Goal: Task Accomplishment & Management: Manage account settings

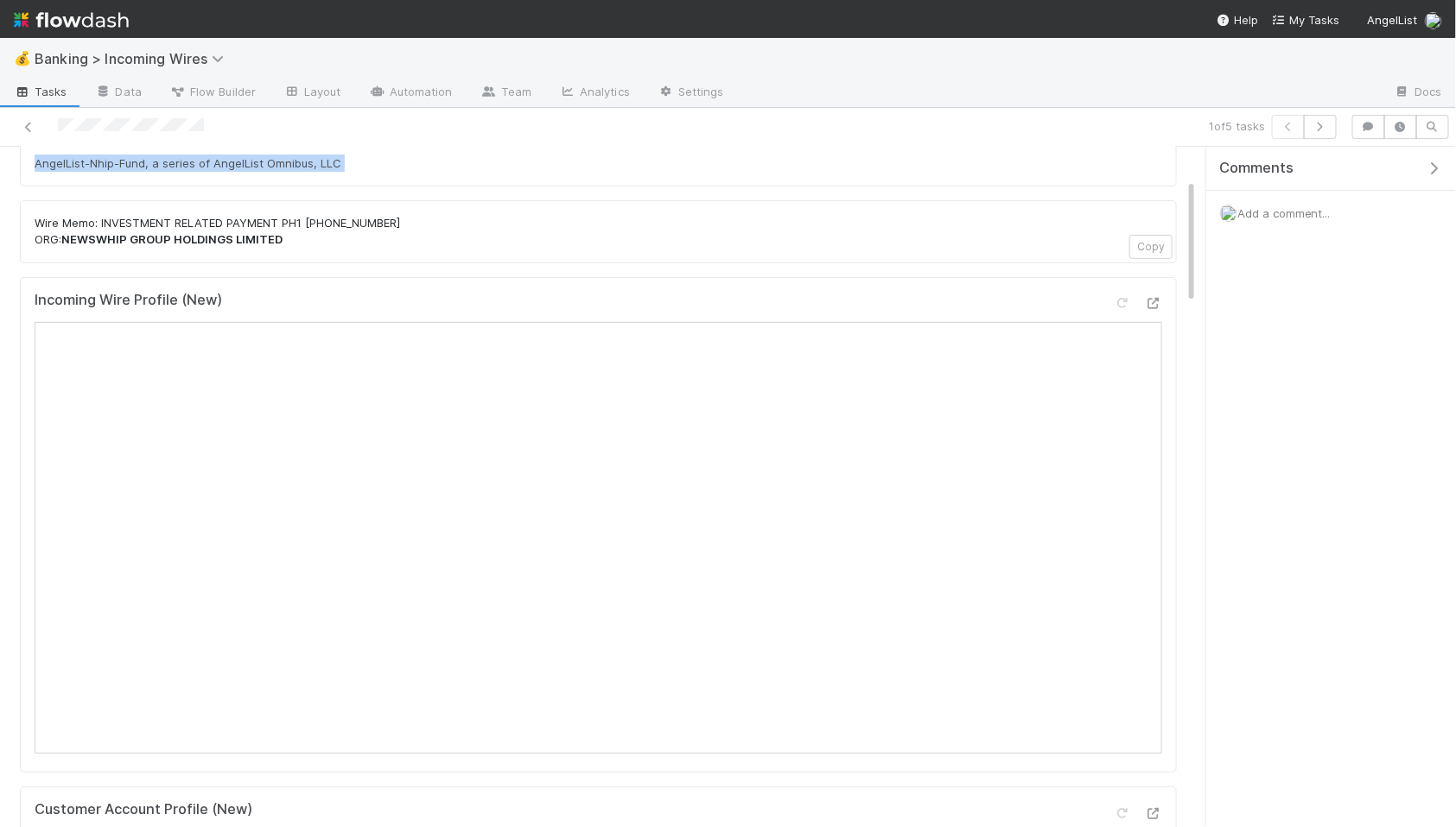
scroll to position [322, 0]
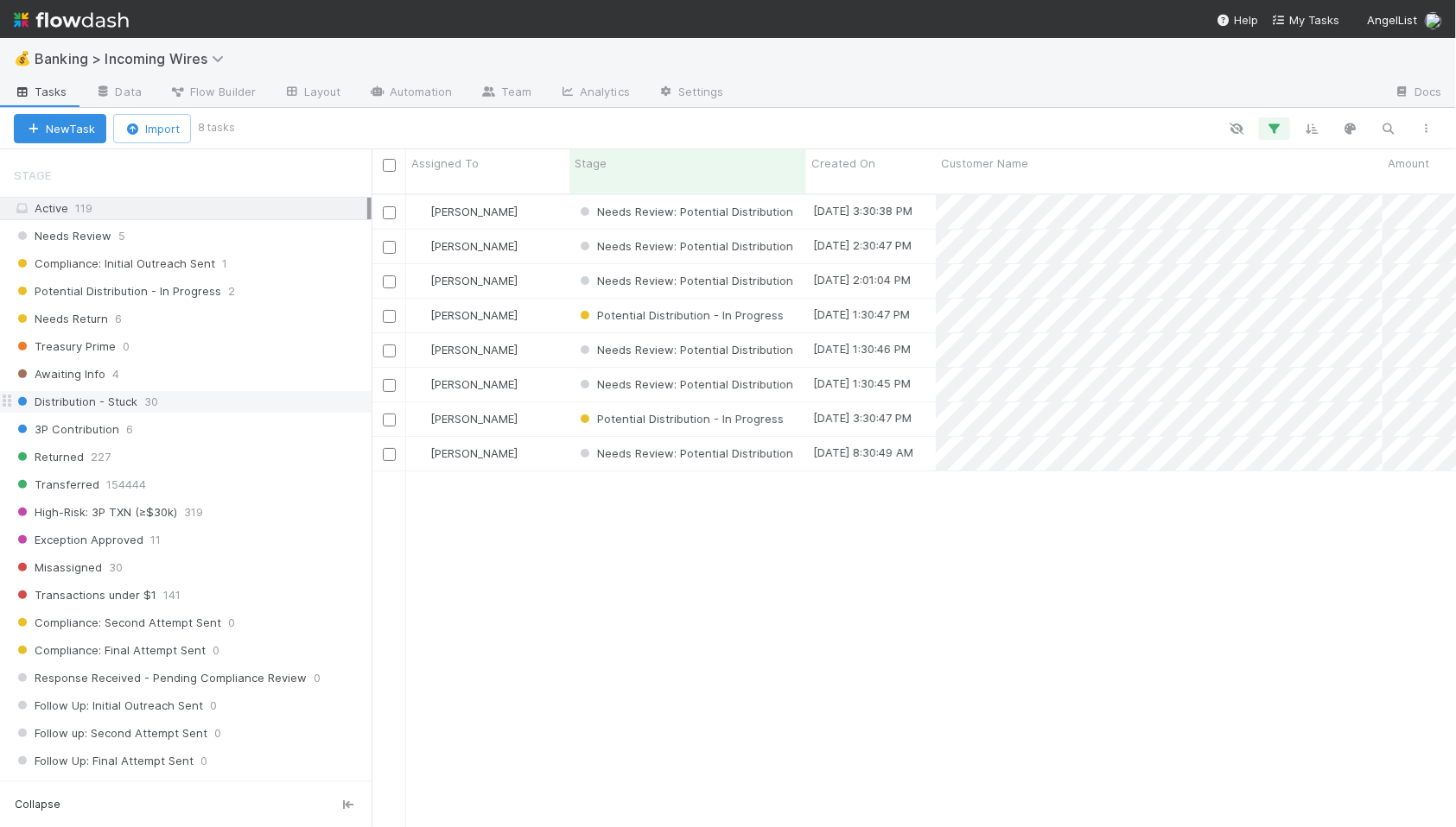
scroll to position [586, 0]
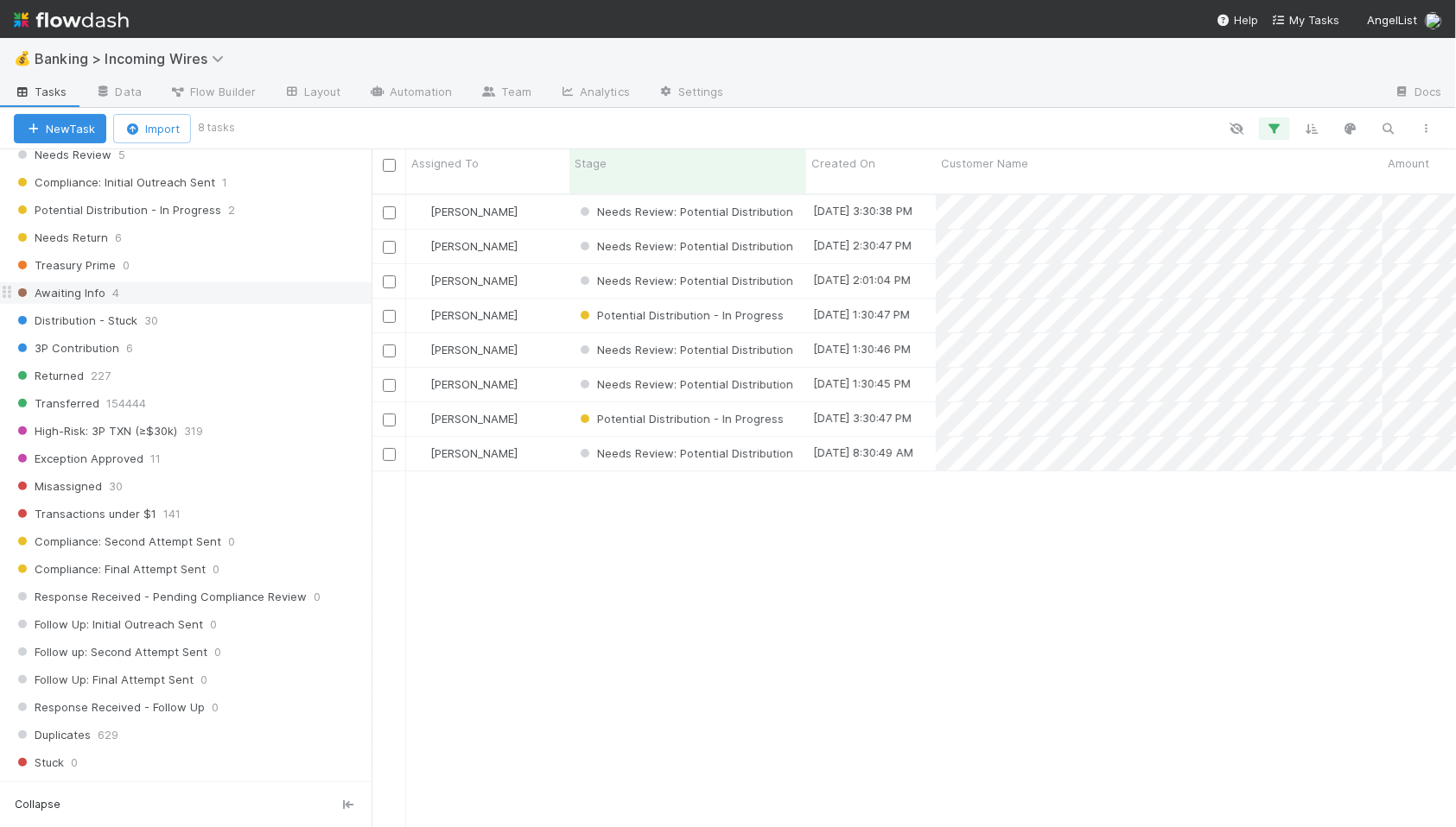
click at [80, 297] on span "Awaiting Info" at bounding box center [60, 293] width 92 height 22
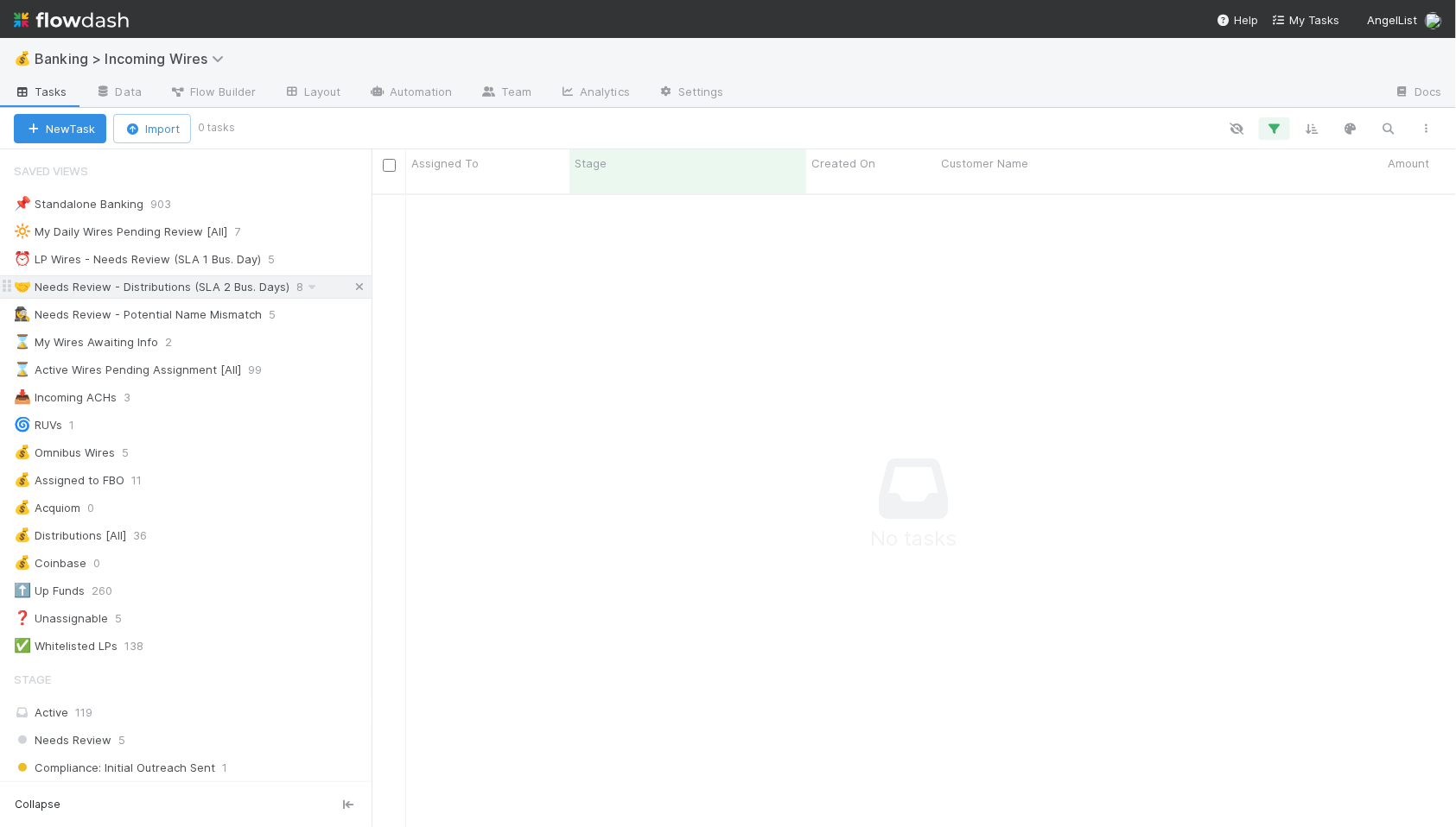
click at [355, 287] on icon at bounding box center [359, 287] width 17 height 11
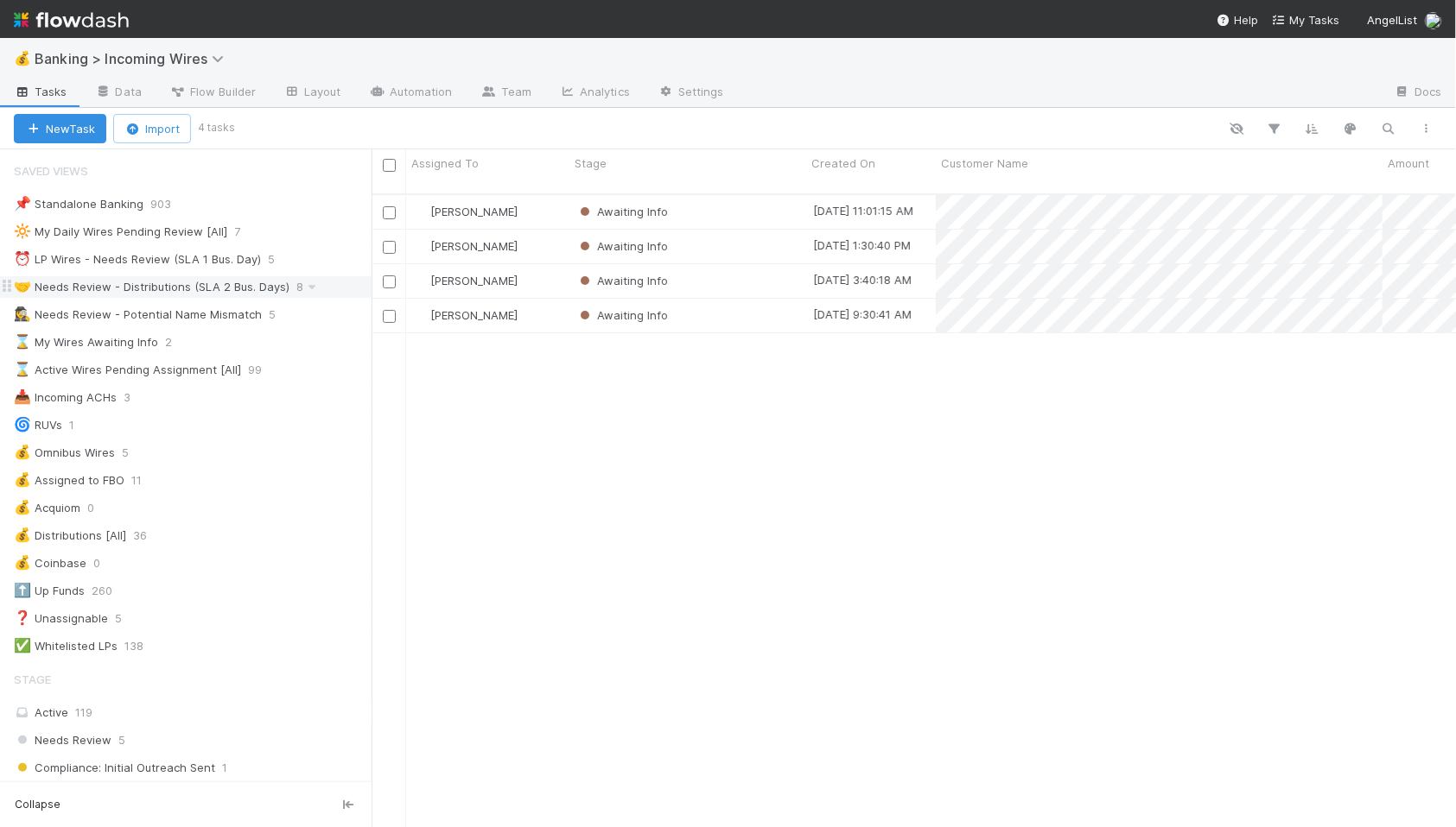
scroll to position [648, 1085]
click at [689, 196] on div "Awaiting Info" at bounding box center [687, 212] width 237 height 34
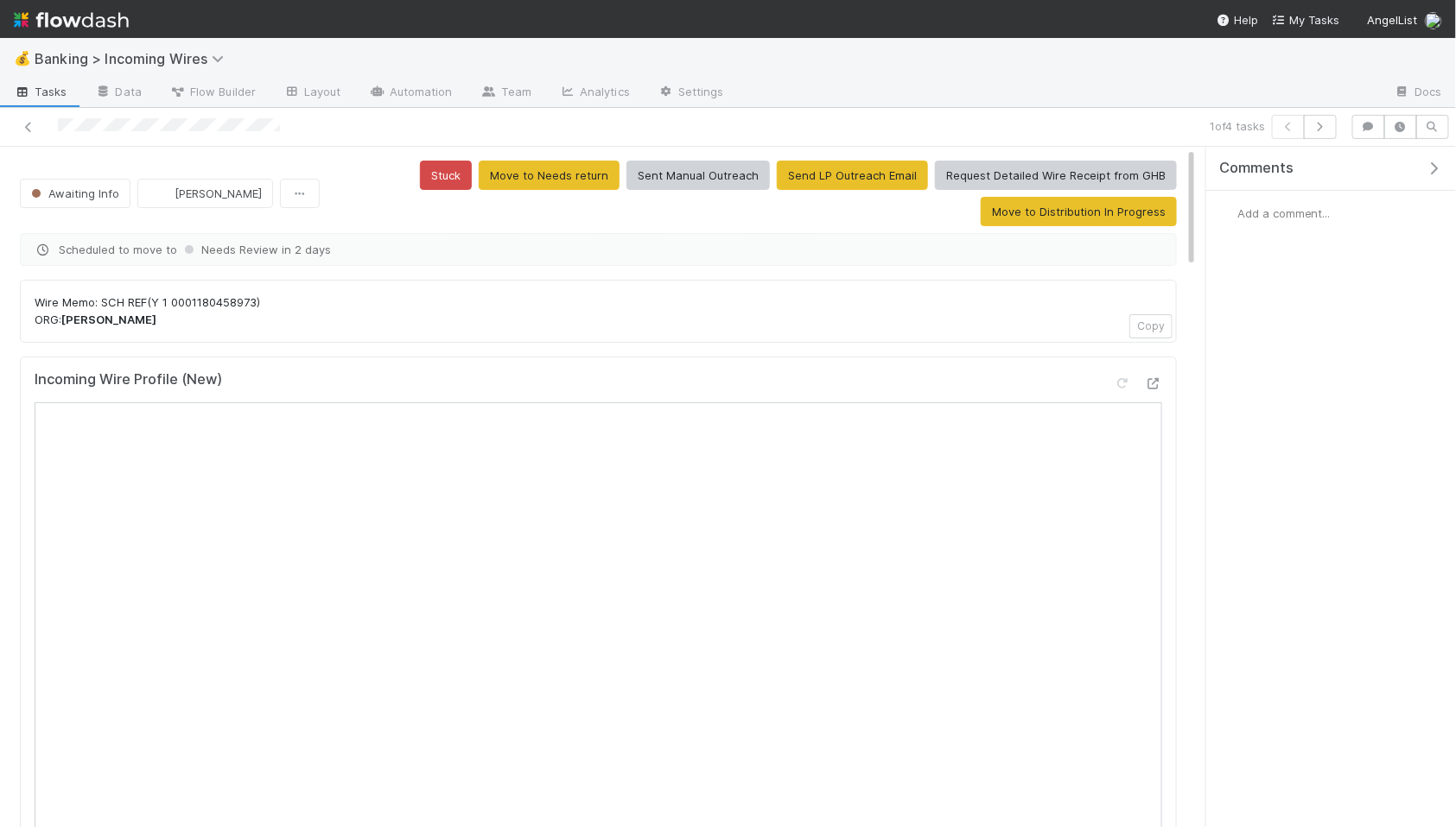
click at [593, 400] on div "Incoming Wire Profile (New)" at bounding box center [598, 386] width 1128 height 31
click at [106, 196] on span "Awaiting Info" at bounding box center [74, 193] width 92 height 14
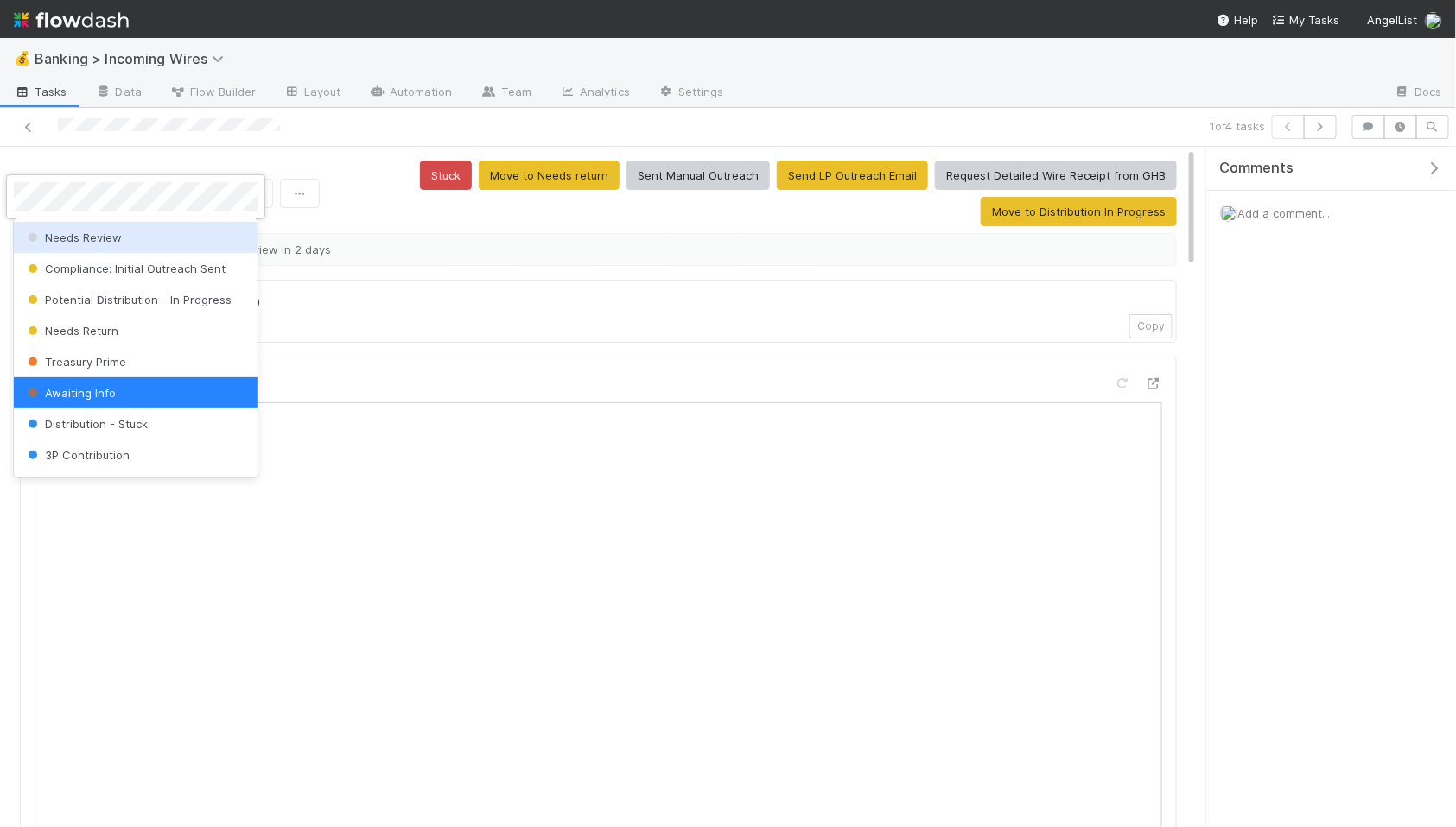
click at [133, 242] on div "Needs Review" at bounding box center [136, 237] width 243 height 31
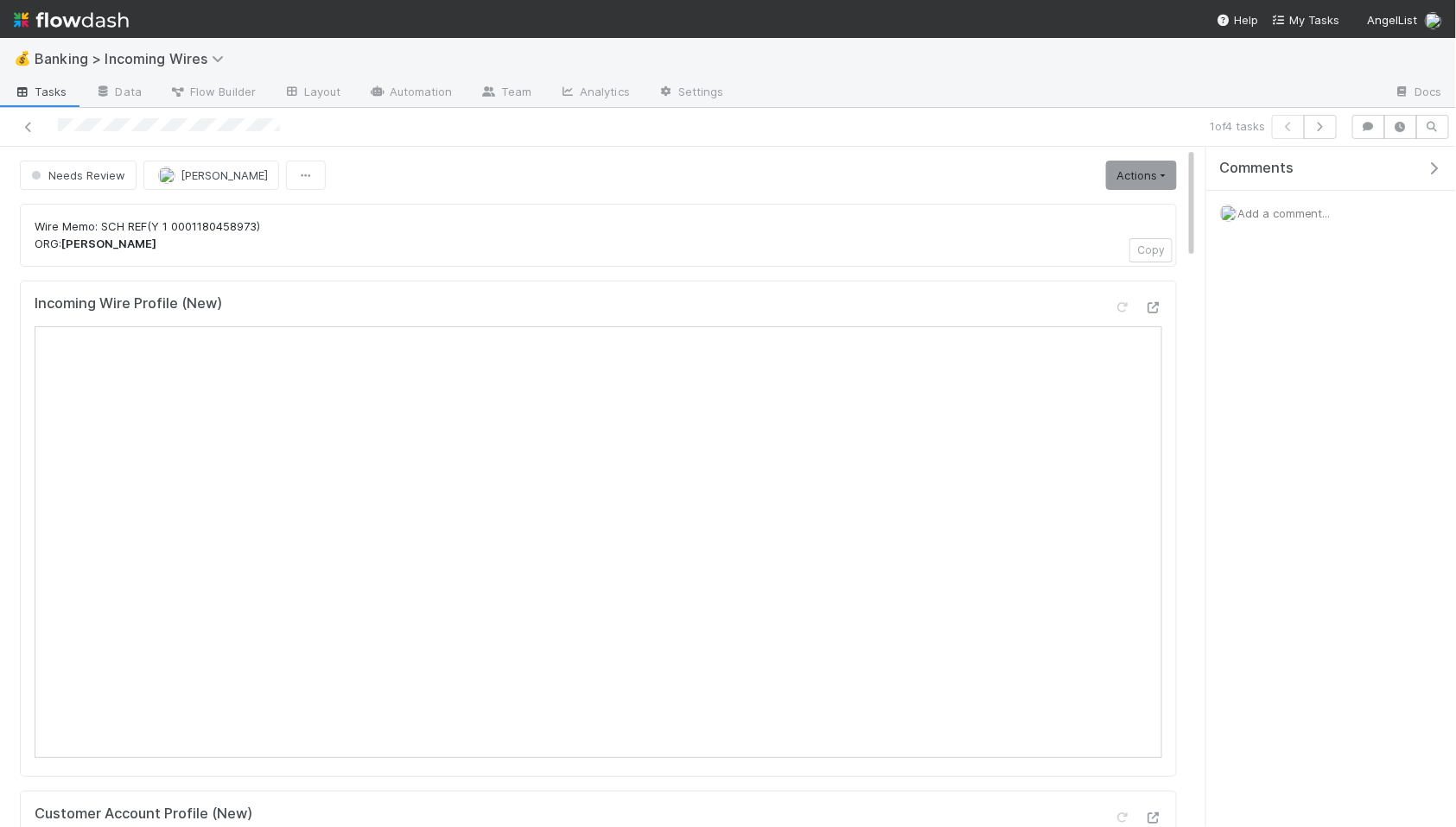
click at [1318, 221] on div "Add a comment..." at bounding box center [1331, 213] width 250 height 45
click at [1305, 211] on span "Add a comment..." at bounding box center [1284, 213] width 94 height 14
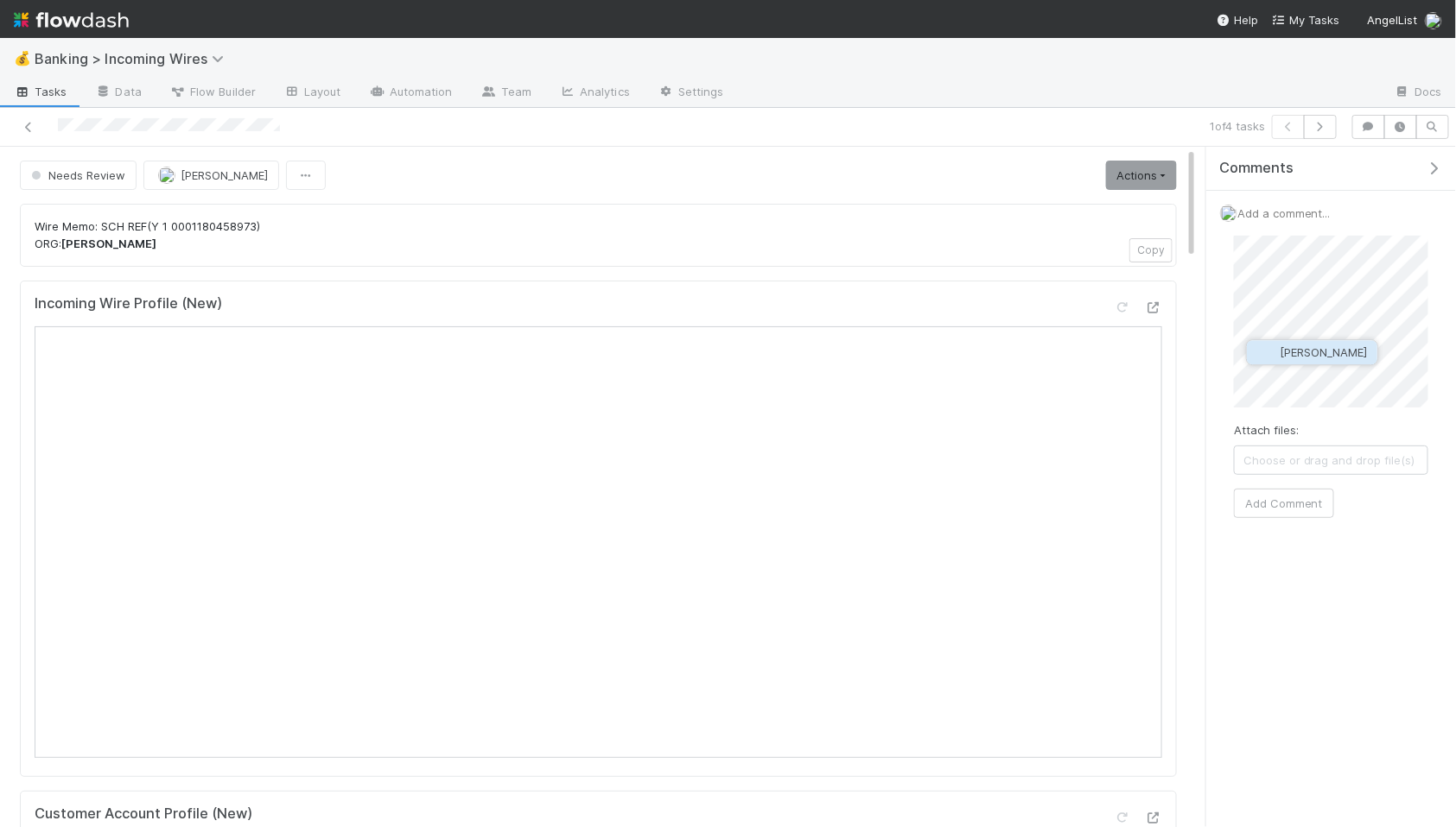
click at [1302, 356] on span "Colton Smith" at bounding box center [1322, 352] width 87 height 14
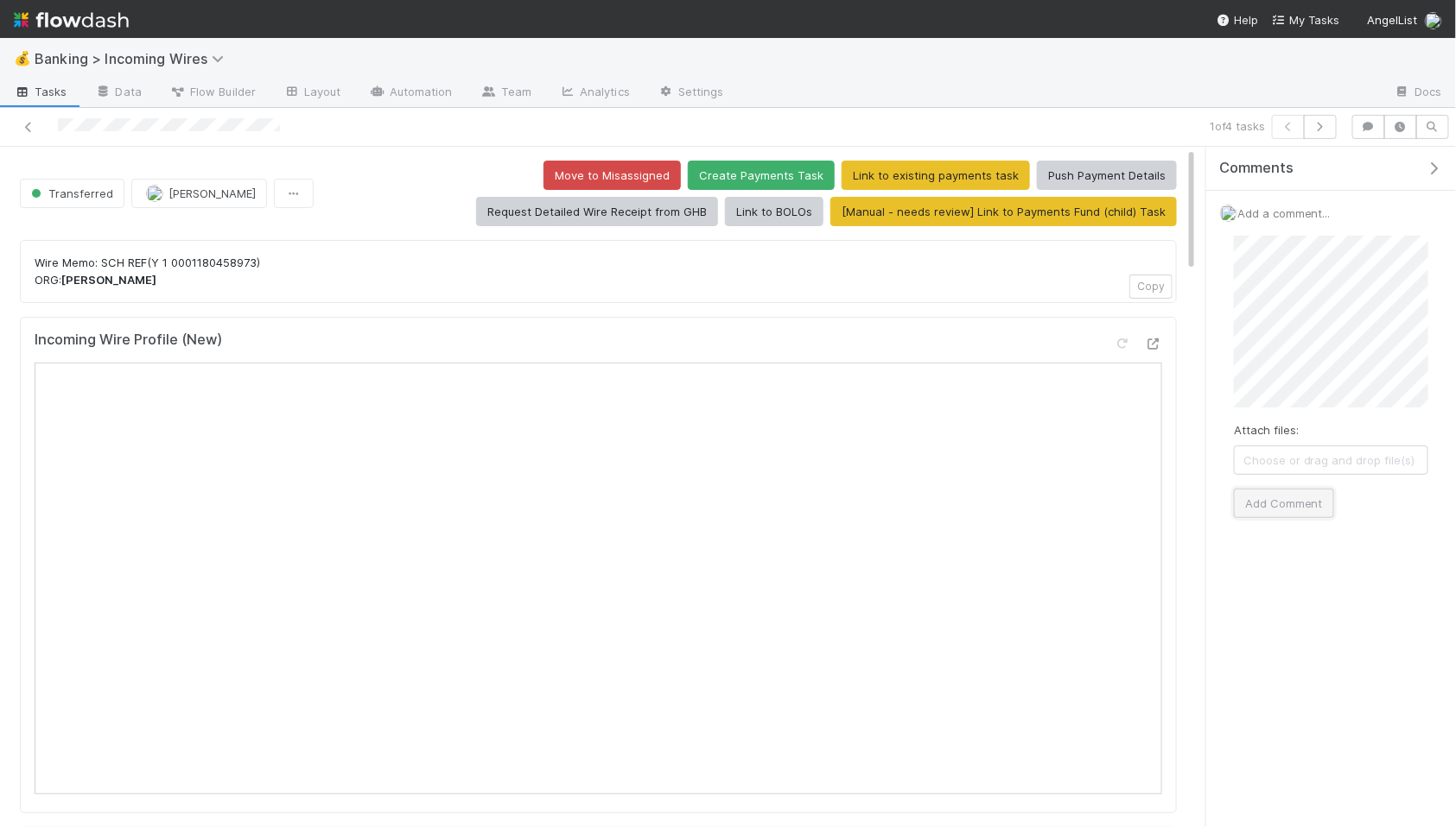
click at [1256, 501] on button "Add Comment" at bounding box center [1283, 503] width 100 height 29
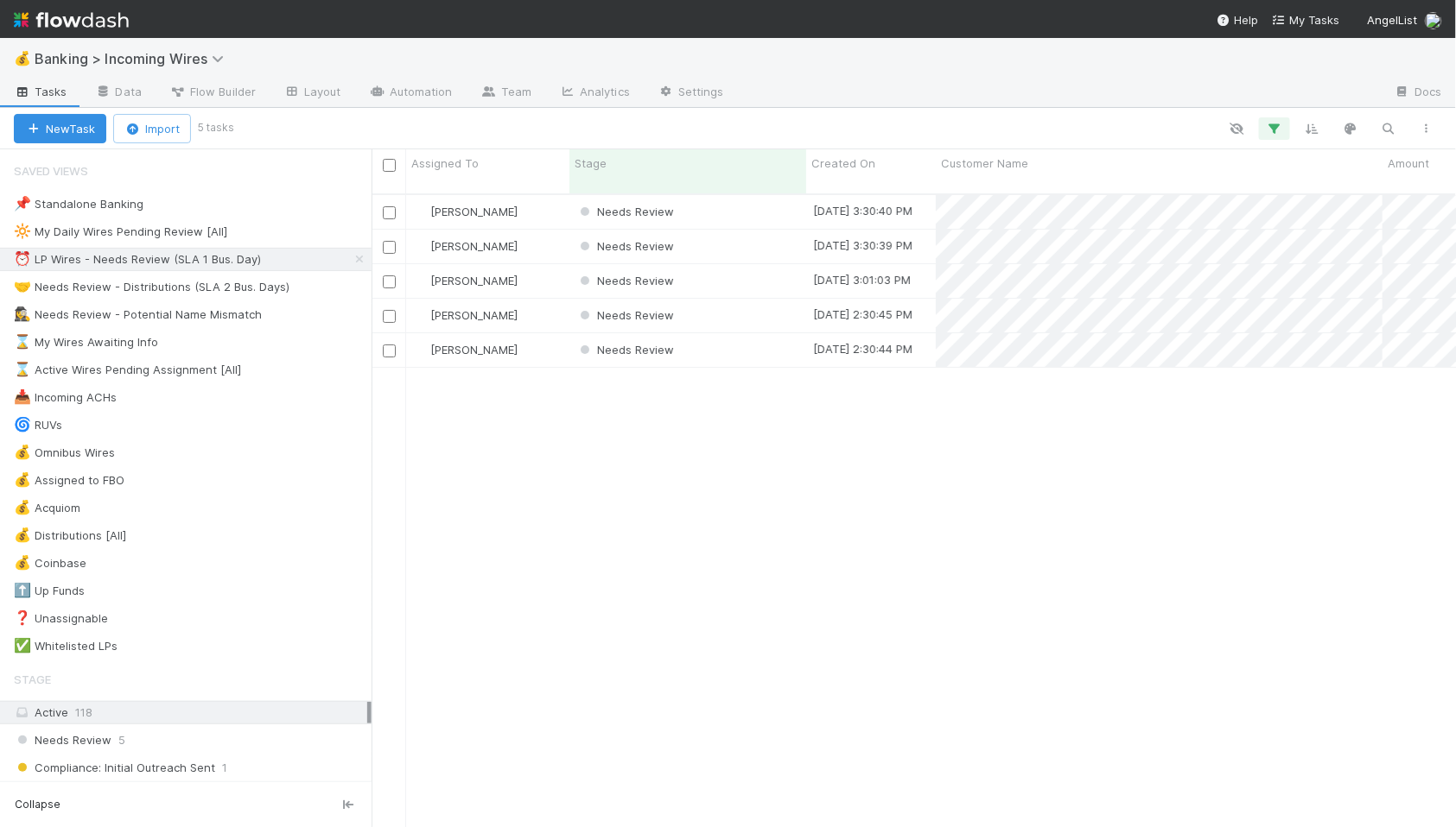
scroll to position [648, 1085]
click at [751, 196] on div "Needs Review" at bounding box center [687, 212] width 237 height 34
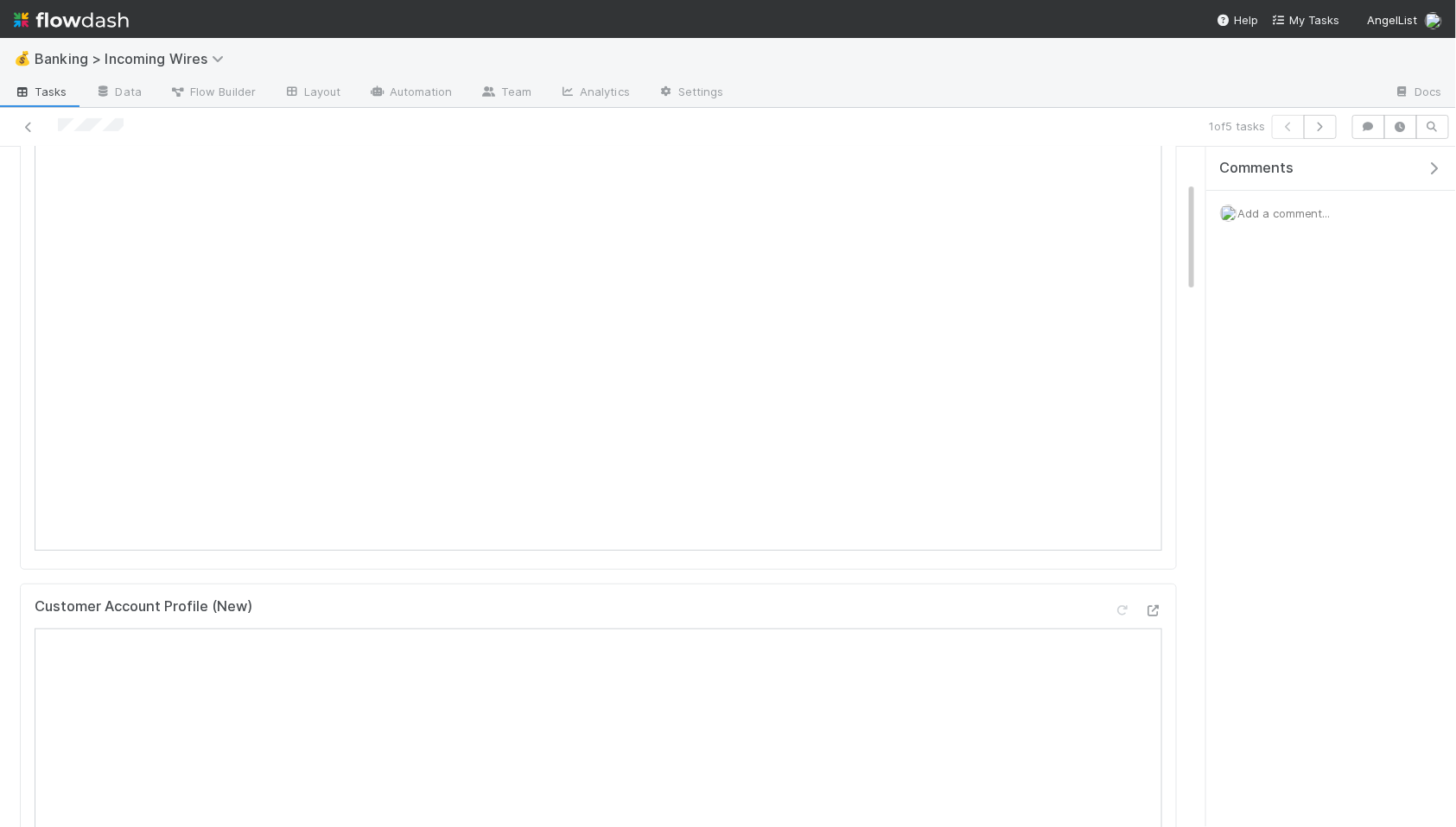
scroll to position [196, 0]
click at [1328, 123] on icon "button" at bounding box center [1319, 126] width 17 height 10
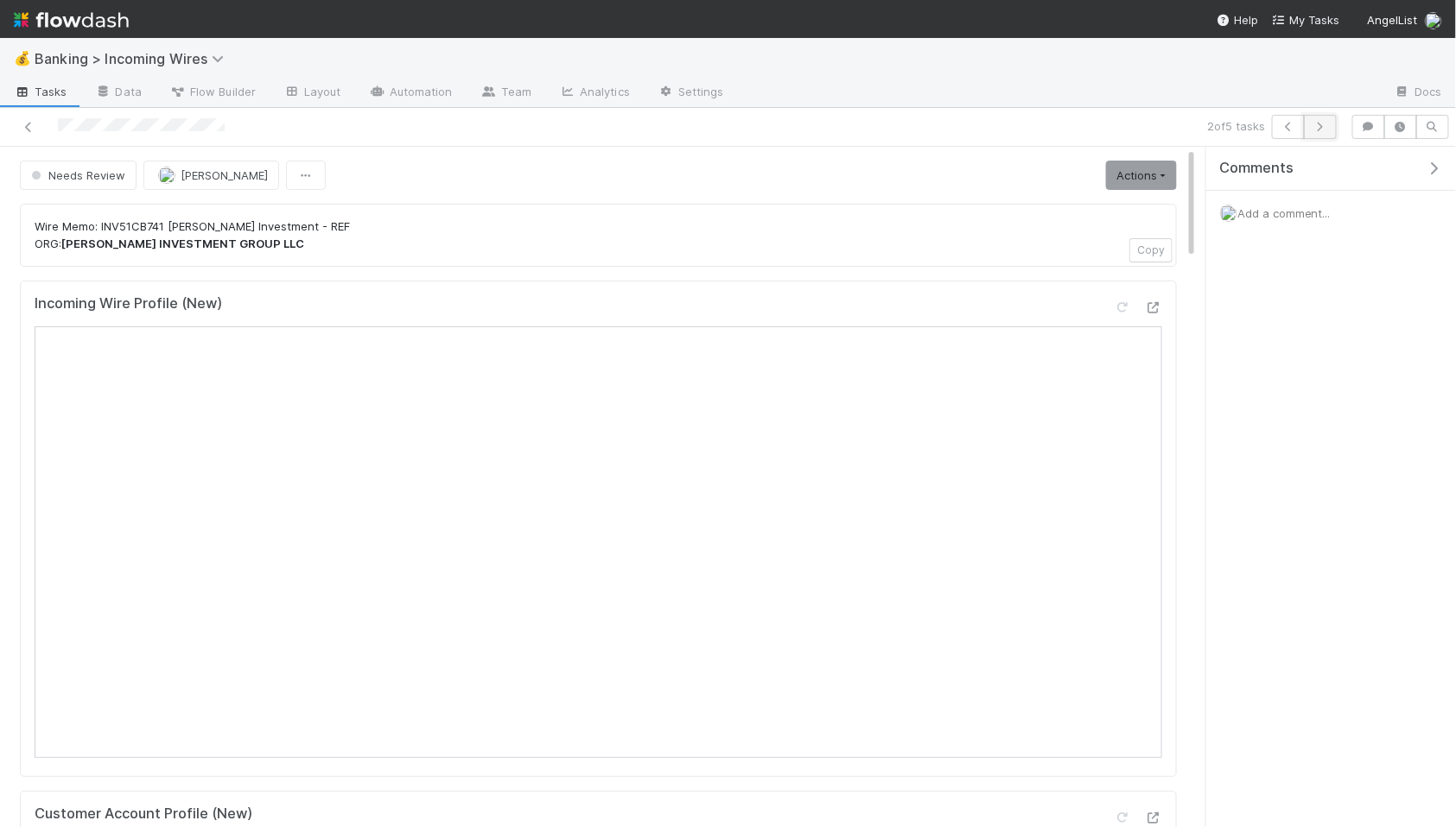
click at [1321, 128] on icon "button" at bounding box center [1319, 126] width 17 height 10
click at [1321, 129] on icon "button" at bounding box center [1319, 126] width 17 height 10
click at [1320, 140] on div "4 of 5 tasks" at bounding box center [728, 127] width 1456 height 39
click at [1320, 135] on button "button" at bounding box center [1319, 127] width 33 height 24
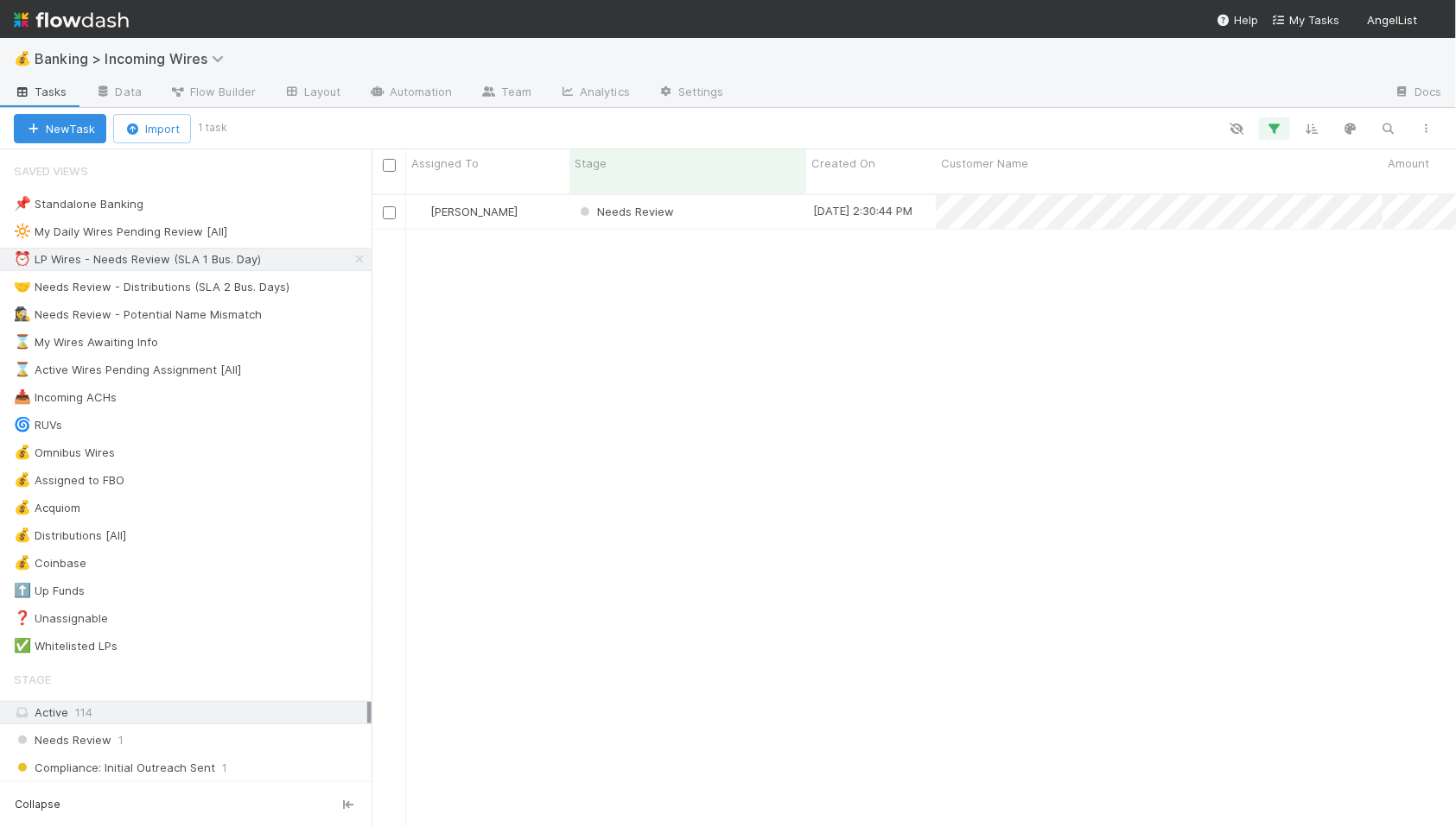
scroll to position [648, 1085]
click at [200, 285] on div "🤝 Needs Review - Distributions (SLA 2 Bus. Days)" at bounding box center [152, 286] width 276 height 22
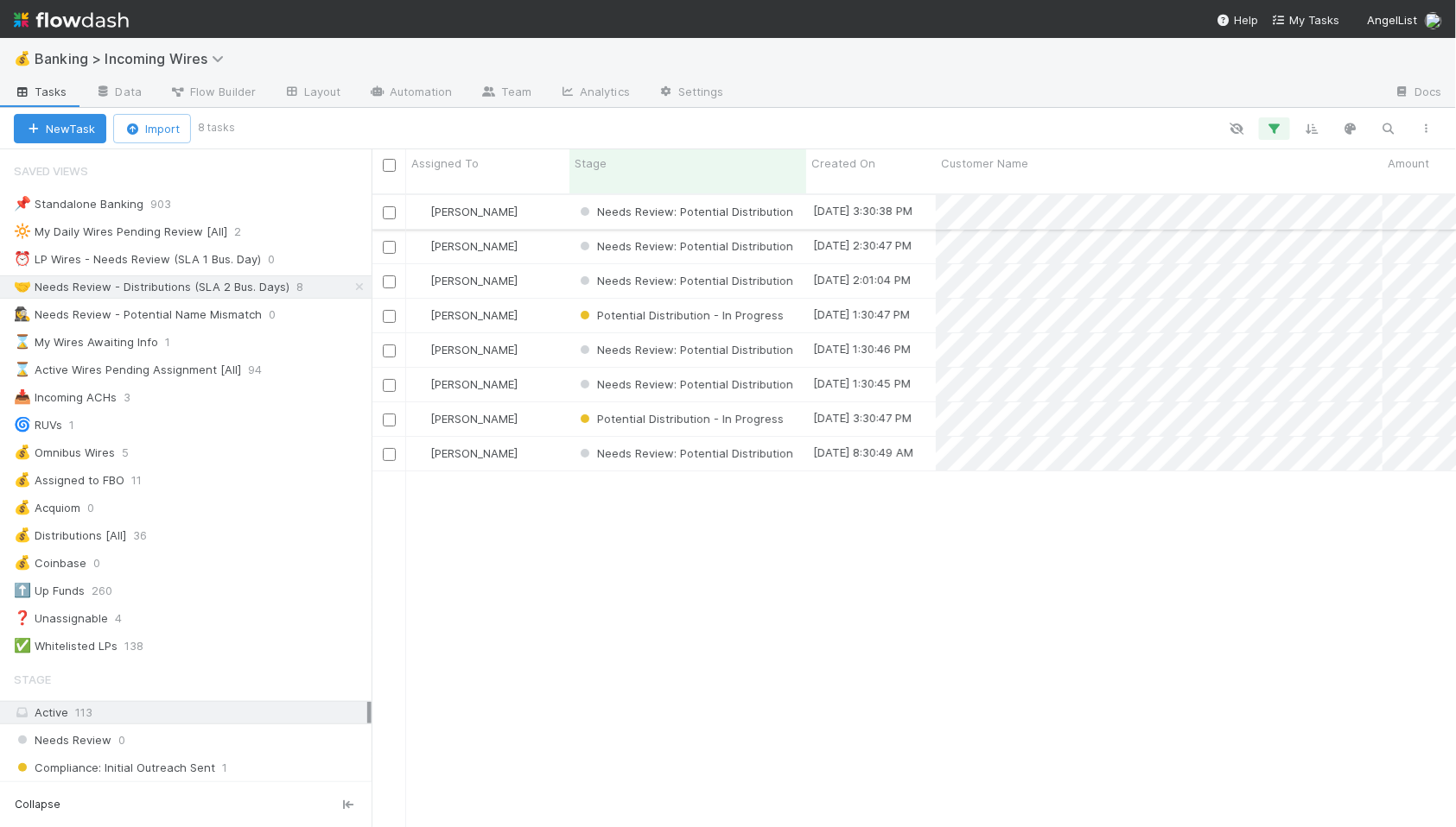
scroll to position [648, 1085]
click at [471, 274] on span "[PERSON_NAME]" at bounding box center [473, 281] width 87 height 14
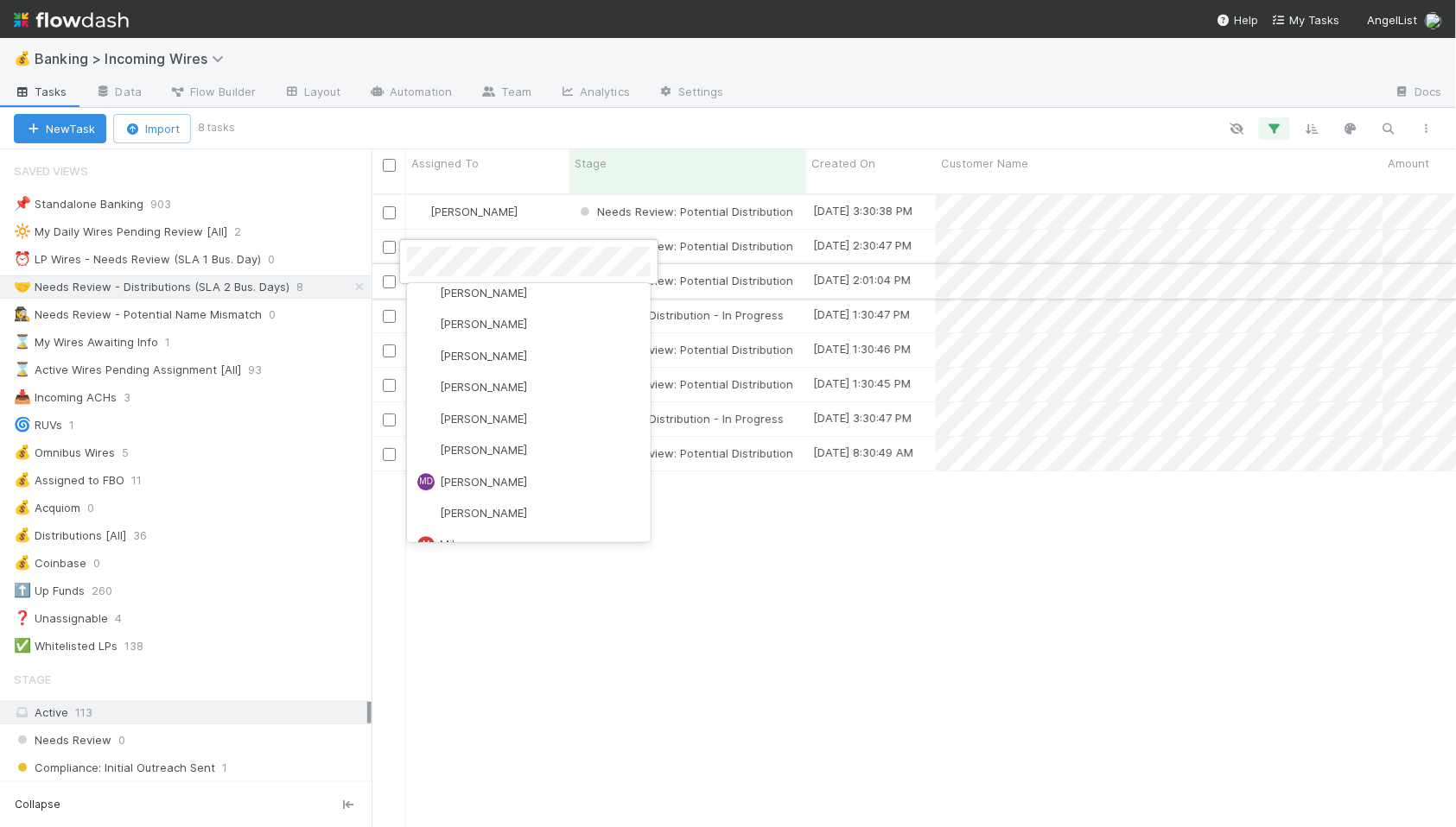
scroll to position [0, 0]
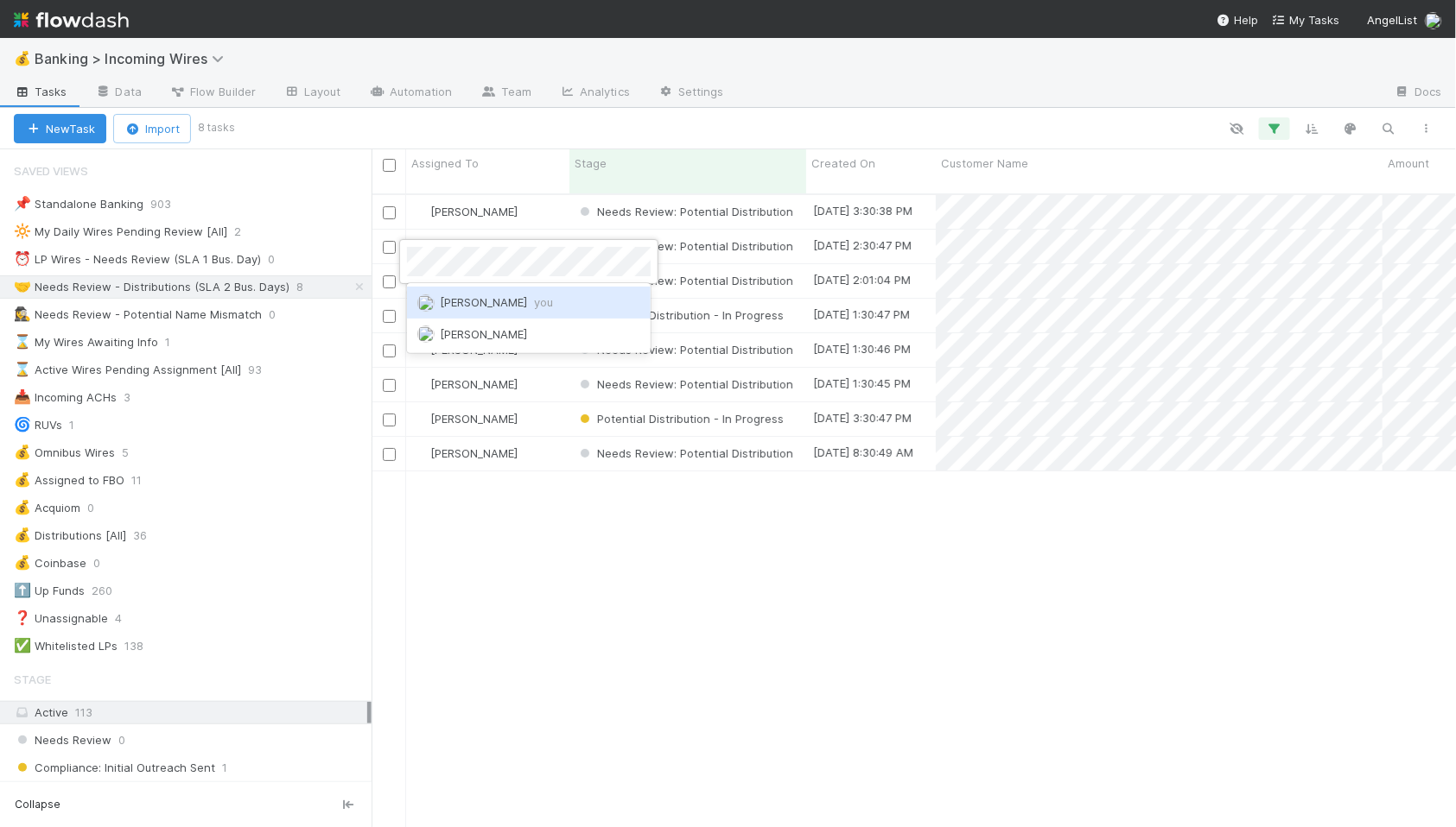
click at [482, 297] on span "Nate Eisenstein you" at bounding box center [496, 302] width 113 height 14
click at [465, 343] on span "Michael Guidi" at bounding box center [473, 350] width 87 height 14
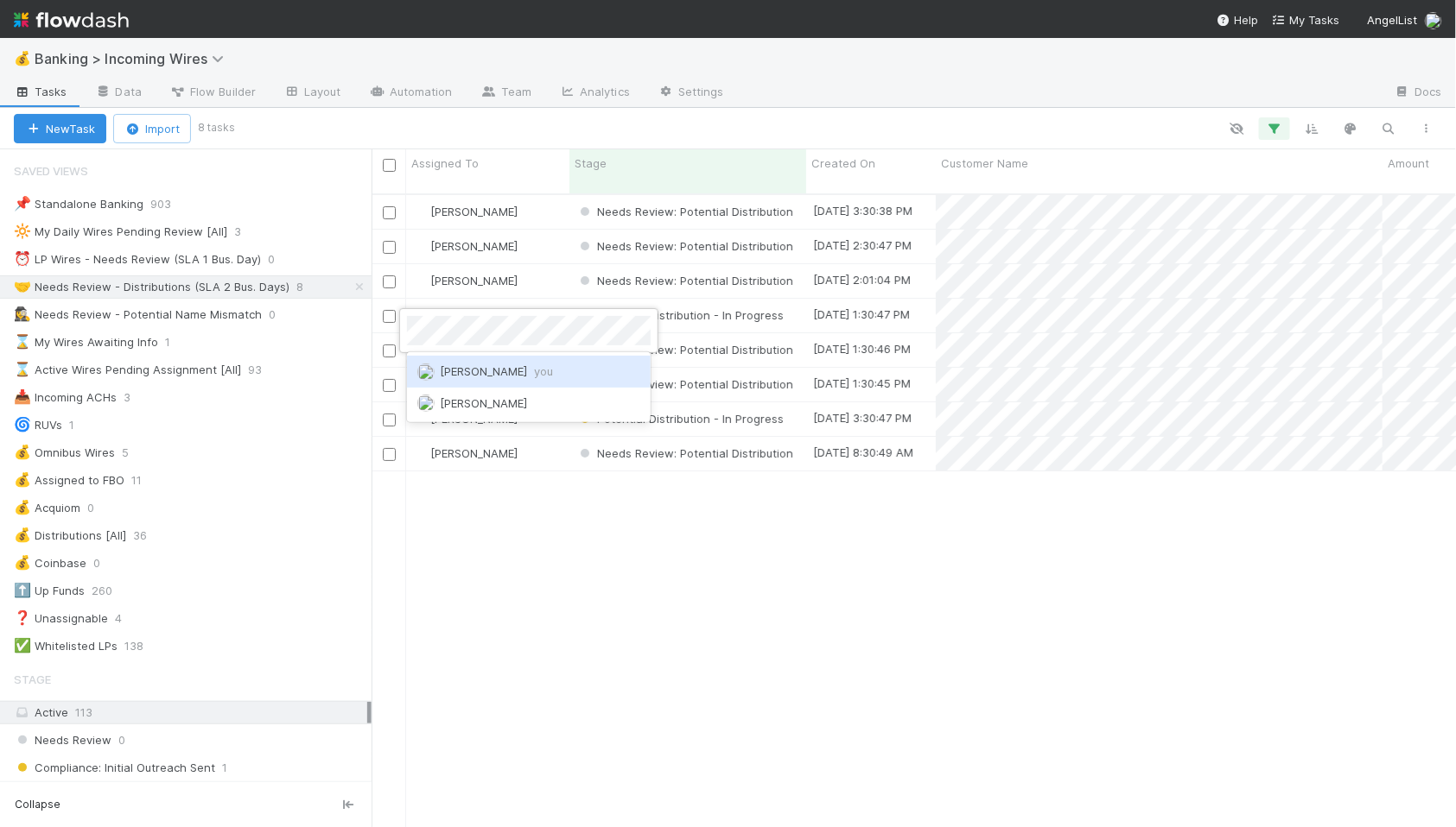
click at [558, 377] on div "Nate Eisenstein you" at bounding box center [529, 370] width 243 height 31
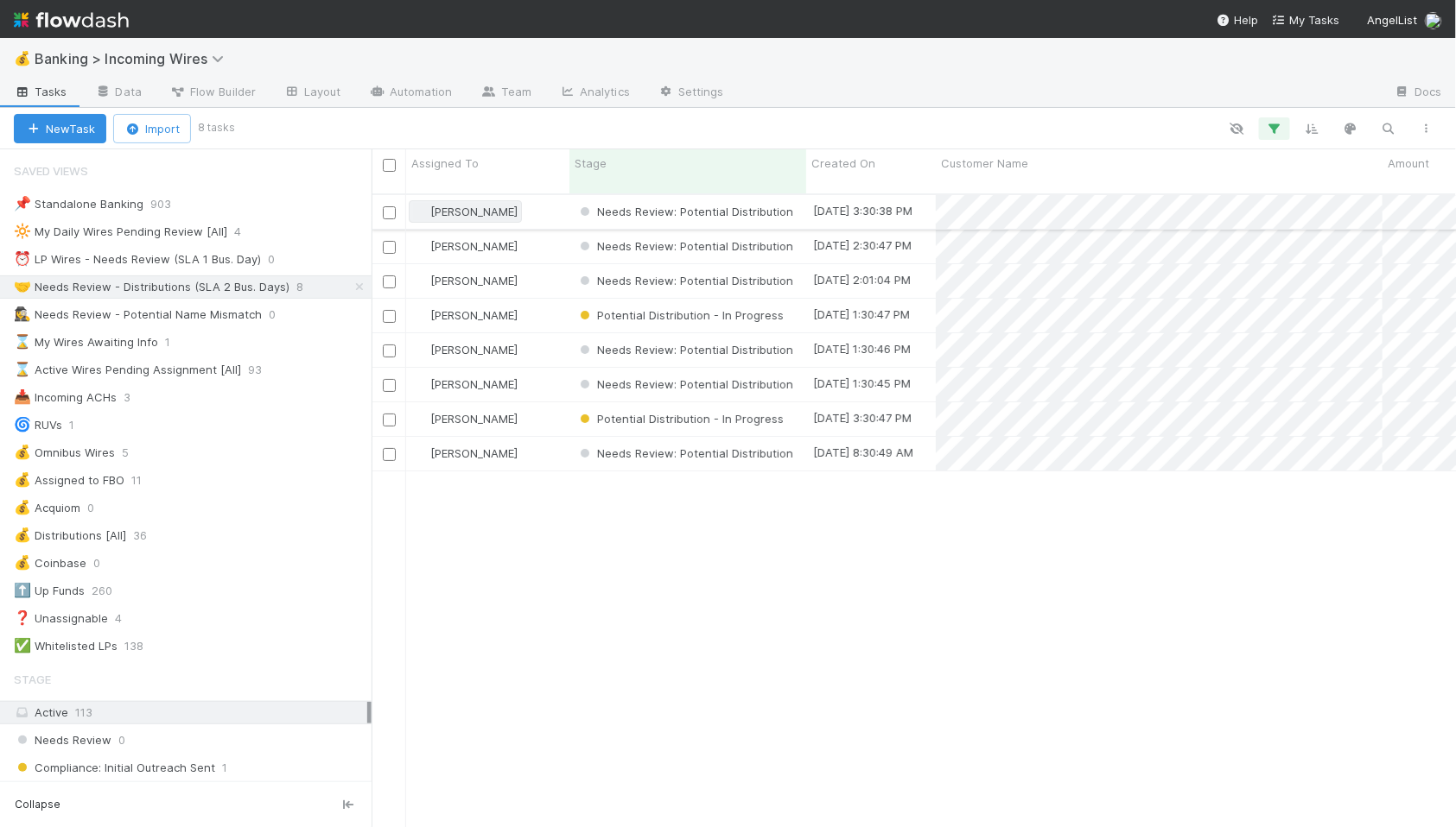
click at [469, 205] on span "[PERSON_NAME]" at bounding box center [473, 211] width 87 height 14
click at [543, 232] on span "you" at bounding box center [544, 233] width 19 height 14
click at [392, 207] on input "checkbox" at bounding box center [389, 213] width 13 height 13
click at [388, 241] on input "checkbox" at bounding box center [389, 248] width 13 height 13
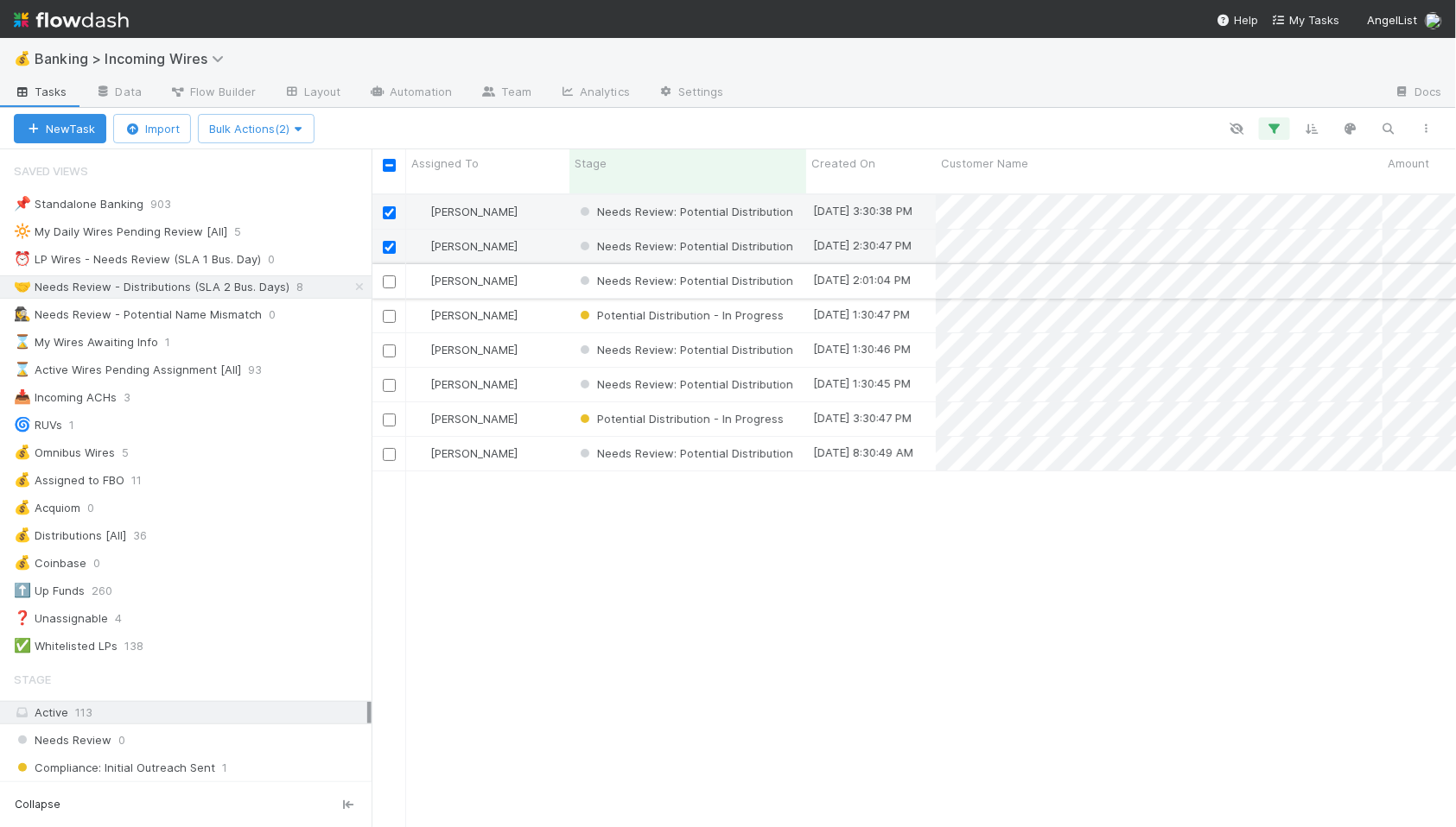
click at [390, 276] on input "checkbox" at bounding box center [389, 283] width 13 height 13
click at [391, 310] on input "checkbox" at bounding box center [389, 316] width 13 height 13
click at [388, 344] on input "checkbox" at bounding box center [389, 351] width 13 height 13
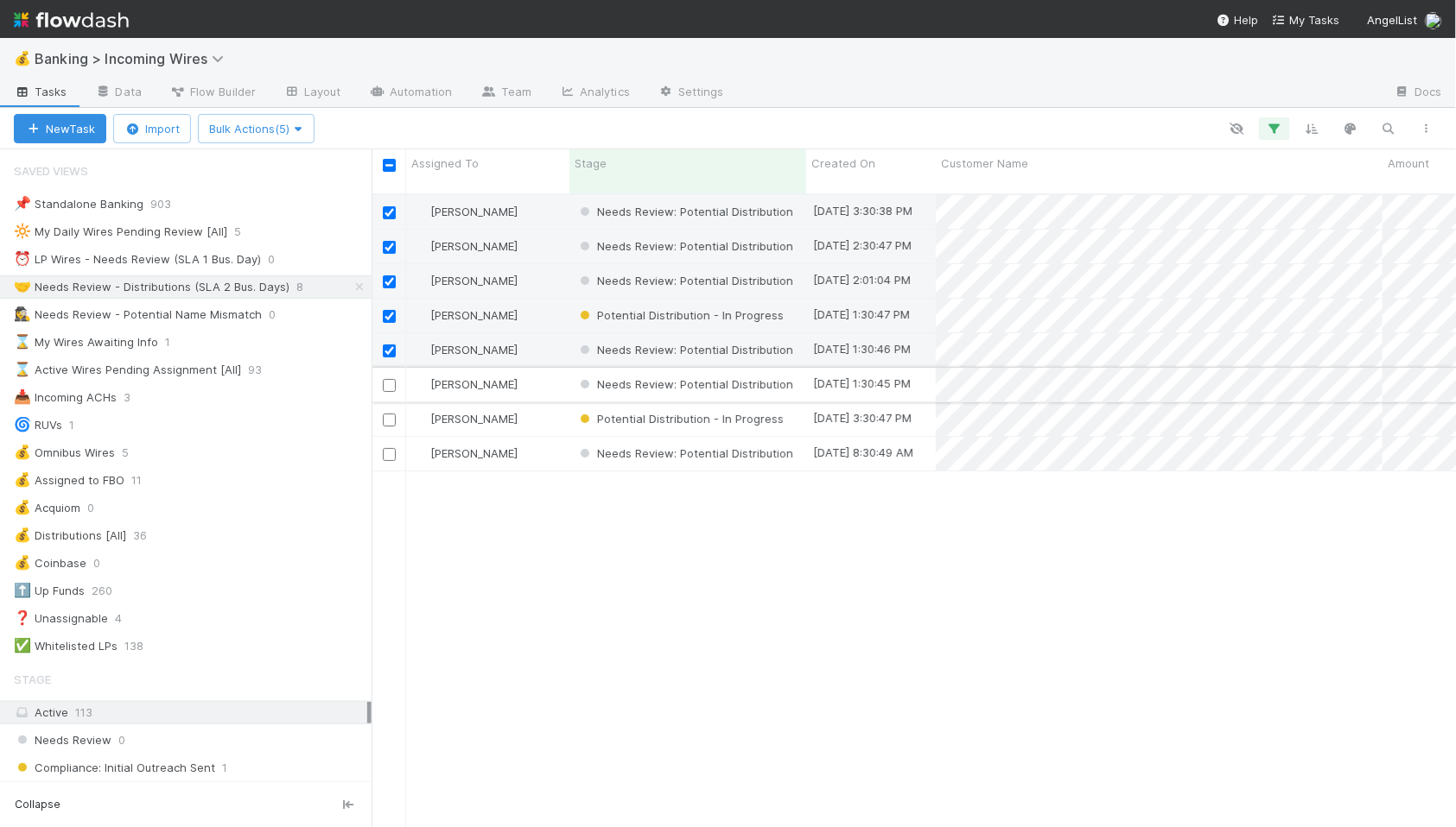
click at [391, 379] on input "checkbox" at bounding box center [389, 385] width 13 height 13
click at [297, 135] on button "Bulk Actions (6)" at bounding box center [255, 128] width 117 height 29
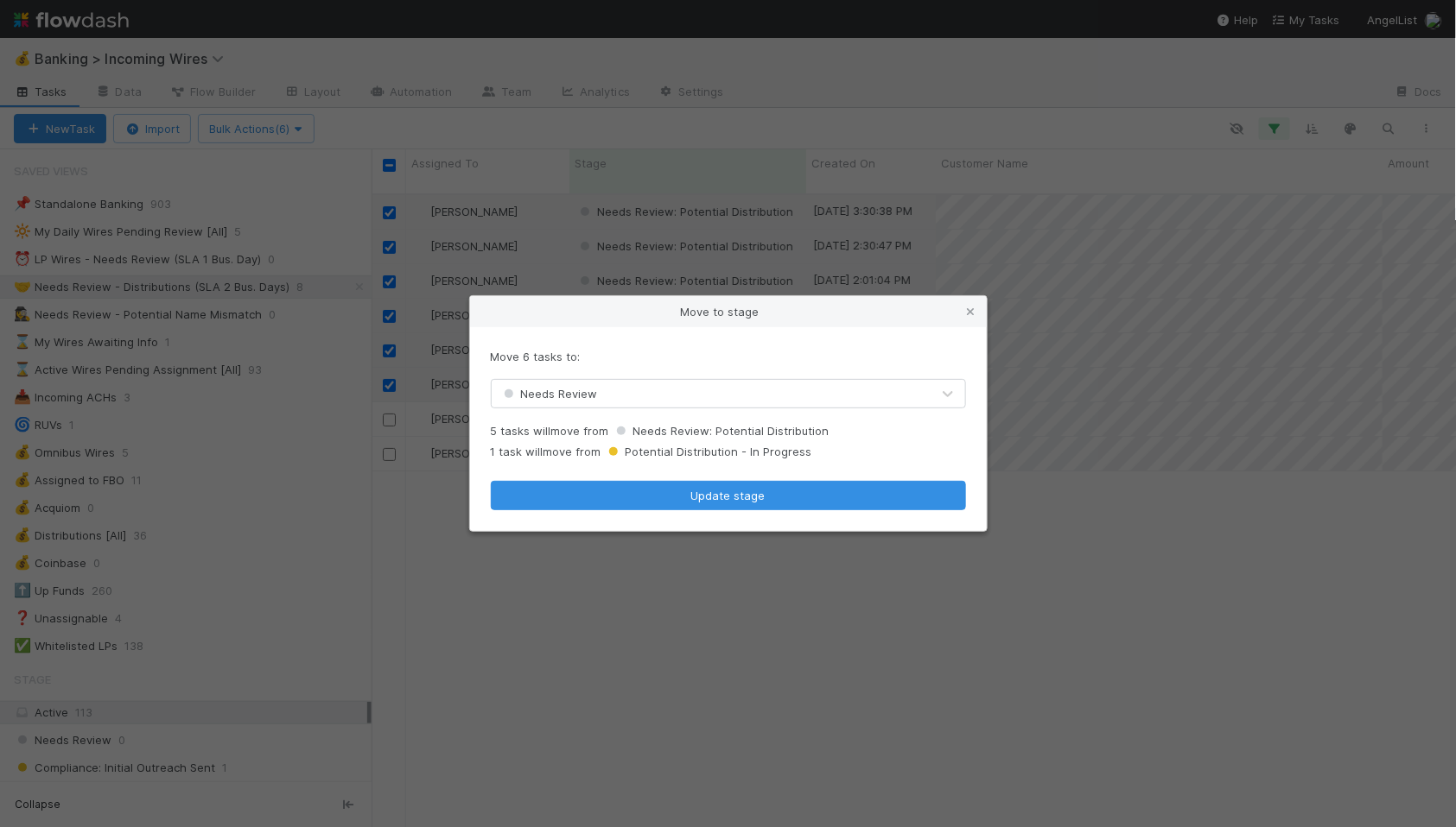
click at [784, 413] on div "Move 6 tasks to: Needs Review 5 tasks will move from Needs Review: Potential Di…" at bounding box center [728, 429] width 517 height 204
click at [772, 399] on div "Needs Review" at bounding box center [710, 394] width 439 height 28
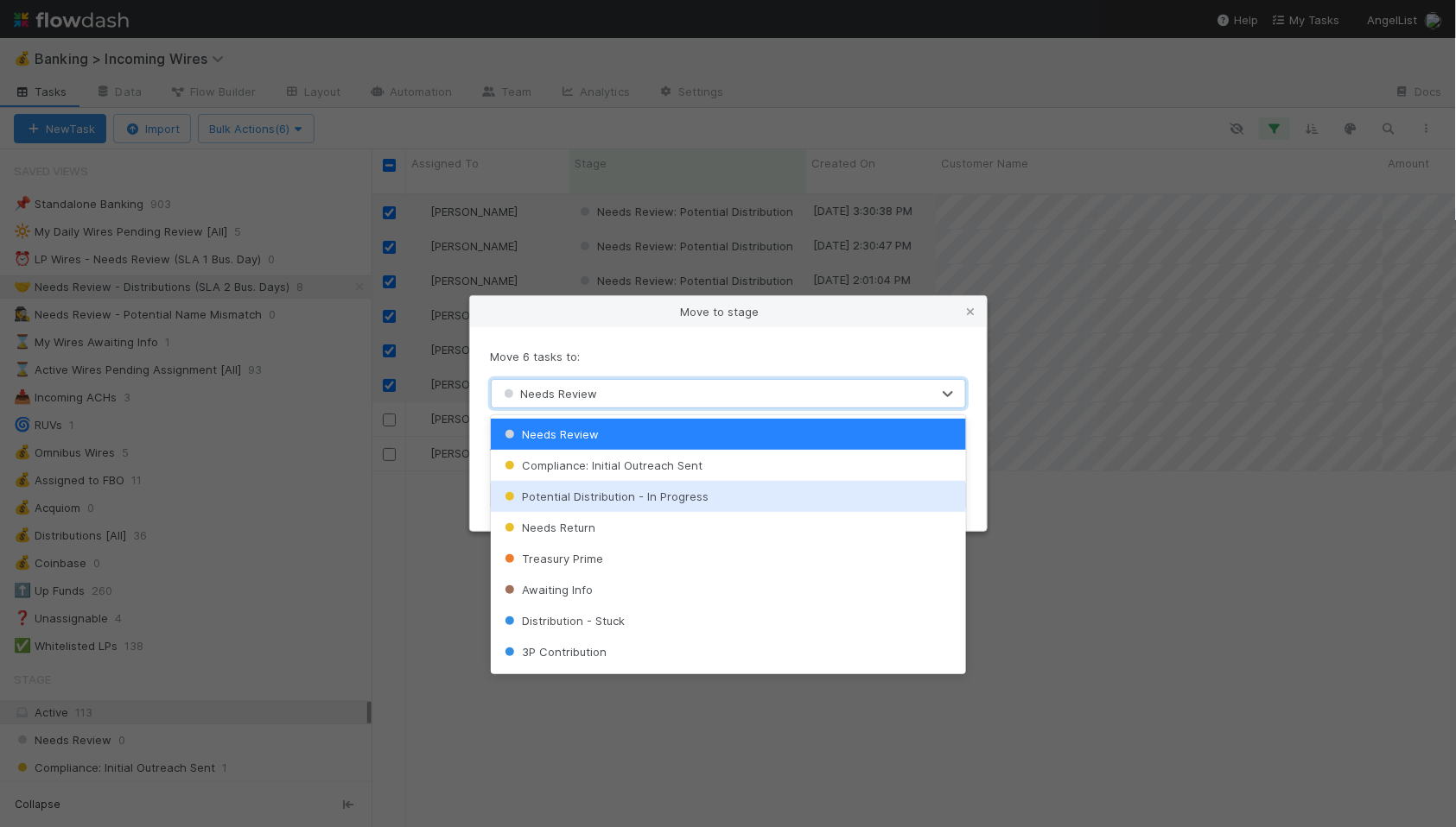
click at [686, 501] on span "Potential Distribution - In Progress" at bounding box center [604, 496] width 208 height 14
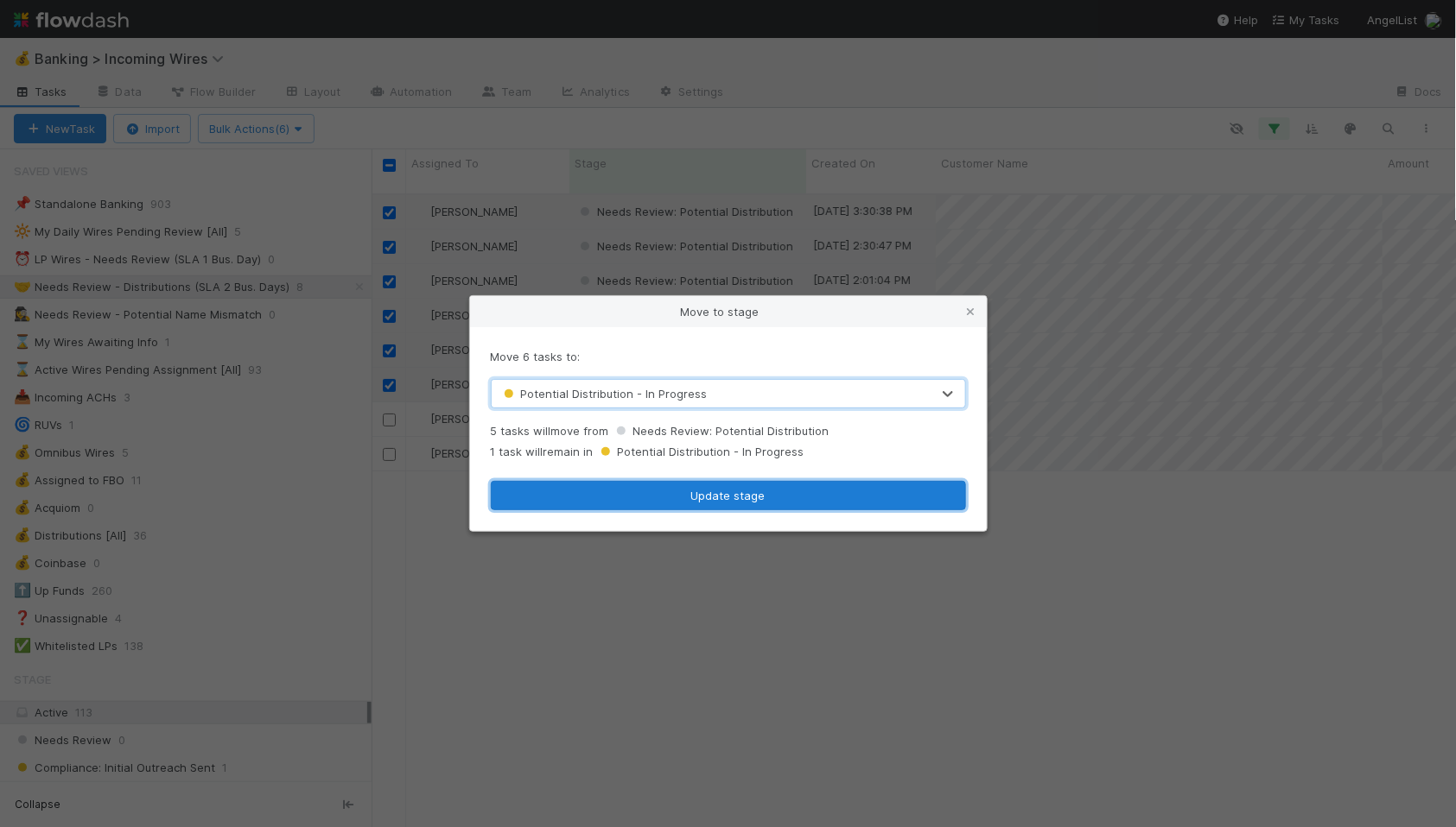
click at [714, 494] on button "Update stage" at bounding box center [728, 495] width 475 height 29
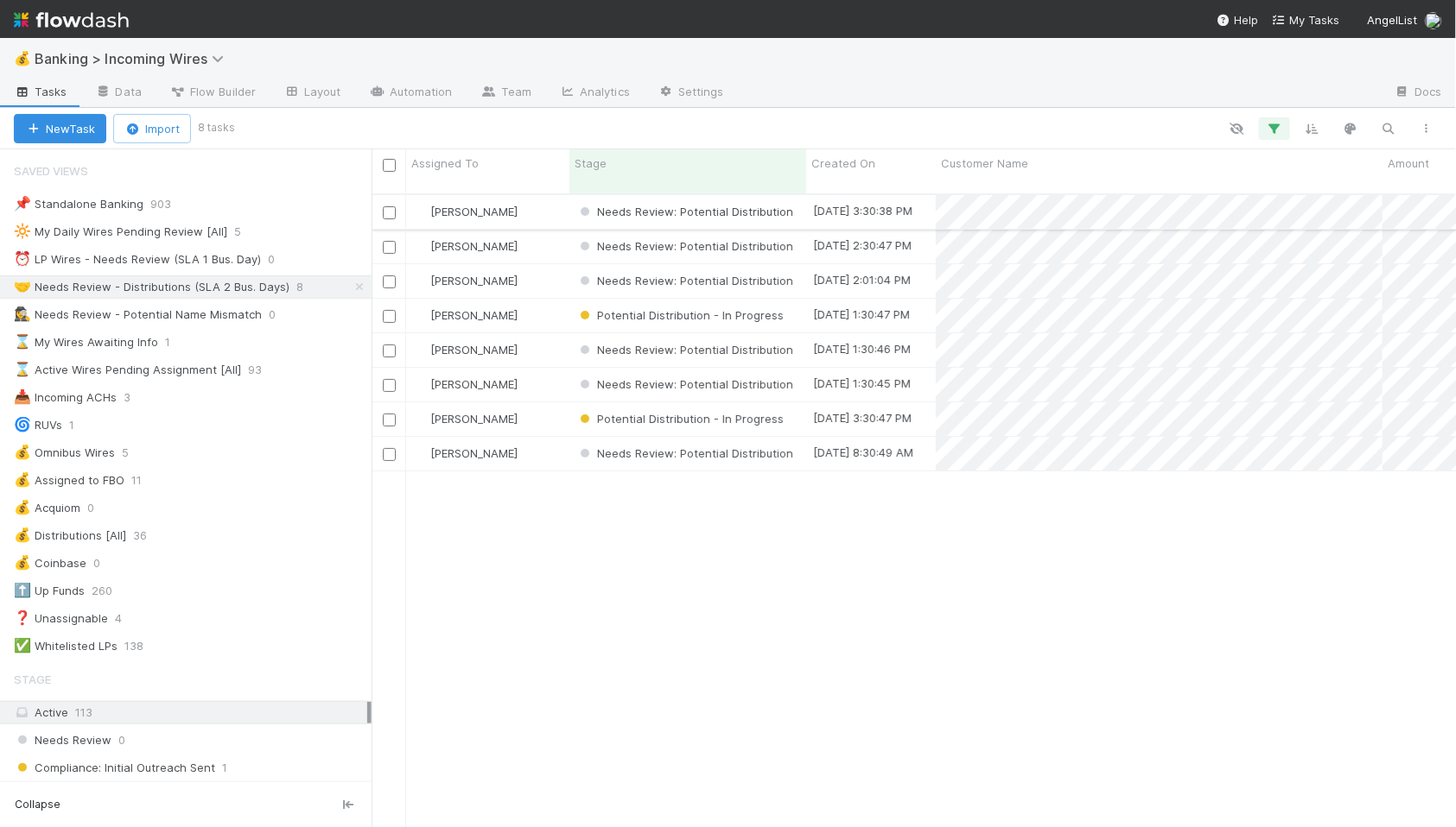
click at [388, 207] on input "checkbox" at bounding box center [389, 213] width 13 height 13
click at [390, 241] on input "checkbox" at bounding box center [389, 248] width 13 height 13
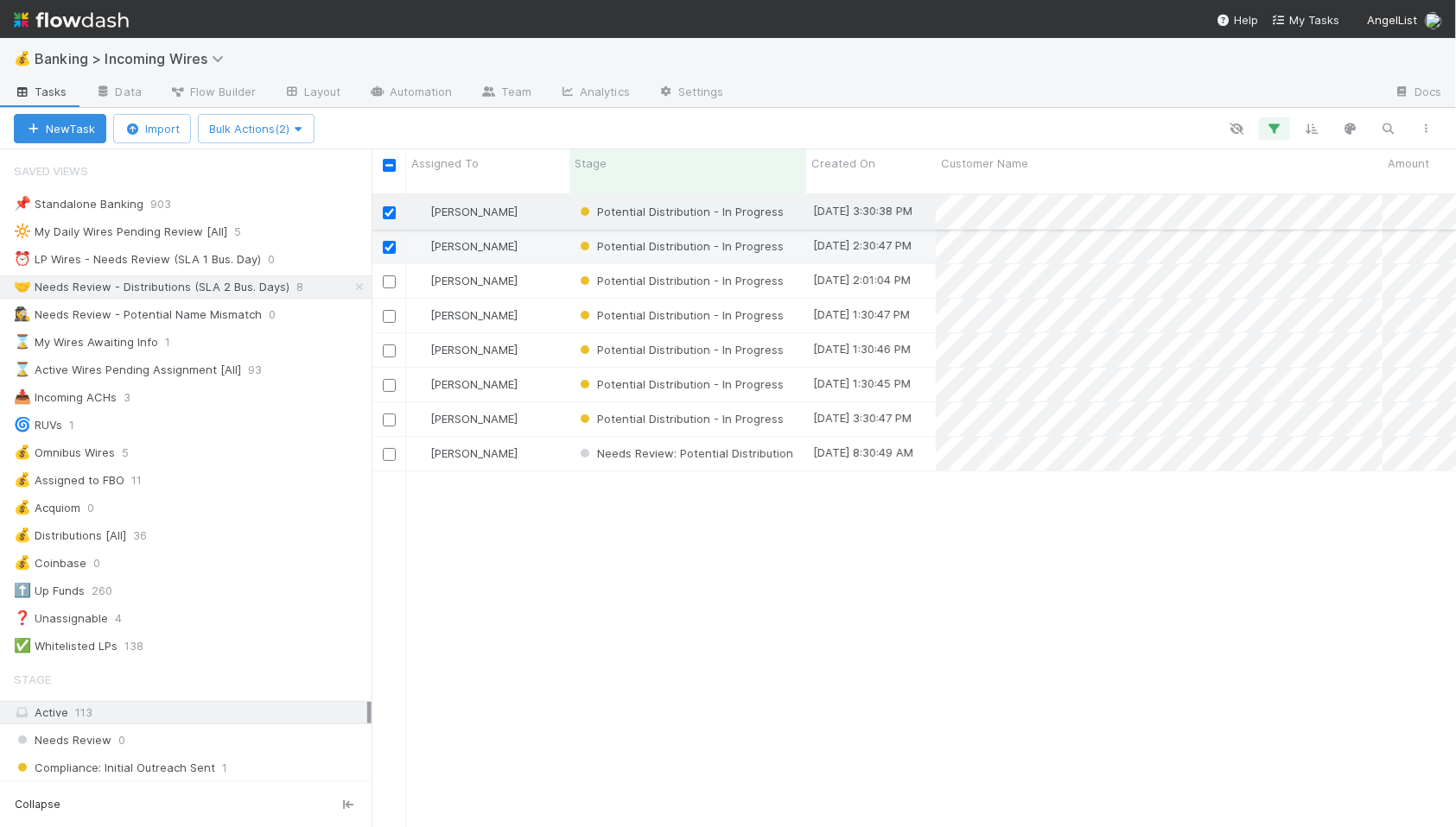
click at [388, 207] on input "checkbox" at bounding box center [389, 213] width 13 height 13
click at [388, 241] on input "checkbox" at bounding box center [389, 248] width 13 height 13
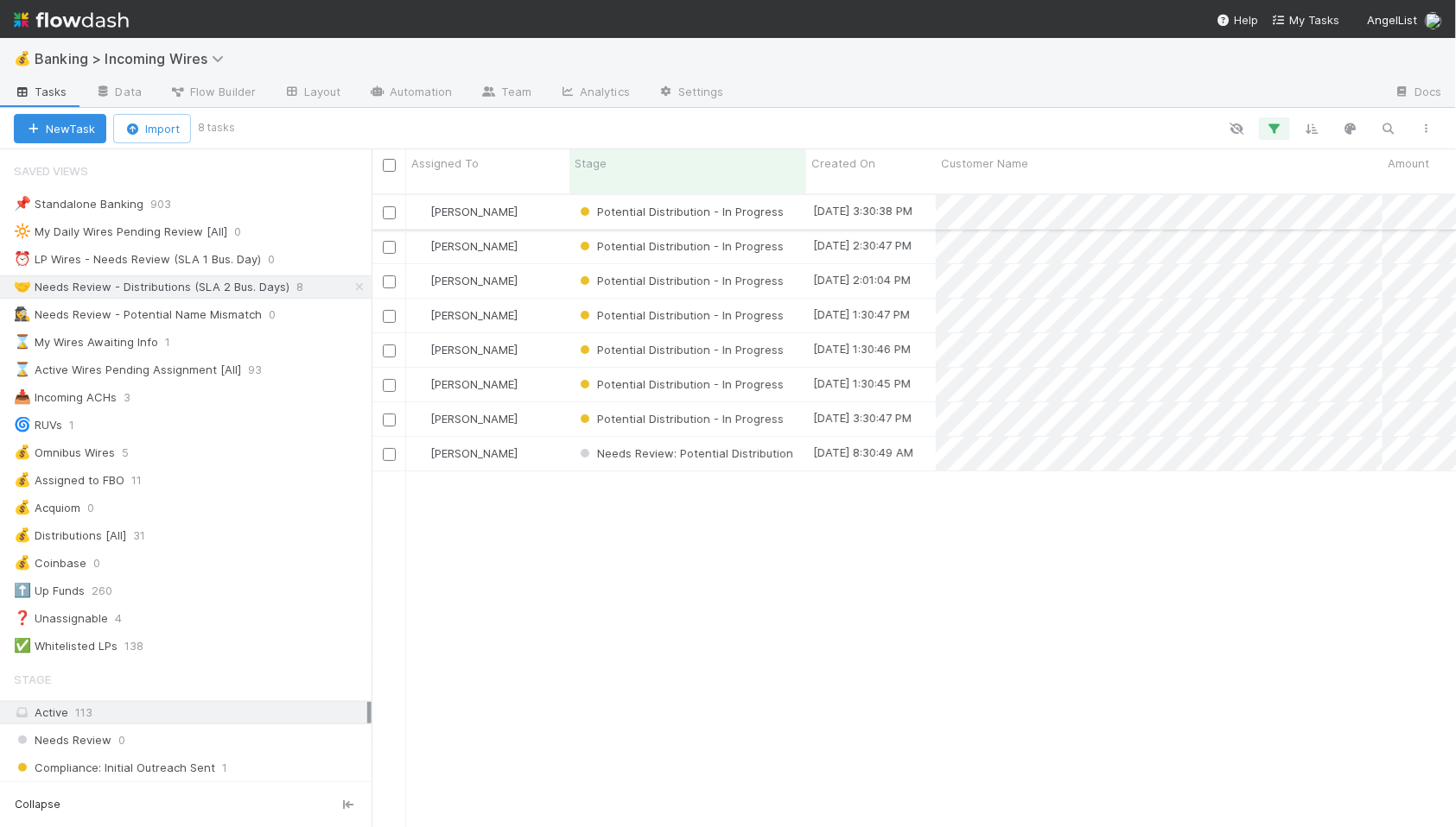
click at [553, 196] on div "[PERSON_NAME]" at bounding box center [488, 212] width 163 height 34
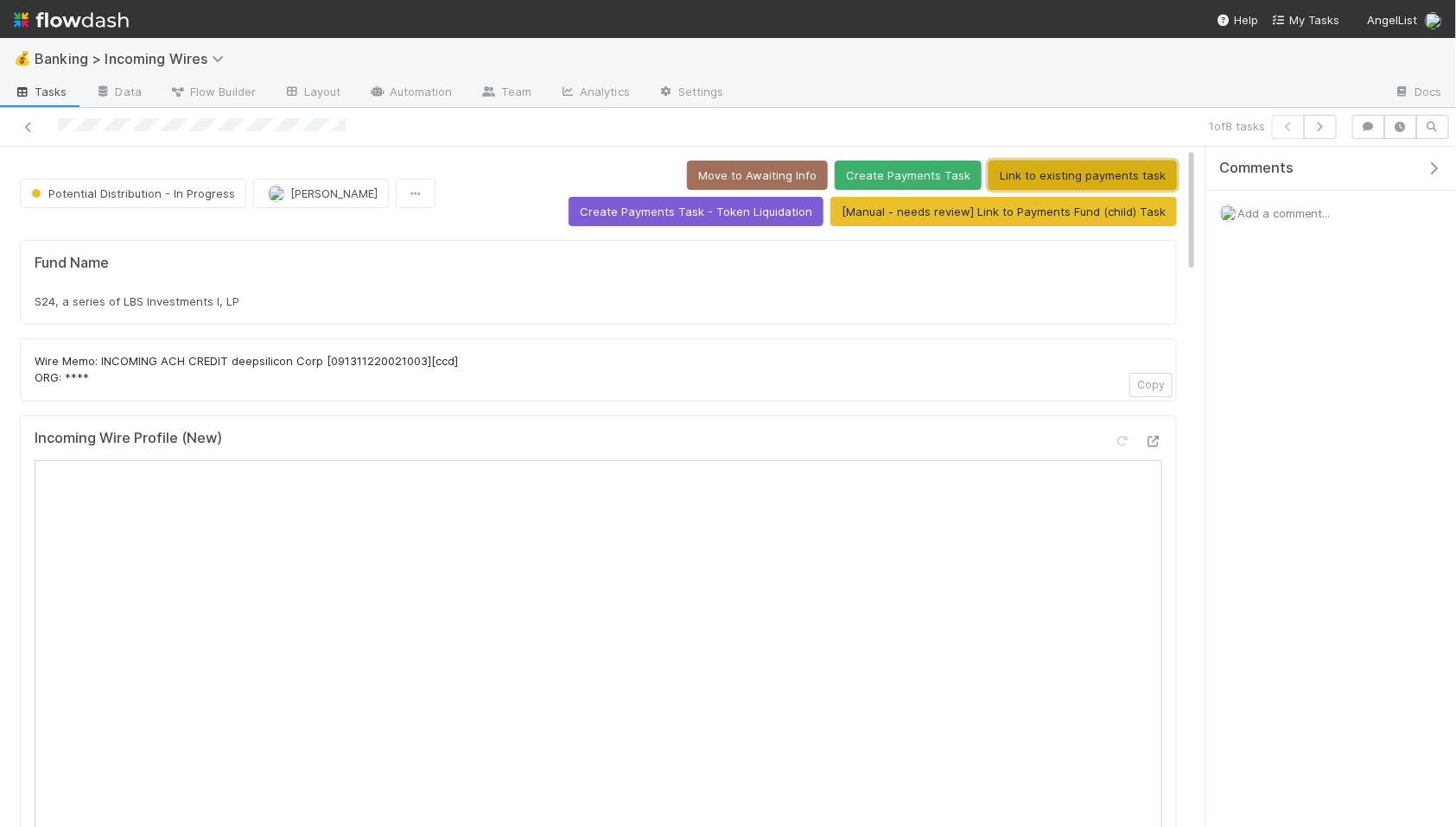
click at [988, 177] on button "Link to existing payments task" at bounding box center [1082, 175] width 188 height 29
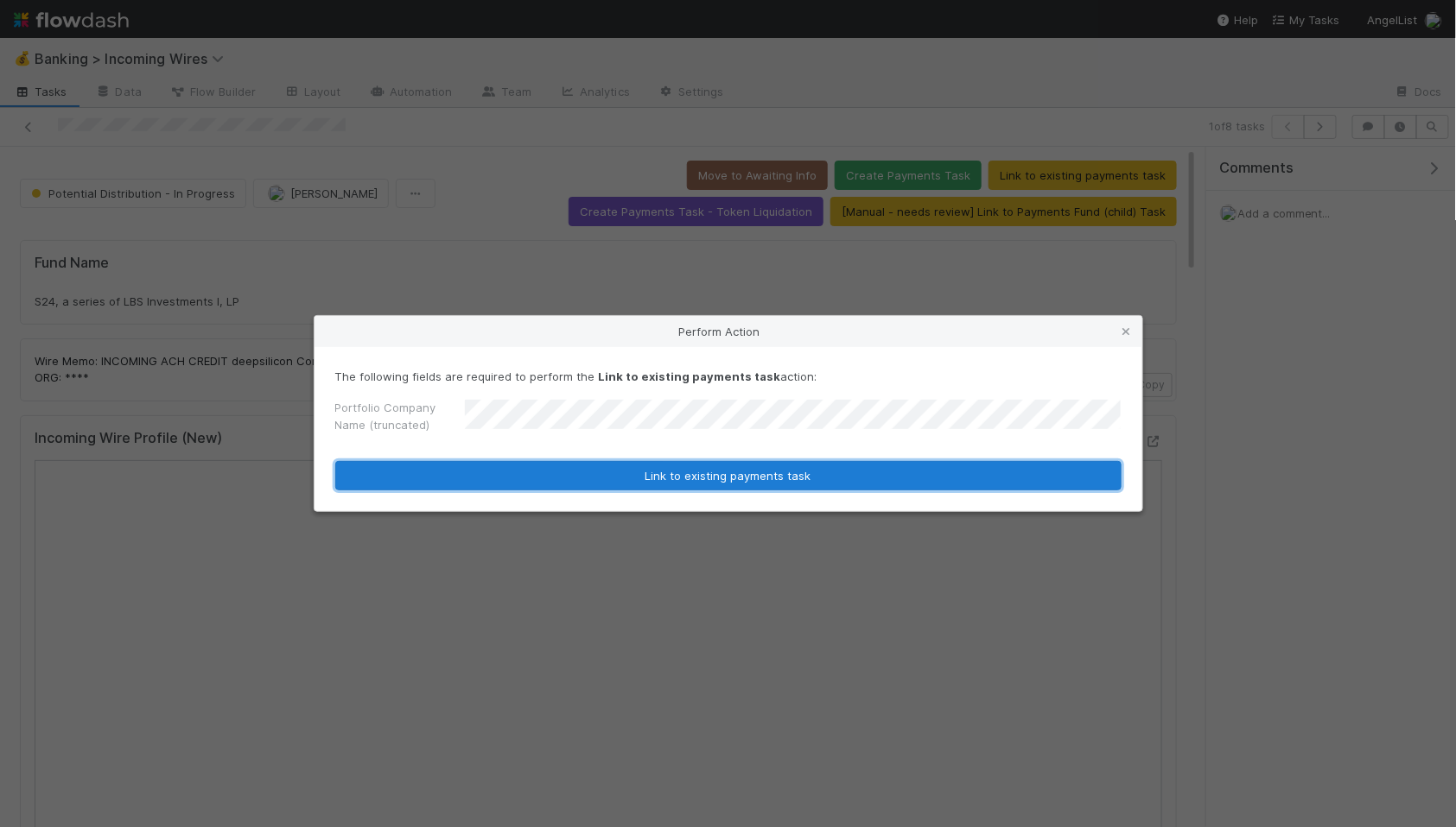
click at [613, 477] on button "Link to existing payments task" at bounding box center [728, 475] width 786 height 29
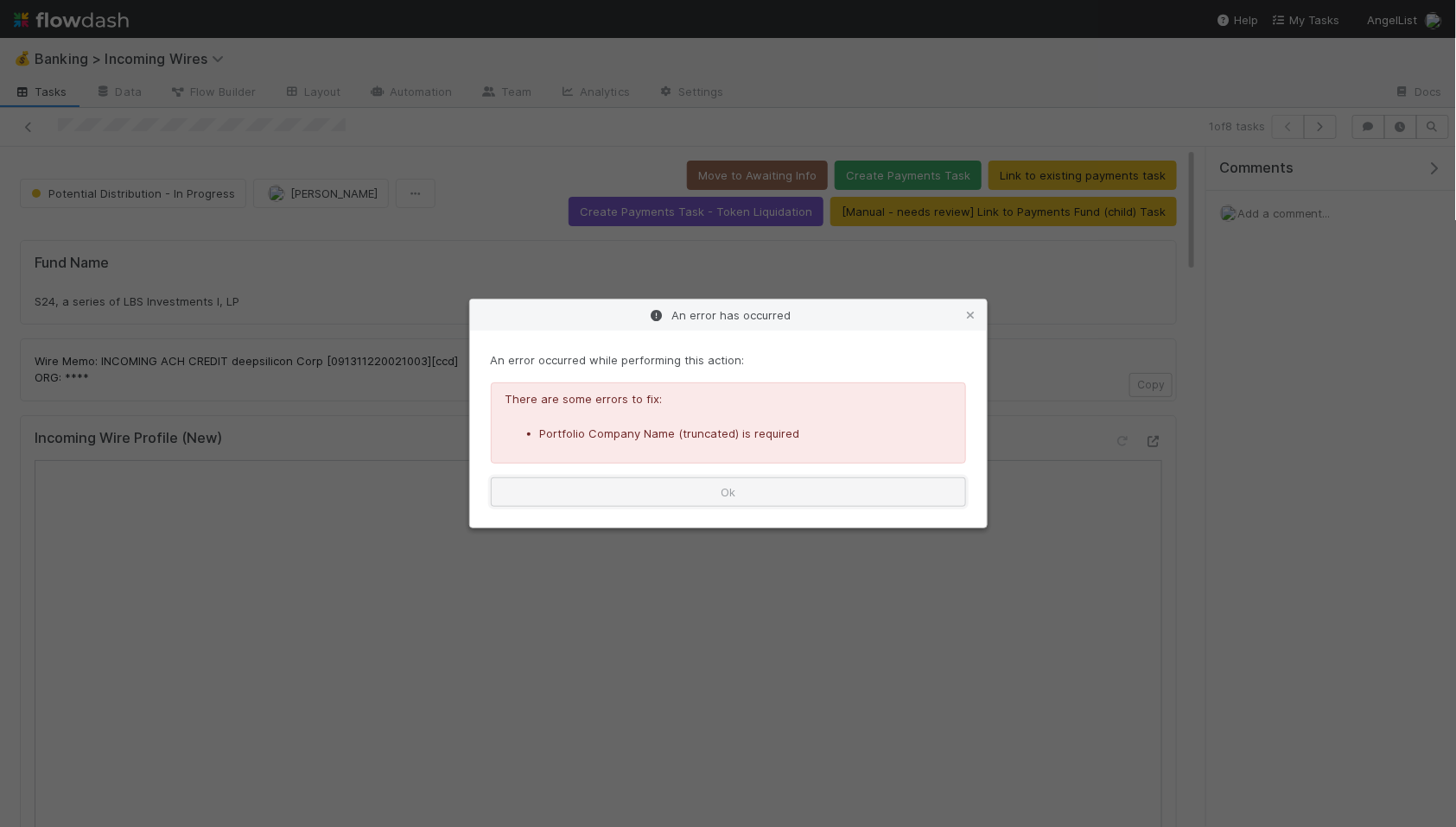
click at [714, 484] on button "Ok" at bounding box center [728, 492] width 475 height 29
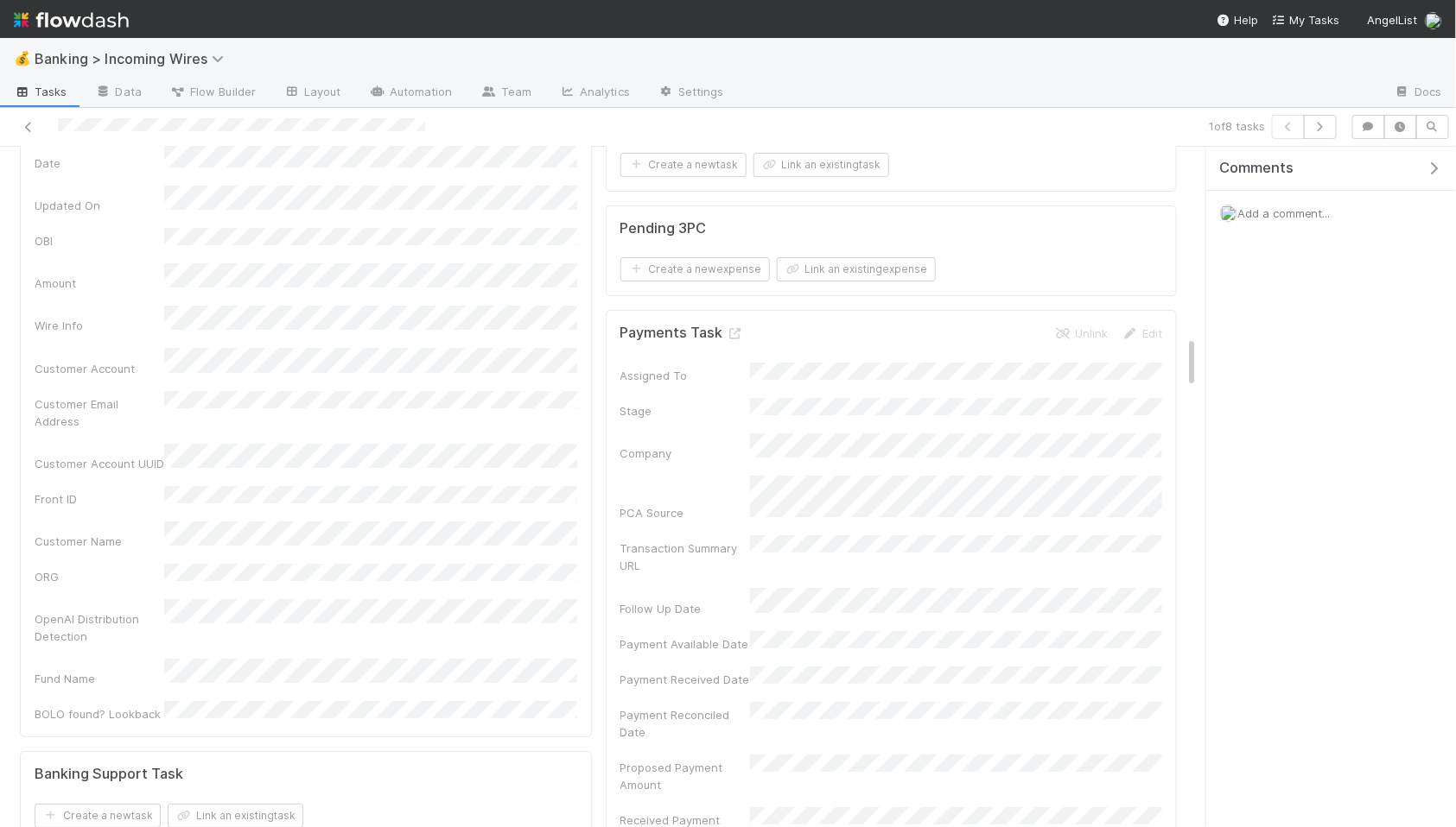
scroll to position [2441, 0]
click at [1065, 335] on icon at bounding box center [1062, 338] width 17 height 11
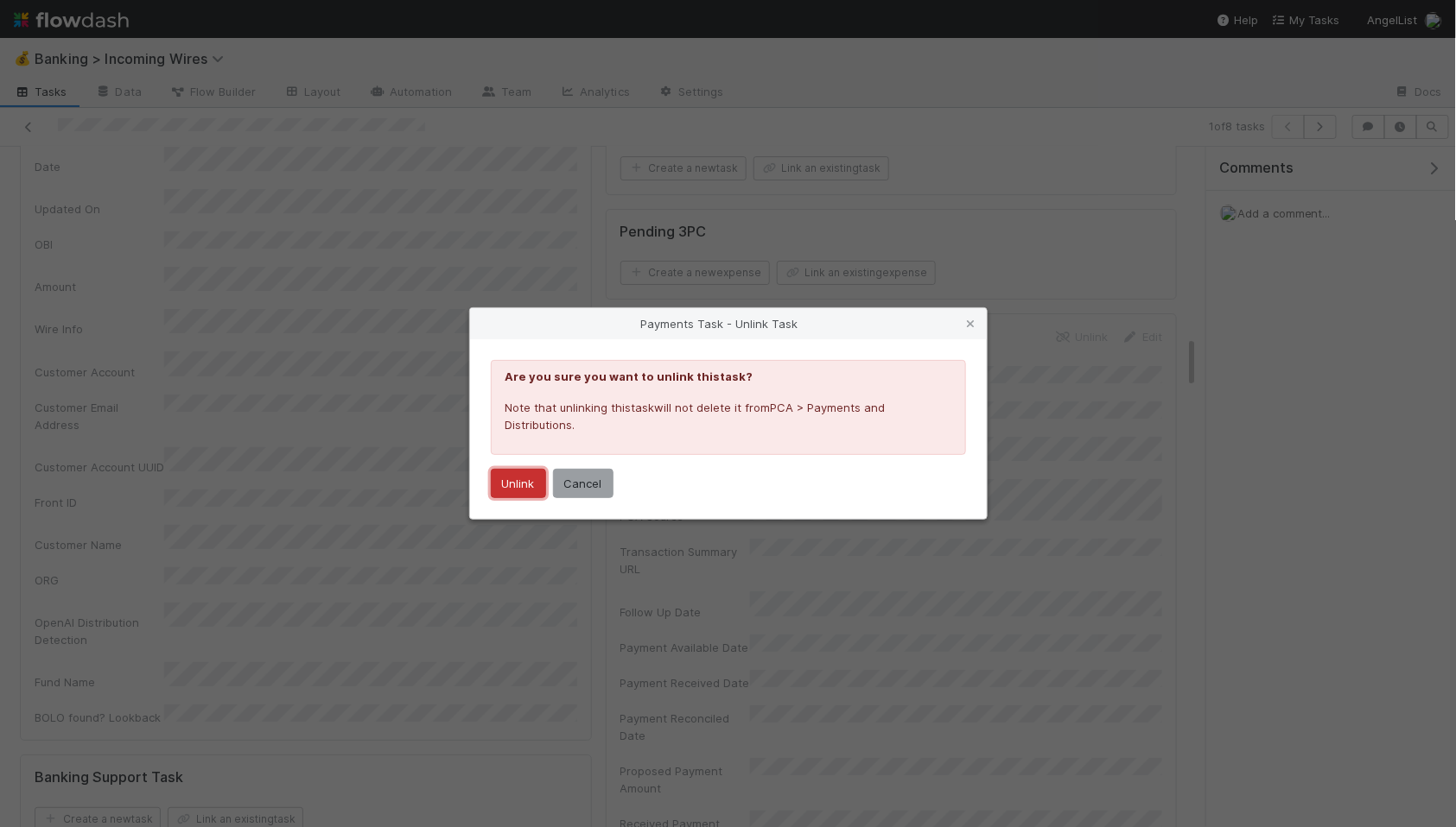
click at [517, 486] on button "Unlink" at bounding box center [517, 483] width 55 height 29
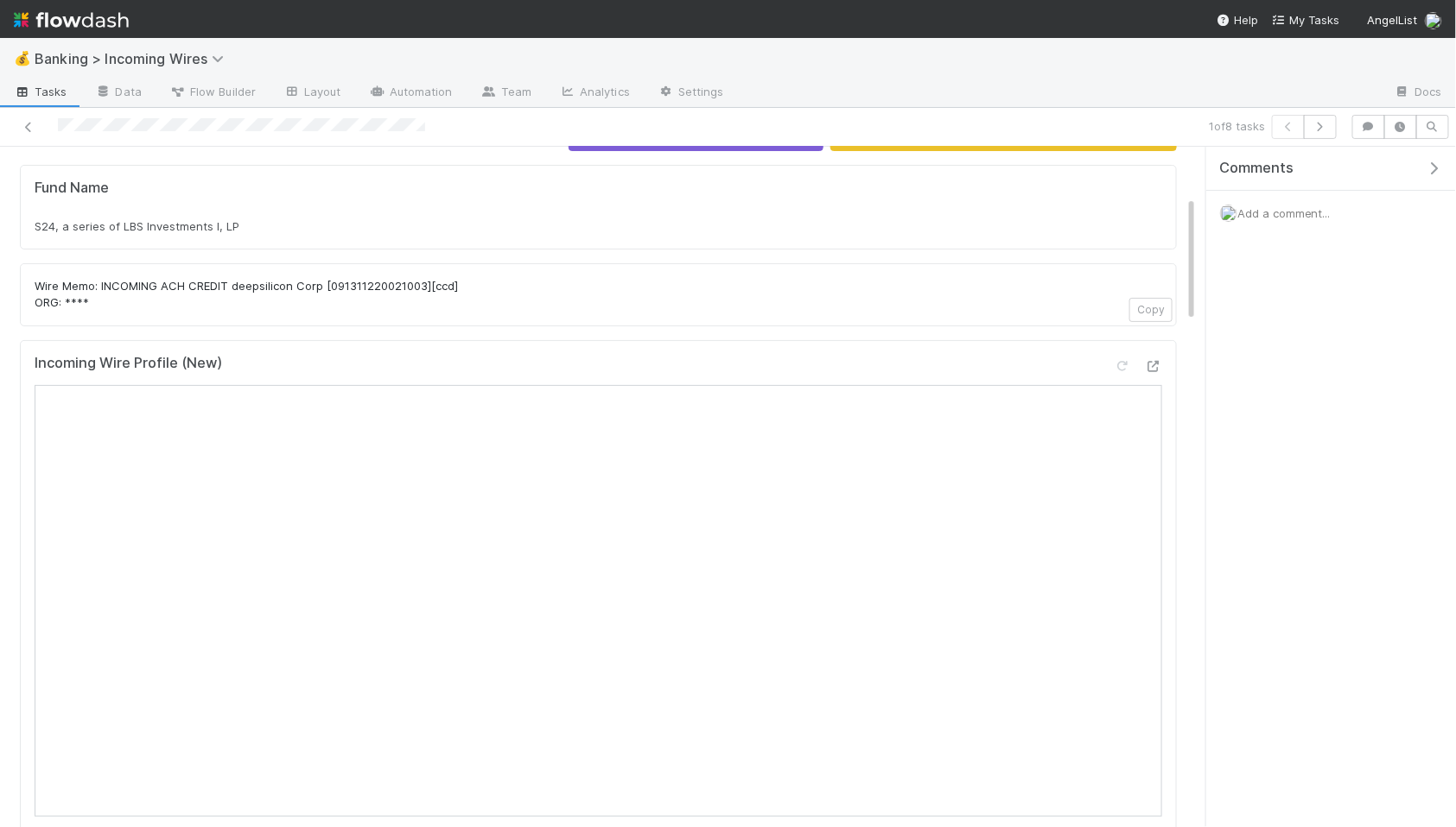
scroll to position [0, 0]
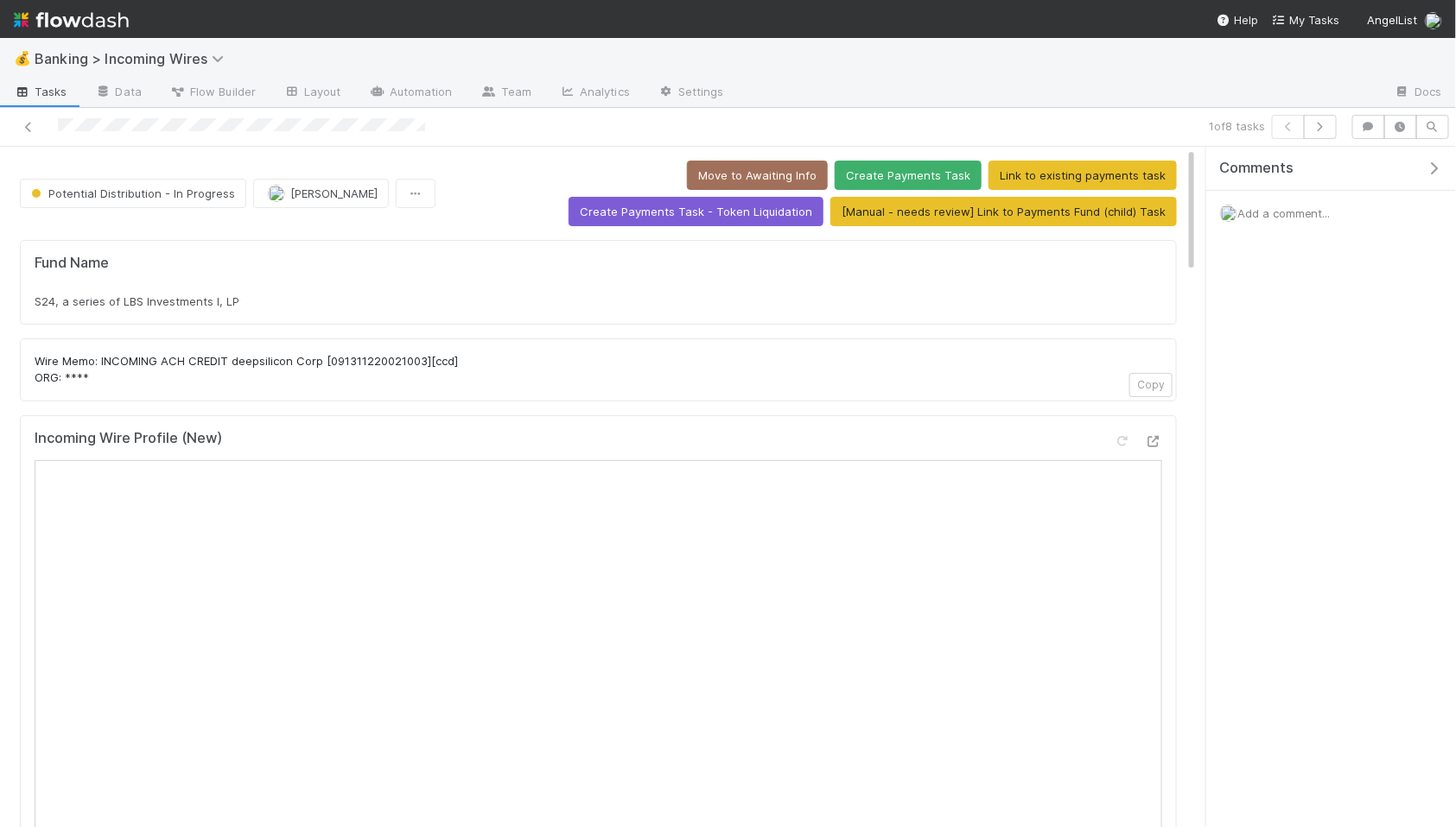
click at [374, 315] on div "Fund Name S24, a series of LBS Investments I, LP" at bounding box center [598, 283] width 1157 height 84
copy div "S24, a series of LBS Investments I, LP"
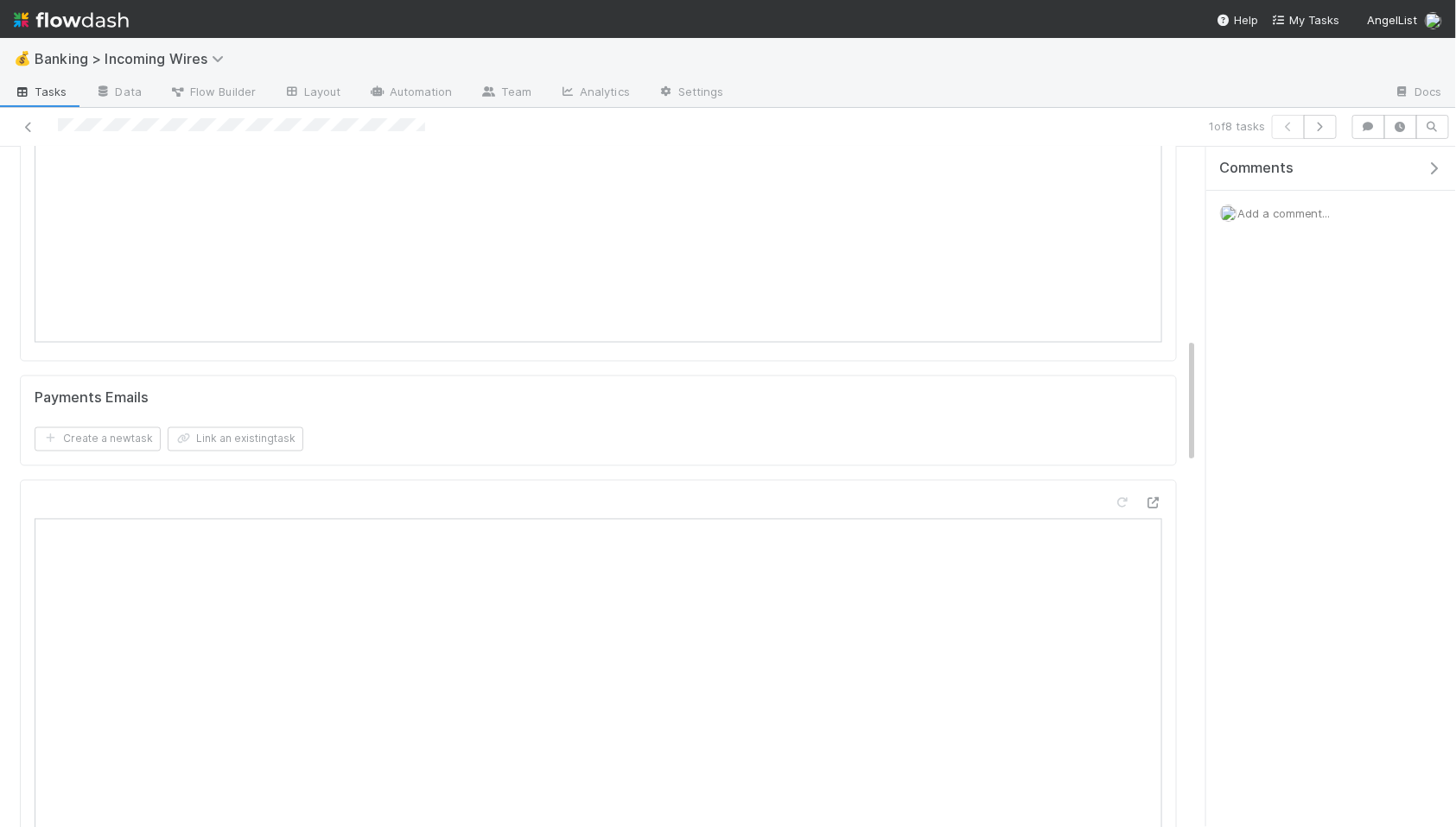
scroll to position [1011, 0]
click at [282, 486] on button "Link an existing task" at bounding box center [235, 488] width 136 height 24
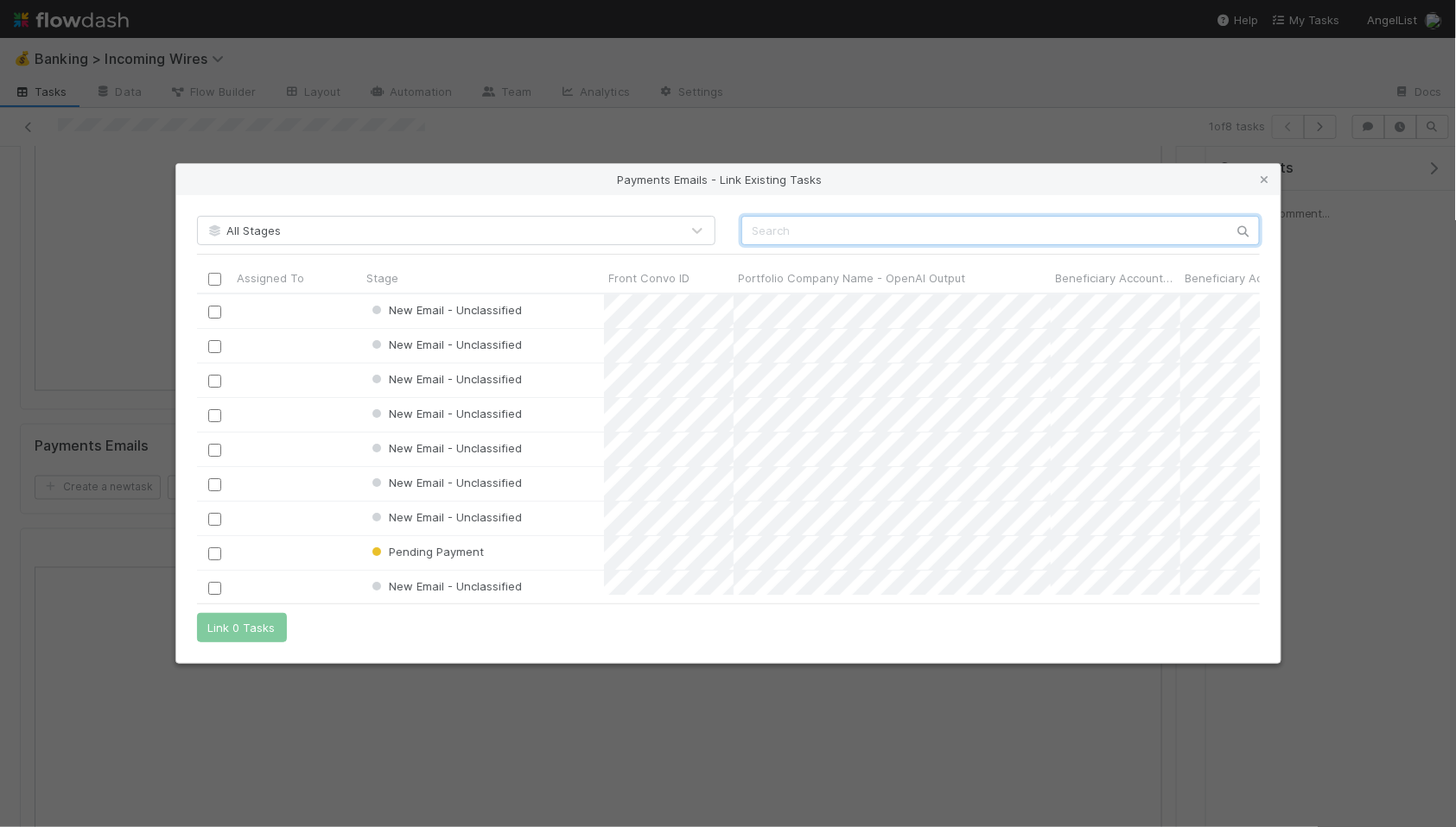
click at [829, 228] on input "text" at bounding box center [1000, 230] width 518 height 29
paste input "cnv_qmyfkp3"
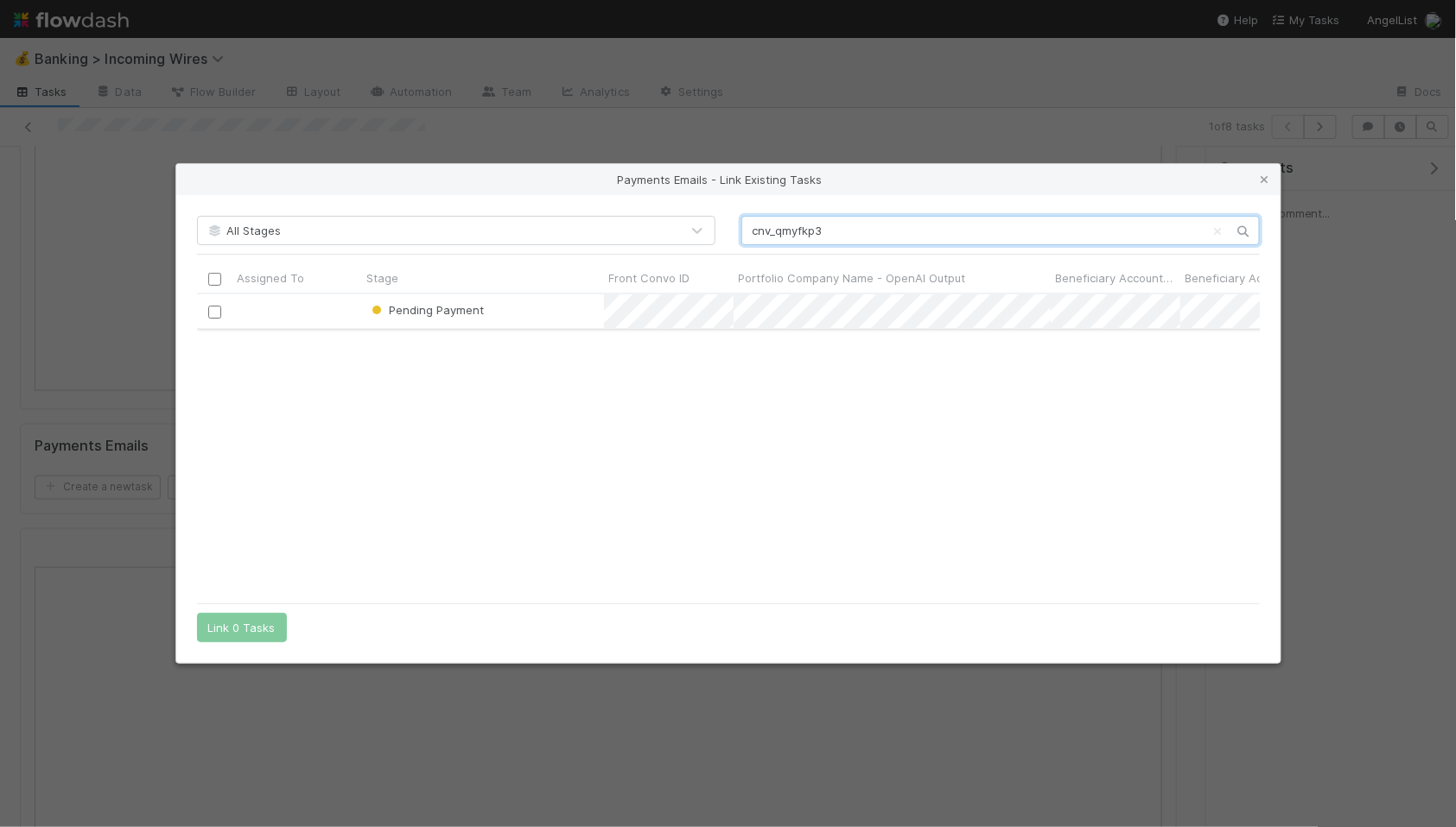
type input "cnv_qmyfkp3"
click at [213, 308] on input "checkbox" at bounding box center [214, 312] width 13 height 13
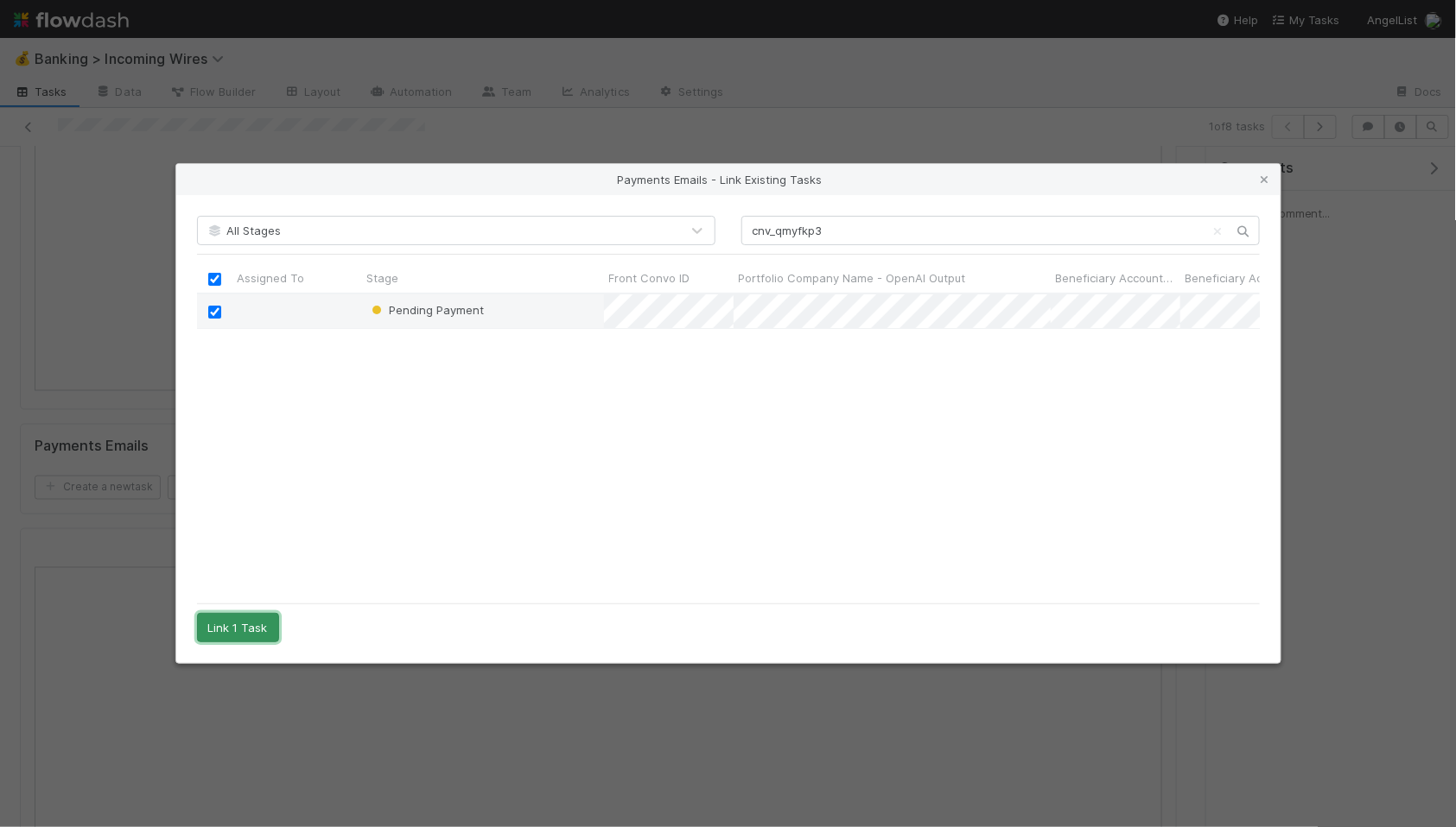
click at [234, 619] on button "Link 1 Task" at bounding box center [238, 628] width 82 height 29
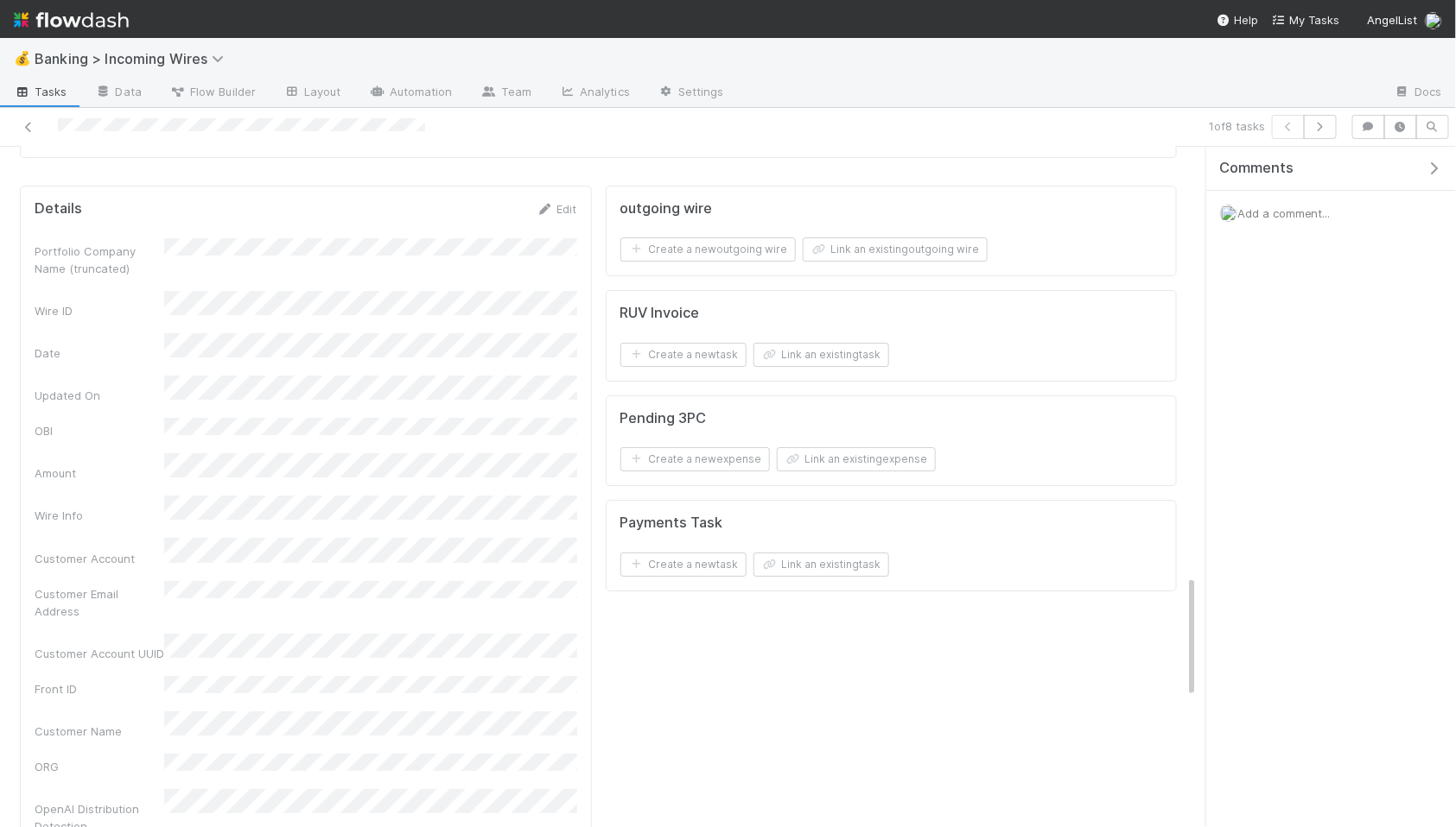
scroll to position [2378, 0]
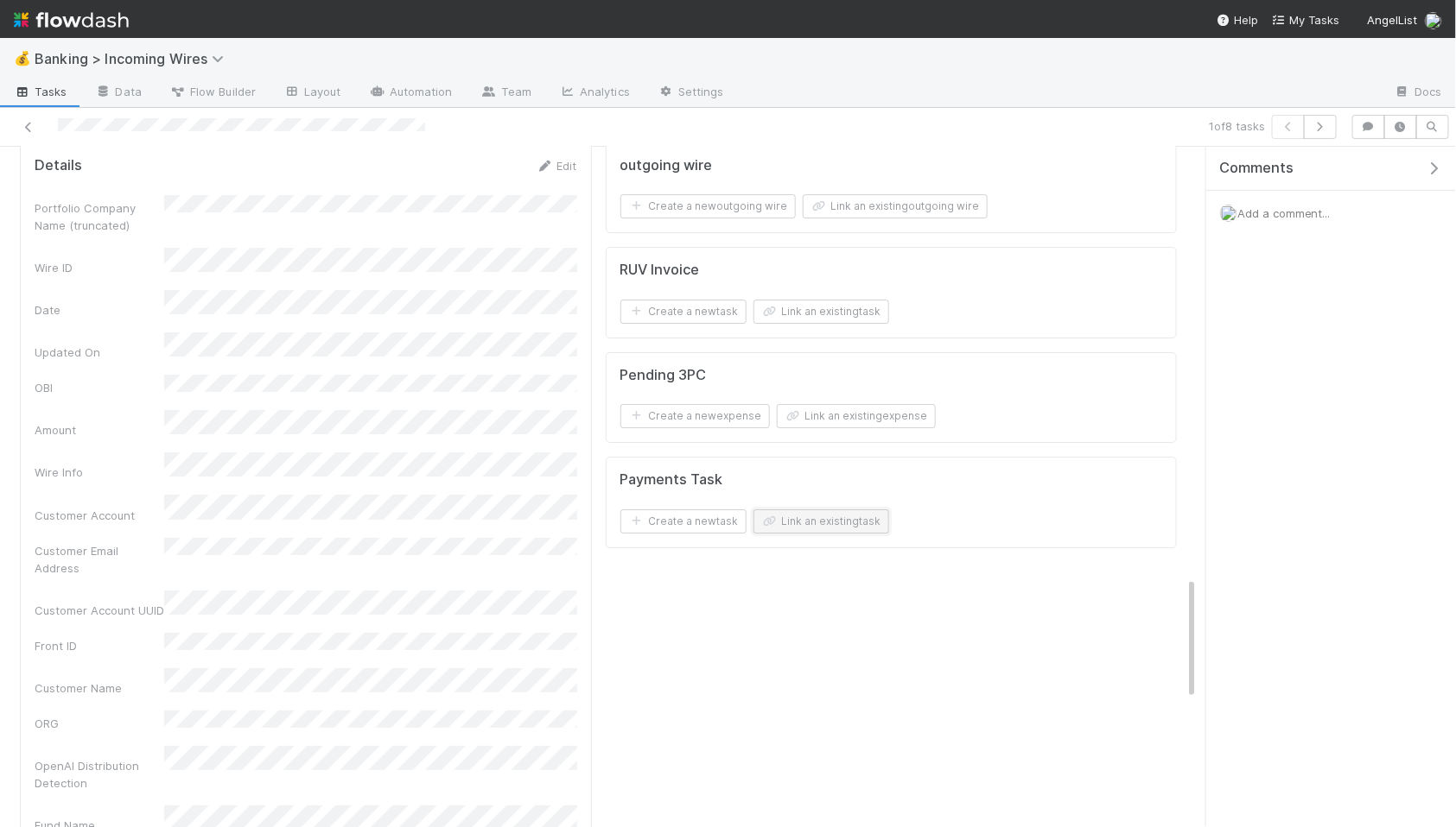
click at [861, 517] on button "Link an existing task" at bounding box center [821, 522] width 136 height 24
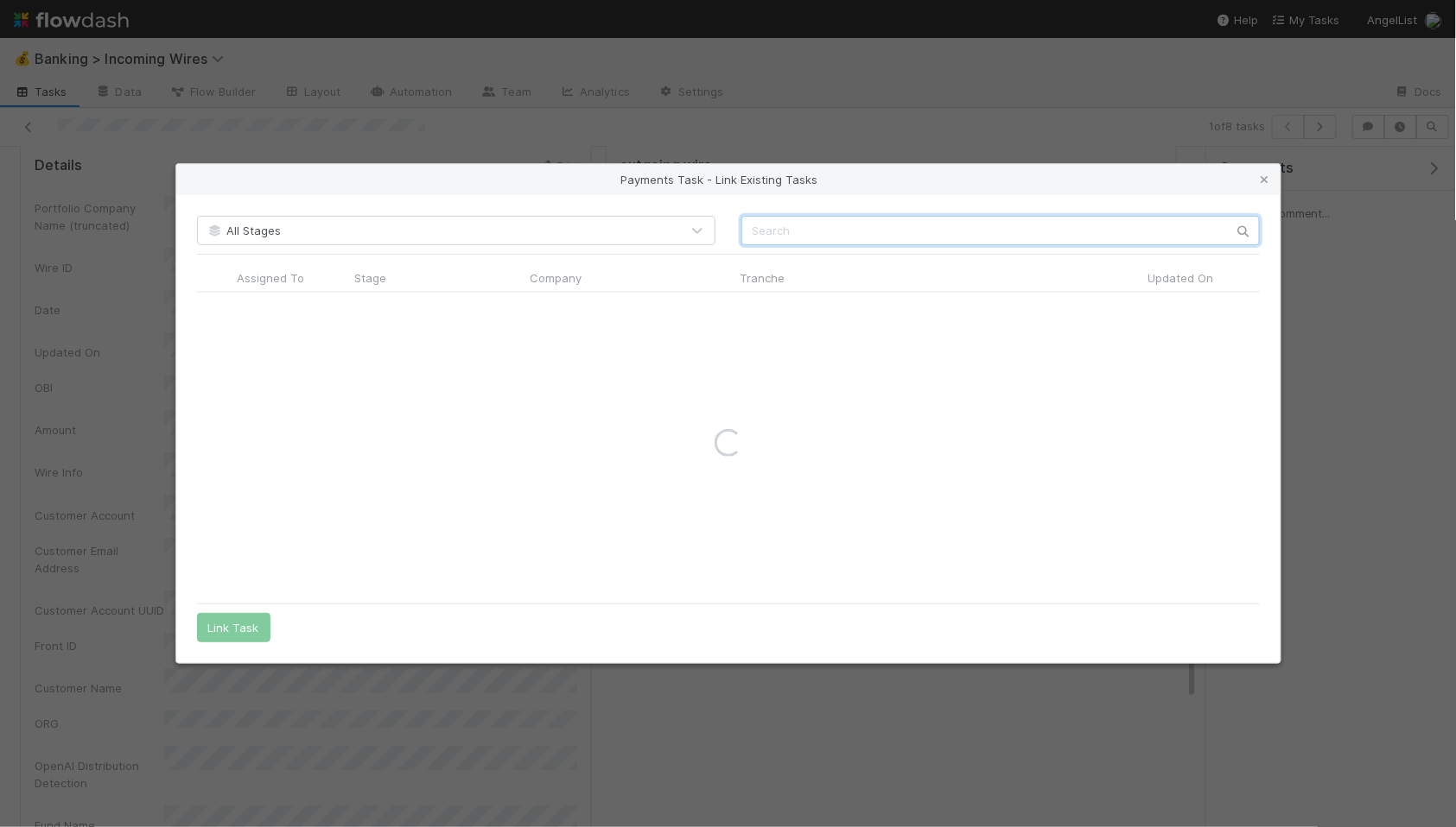
click at [879, 242] on input "text" at bounding box center [1000, 230] width 518 height 29
type input "deepsili"
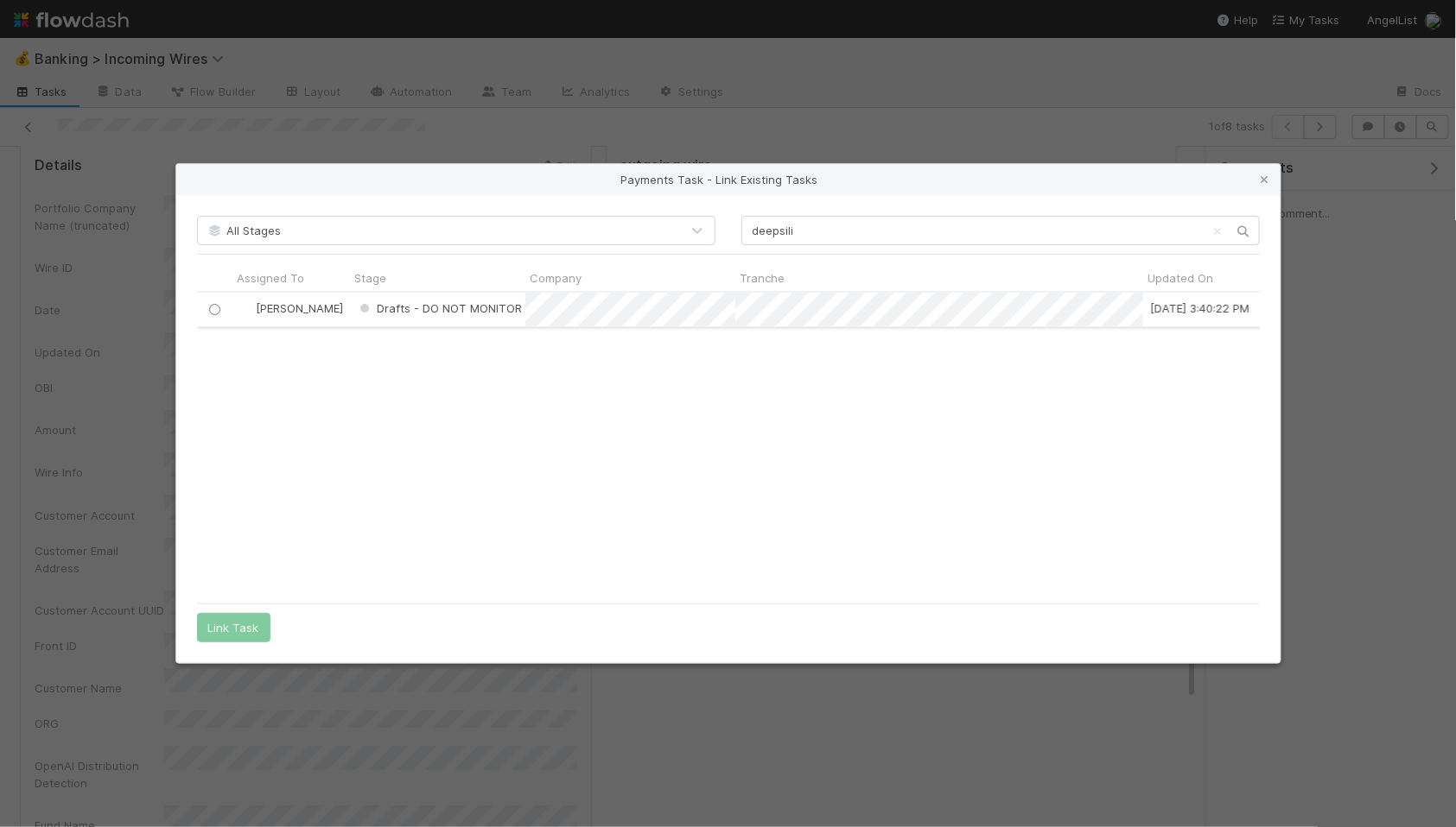
click at [211, 309] on input "radio" at bounding box center [214, 310] width 11 height 11
click at [246, 625] on button "Link Task" at bounding box center [233, 628] width 73 height 29
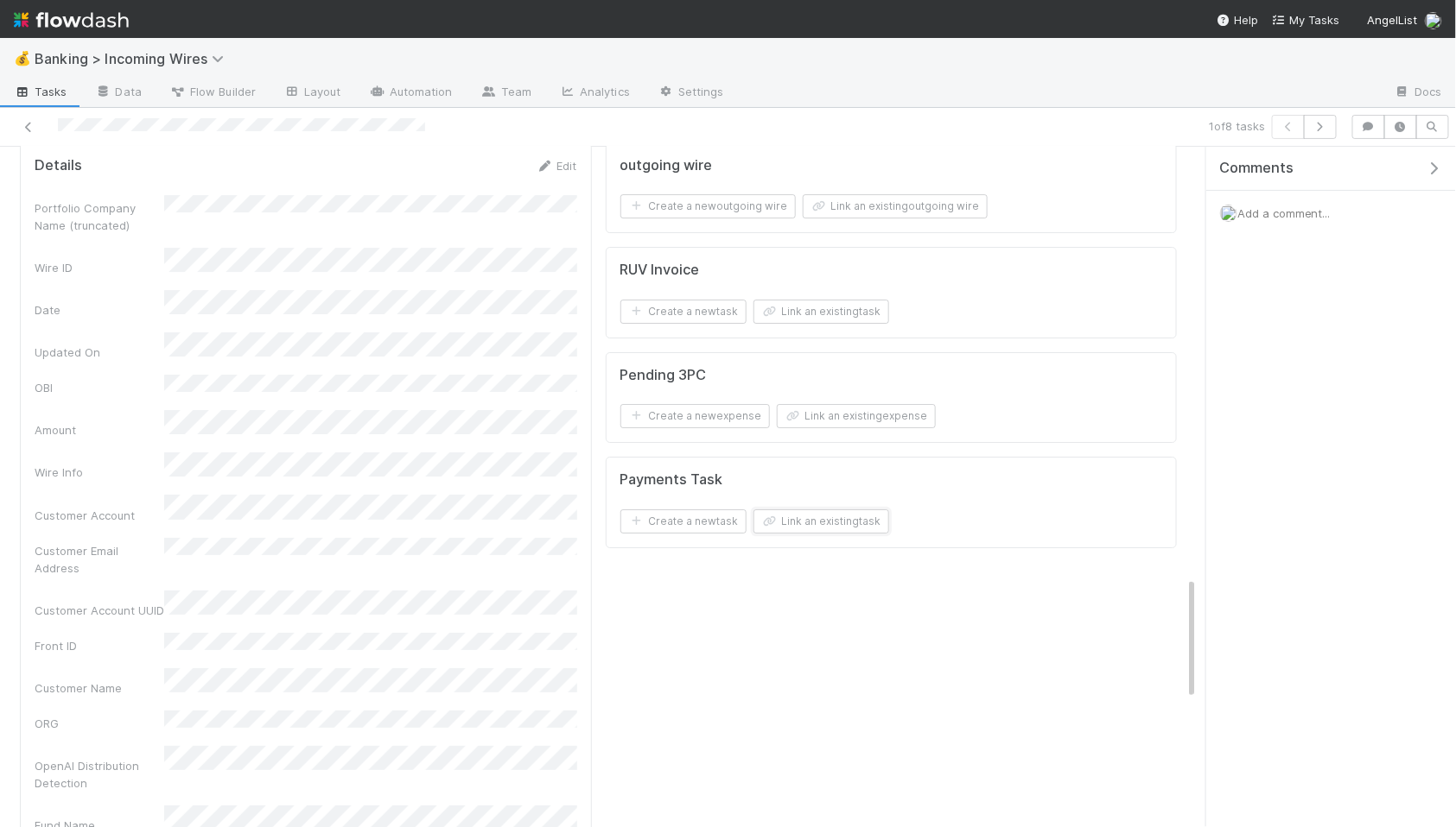
scroll to position [2379, 0]
click at [1150, 484] on link "Edit" at bounding box center [1141, 479] width 40 height 14
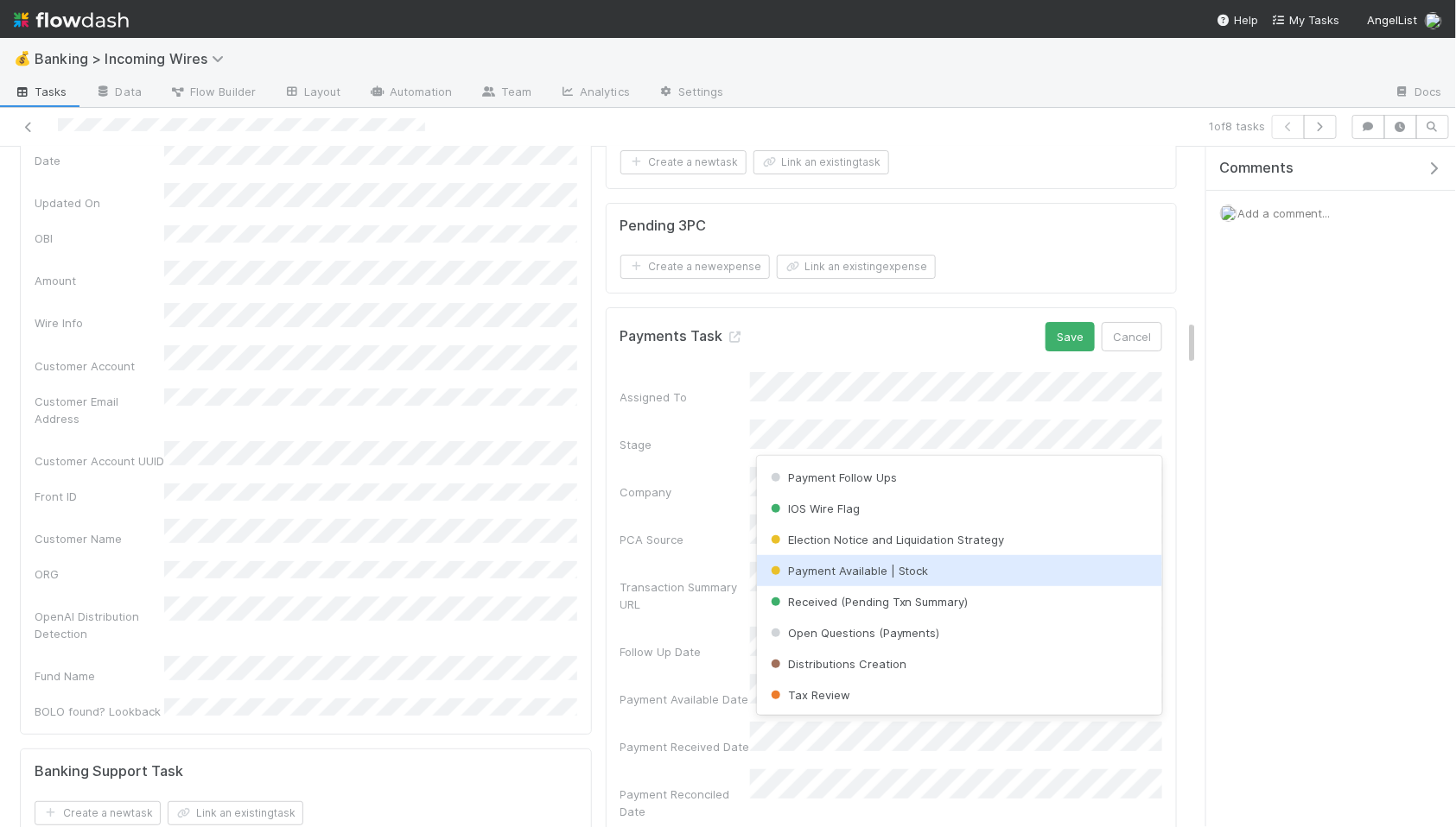
scroll to position [50, 0]
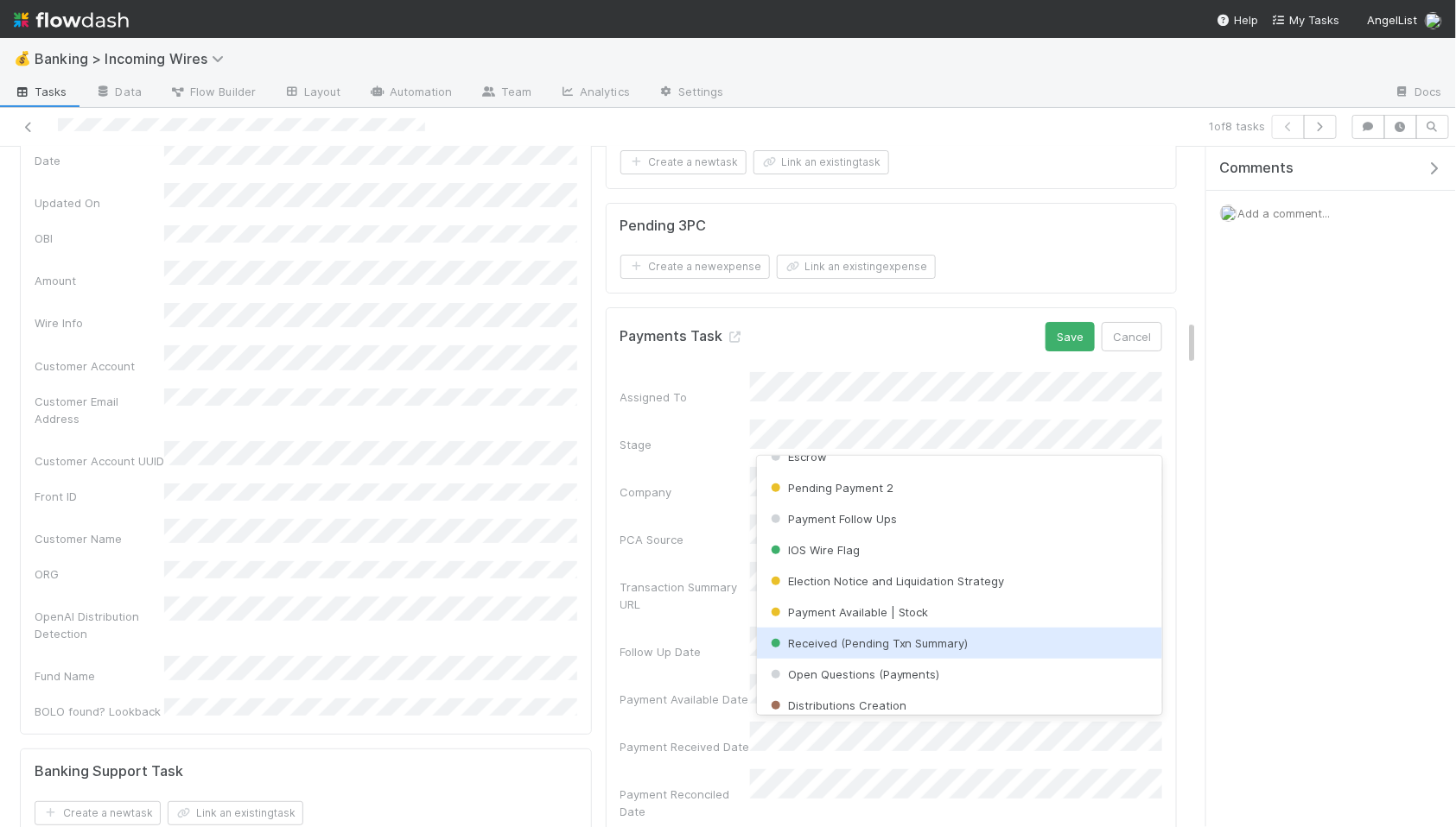
click at [910, 645] on span "Received (Pending Txn Summary)" at bounding box center [867, 643] width 201 height 14
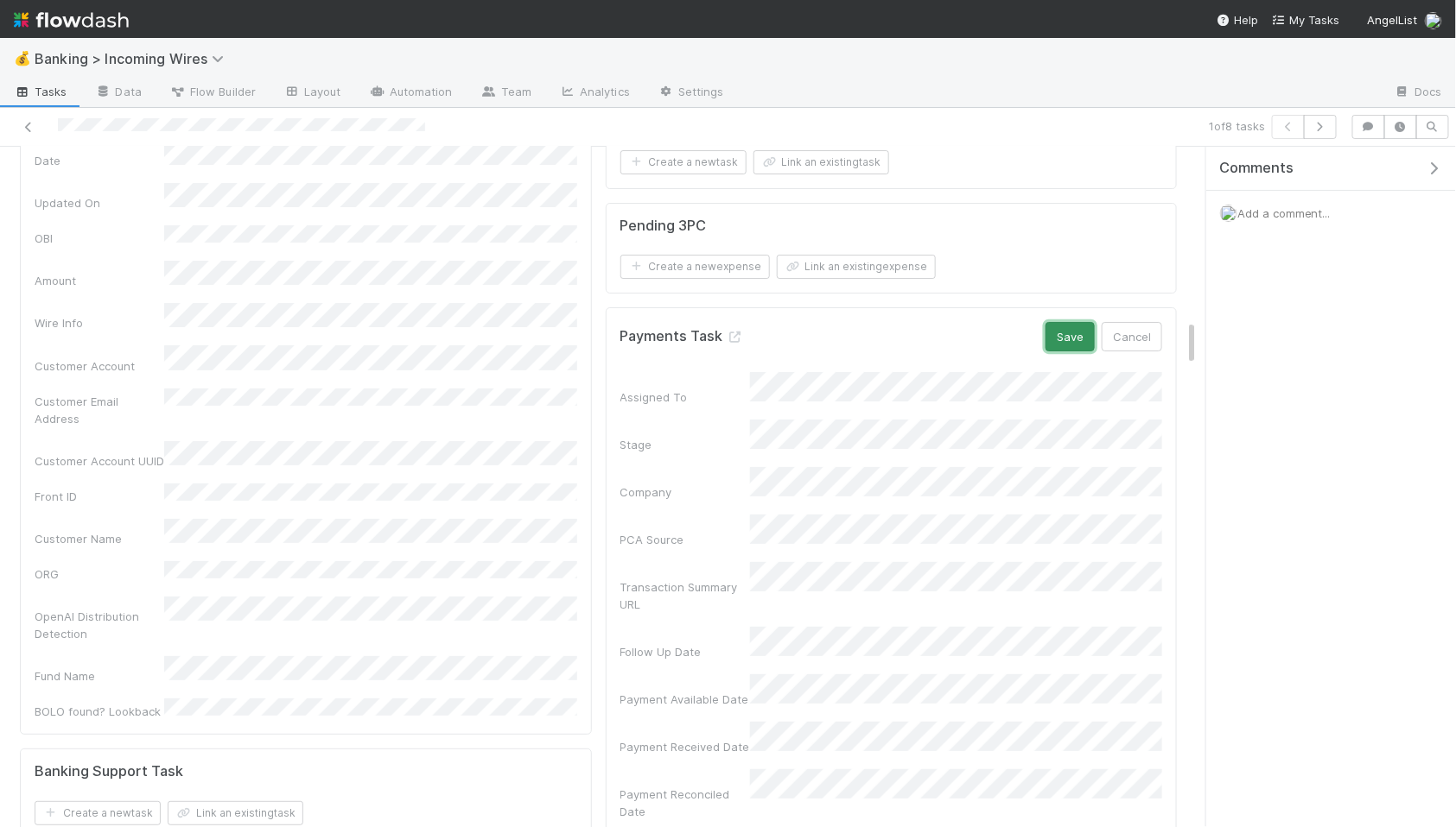
click at [1064, 342] on button "Save" at bounding box center [1070, 336] width 50 height 29
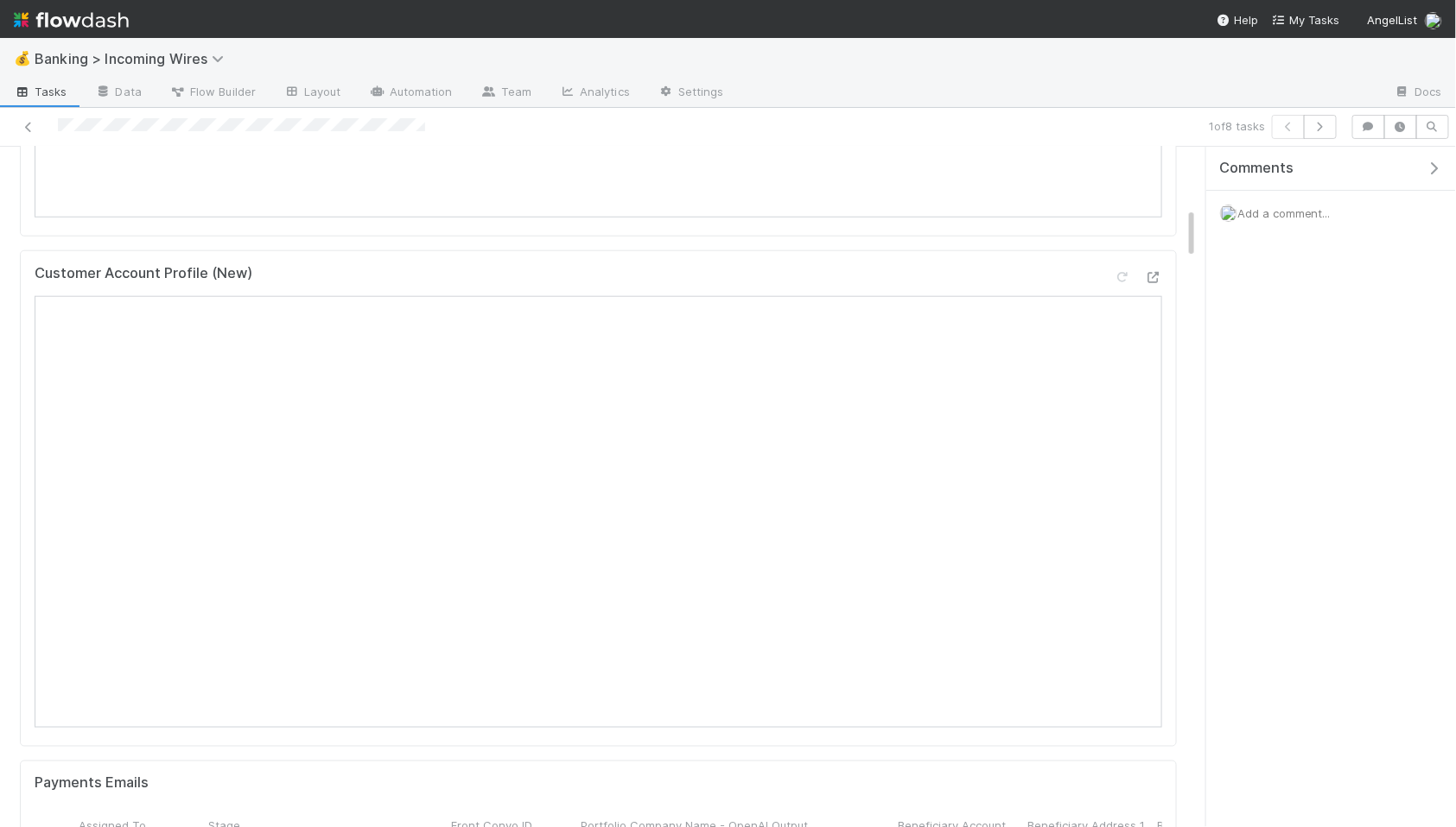
scroll to position [0, 0]
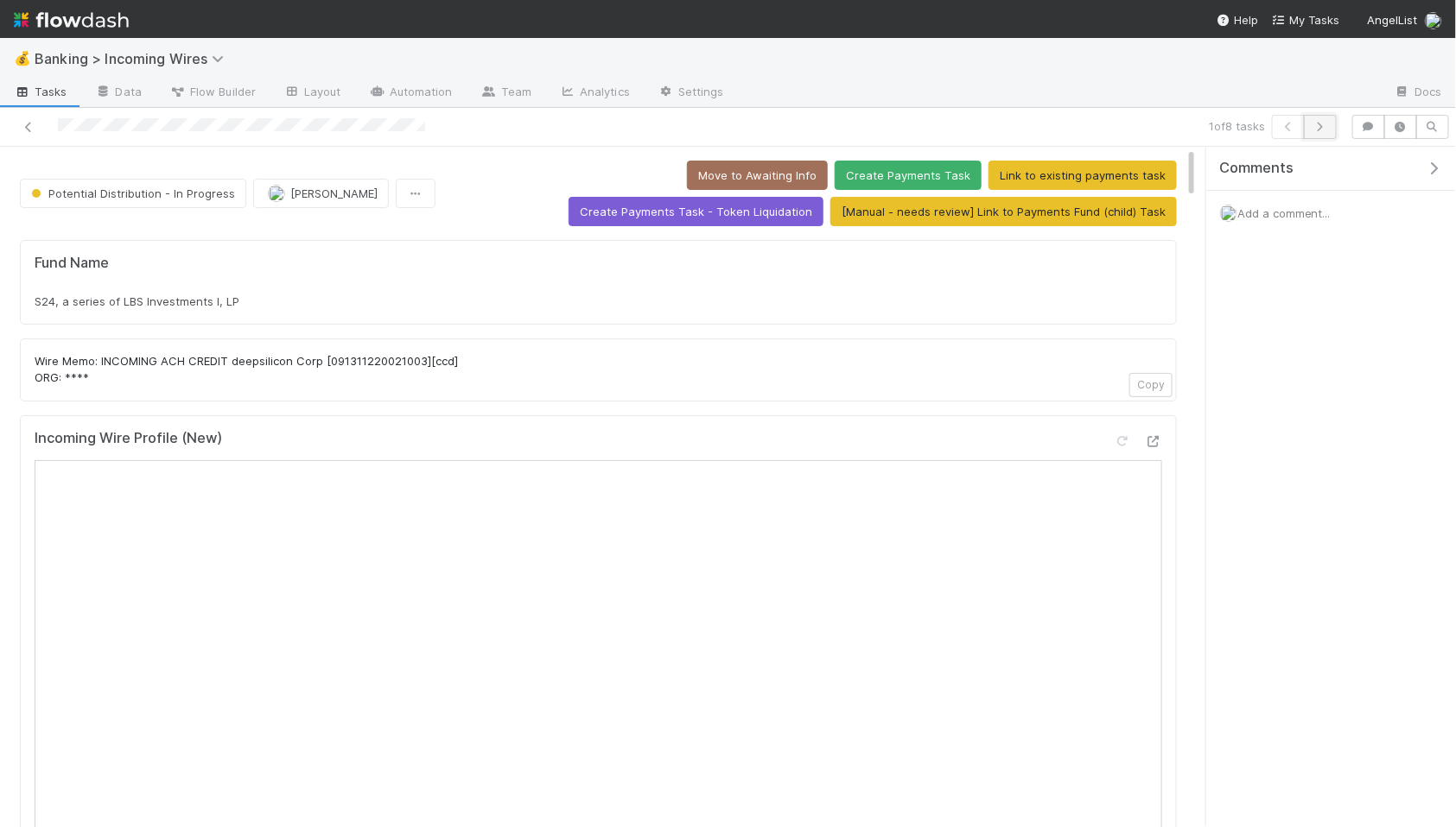
click at [1319, 131] on button "button" at bounding box center [1319, 127] width 33 height 24
click at [338, 310] on div "10X Capital / Gaingels Diversity Fund, LP - C1" at bounding box center [598, 301] width 1128 height 17
copy div "10X Capital / Gaingels Diversity Fund, LP - C1"
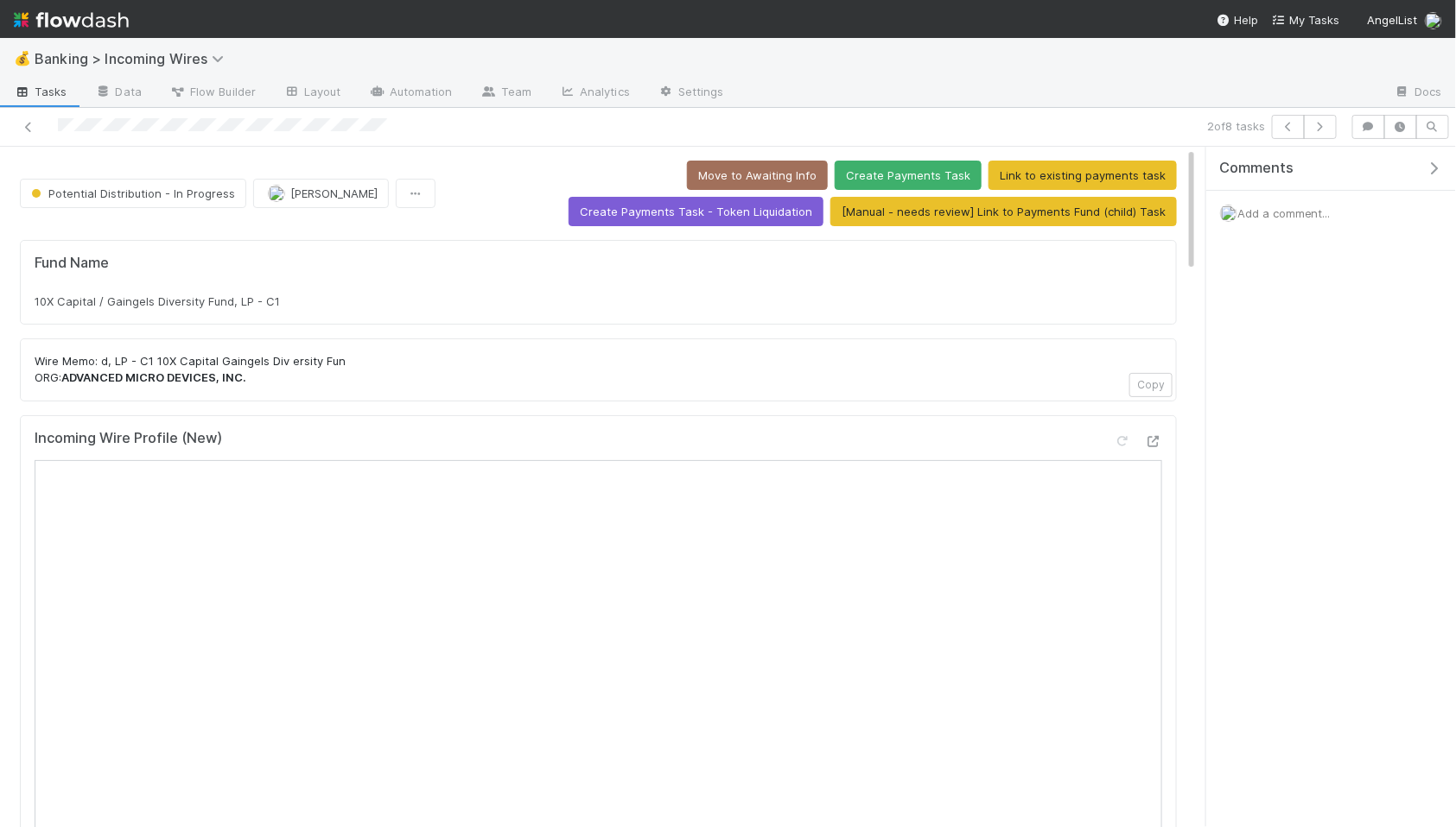
click at [1318, 210] on span "Add a comment..." at bounding box center [1284, 213] width 94 height 14
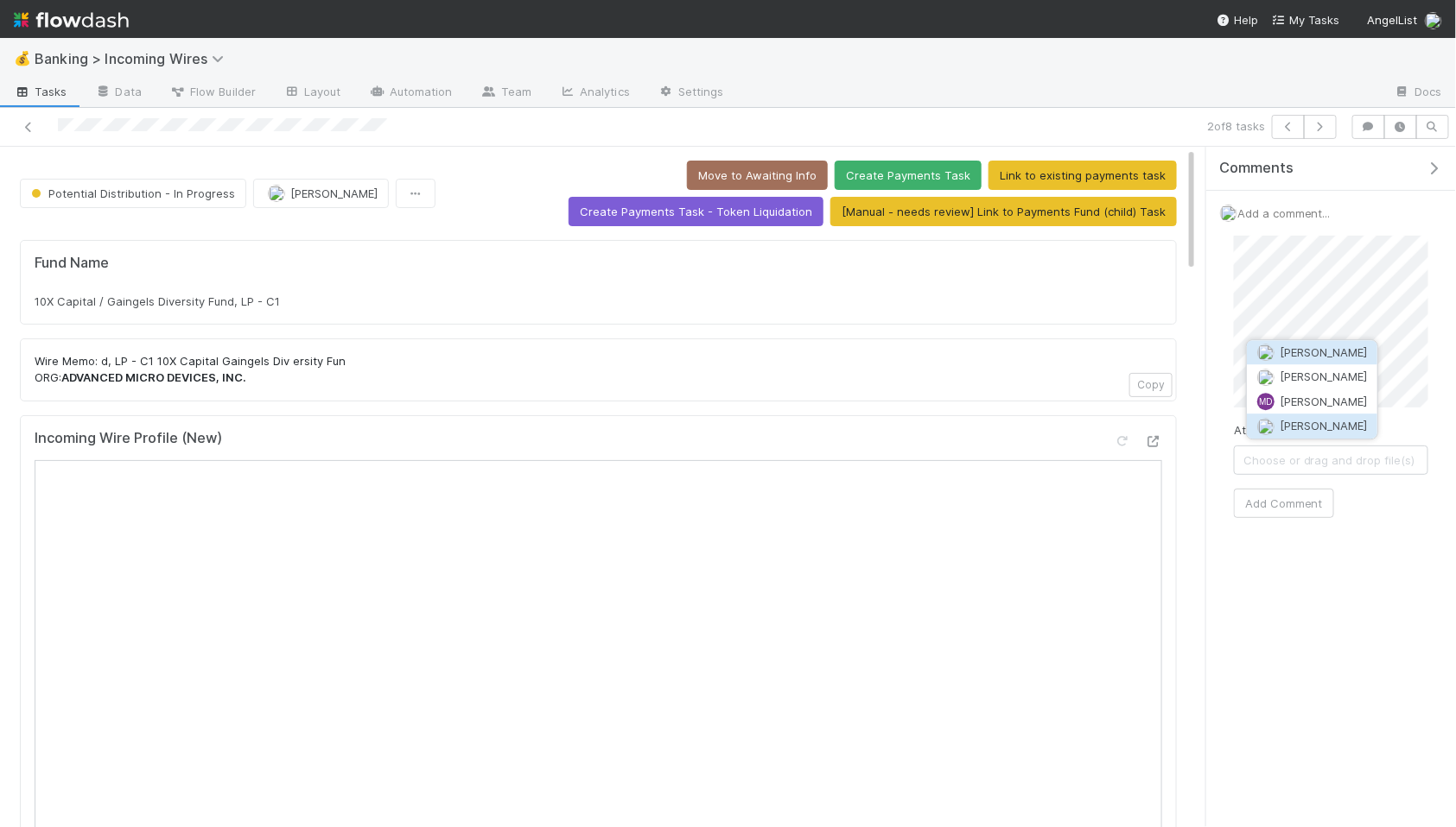
click at [1307, 420] on span "[PERSON_NAME]" at bounding box center [1322, 427] width 87 height 14
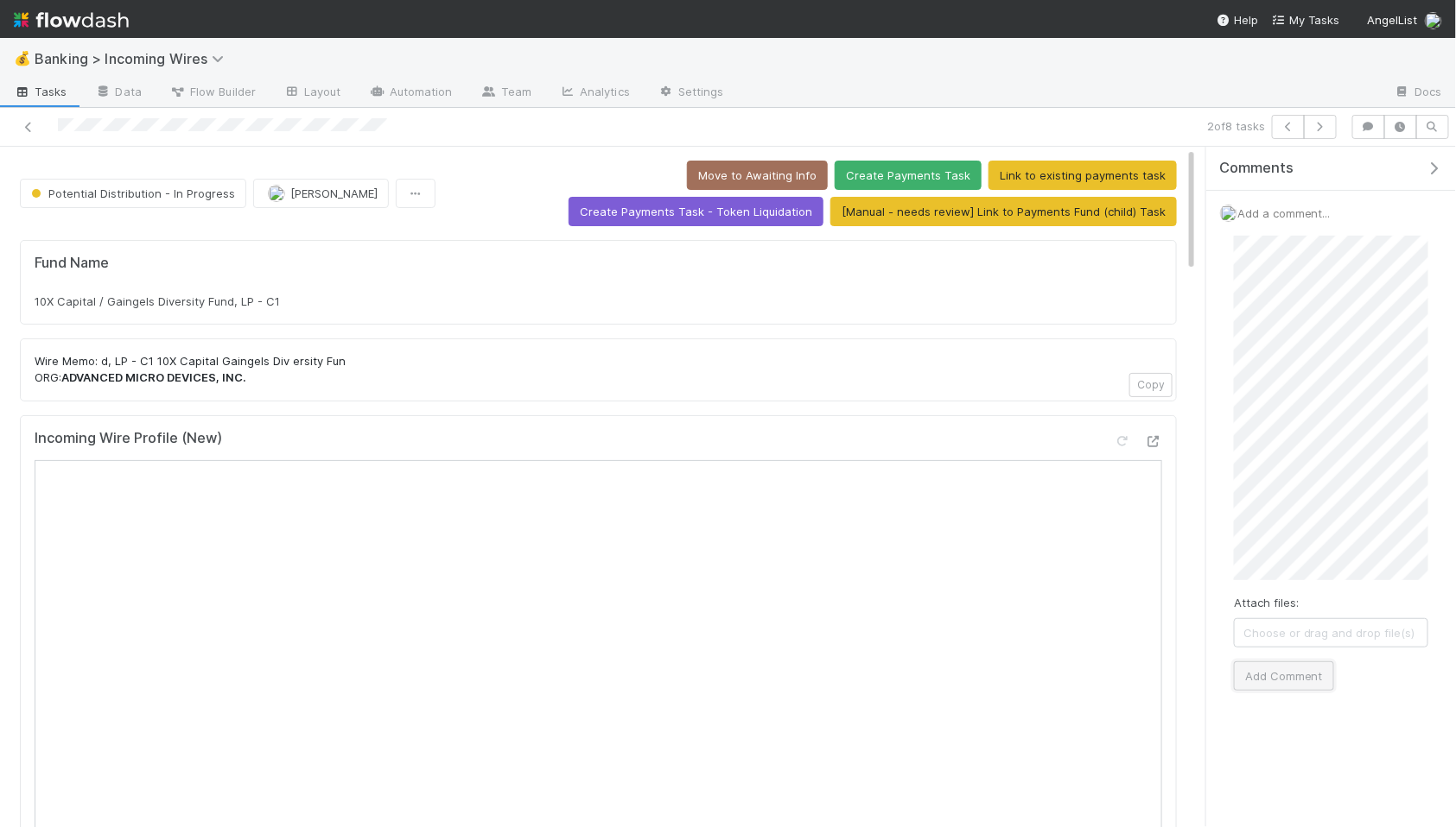
click at [1301, 674] on button "Add Comment" at bounding box center [1283, 675] width 100 height 29
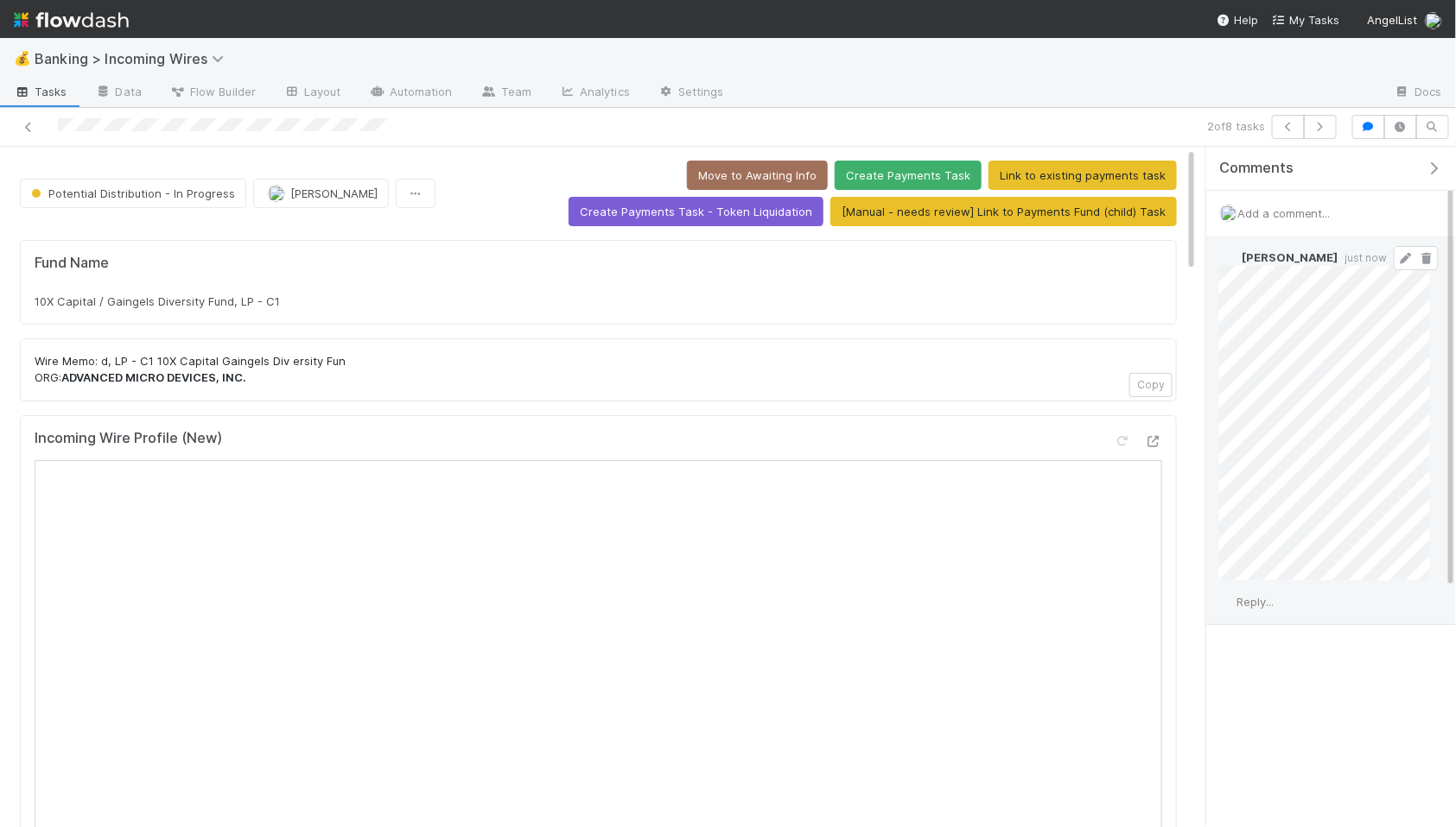
copy div
click at [1323, 134] on button "button" at bounding box center [1319, 127] width 33 height 24
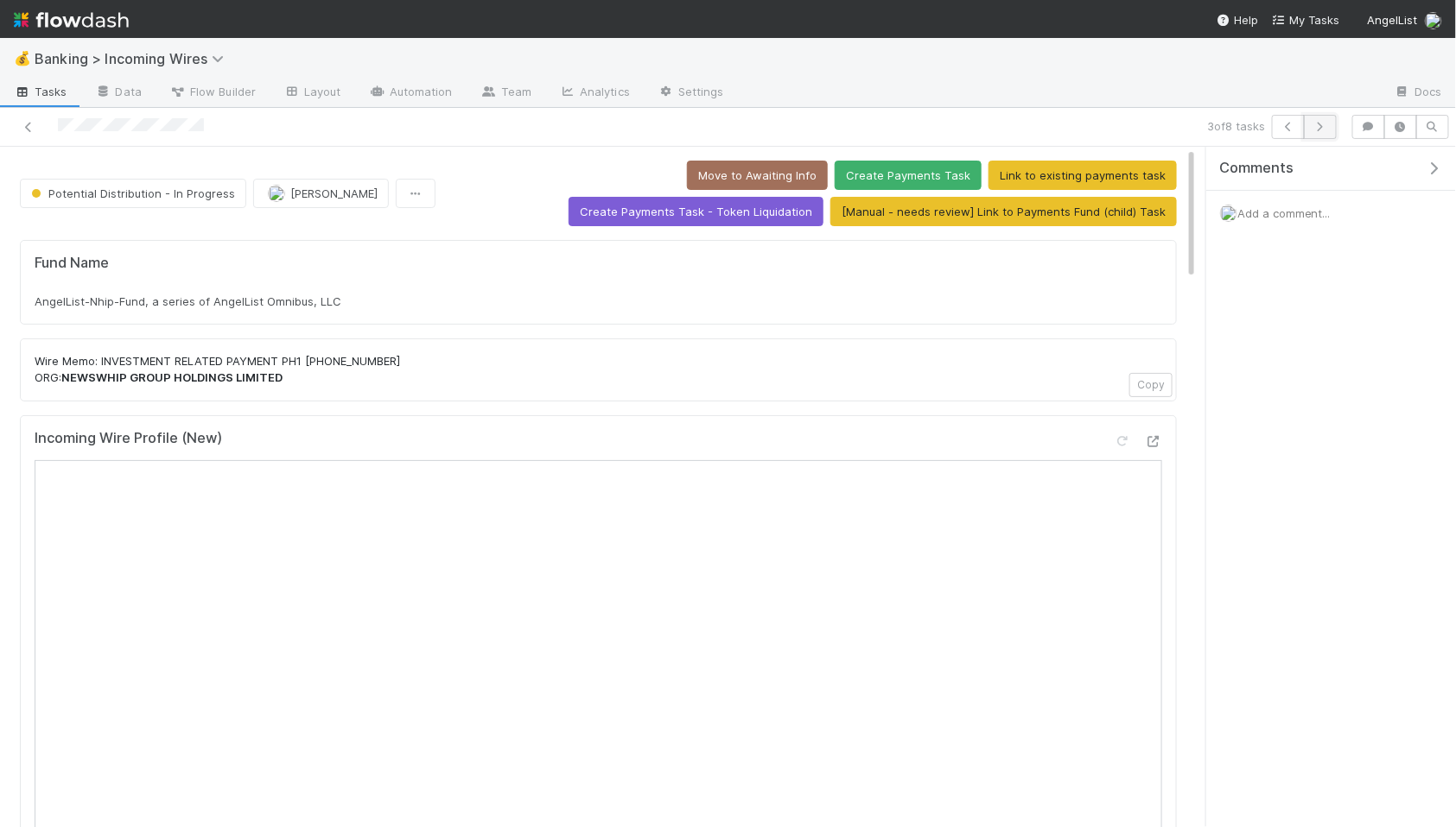
click at [1332, 135] on button "button" at bounding box center [1319, 127] width 33 height 24
click at [1288, 133] on button "button" at bounding box center [1288, 127] width 33 height 24
click at [357, 300] on div "AngelList-Nhip-Fund, a series of AngelList Omnibus, LLC" at bounding box center [598, 301] width 1128 height 17
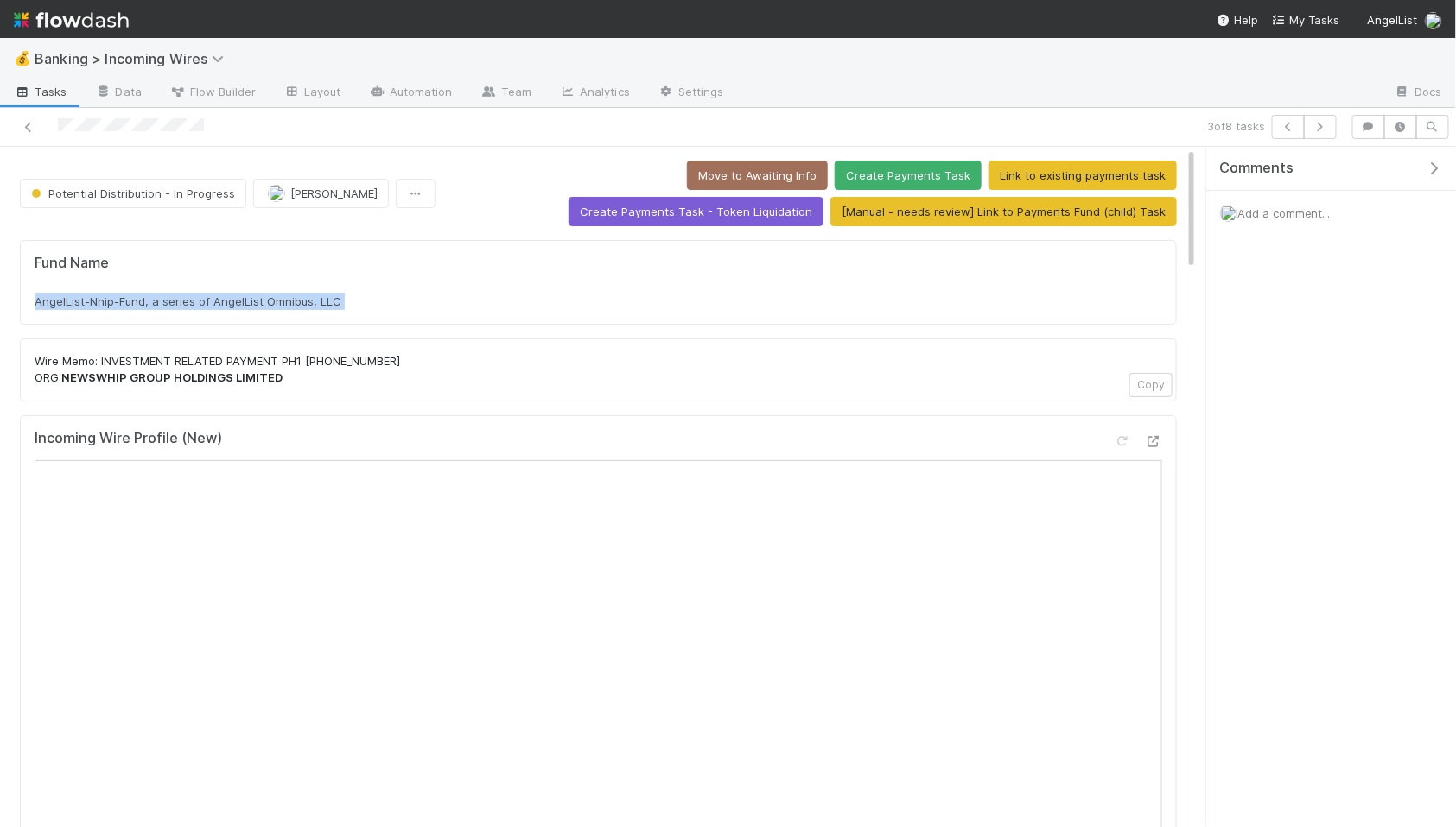
copy div "AngelList-Nhip-Fund, a series of AngelList Omnibus, LLC"
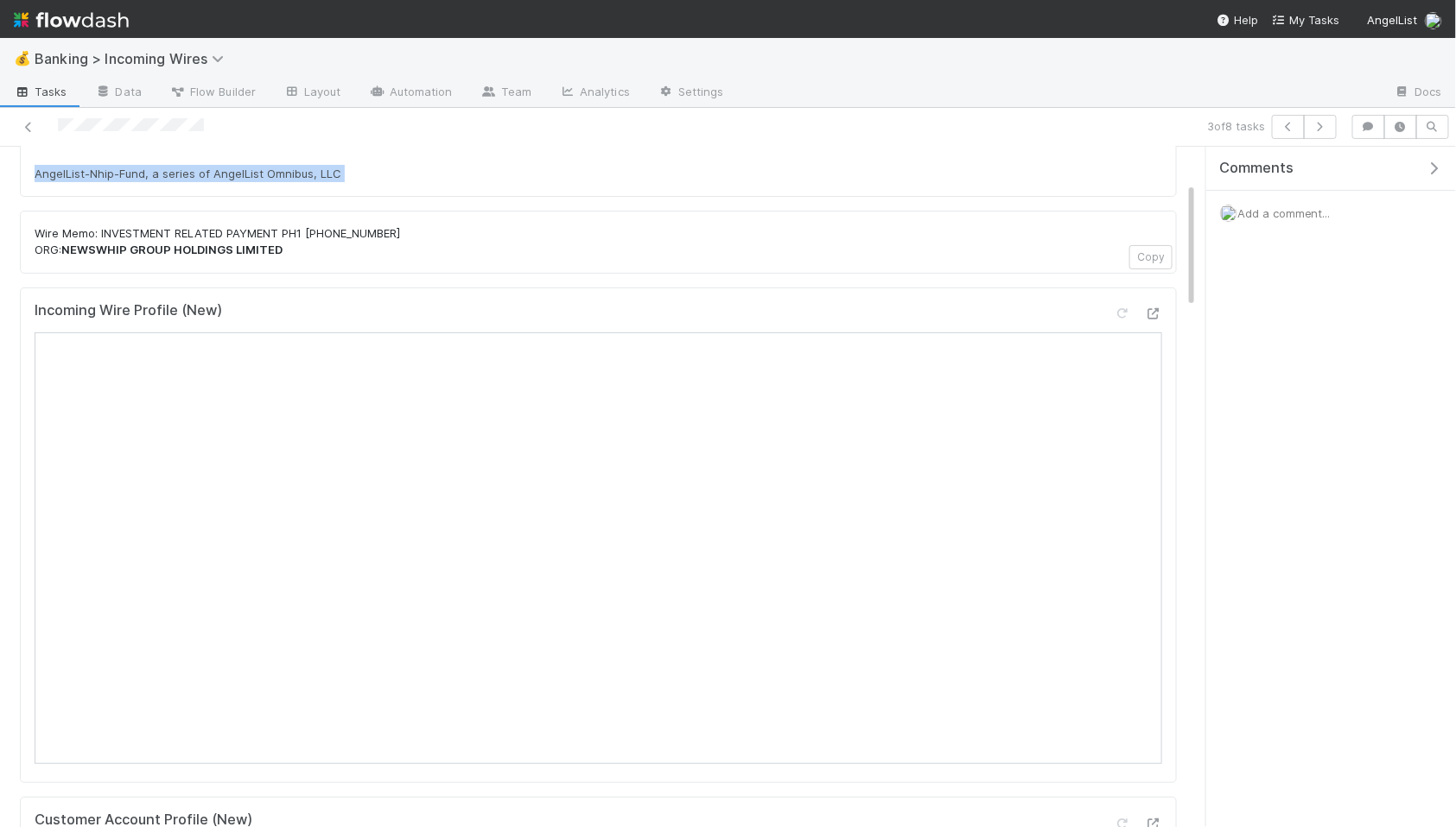
scroll to position [84, 0]
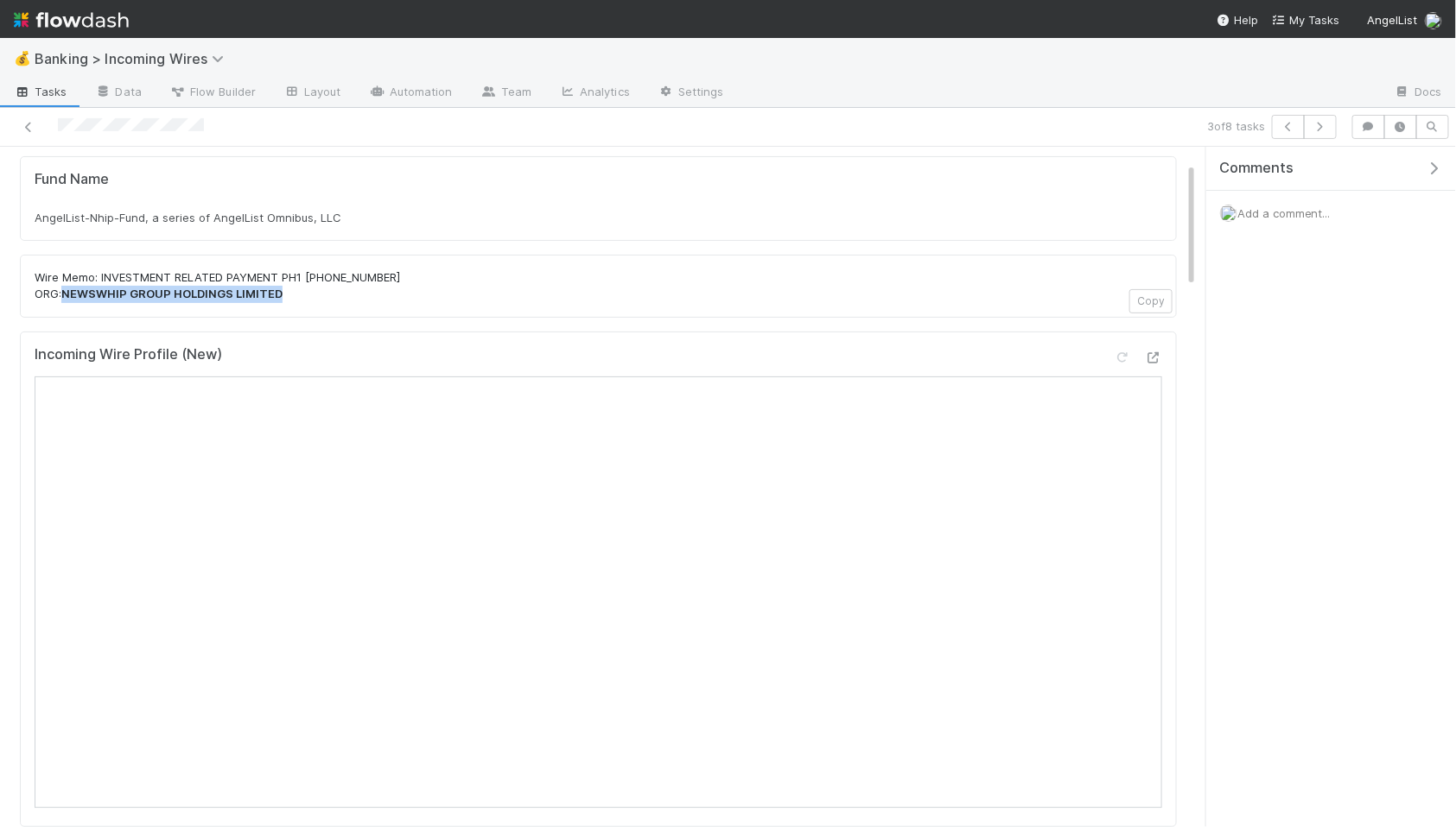
drag, startPoint x: 65, startPoint y: 296, endPoint x: 313, endPoint y: 306, distance: 248.2
click at [313, 306] on div "Wire Memo: INVESTMENT RELATED PAYMENT PH1 916 712 9169 ORG: NEWSWHIP GROUP HOLD…" at bounding box center [598, 285] width 1157 height 63
copy strong "NEWSWHIP GROUP HOLDINGS LIMITED"
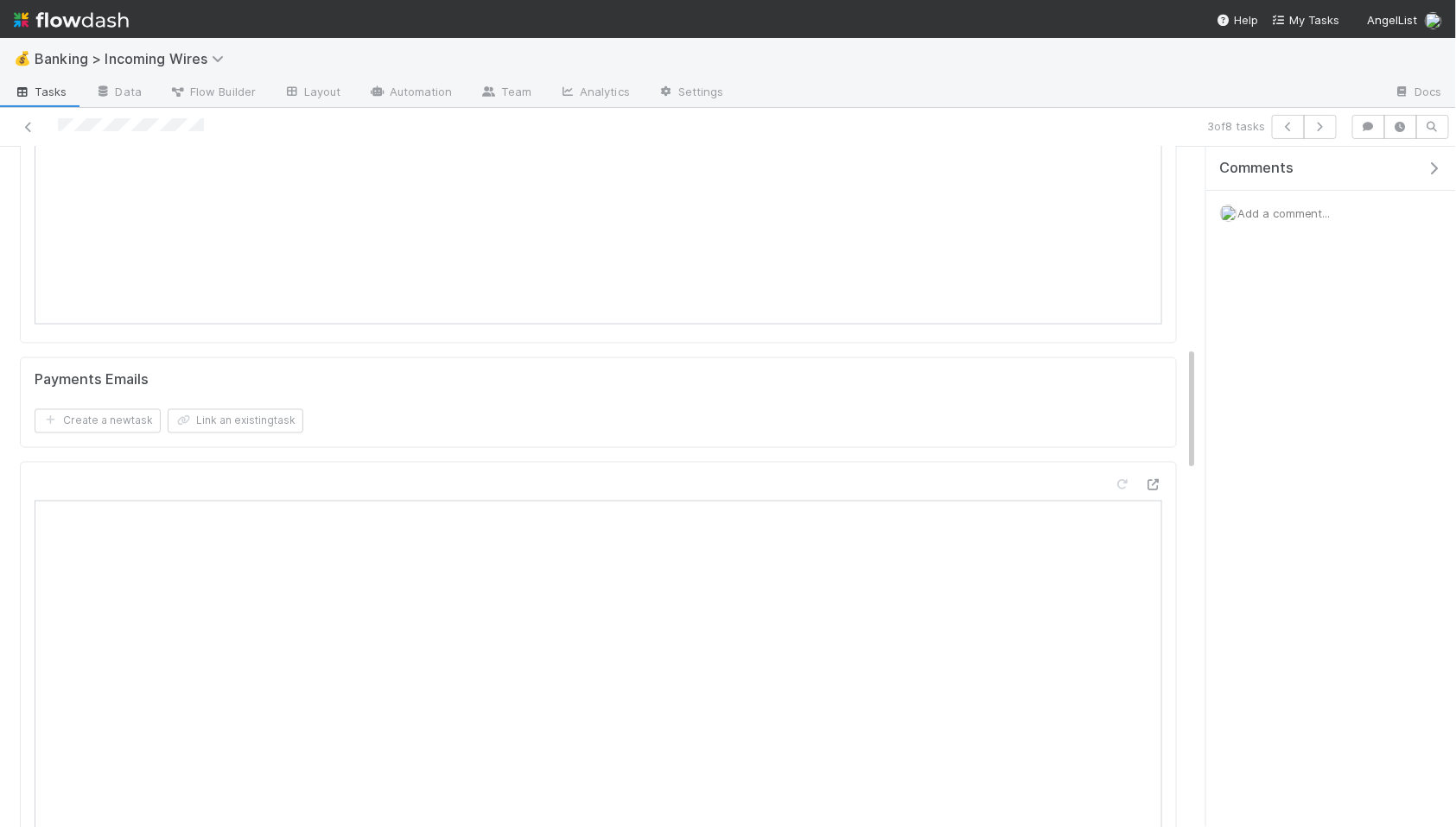
scroll to position [1080, 0]
click at [247, 412] on button "Link an existing task" at bounding box center [235, 420] width 136 height 24
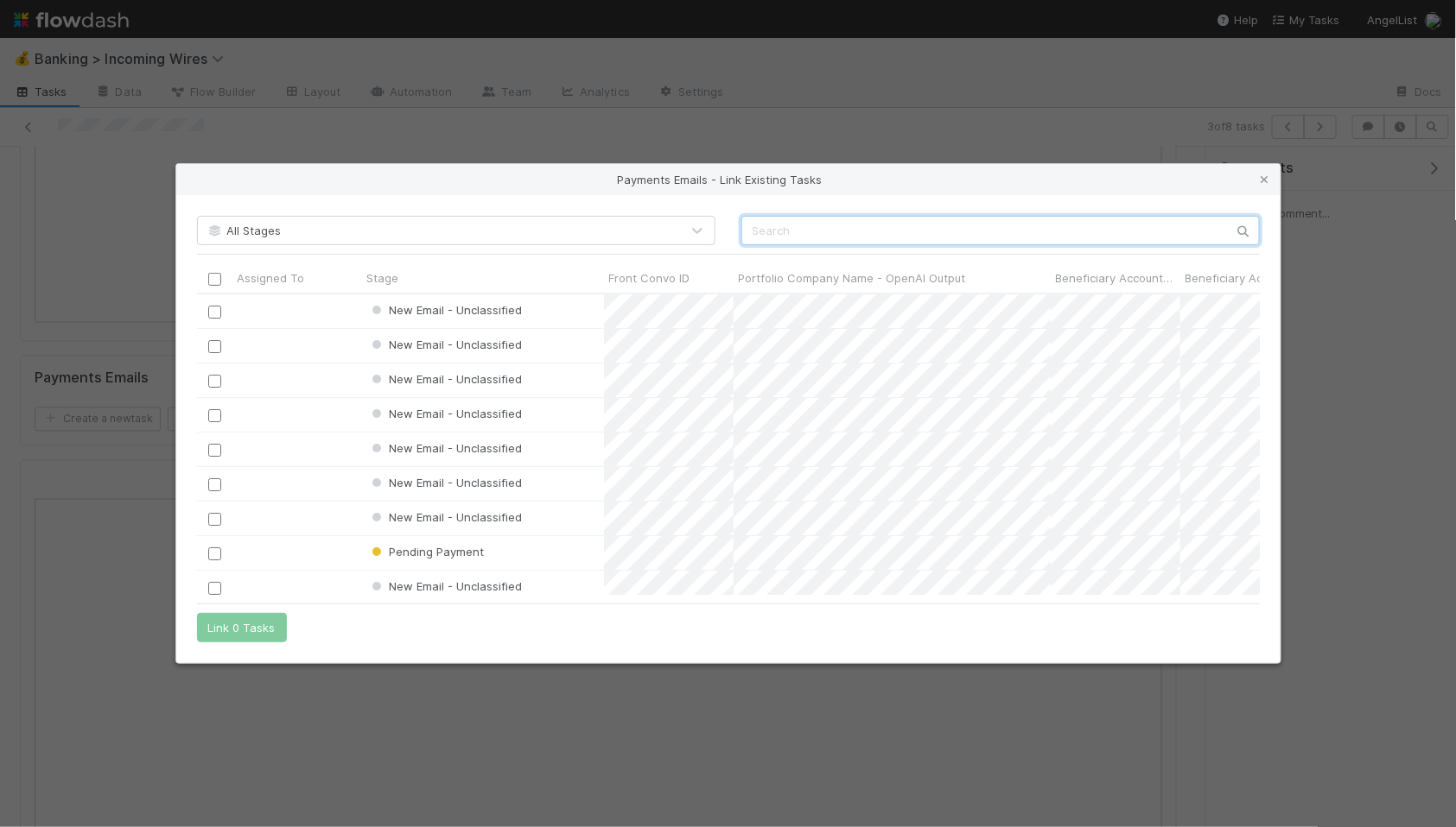
click at [787, 228] on input "text" at bounding box center [1000, 230] width 518 height 29
paste input "cnv_qjwa35z"
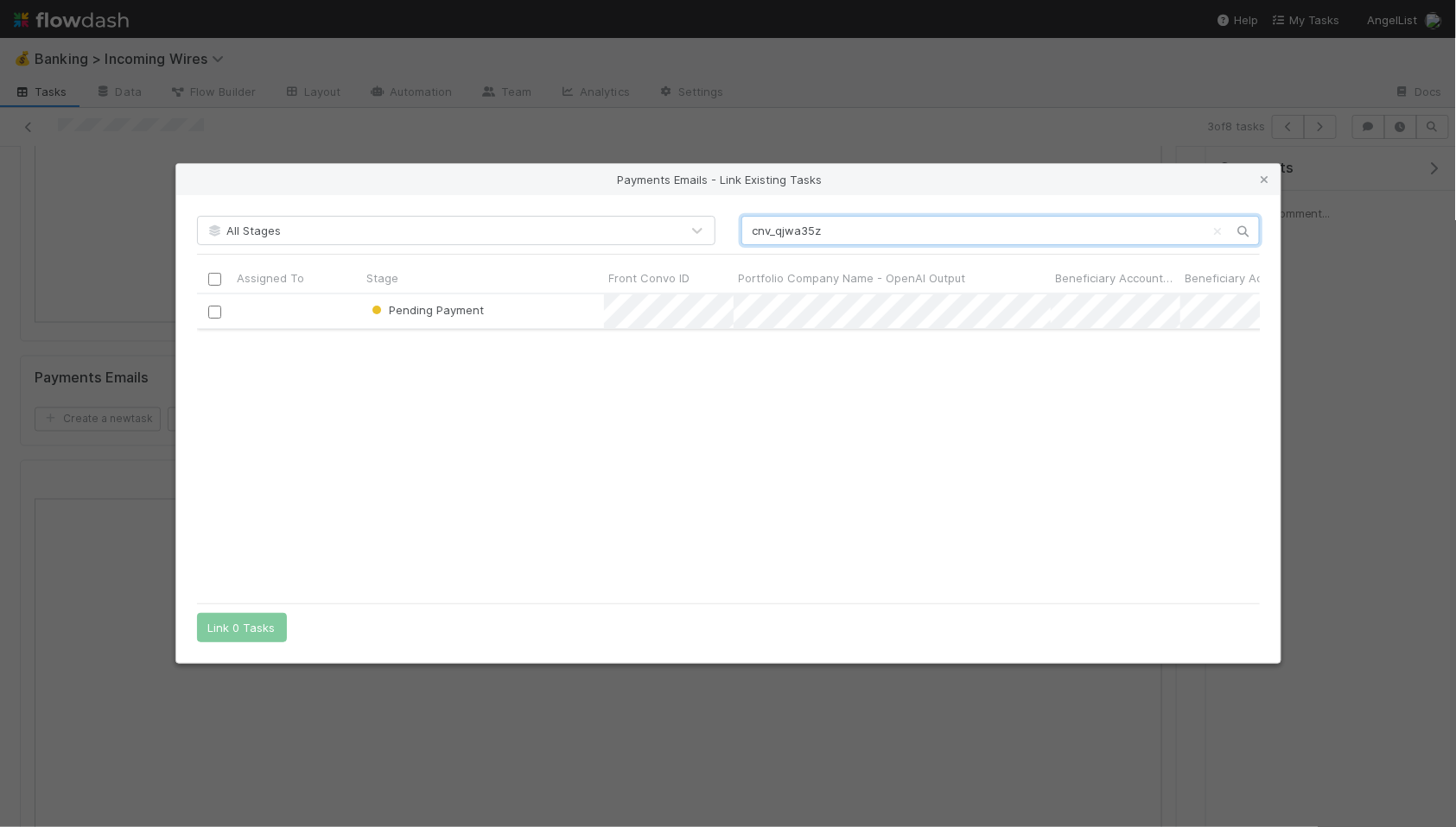
type input "cnv_qjwa35z"
click at [211, 311] on input "checkbox" at bounding box center [214, 312] width 13 height 13
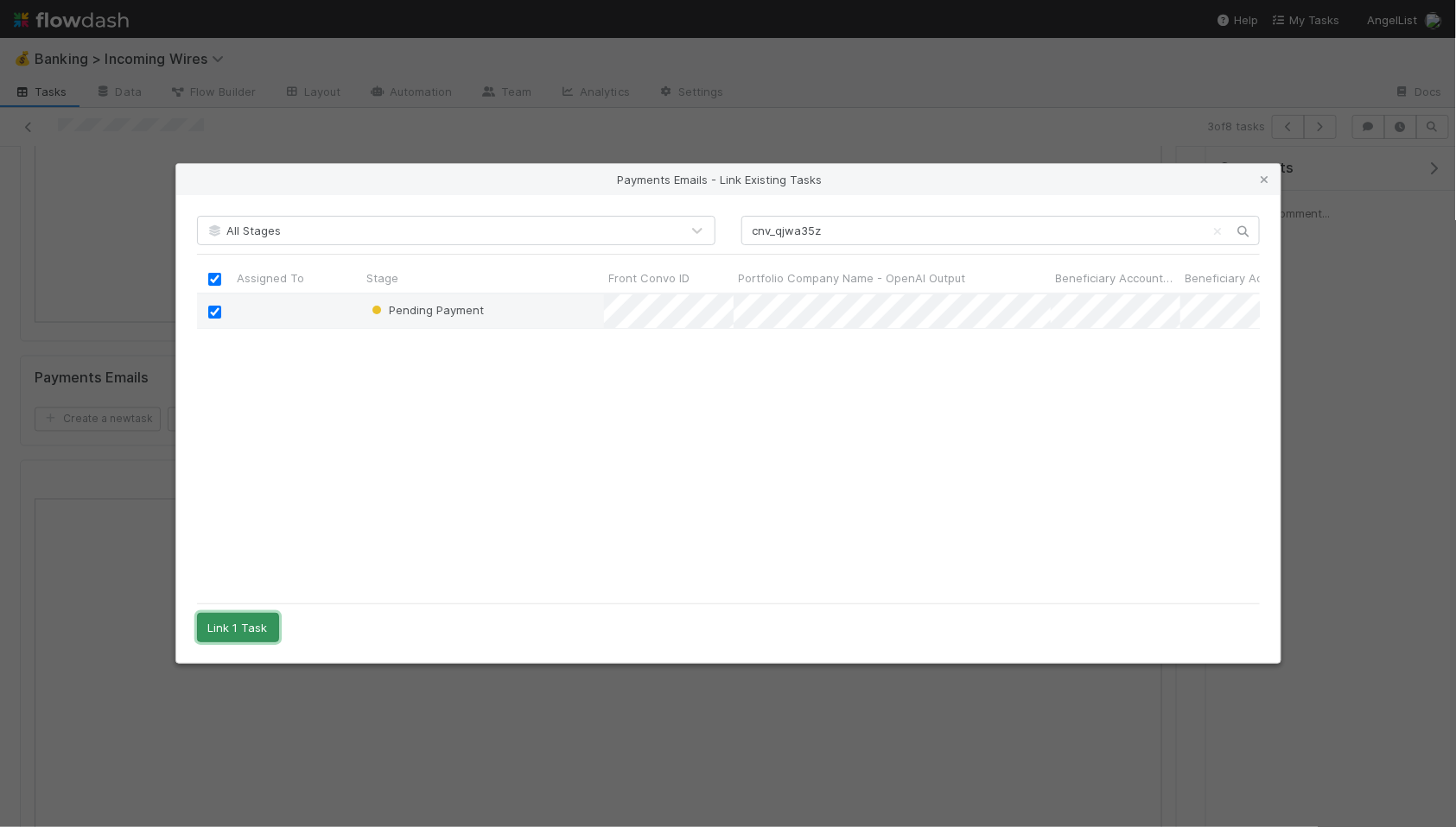
click at [229, 627] on button "Link 1 Task" at bounding box center [238, 628] width 82 height 29
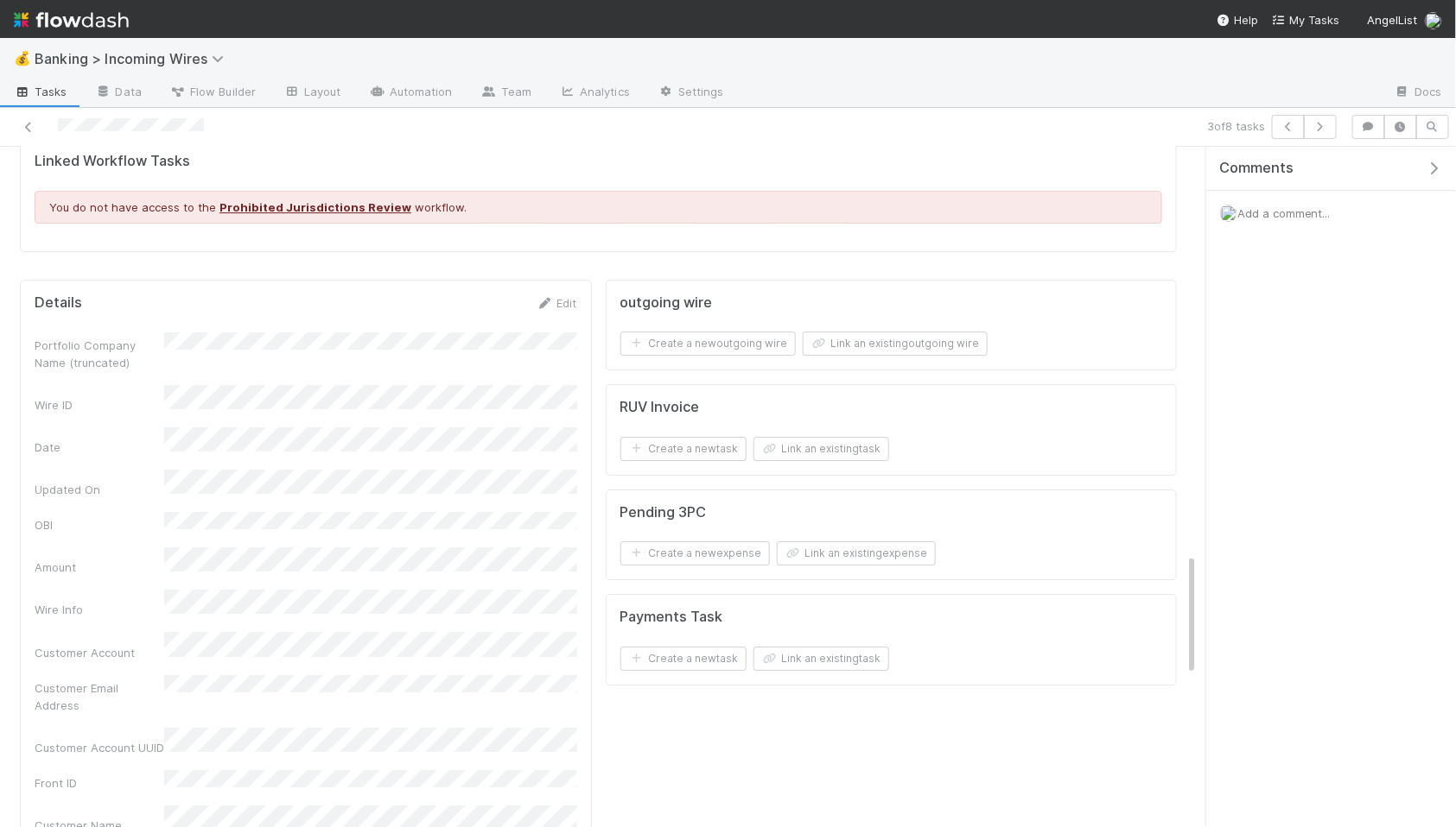
scroll to position [2261, 0]
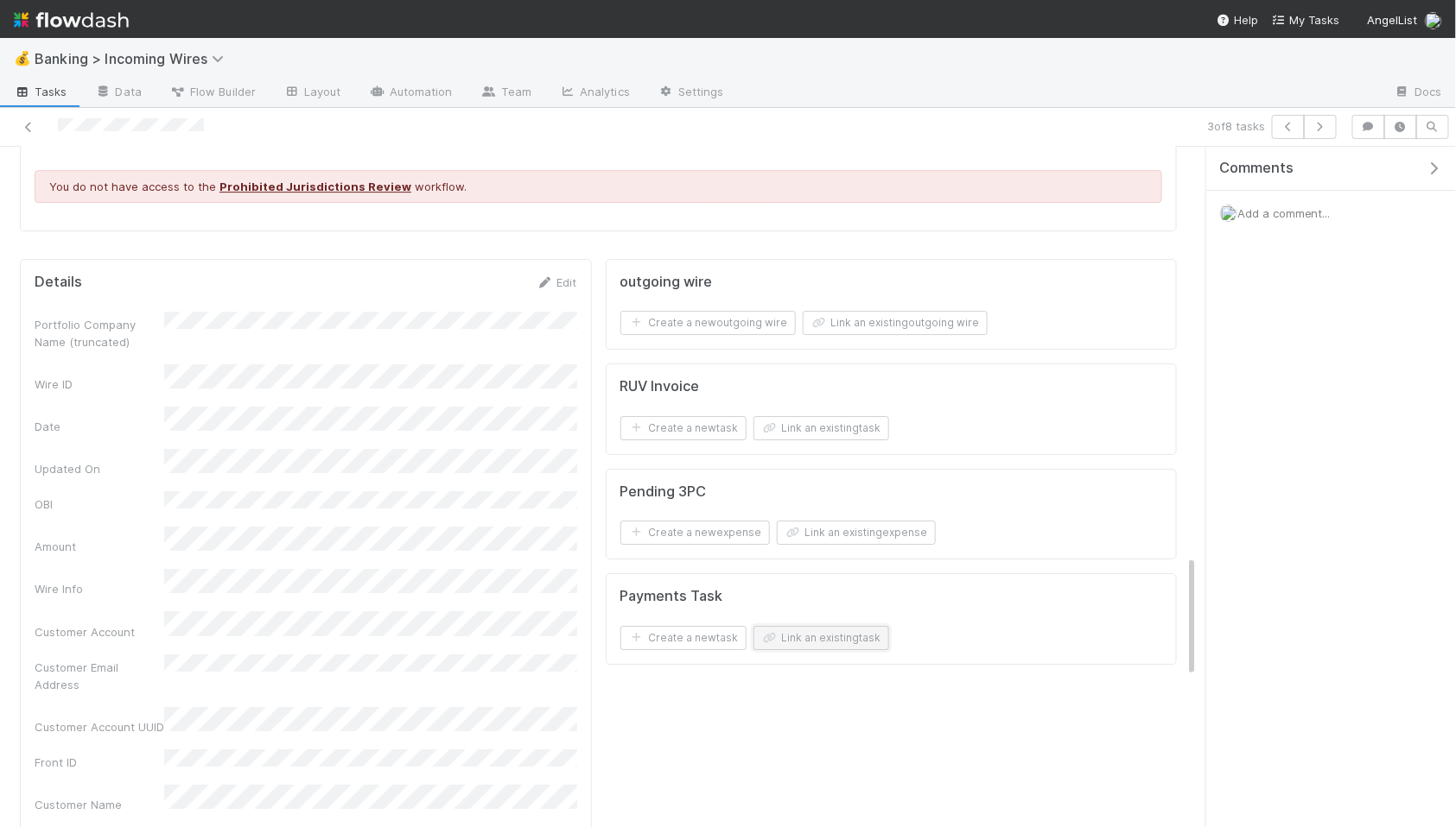
click at [866, 644] on button "Link an existing task" at bounding box center [821, 638] width 136 height 24
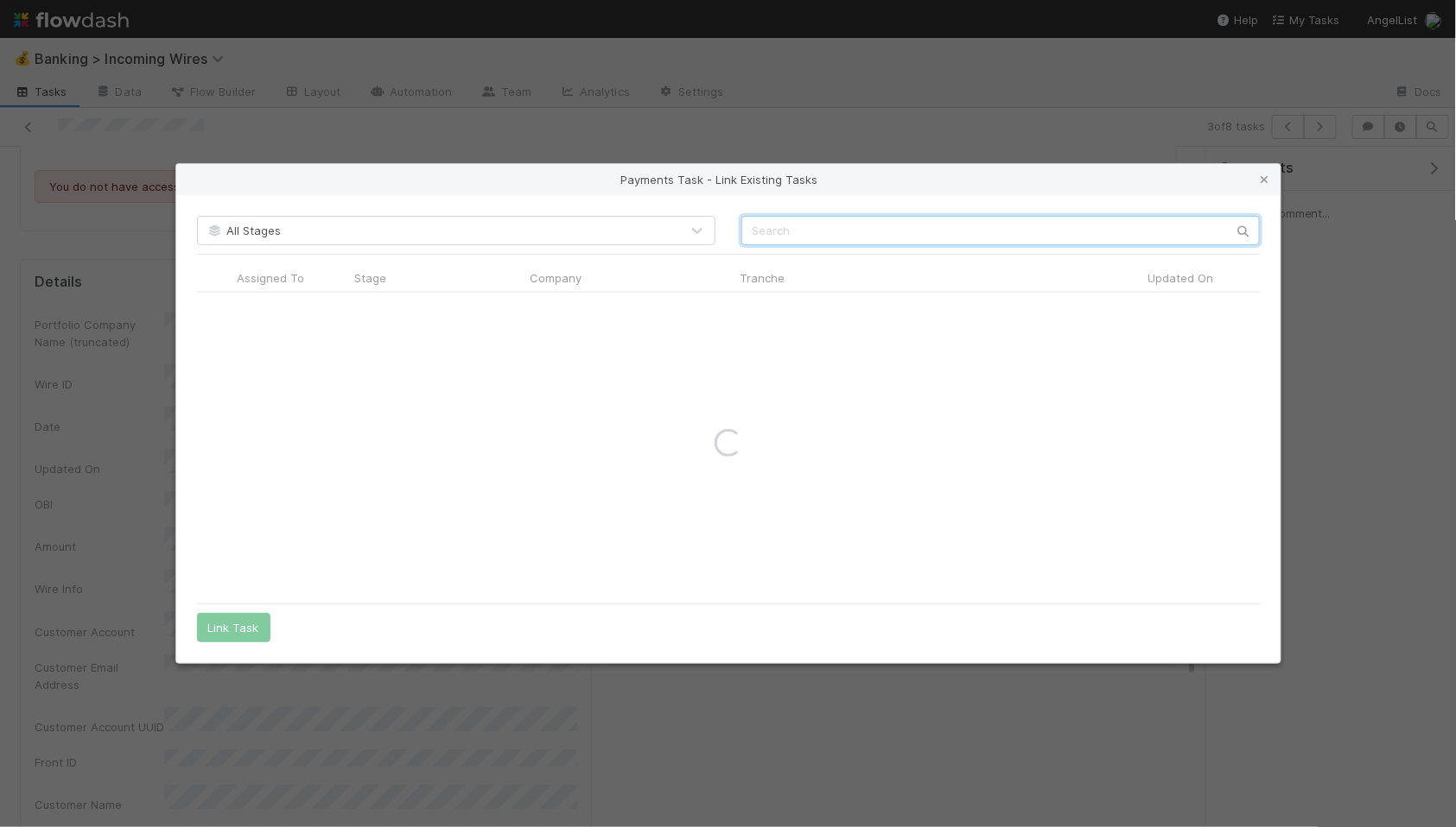
click at [853, 240] on input "text" at bounding box center [1000, 230] width 518 height 29
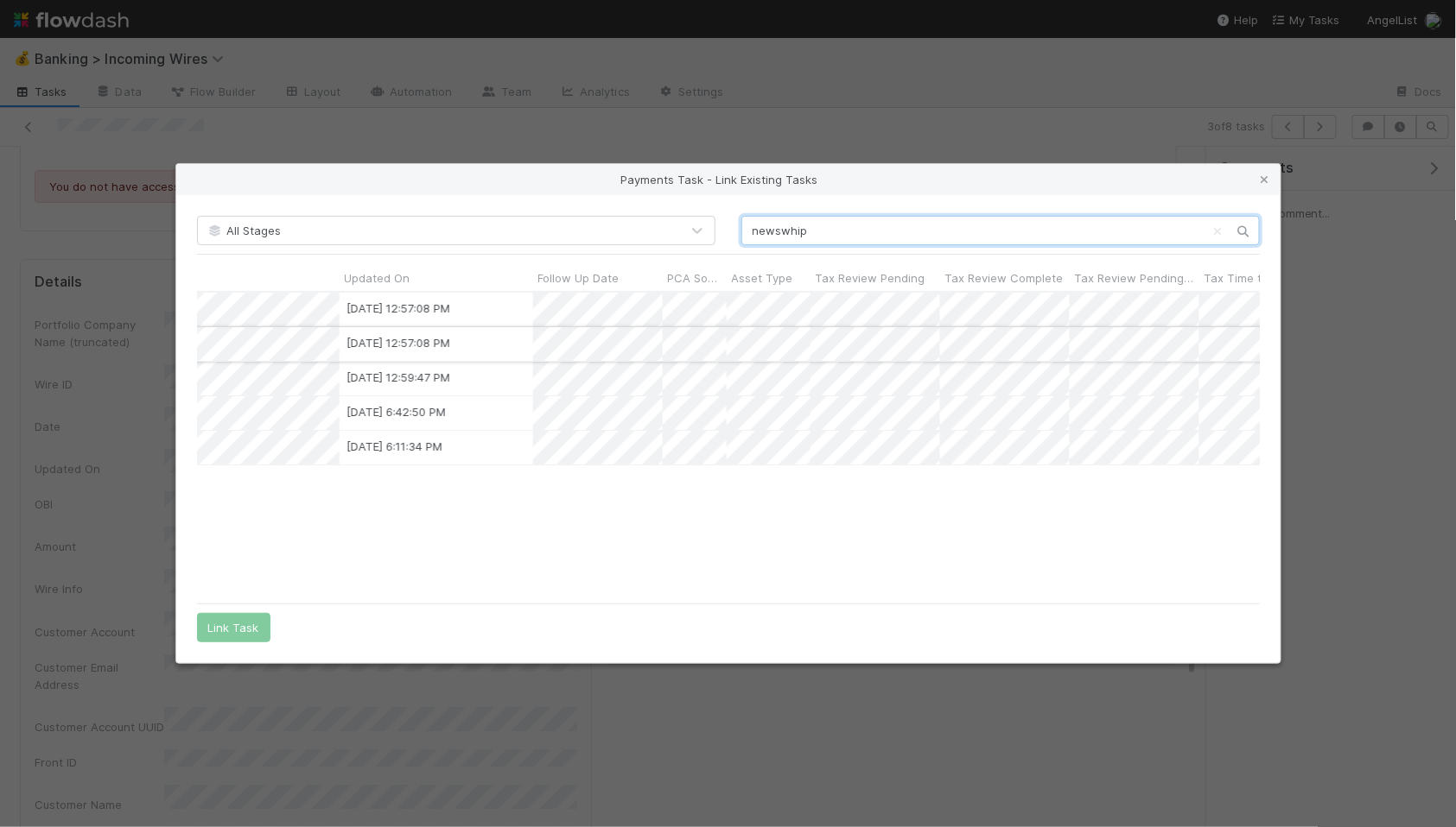
scroll to position [0, 0]
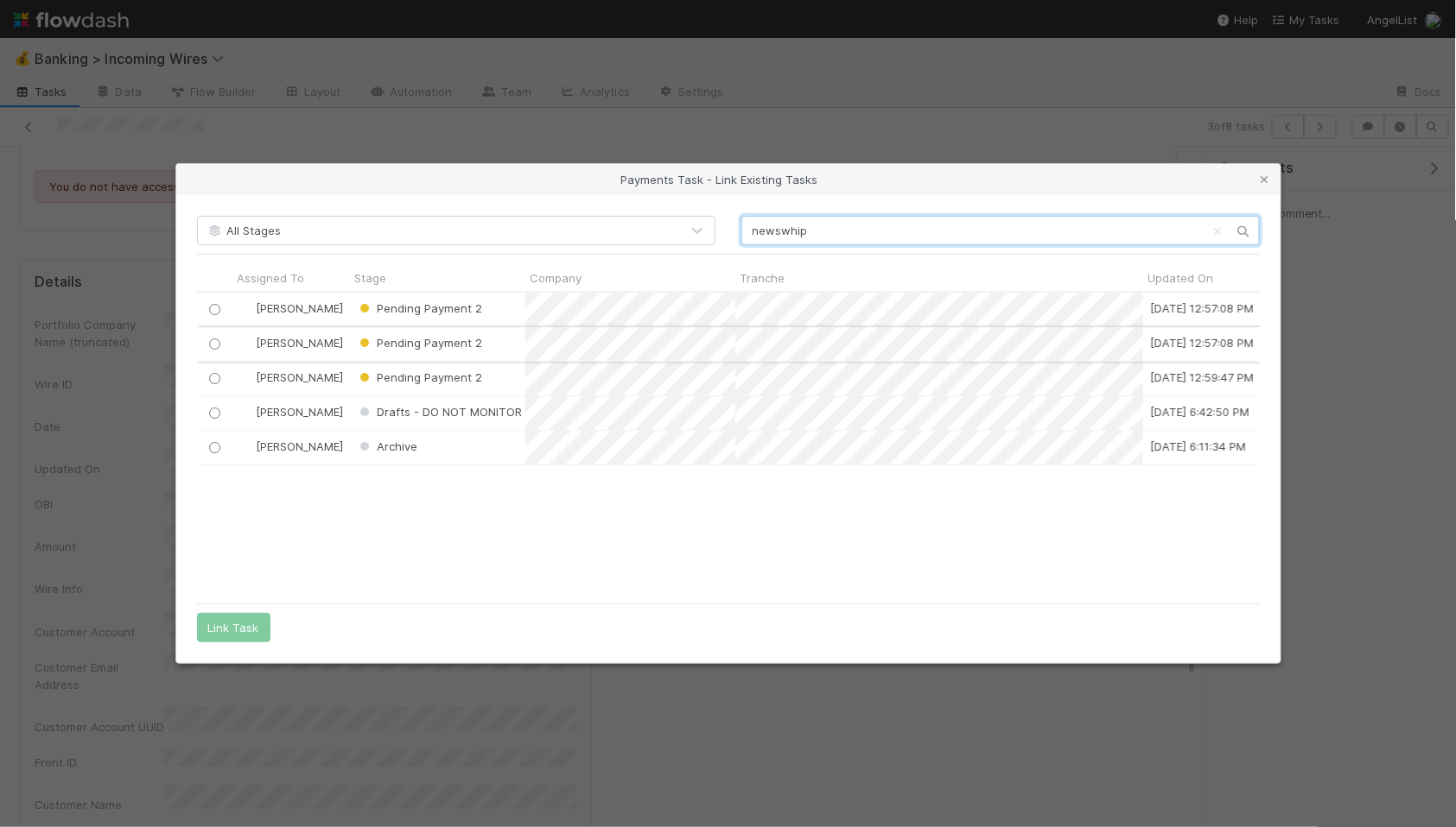
type input "newswhip"
click at [210, 342] on input "radio" at bounding box center [214, 344] width 11 height 11
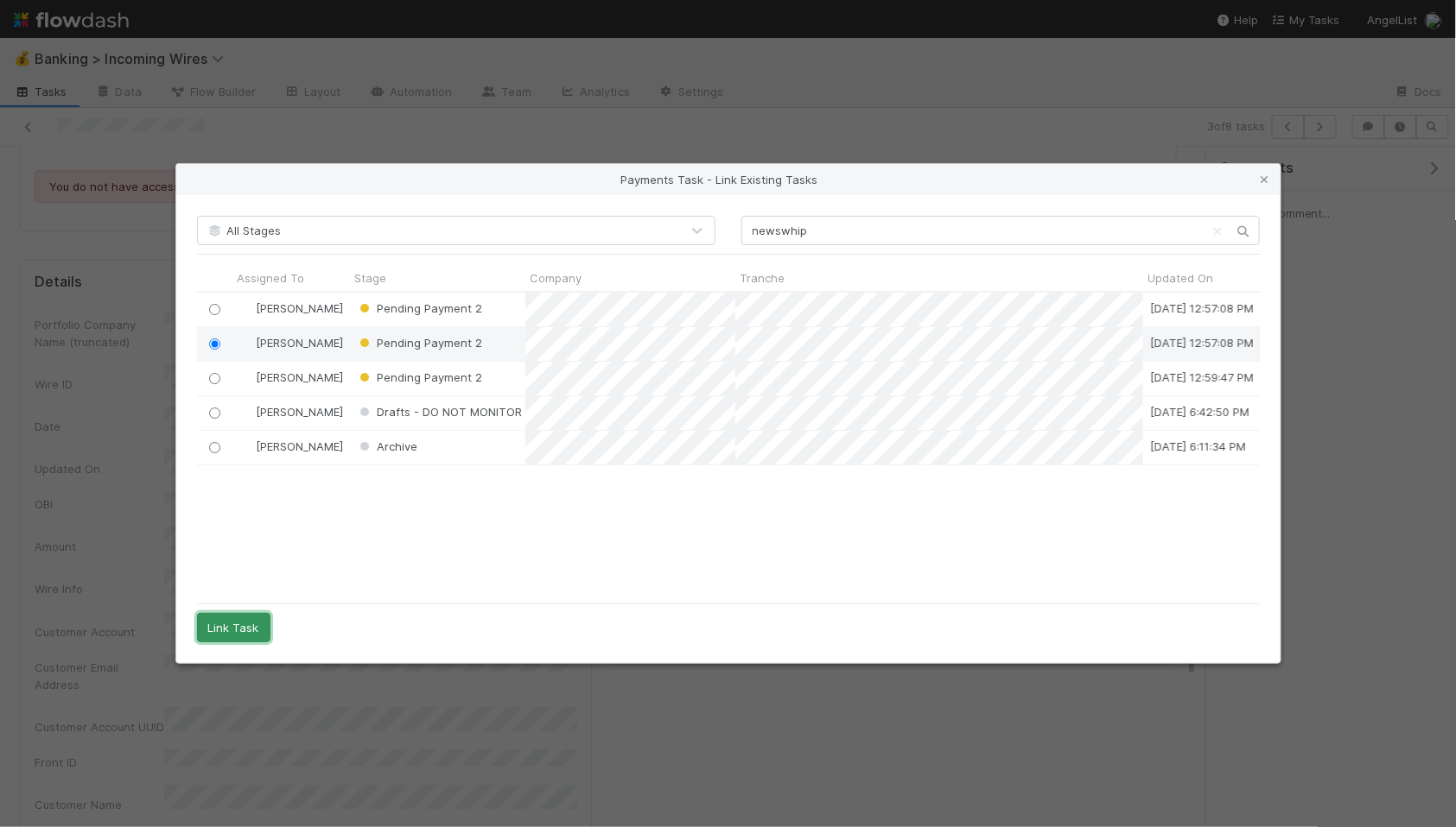
click at [225, 625] on button "Link Task" at bounding box center [233, 628] width 73 height 29
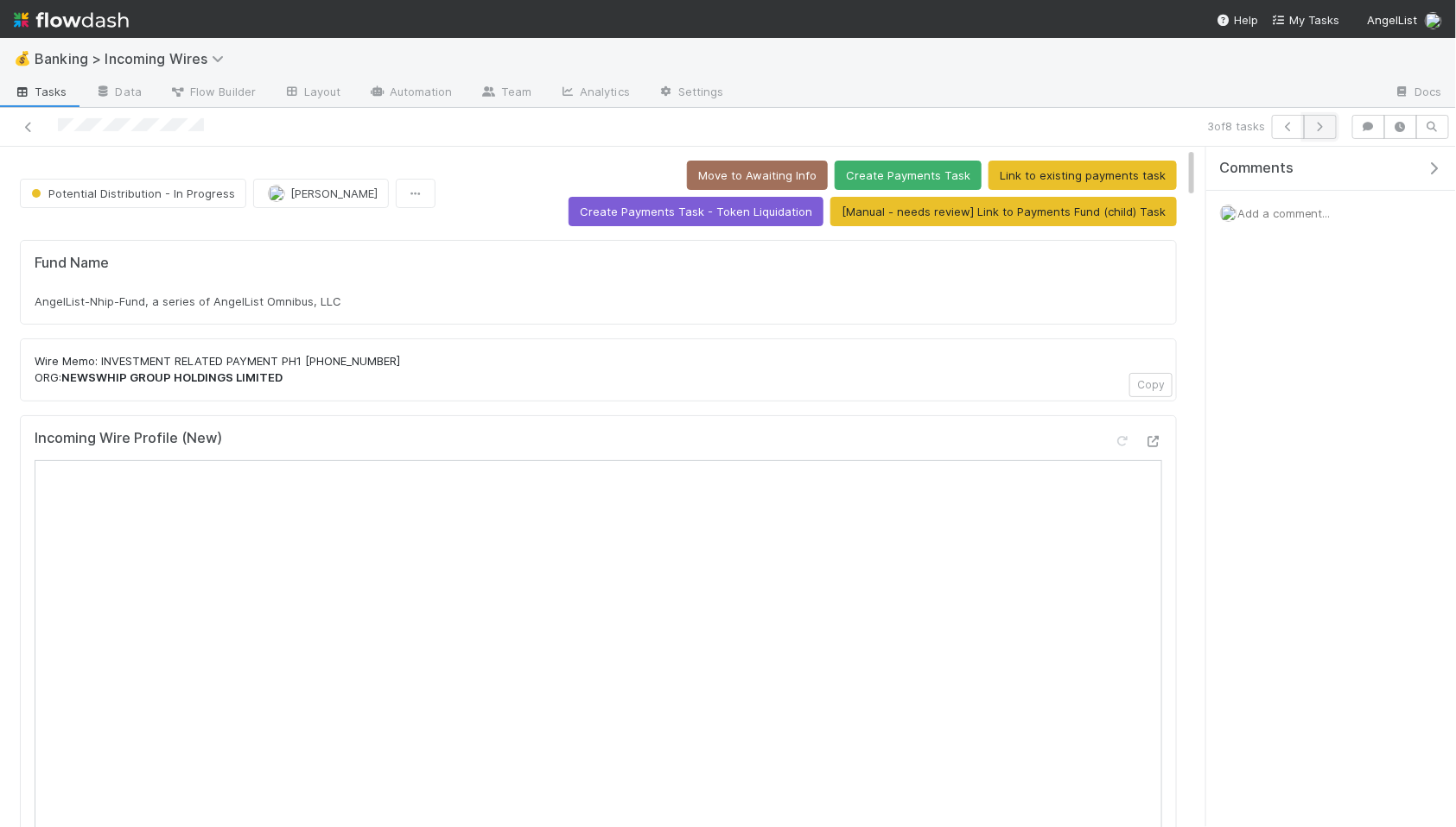
click at [1320, 131] on button "button" at bounding box center [1319, 127] width 33 height 24
click at [1291, 122] on icon "button" at bounding box center [1288, 126] width 17 height 10
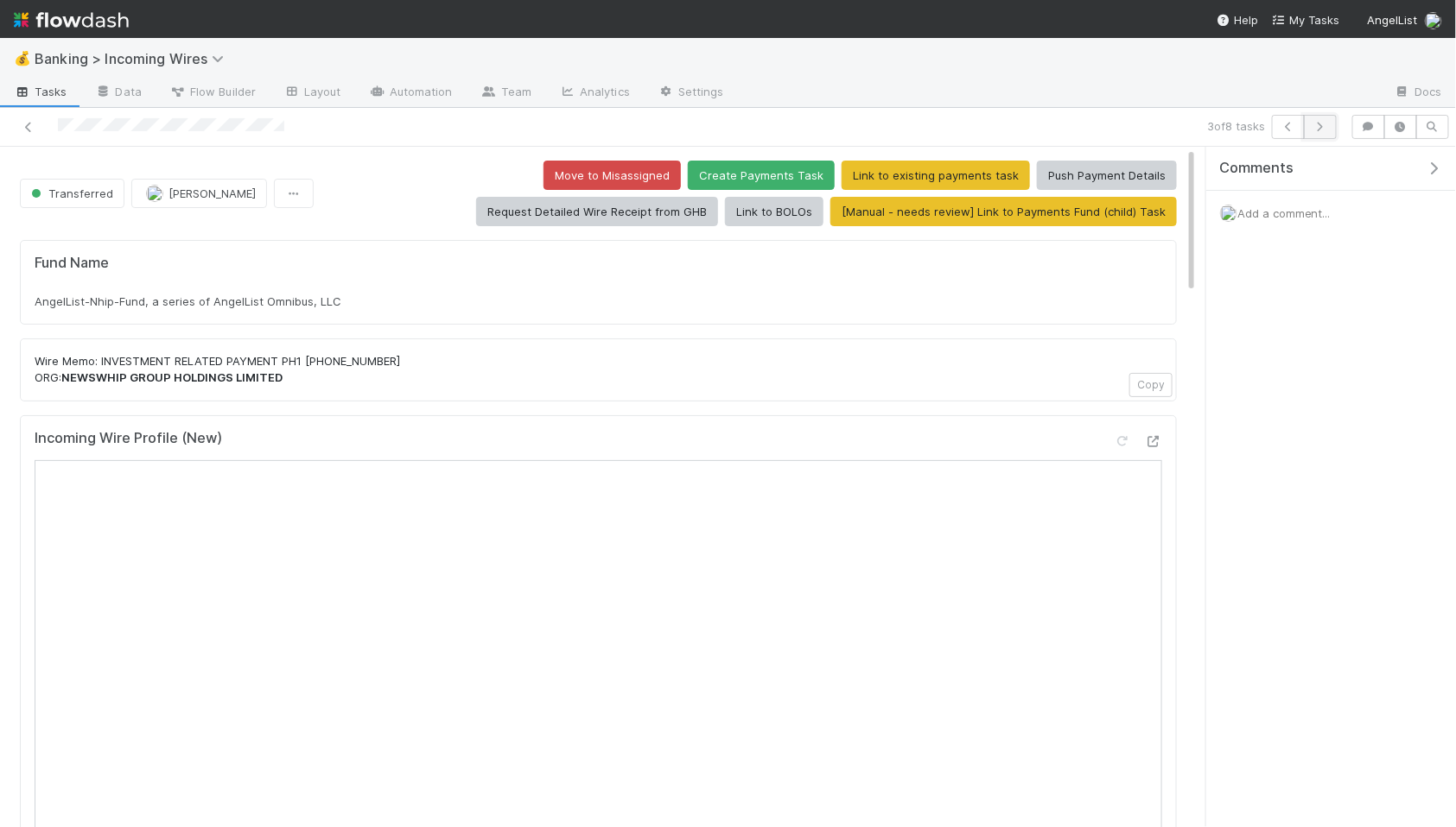
click at [1325, 126] on icon "button" at bounding box center [1319, 126] width 17 height 10
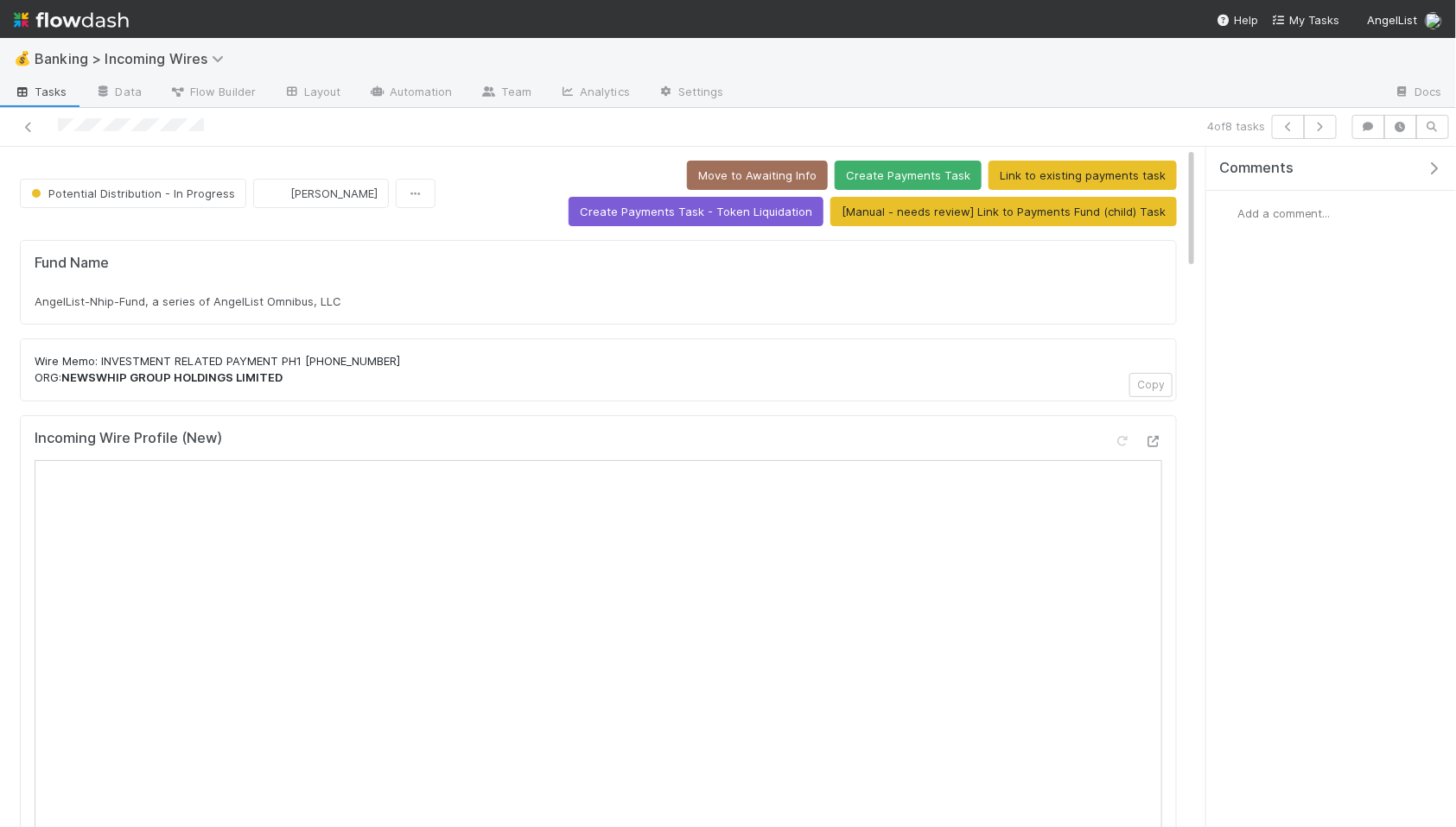
click at [1319, 224] on div "Add a comment..." at bounding box center [1331, 213] width 250 height 45
click at [1295, 220] on span "Add a comment..." at bounding box center [1284, 213] width 94 height 14
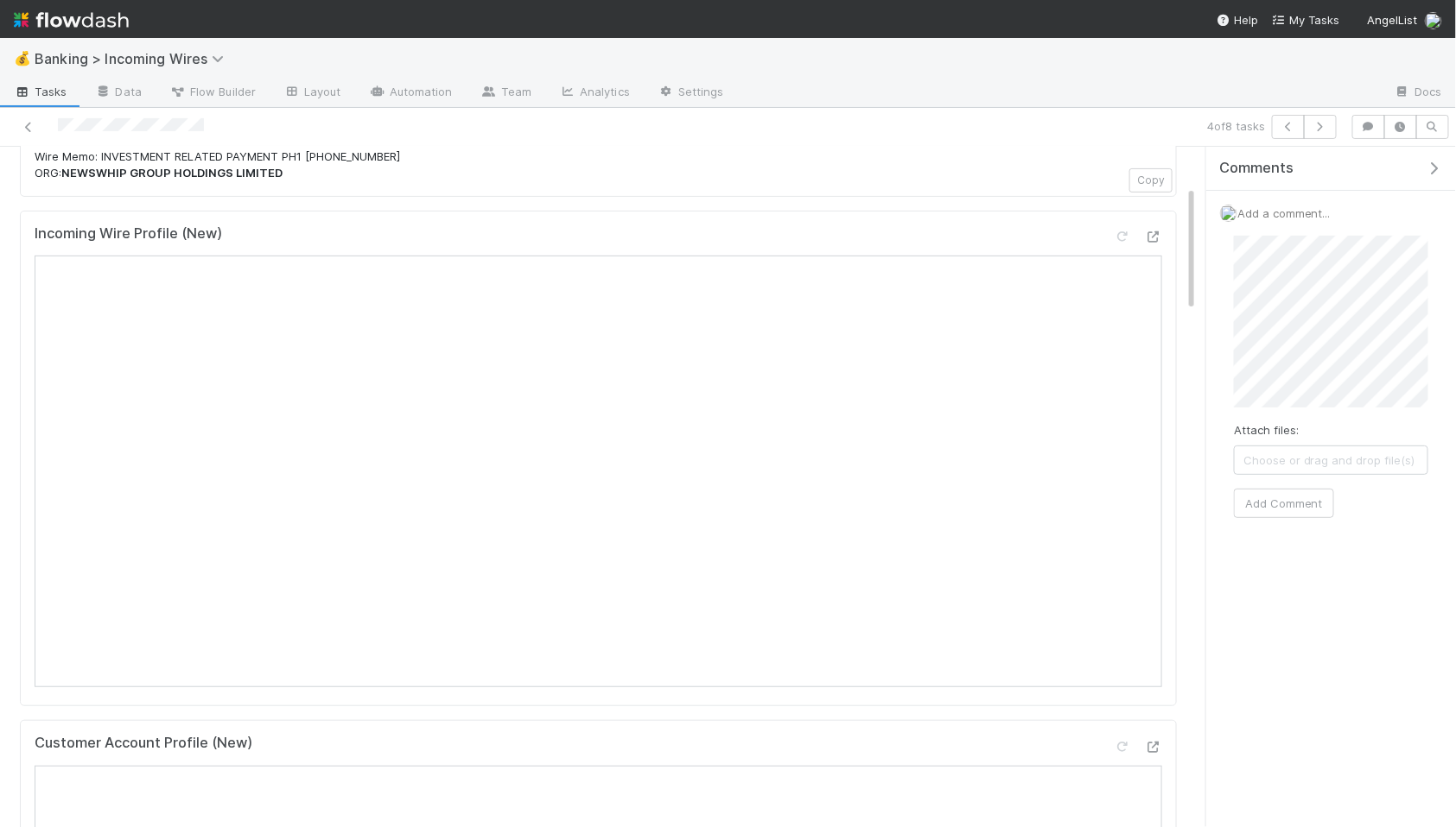
scroll to position [219, 0]
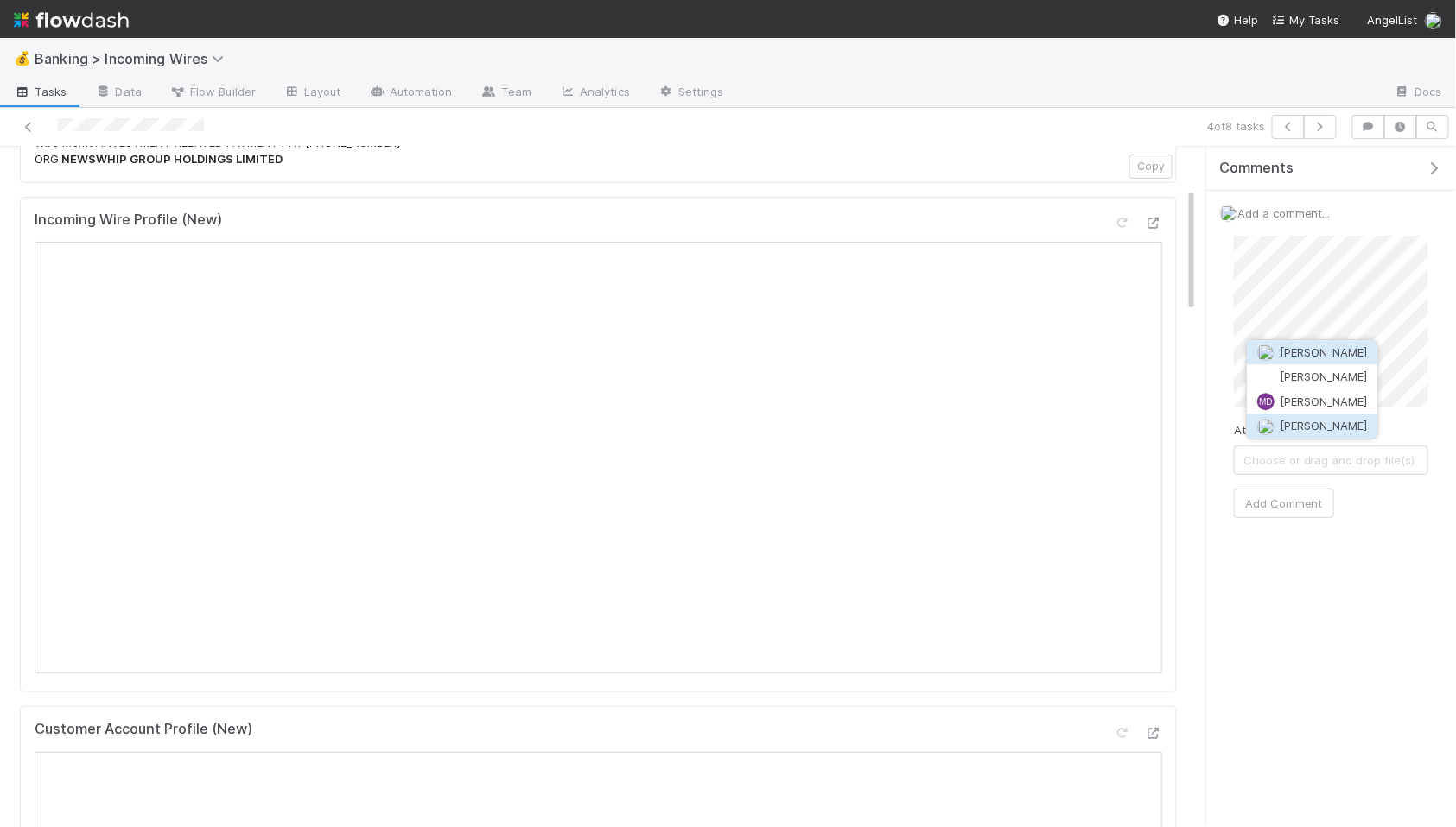
click at [1268, 431] on img "button" at bounding box center [1265, 427] width 17 height 17
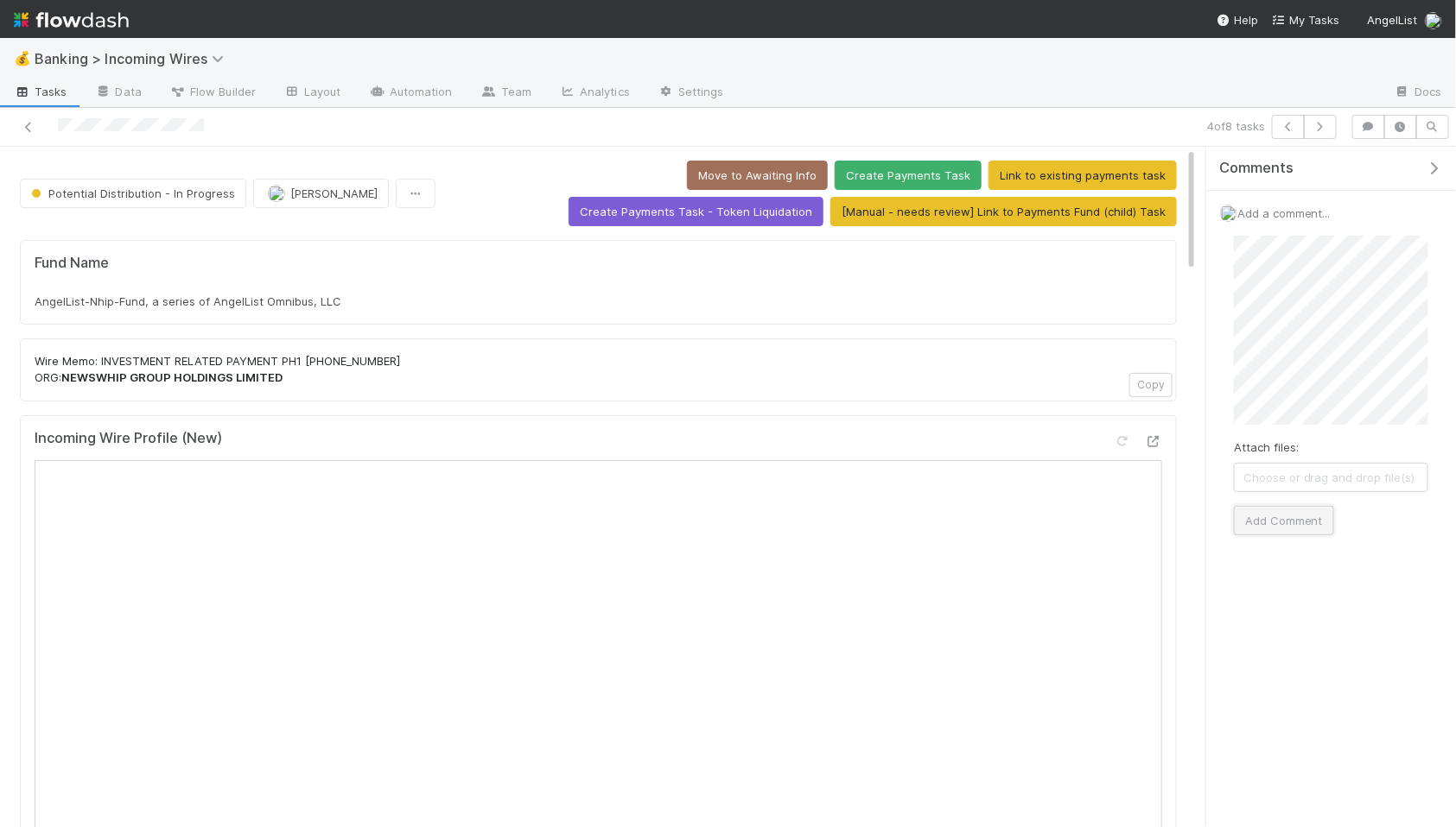
click at [1298, 513] on button "Add Comment" at bounding box center [1283, 520] width 100 height 29
click at [1317, 125] on icon "button" at bounding box center [1319, 126] width 17 height 10
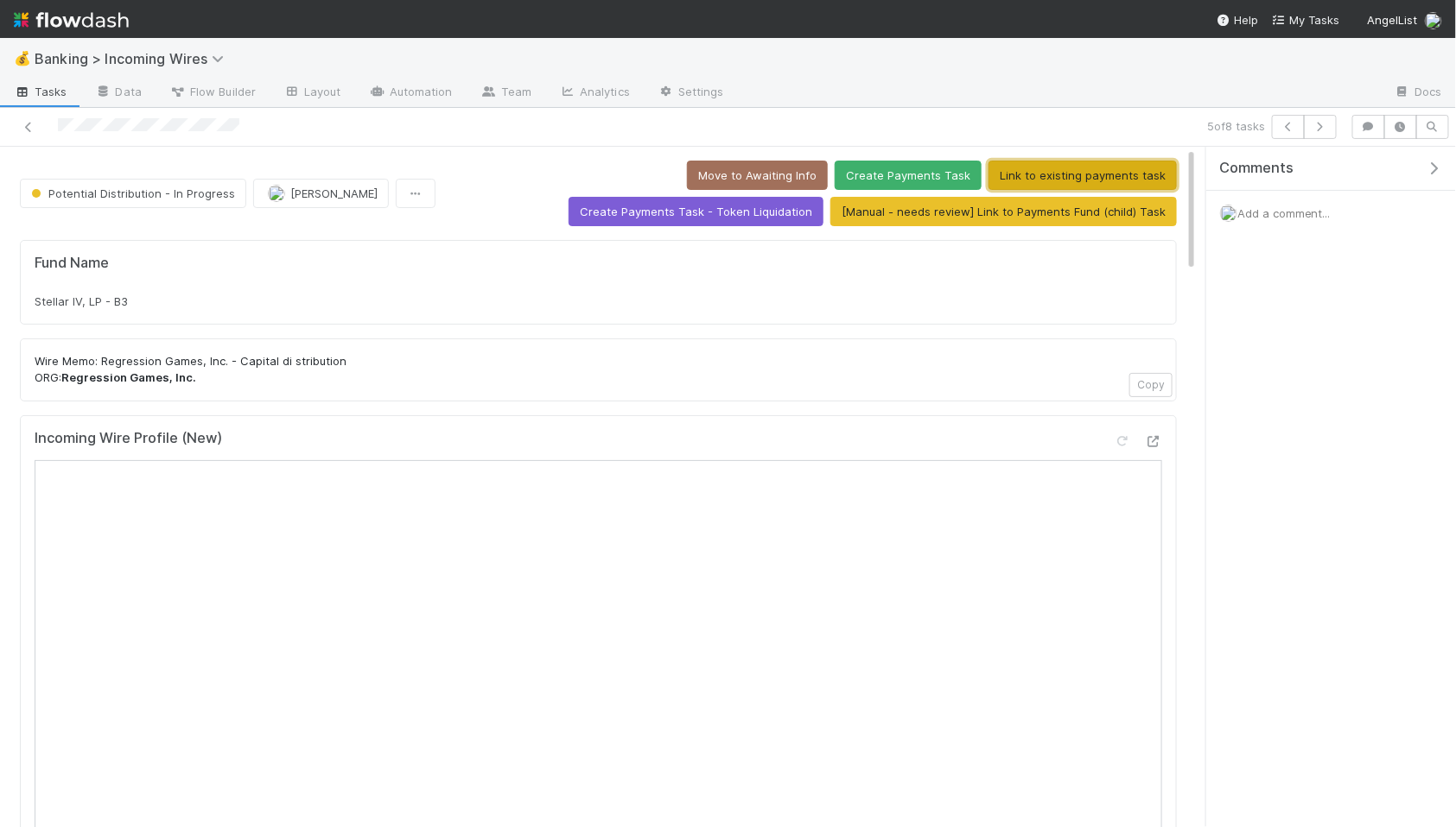
click at [988, 178] on button "Link to existing payments task" at bounding box center [1082, 175] width 188 height 29
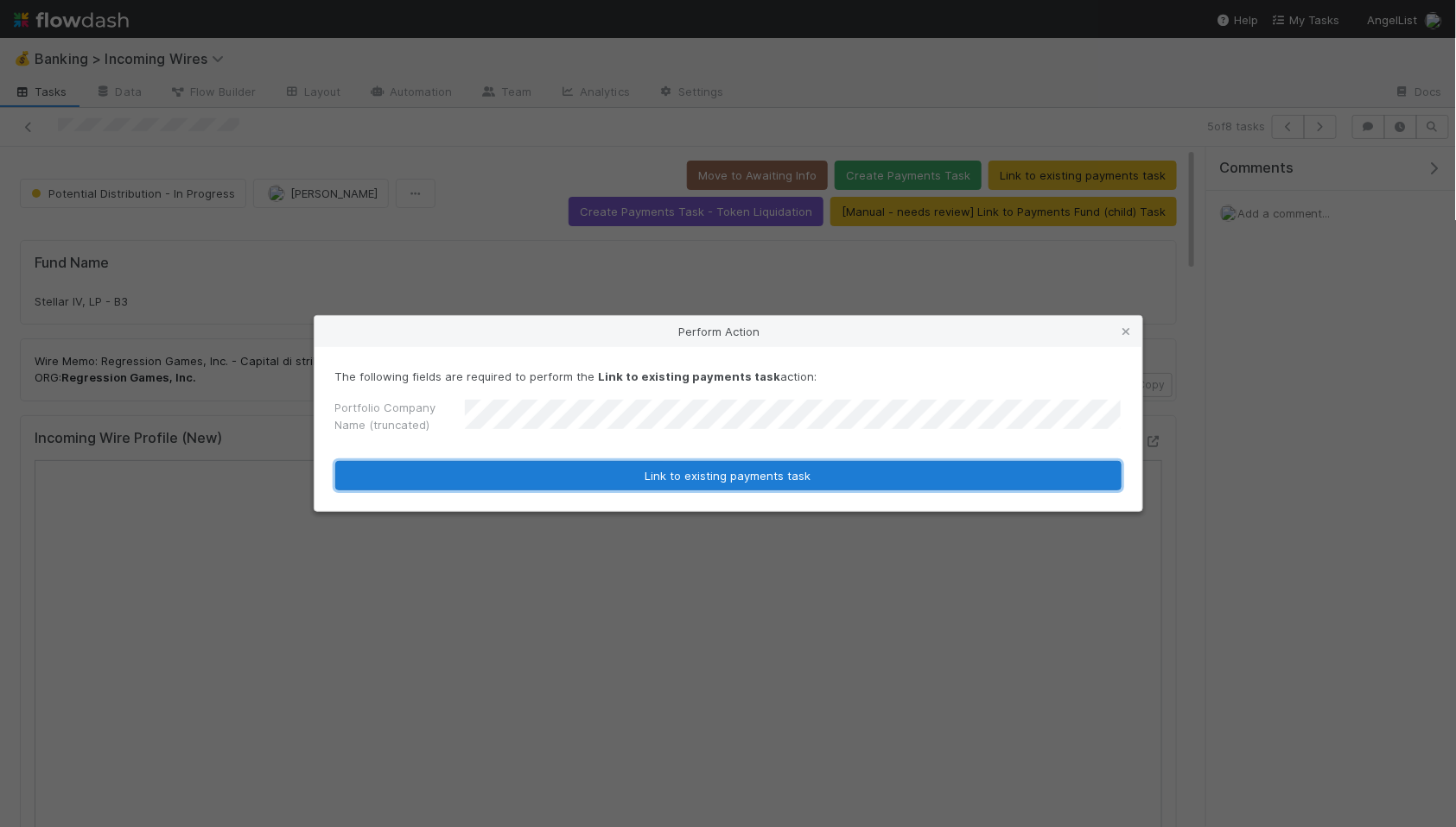
click at [733, 480] on button "Link to existing payments task" at bounding box center [728, 475] width 786 height 29
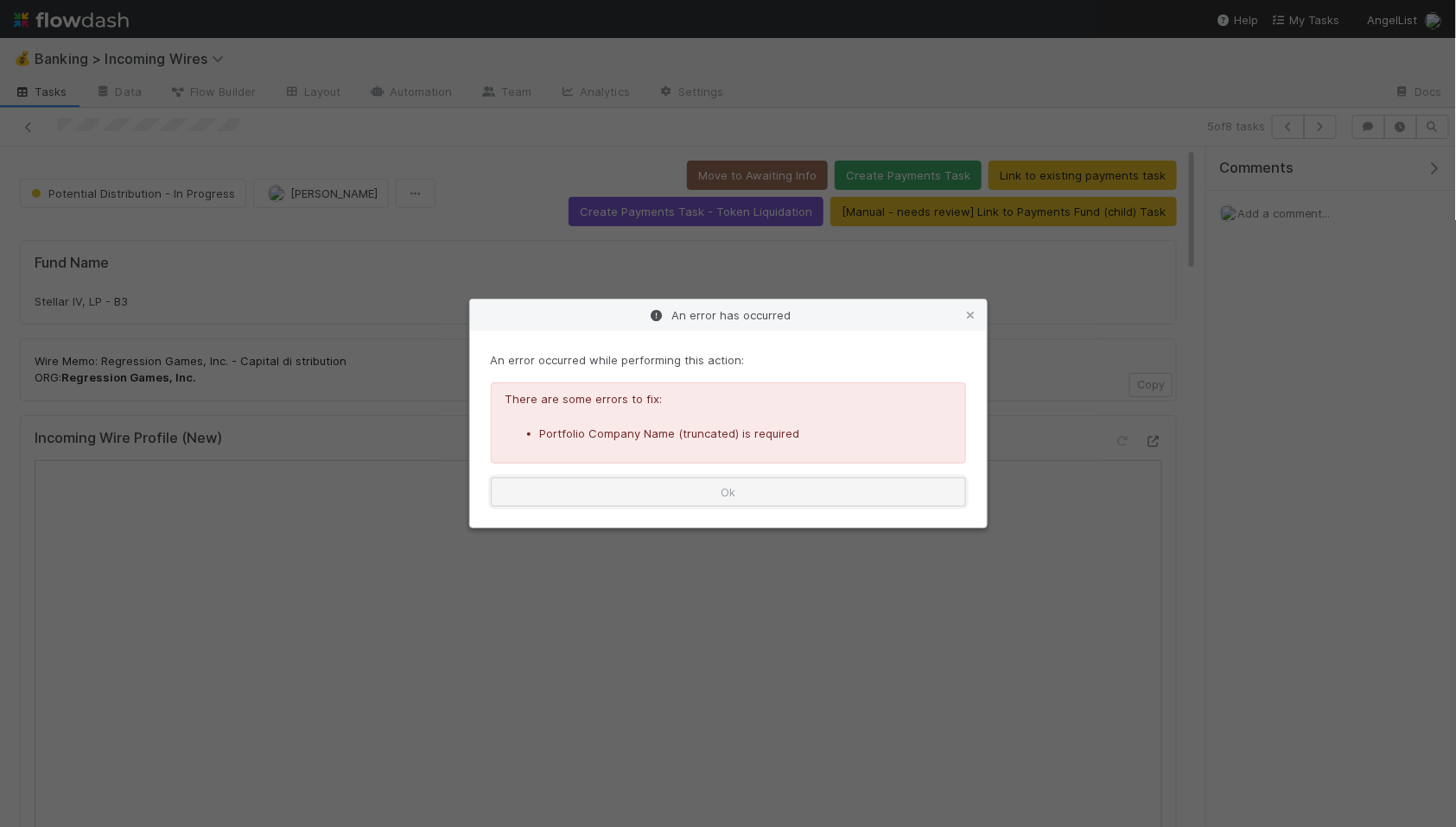
click at [818, 495] on button "Ok" at bounding box center [728, 492] width 475 height 29
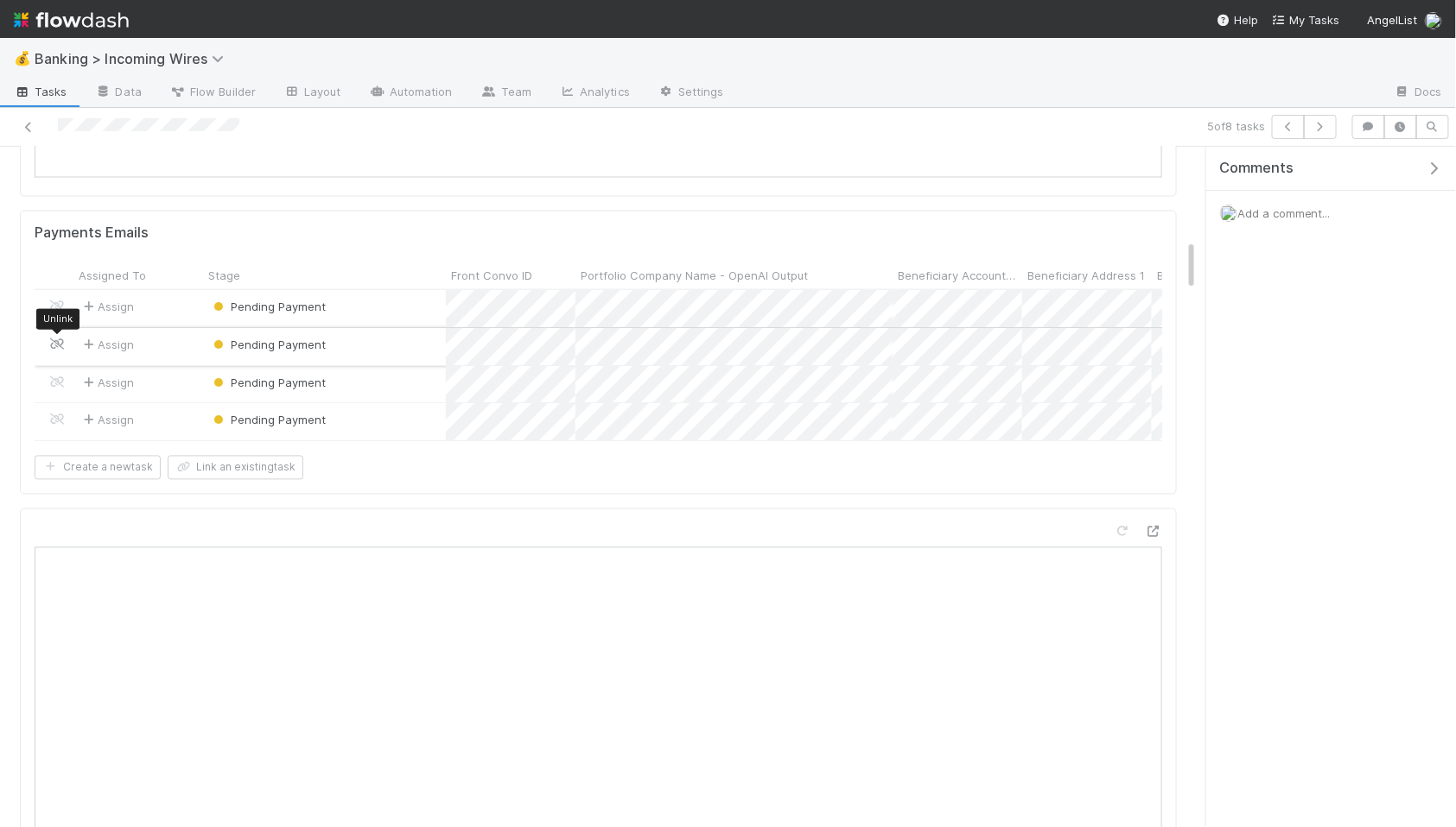
click at [61, 348] on icon at bounding box center [57, 345] width 17 height 11
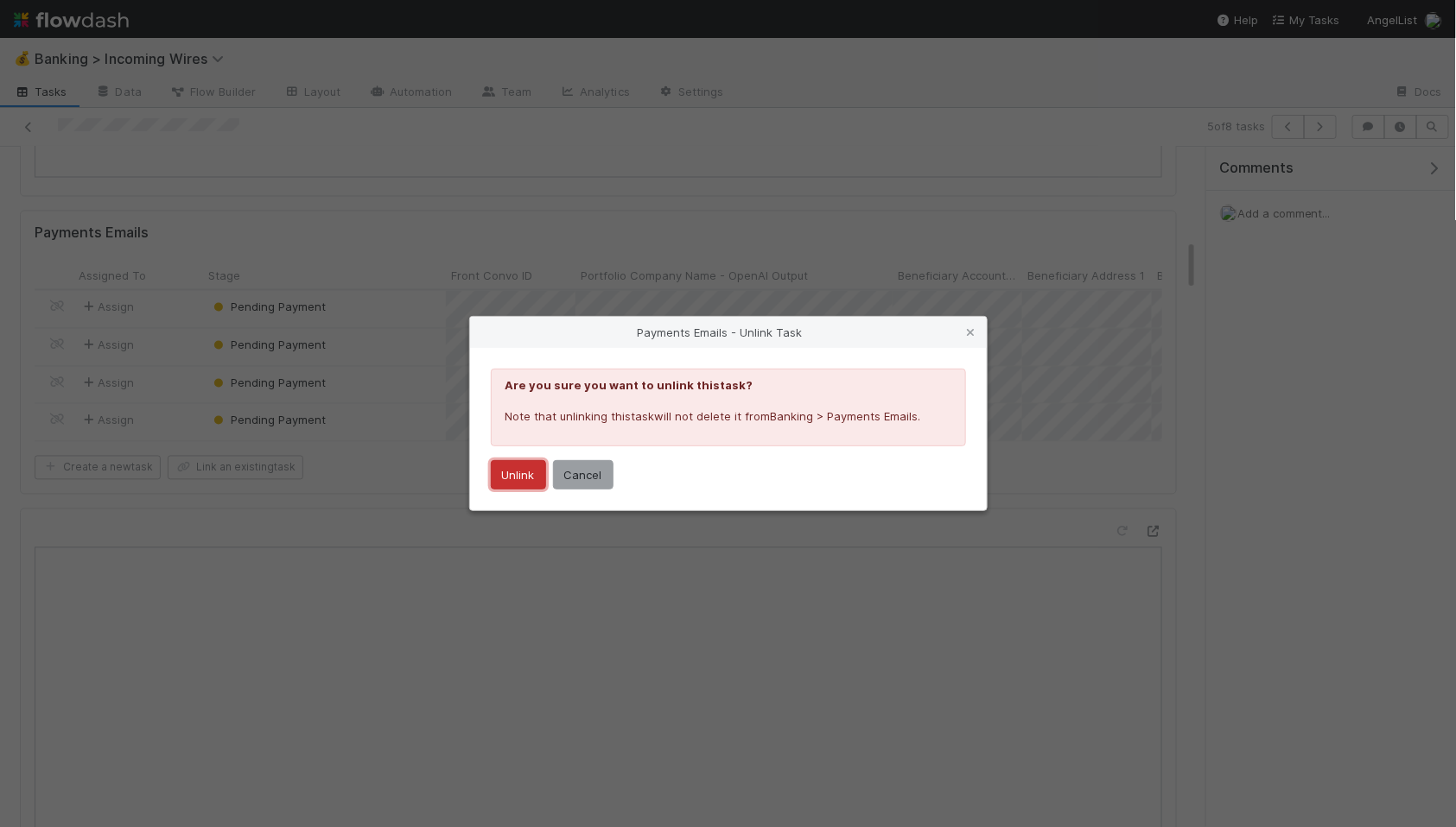
click at [512, 471] on button "Unlink" at bounding box center [517, 474] width 55 height 29
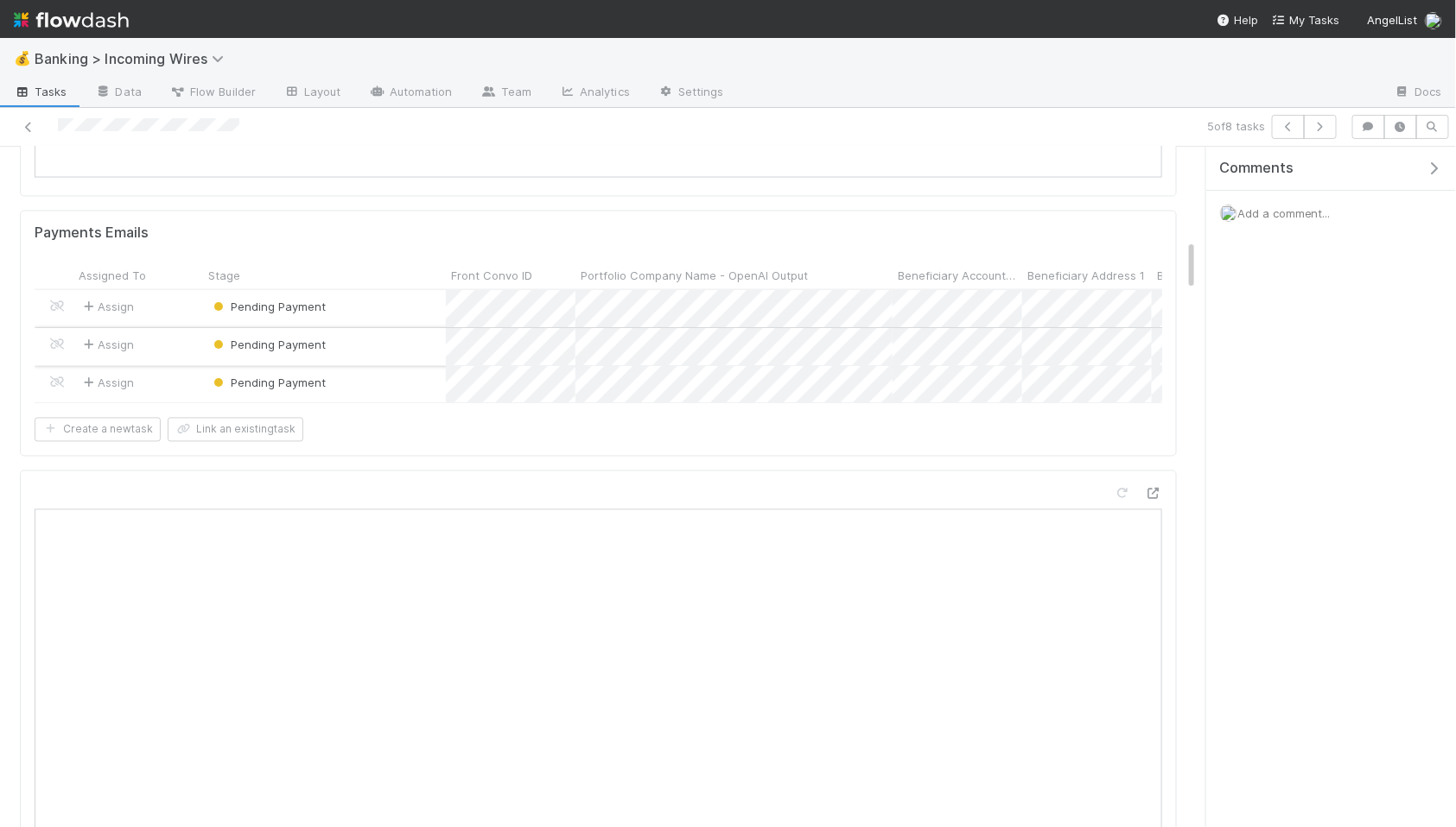
click at [56, 355] on div at bounding box center [54, 348] width 39 height 37
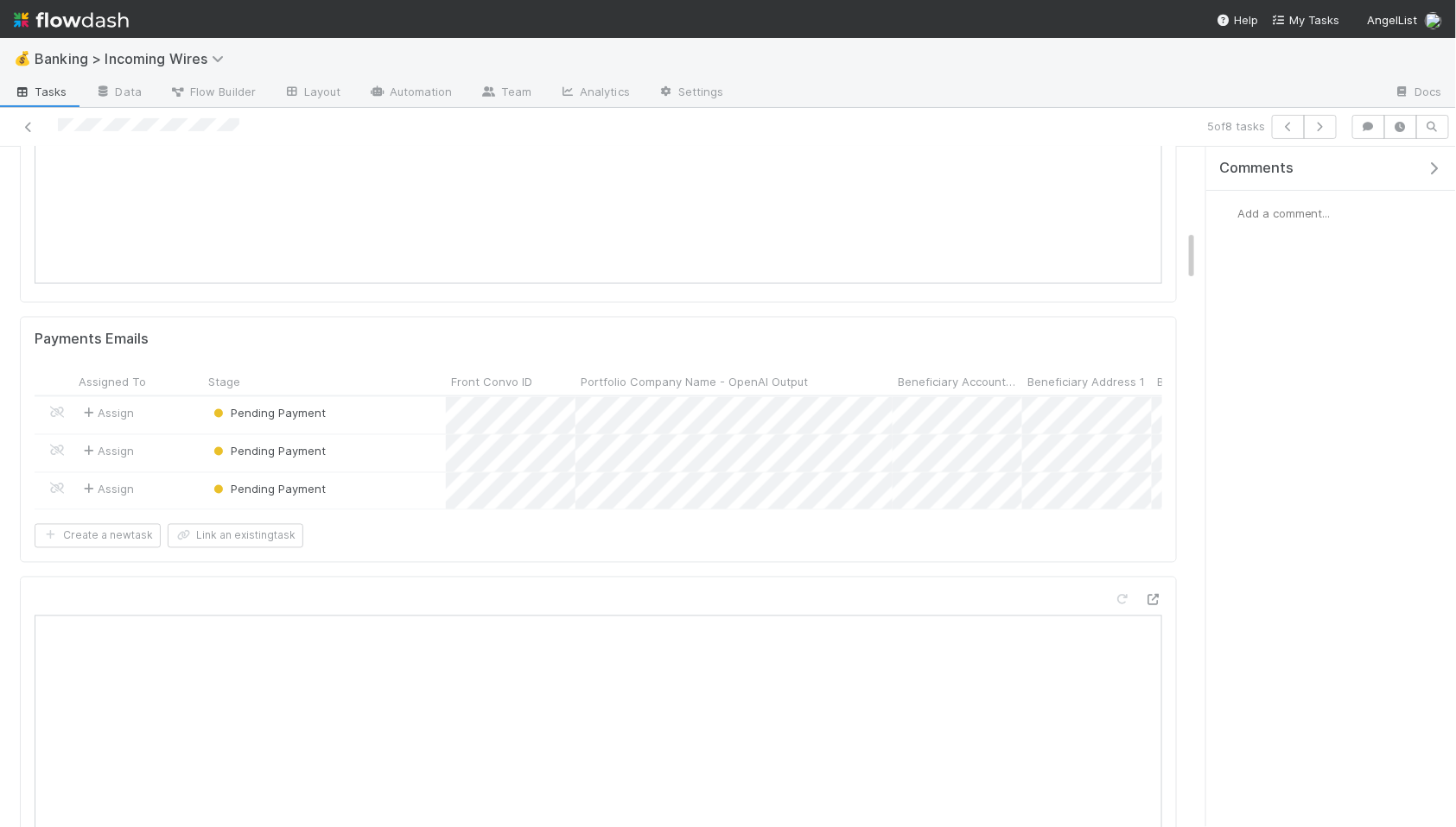
scroll to position [1187, 0]
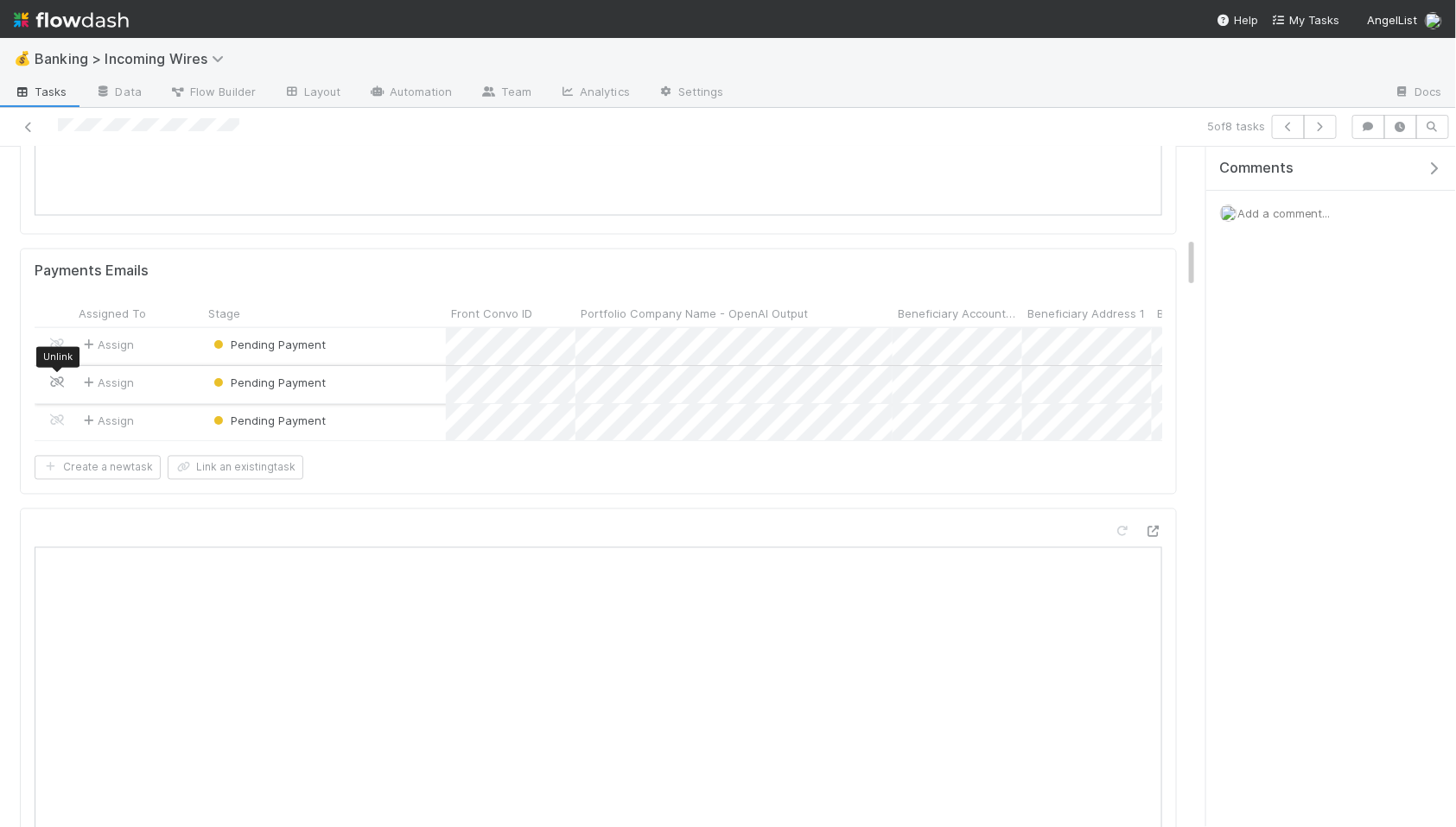
click at [62, 388] on icon at bounding box center [57, 383] width 17 height 11
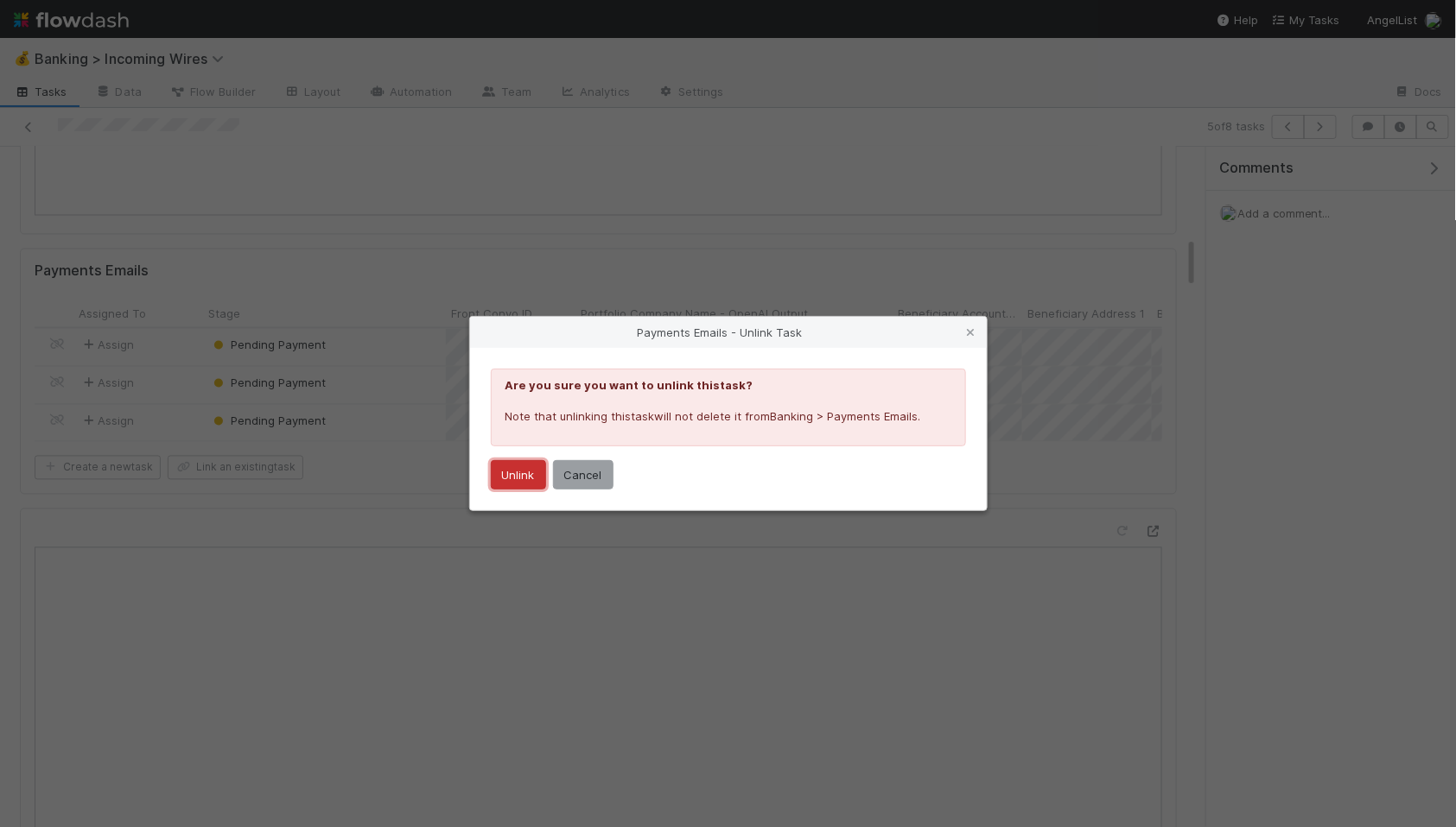
click at [515, 475] on button "Unlink" at bounding box center [517, 474] width 55 height 29
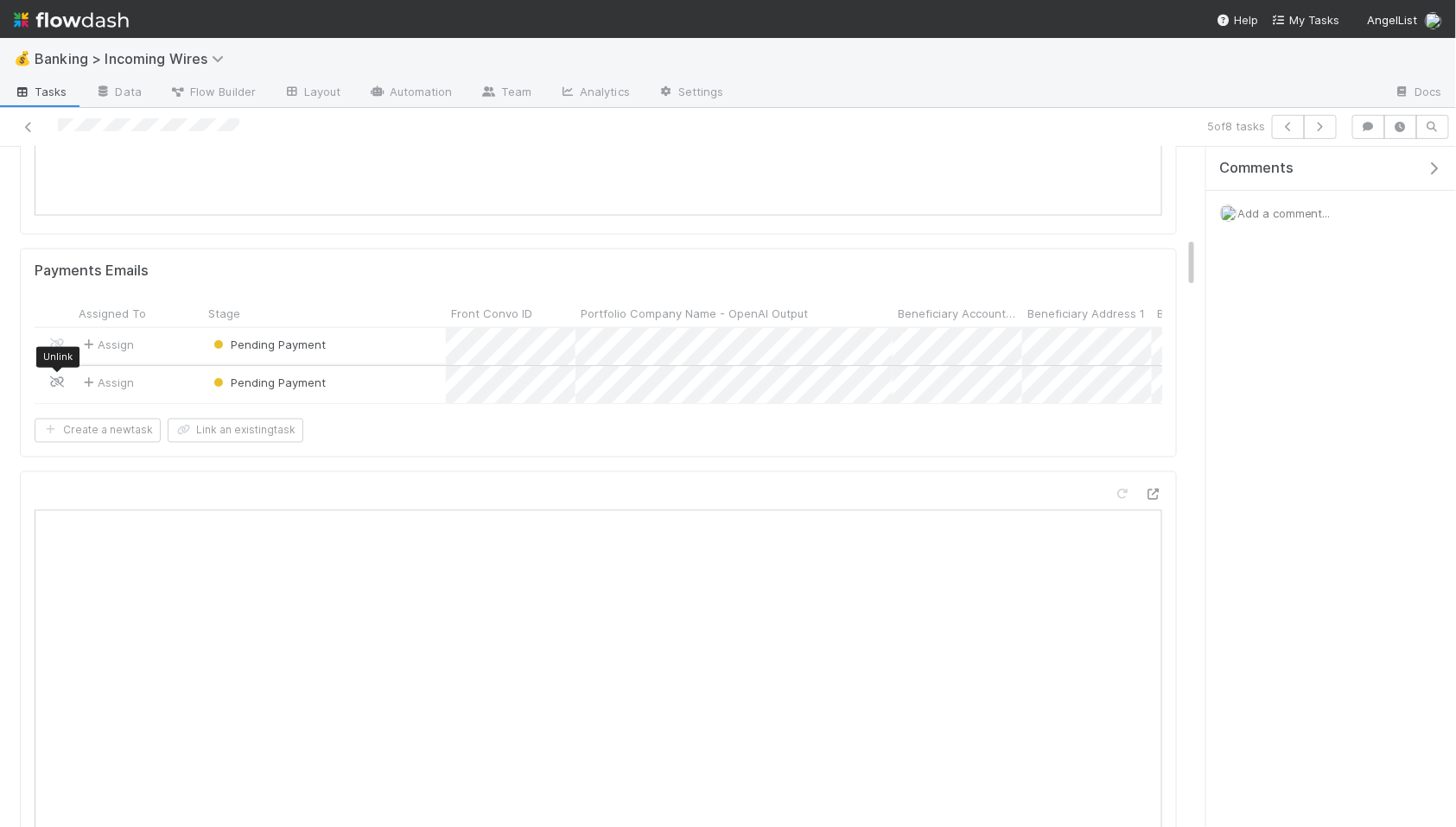
click at [51, 383] on icon at bounding box center [57, 383] width 17 height 11
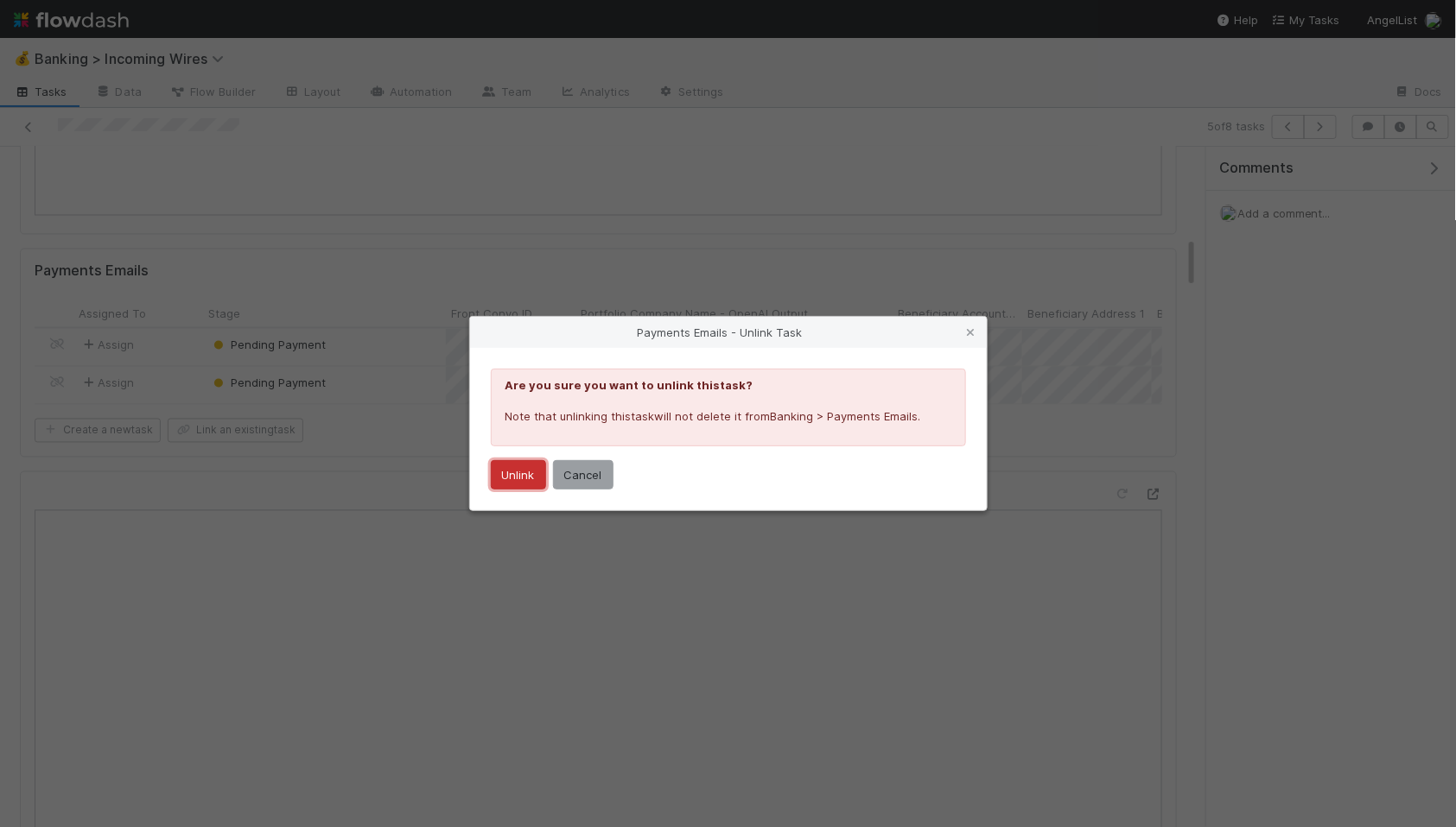
click at [498, 476] on button "Unlink" at bounding box center [517, 474] width 55 height 29
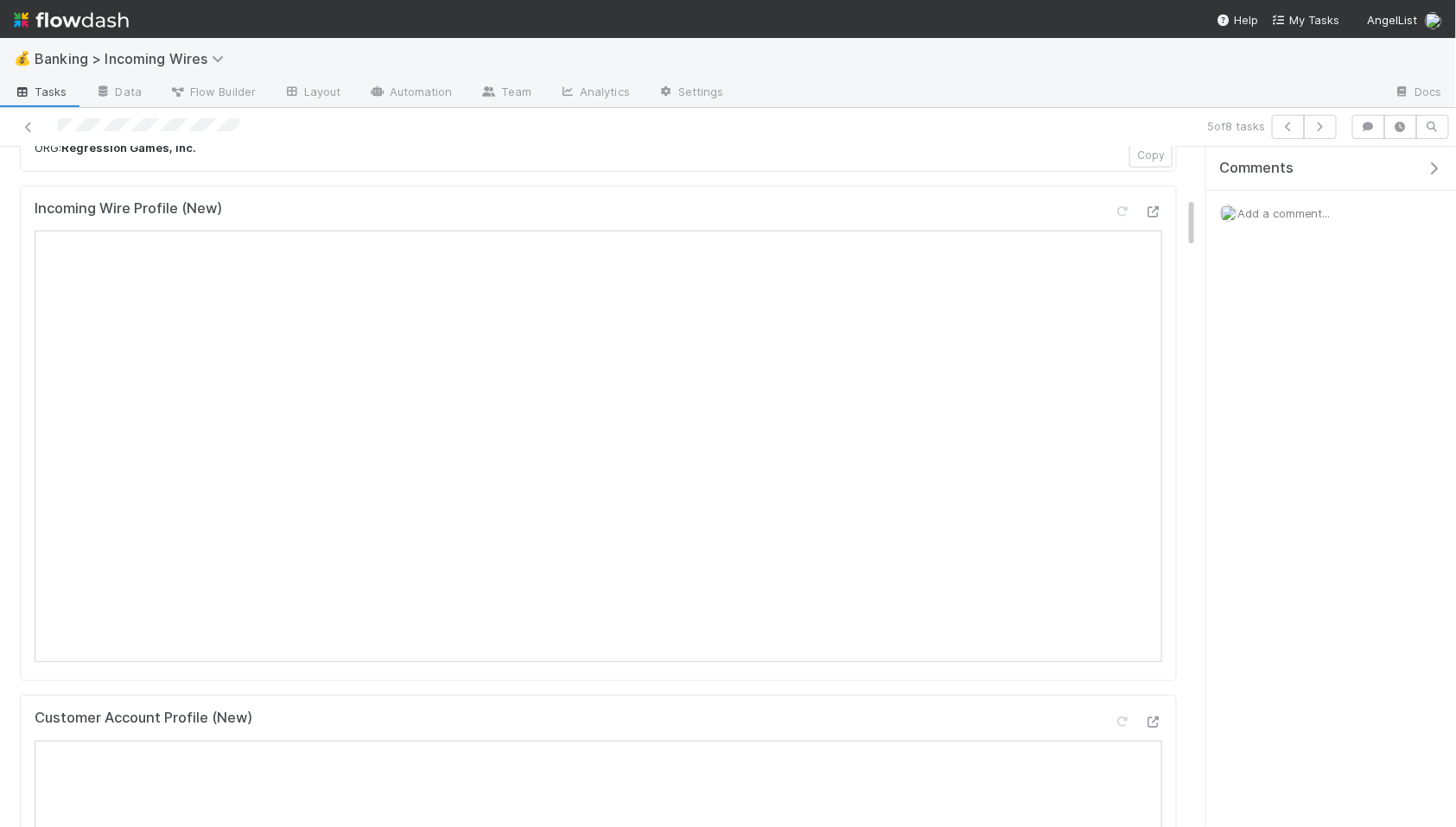
scroll to position [0, 0]
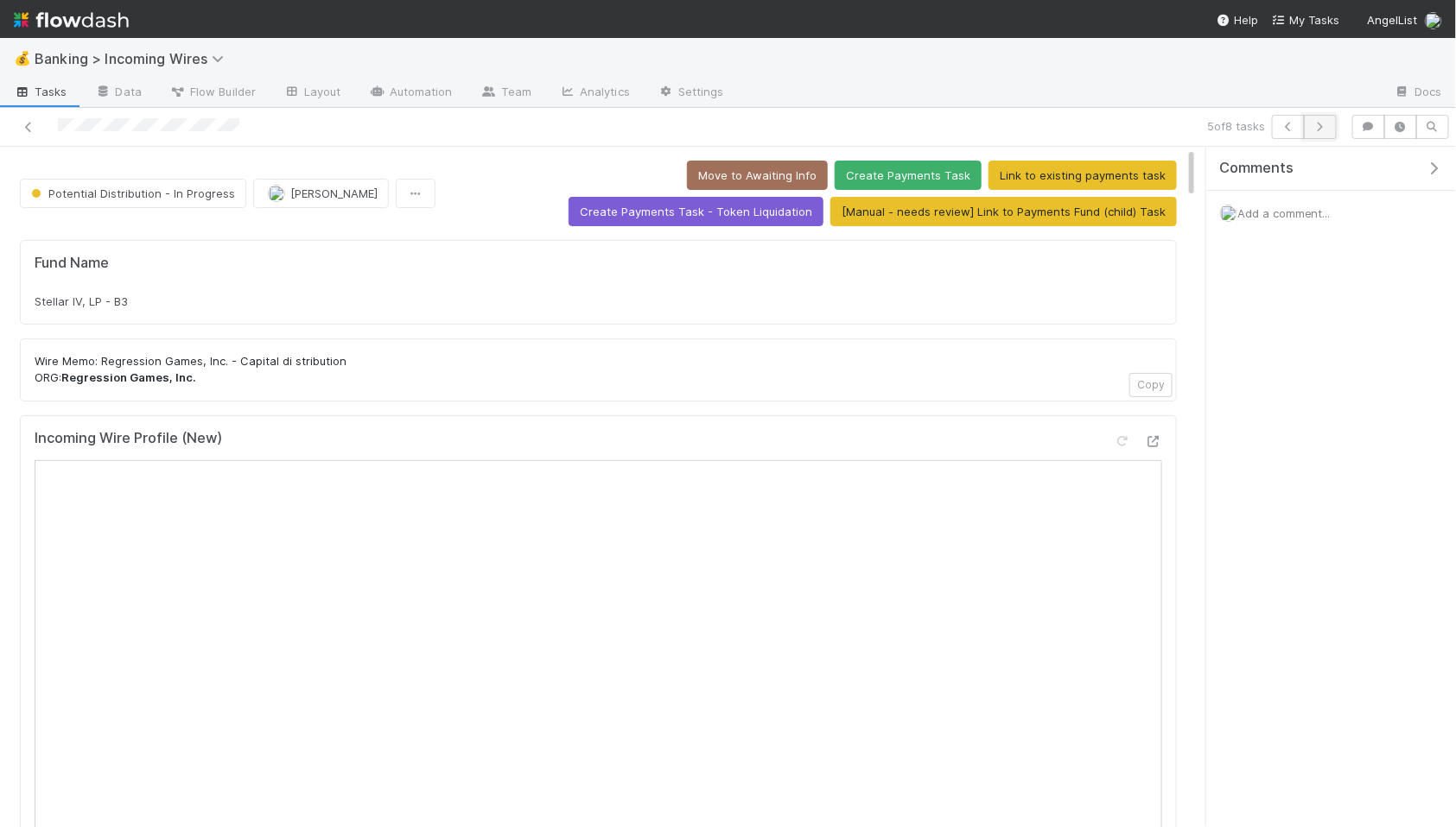
click at [1328, 129] on icon "button" at bounding box center [1319, 126] width 17 height 10
click at [988, 172] on button "Link to existing payments task" at bounding box center [1082, 175] width 188 height 29
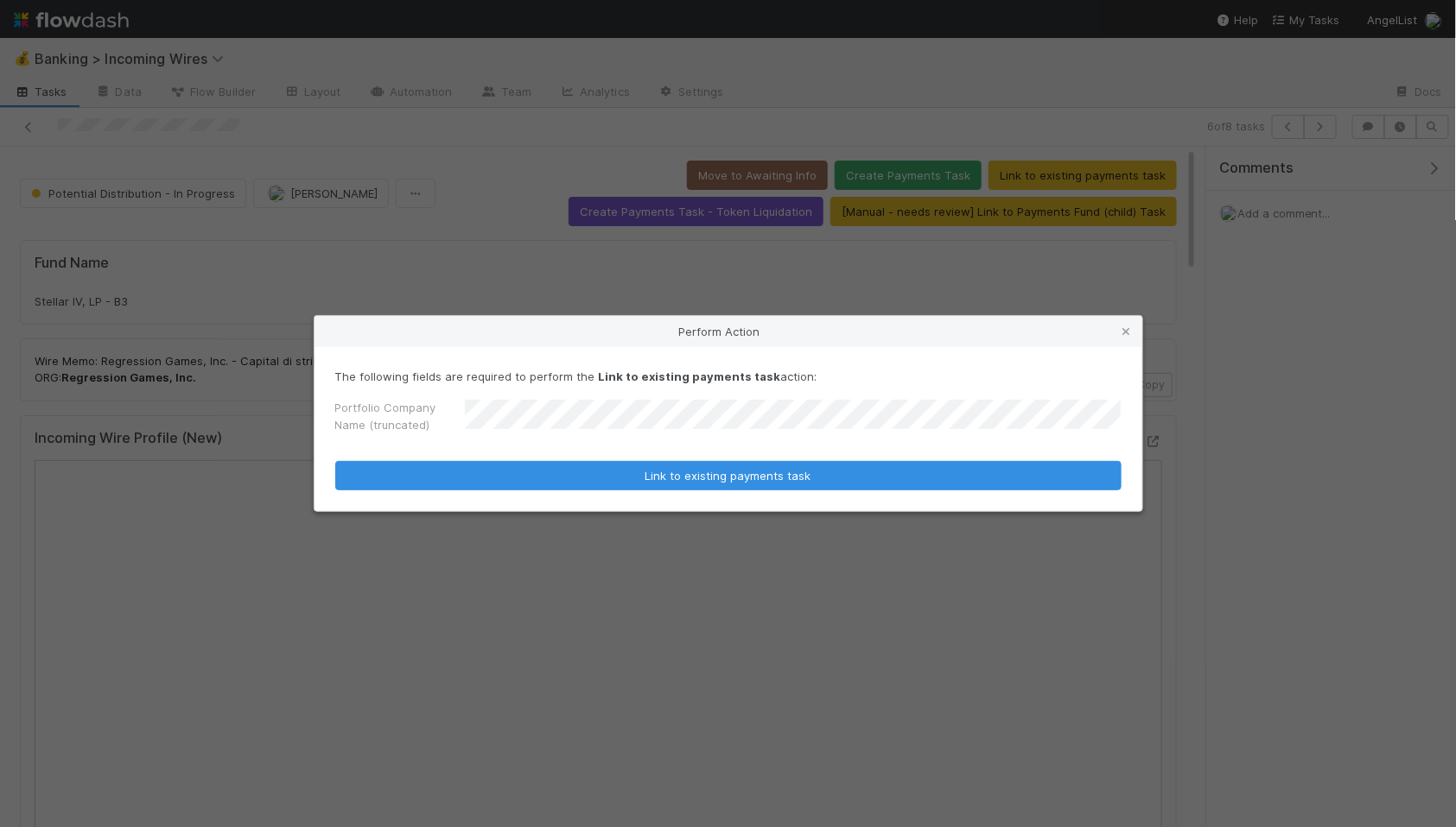
click at [335, 461] on button "Link to existing payments task" at bounding box center [728, 475] width 786 height 29
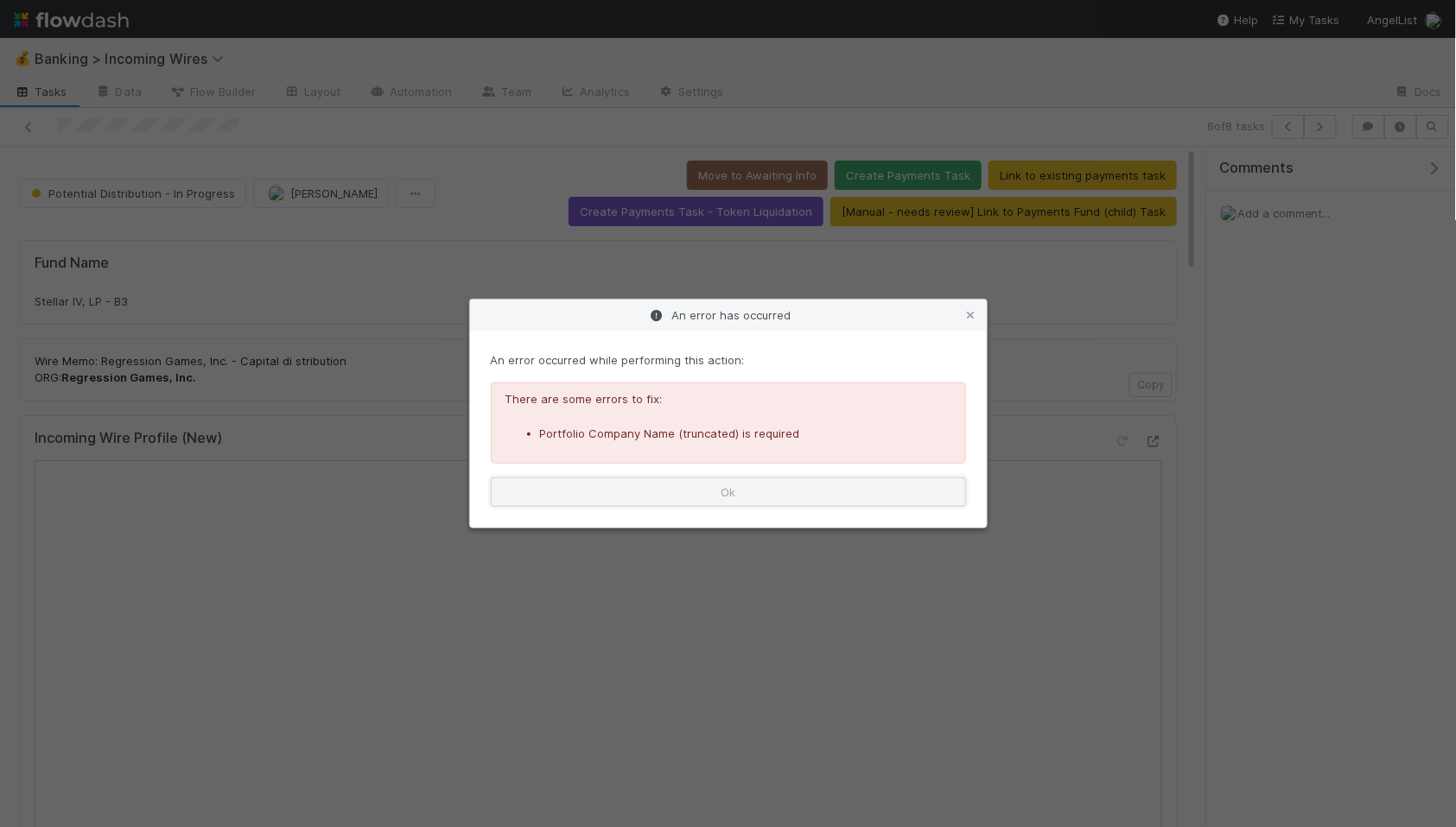
click at [747, 498] on button "Ok" at bounding box center [728, 492] width 475 height 29
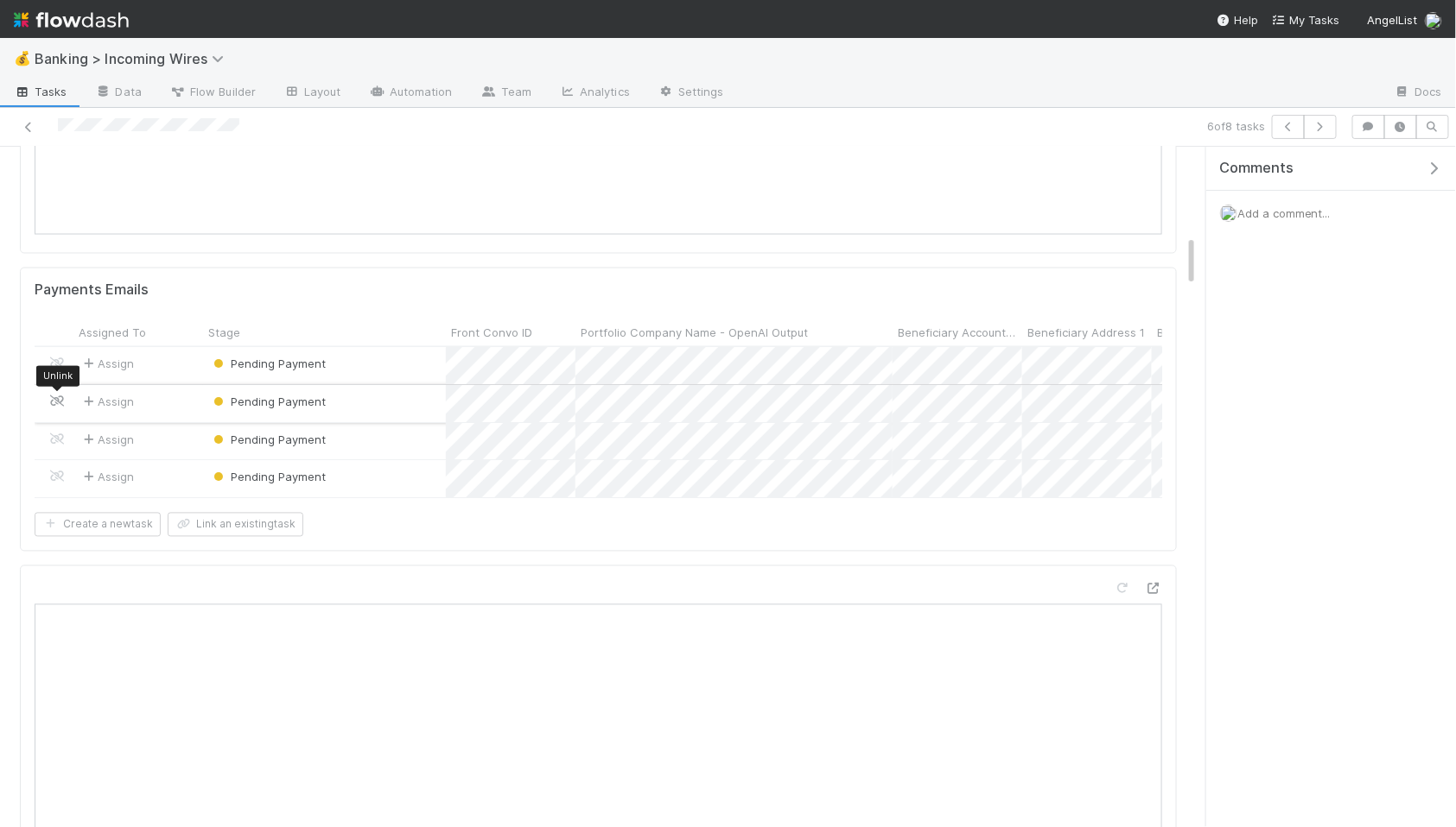
click at [55, 401] on icon at bounding box center [57, 402] width 17 height 11
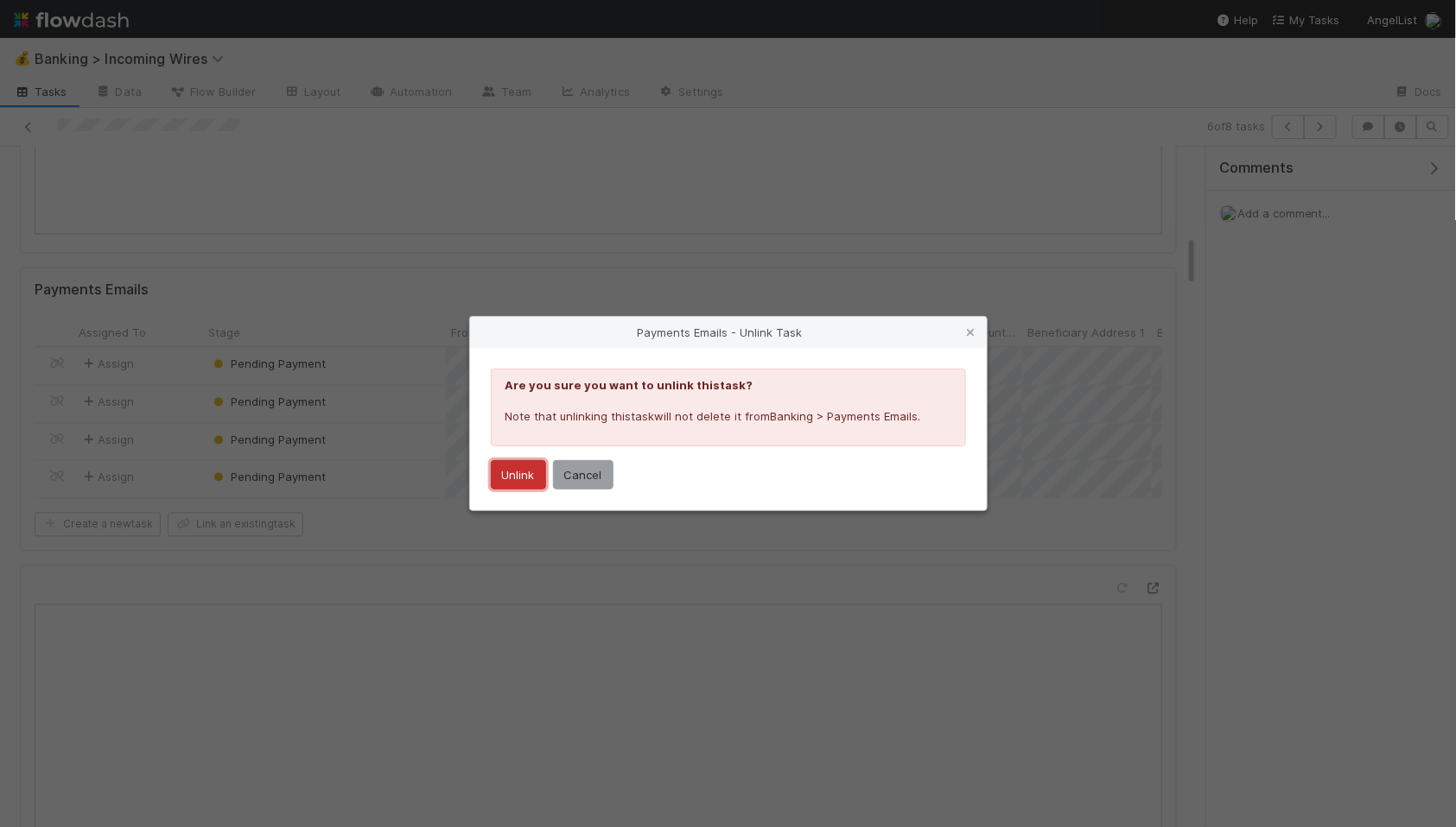
click at [508, 485] on button "Unlink" at bounding box center [517, 474] width 55 height 29
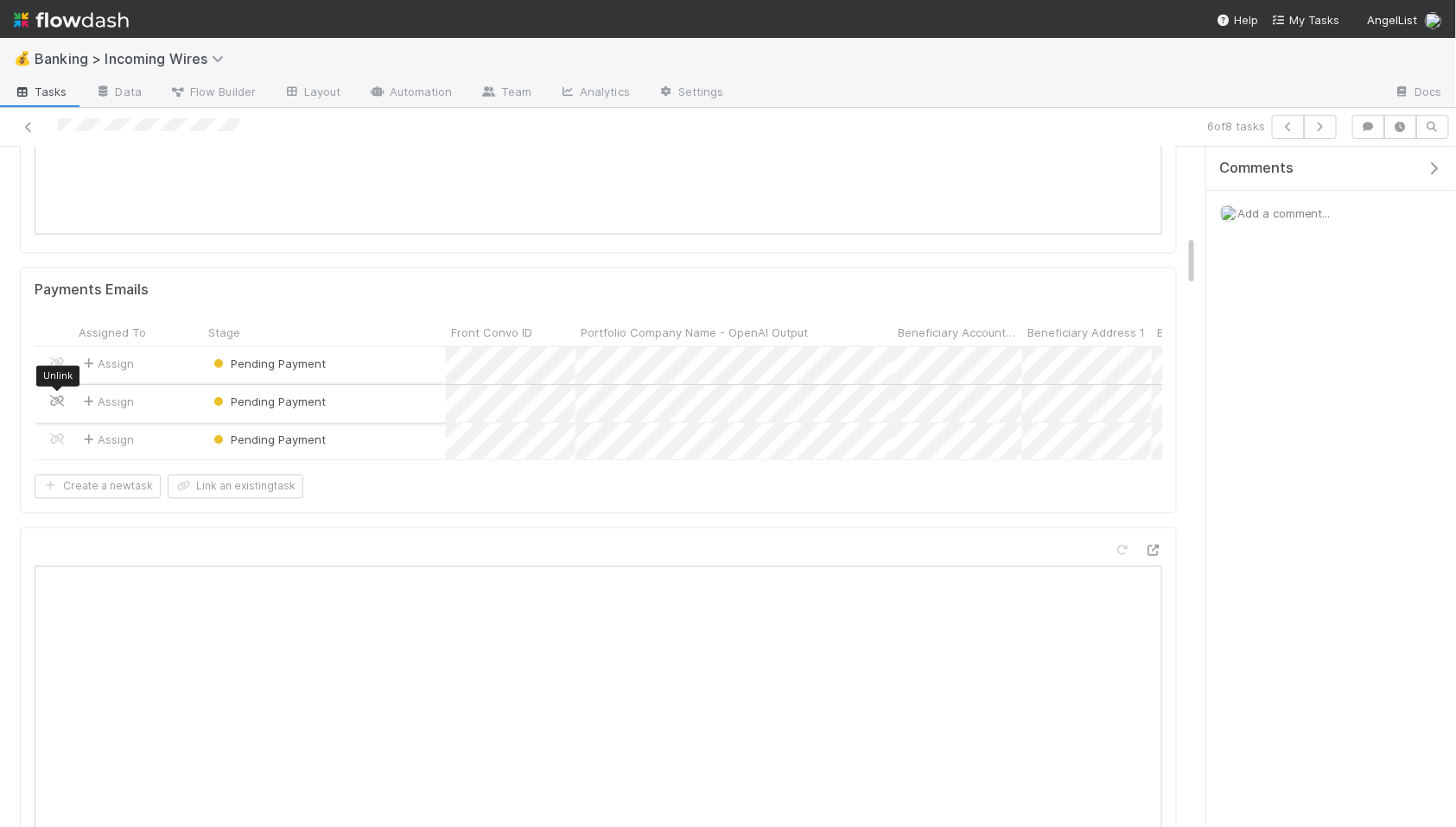
click at [50, 400] on icon at bounding box center [57, 402] width 17 height 11
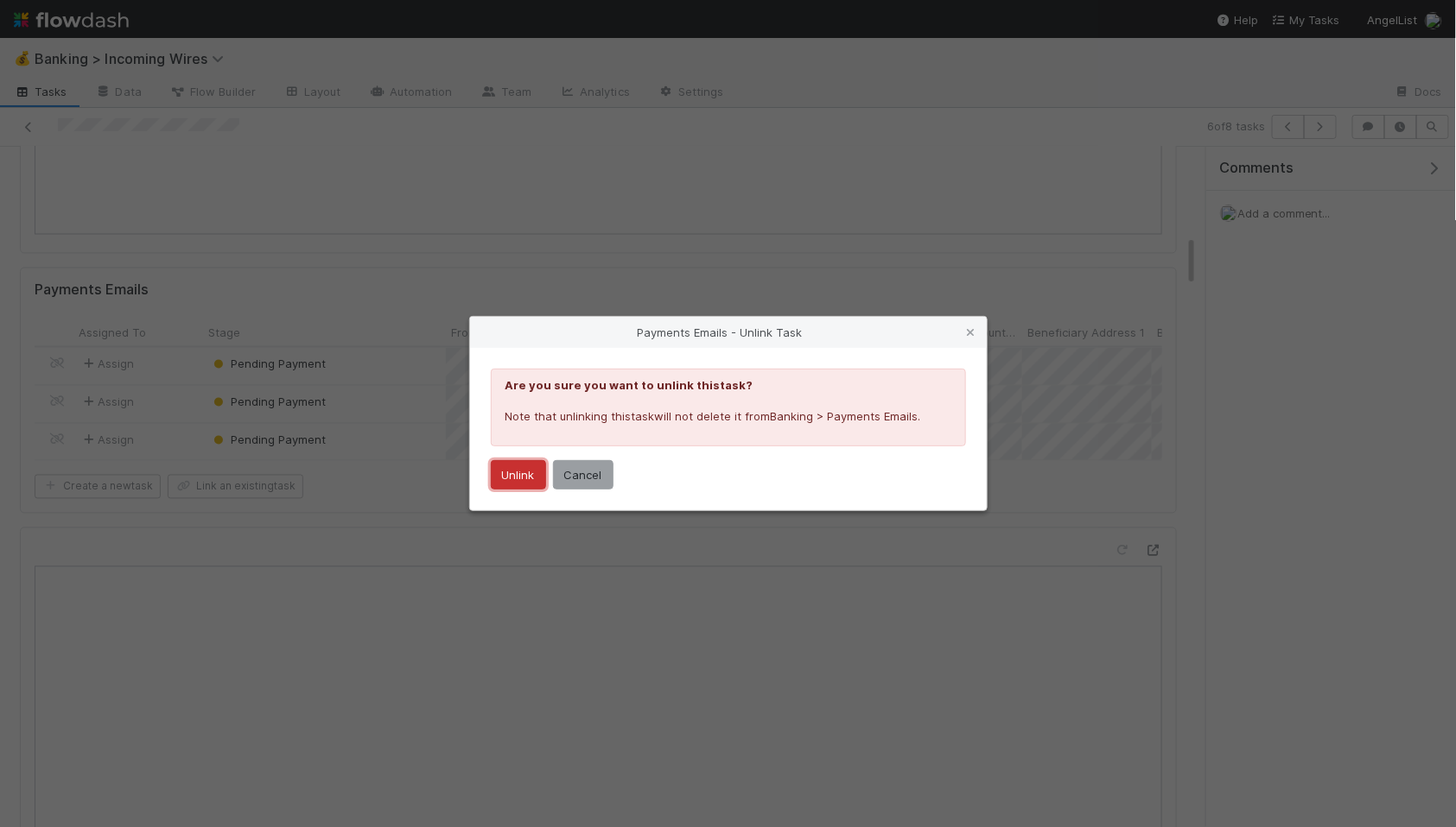
drag, startPoint x: 517, startPoint y: 480, endPoint x: 494, endPoint y: 478, distance: 23.1
click at [517, 480] on button "Unlink" at bounding box center [517, 474] width 55 height 29
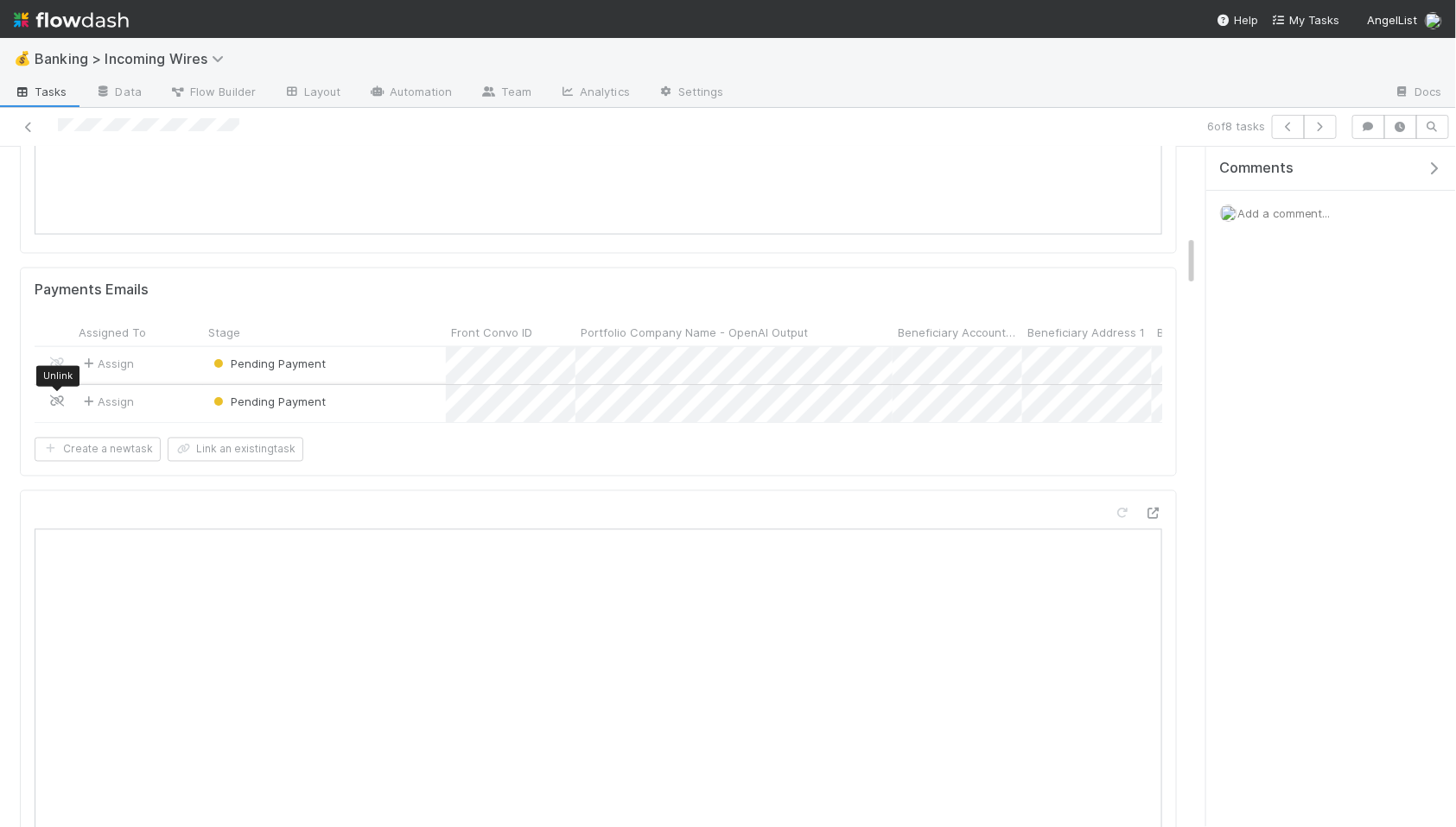
click at [62, 402] on icon at bounding box center [57, 402] width 17 height 11
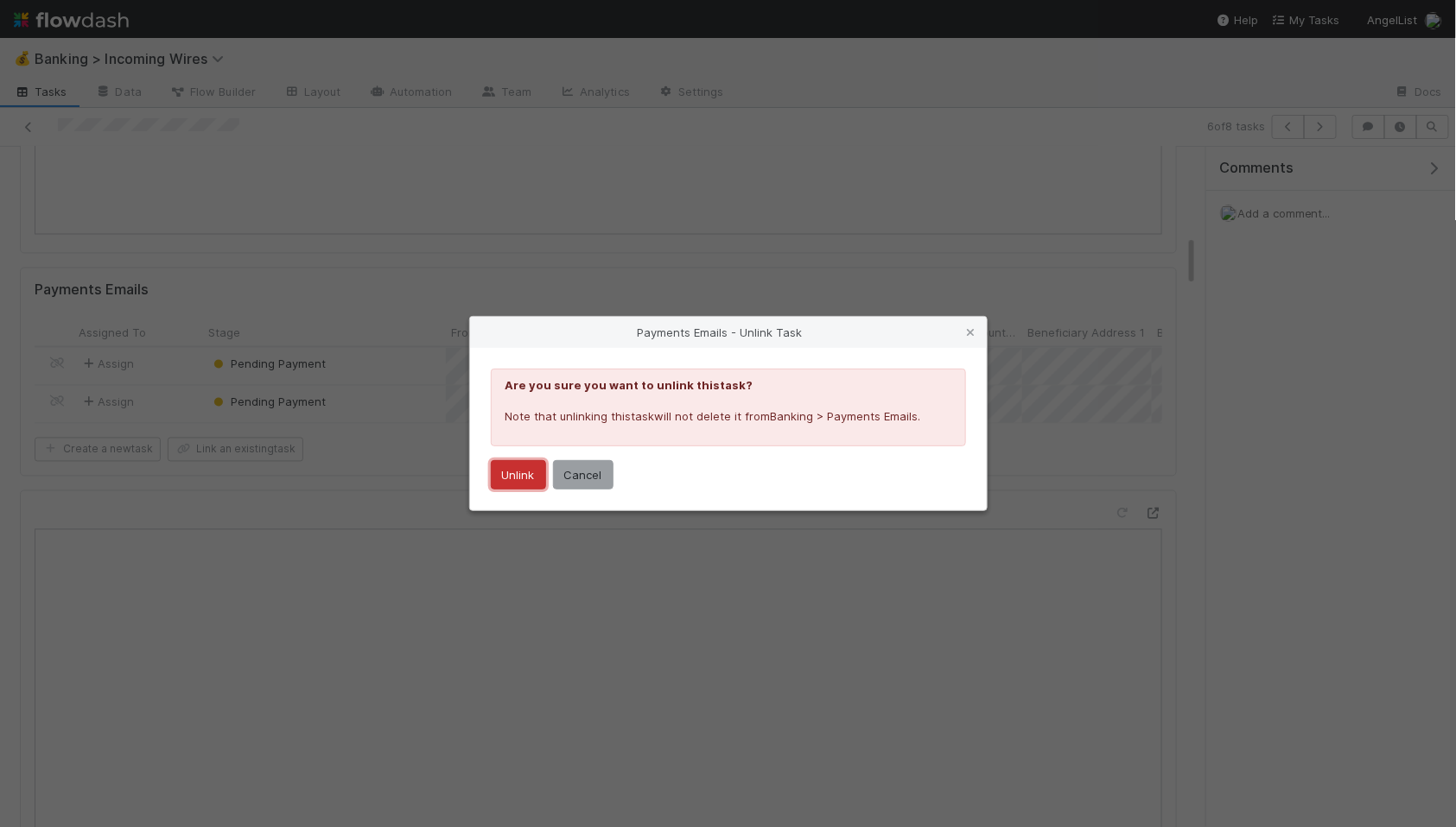
drag, startPoint x: 505, startPoint y: 478, endPoint x: 534, endPoint y: 528, distance: 57.8
click at [505, 478] on button "Unlink" at bounding box center [517, 474] width 55 height 29
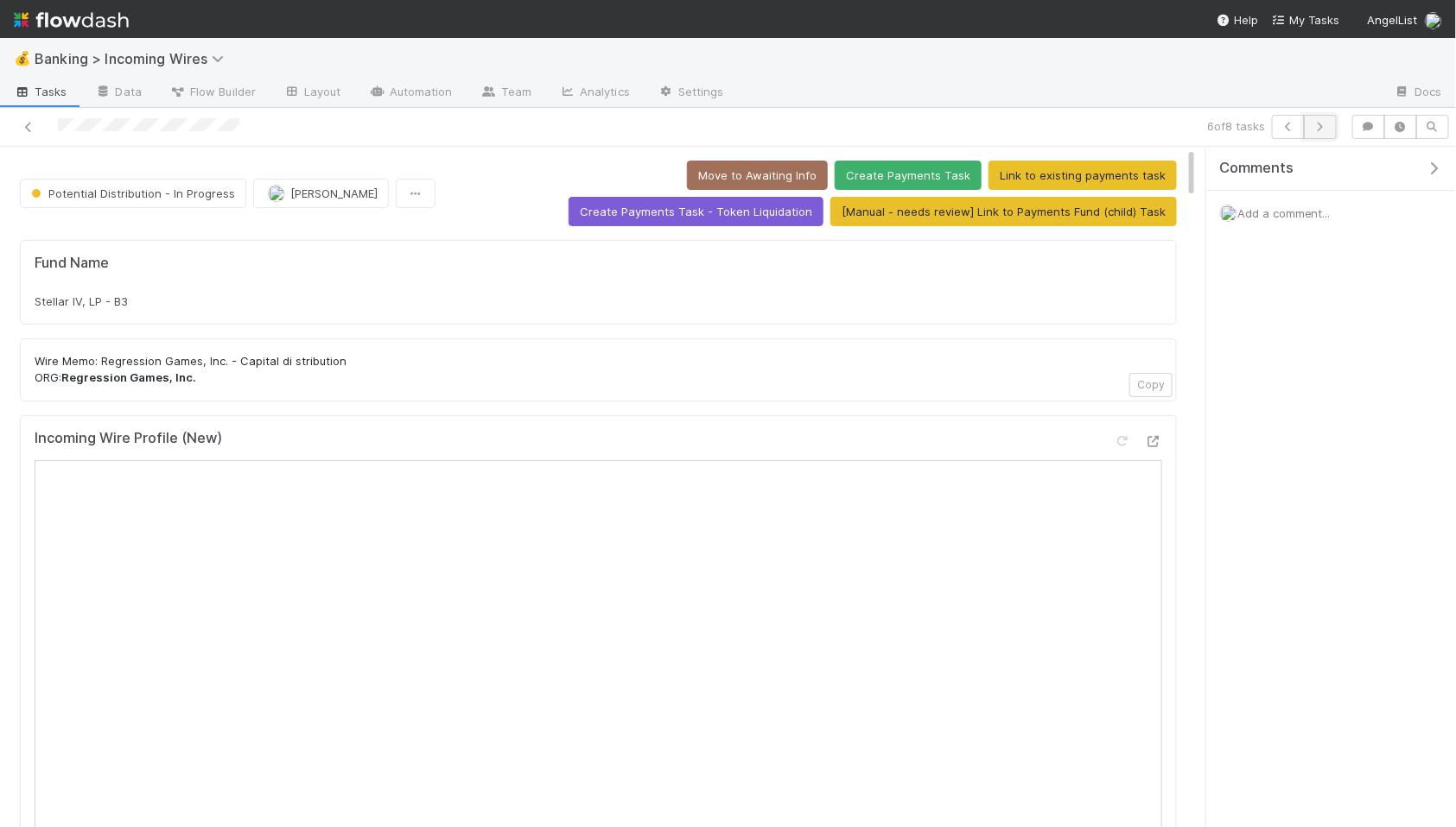
click at [1322, 118] on button "button" at bounding box center [1319, 127] width 33 height 24
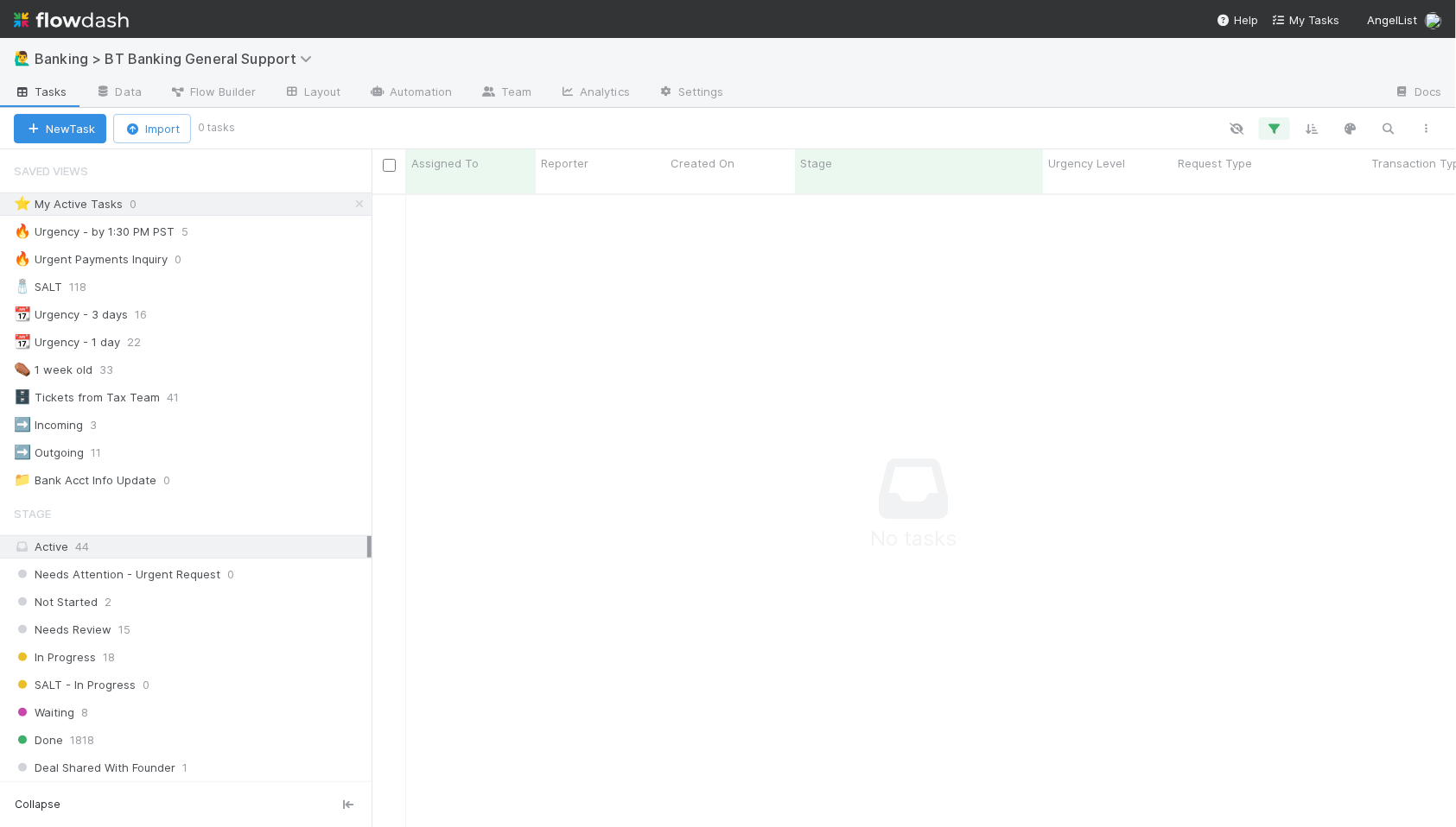
scroll to position [648, 1085]
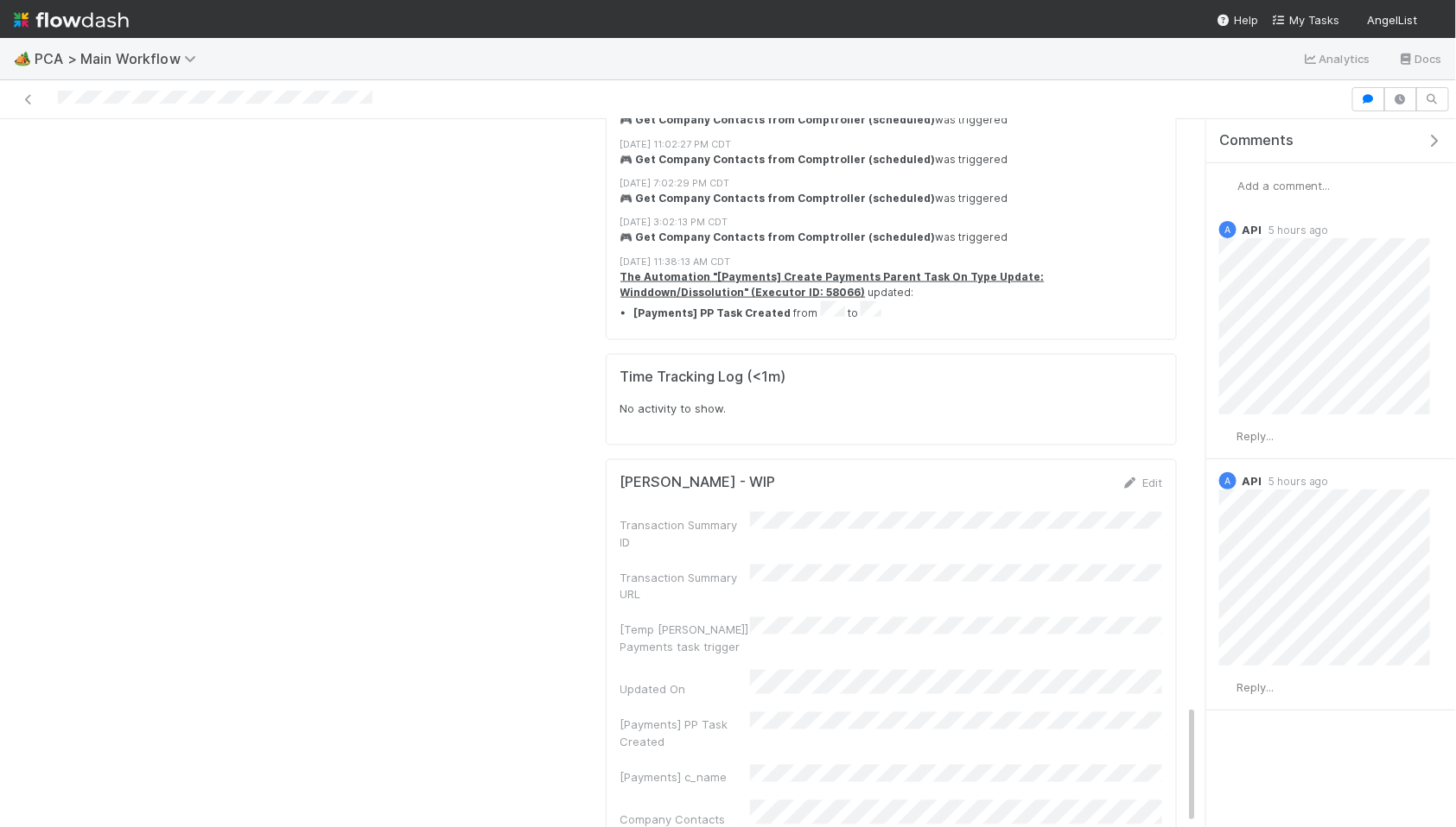
scroll to position [3478, 0]
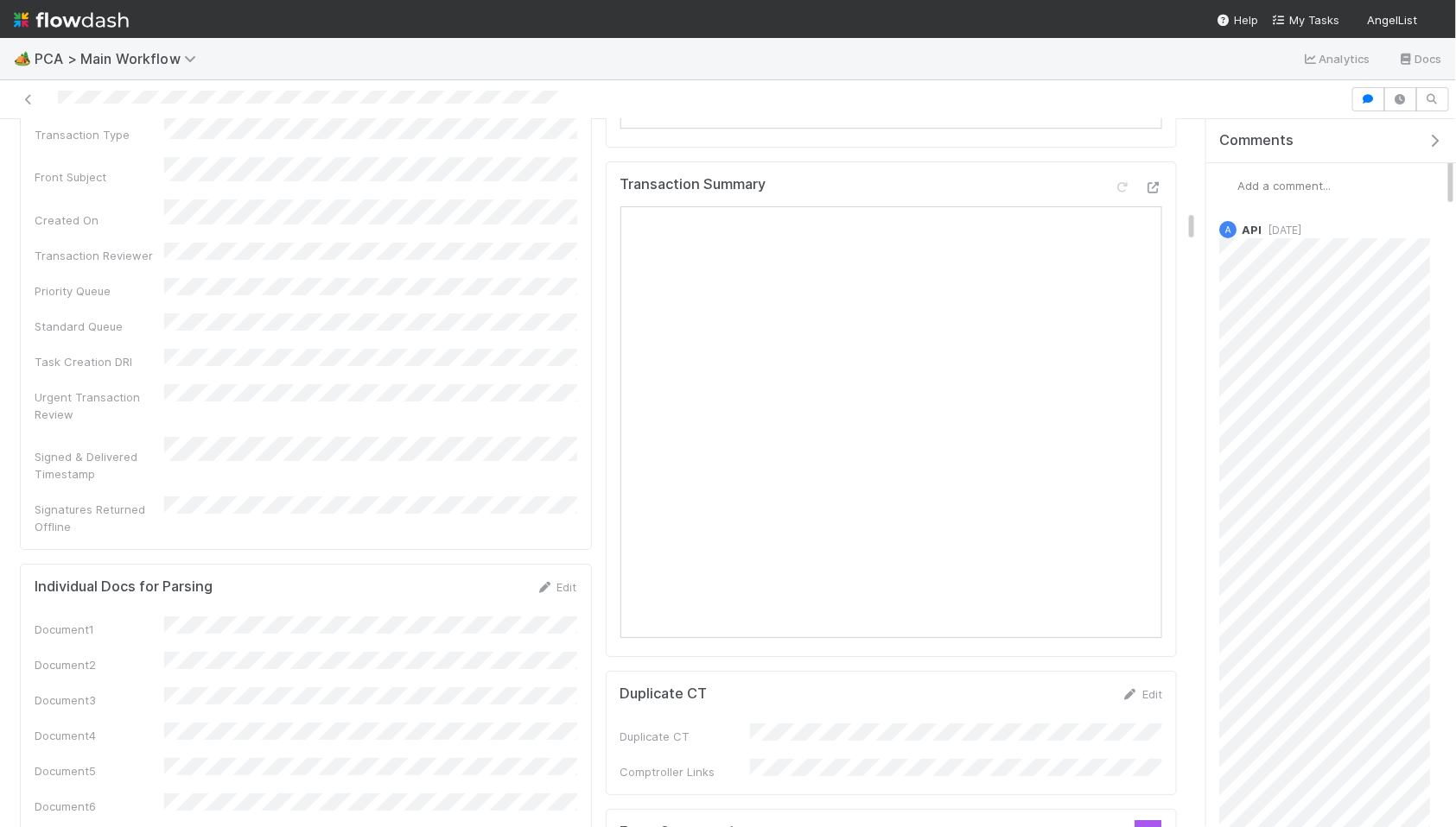
scroll to position [2184, 0]
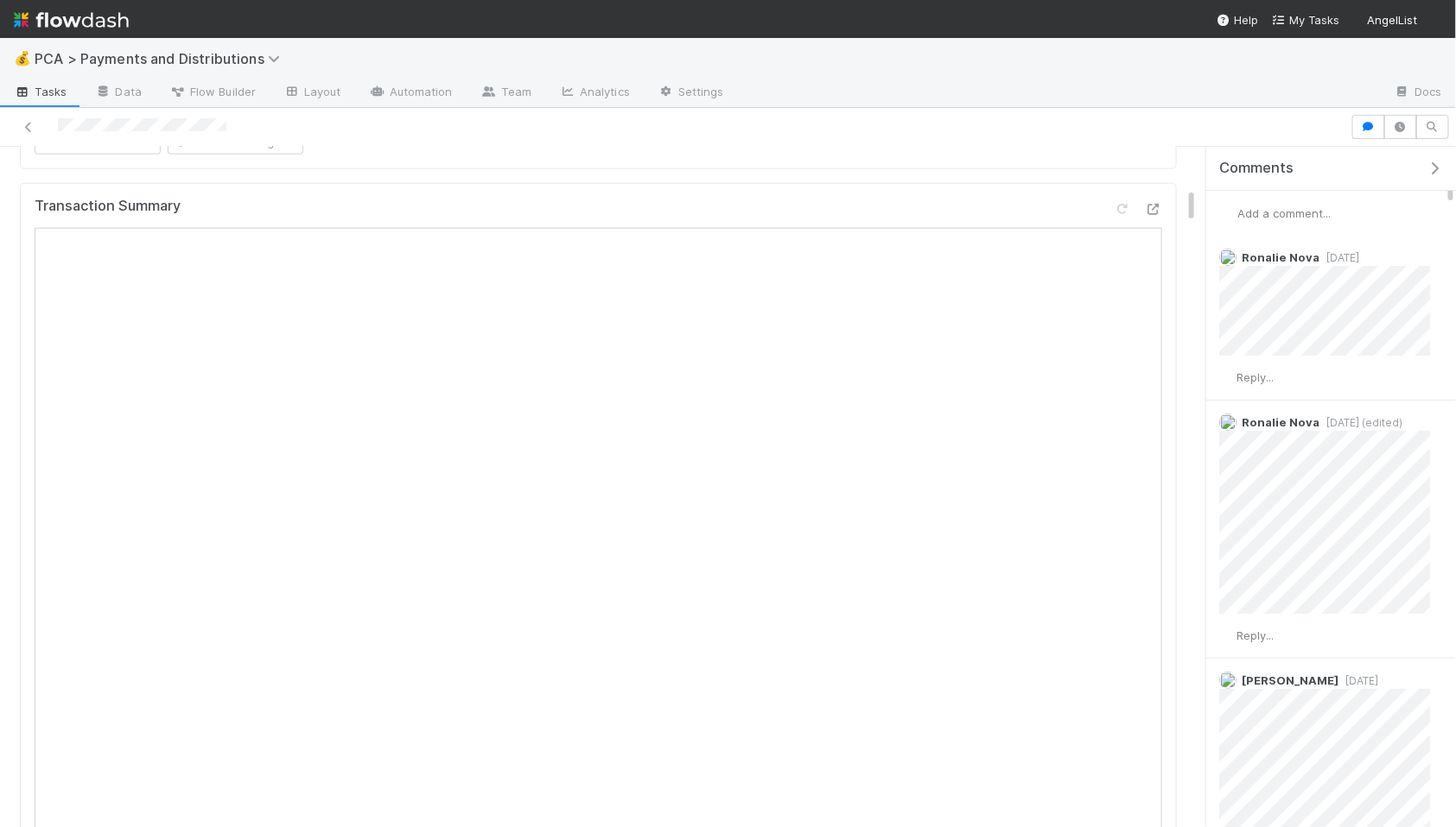
scroll to position [778, 0]
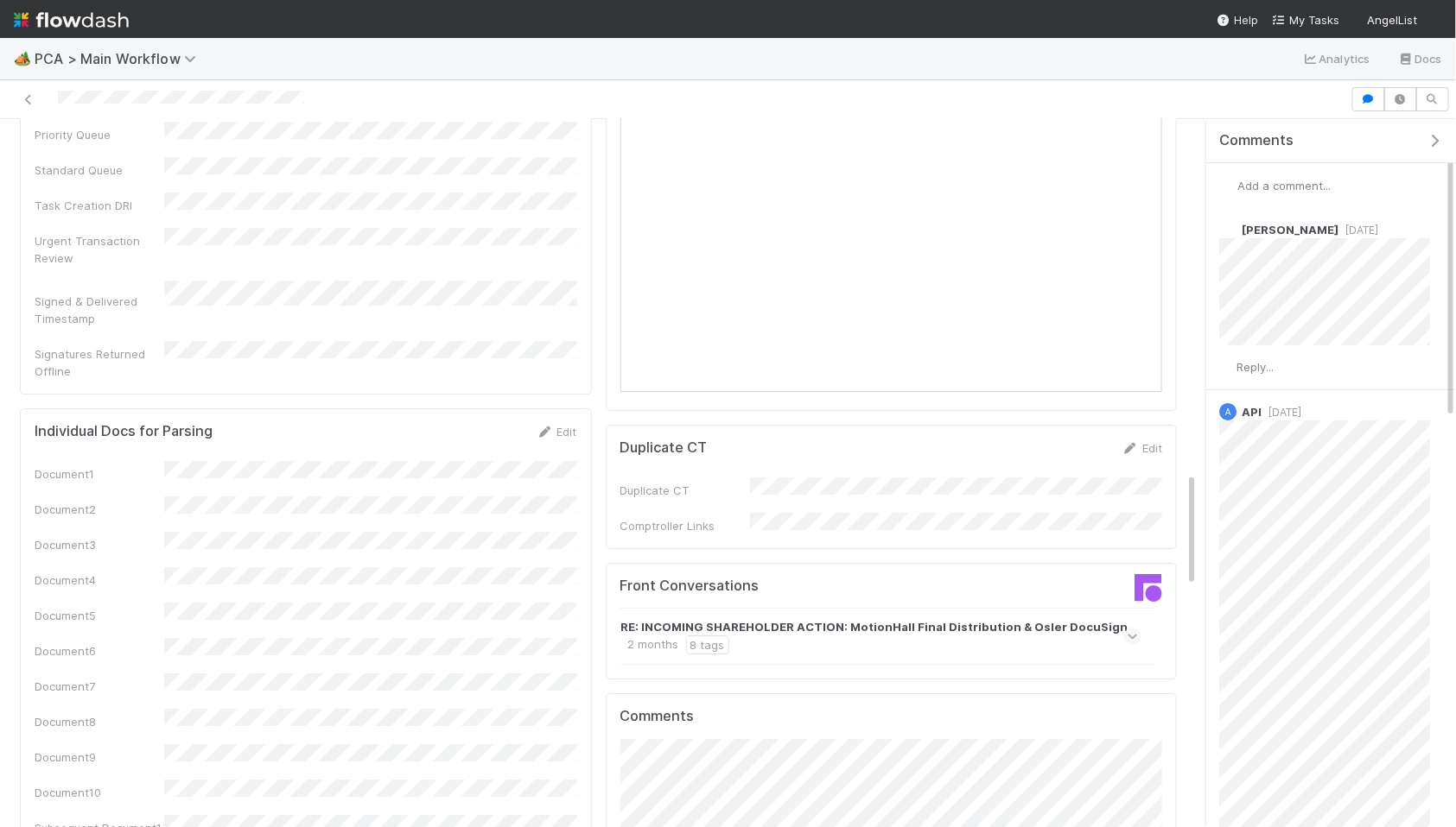
scroll to position [2256, 0]
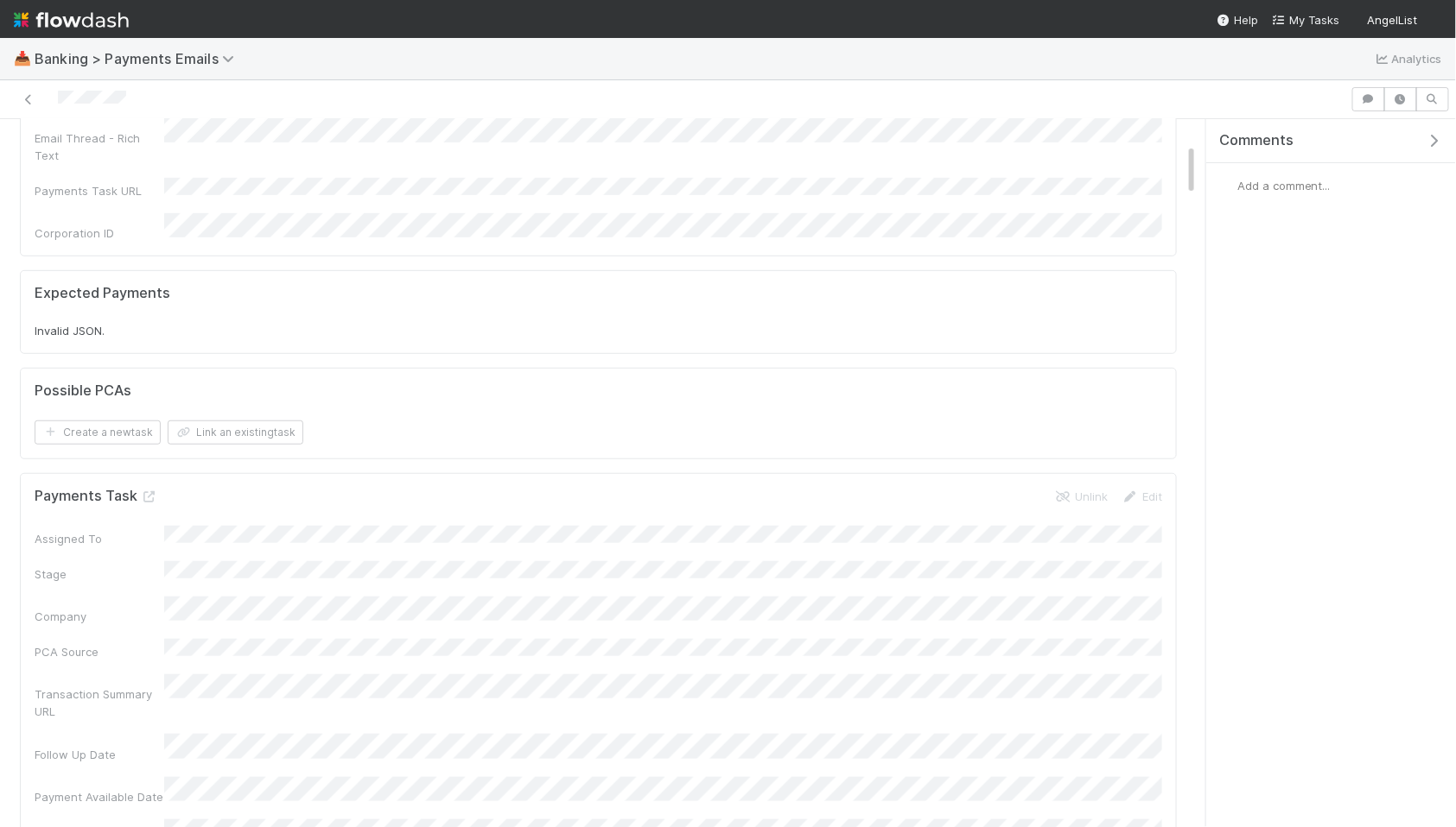
scroll to position [335, 0]
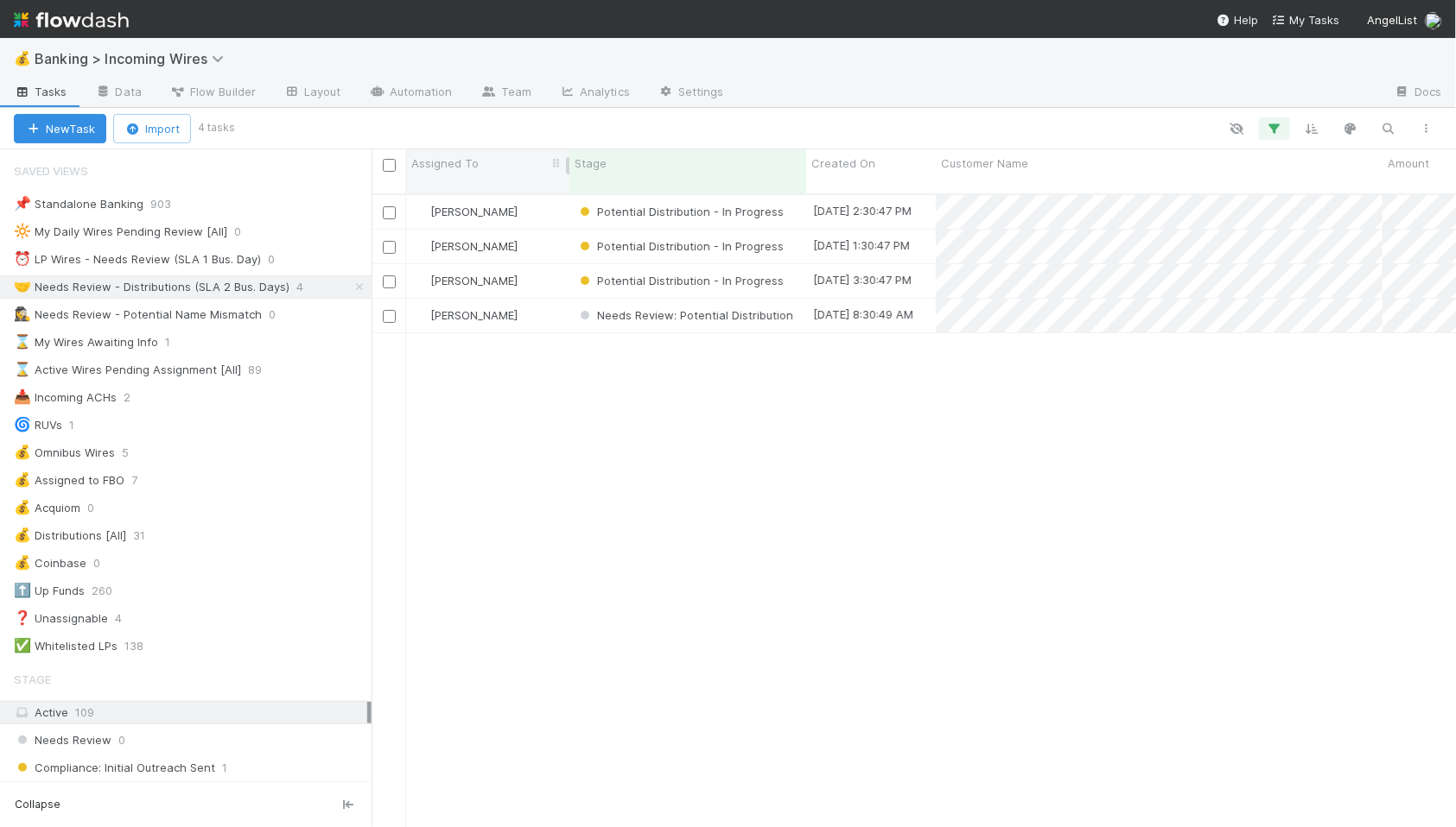
scroll to position [0, 5]
click at [386, 207] on input "checkbox" at bounding box center [389, 213] width 13 height 13
click at [389, 241] on input "checkbox" at bounding box center [389, 248] width 13 height 13
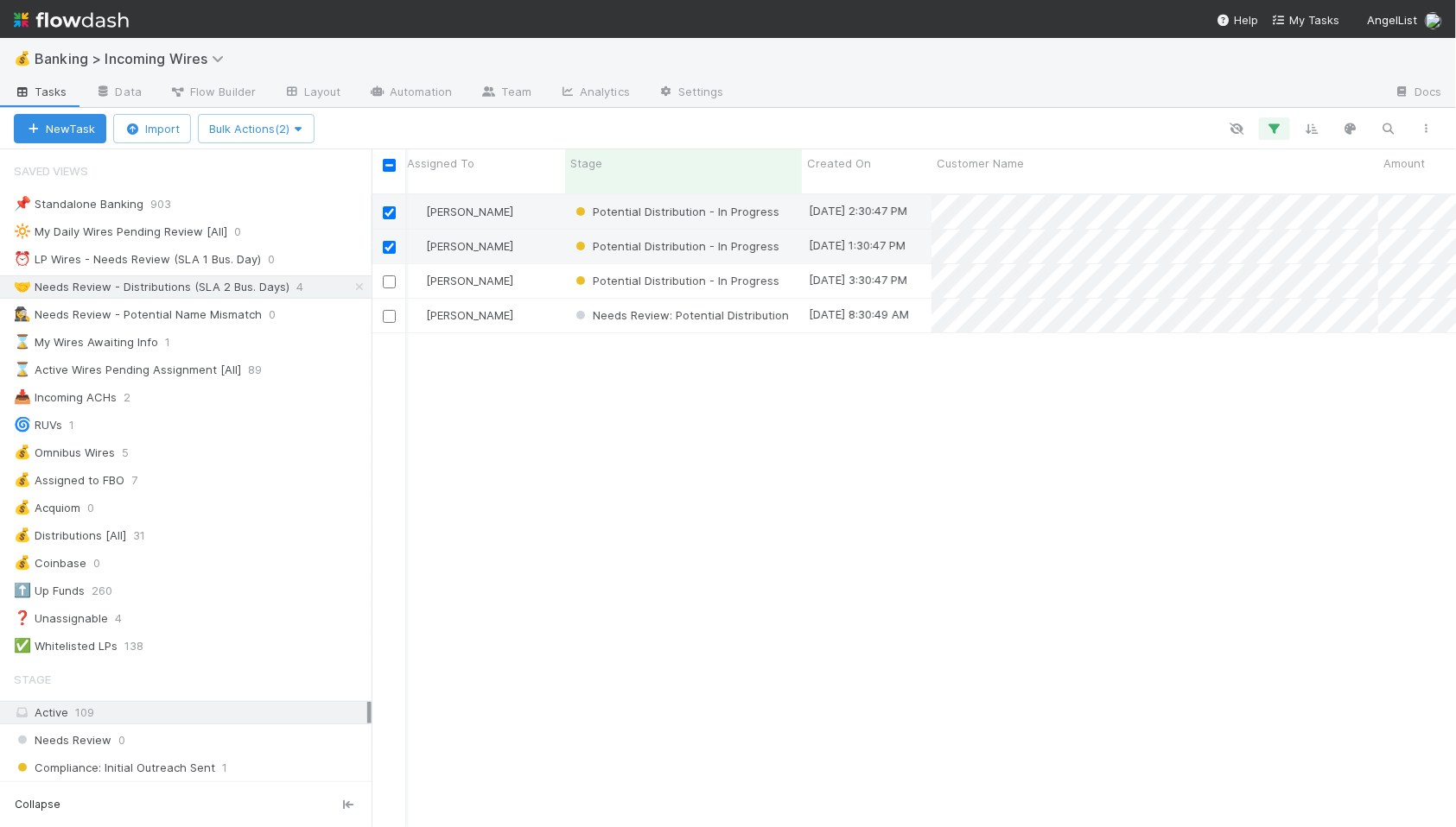
scroll to position [0, 7]
click at [300, 124] on icon "button" at bounding box center [298, 129] width 17 height 11
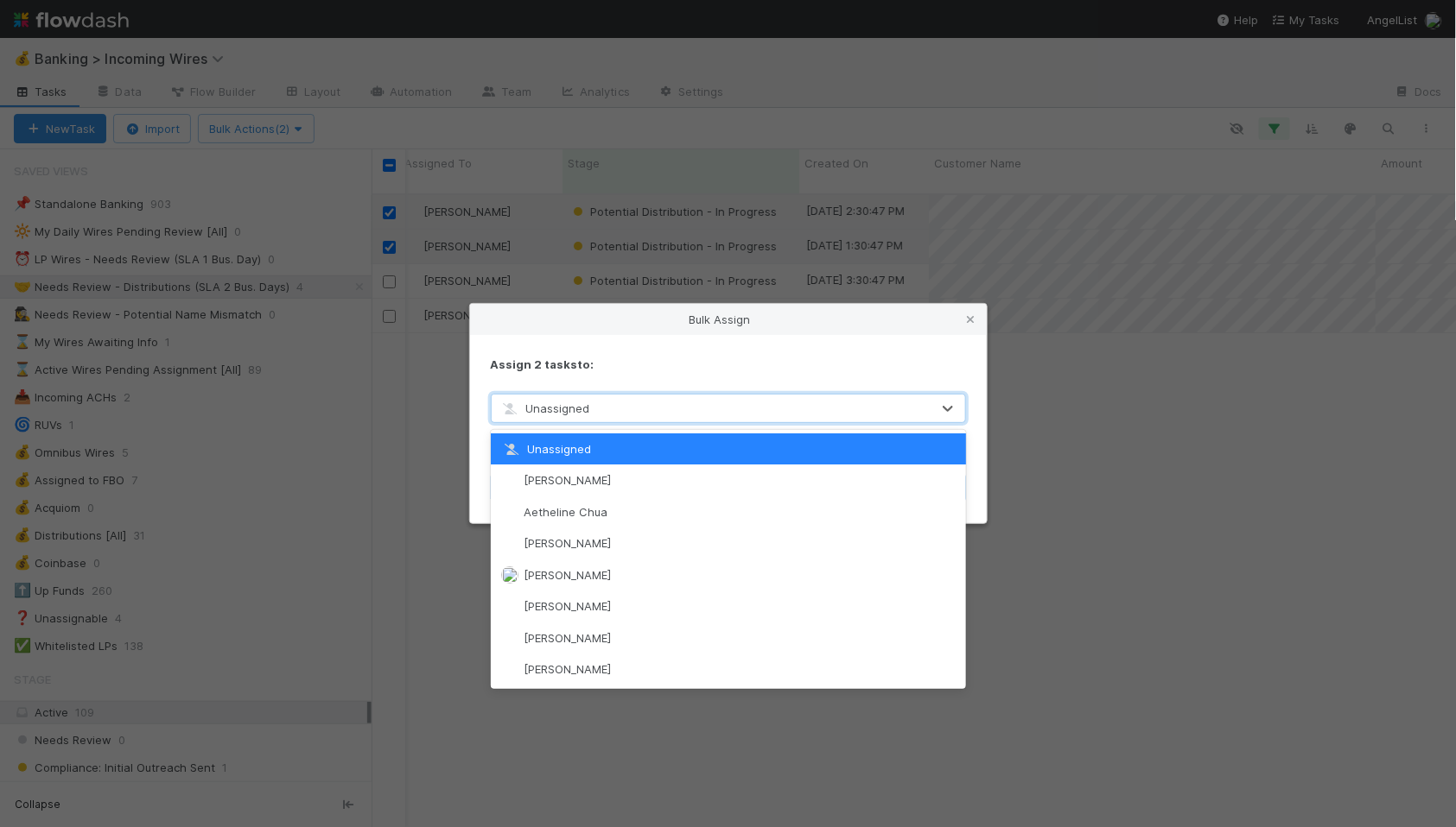
click at [545, 414] on span "Unassigned" at bounding box center [546, 408] width 90 height 14
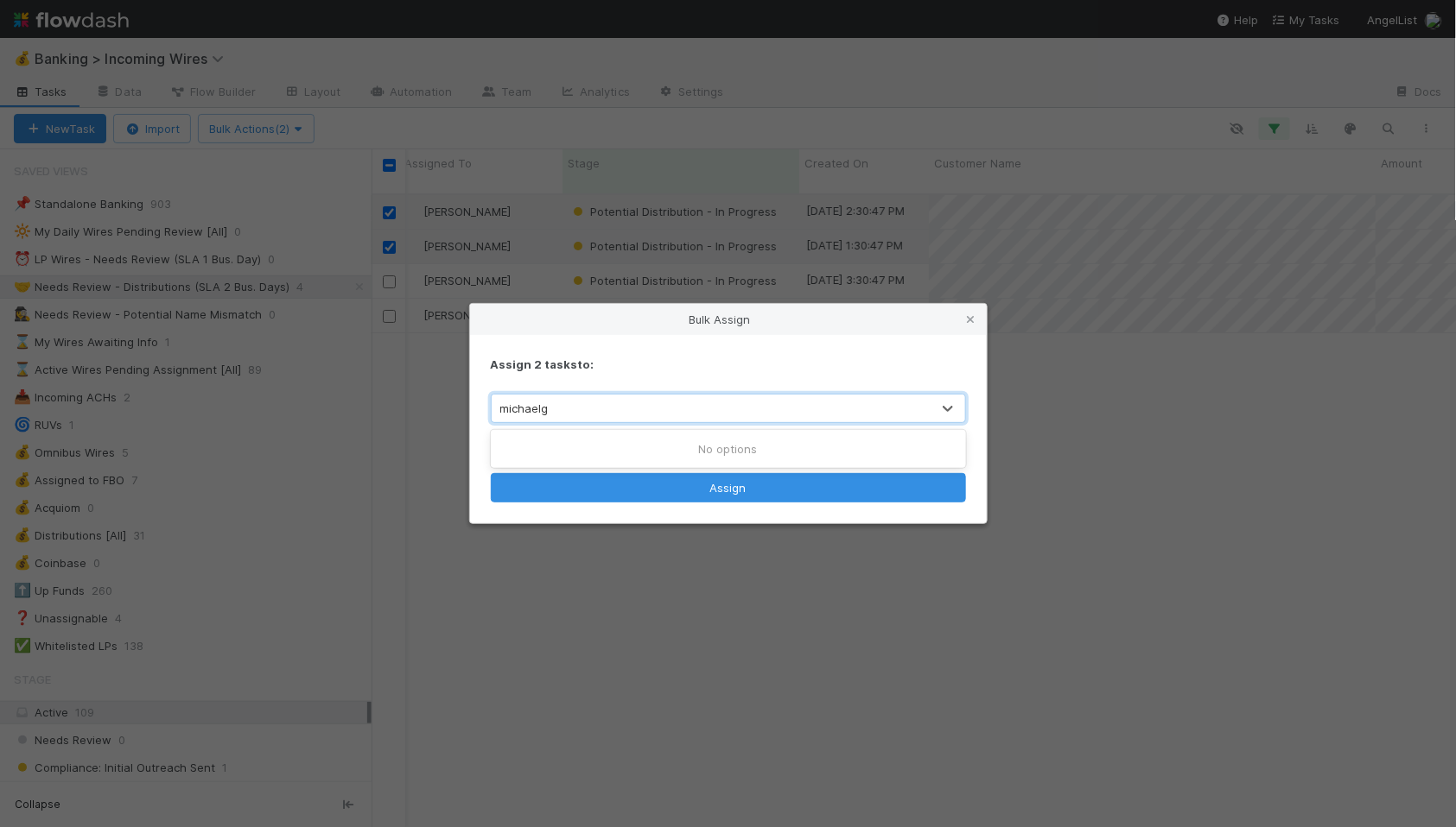
type input "michael"
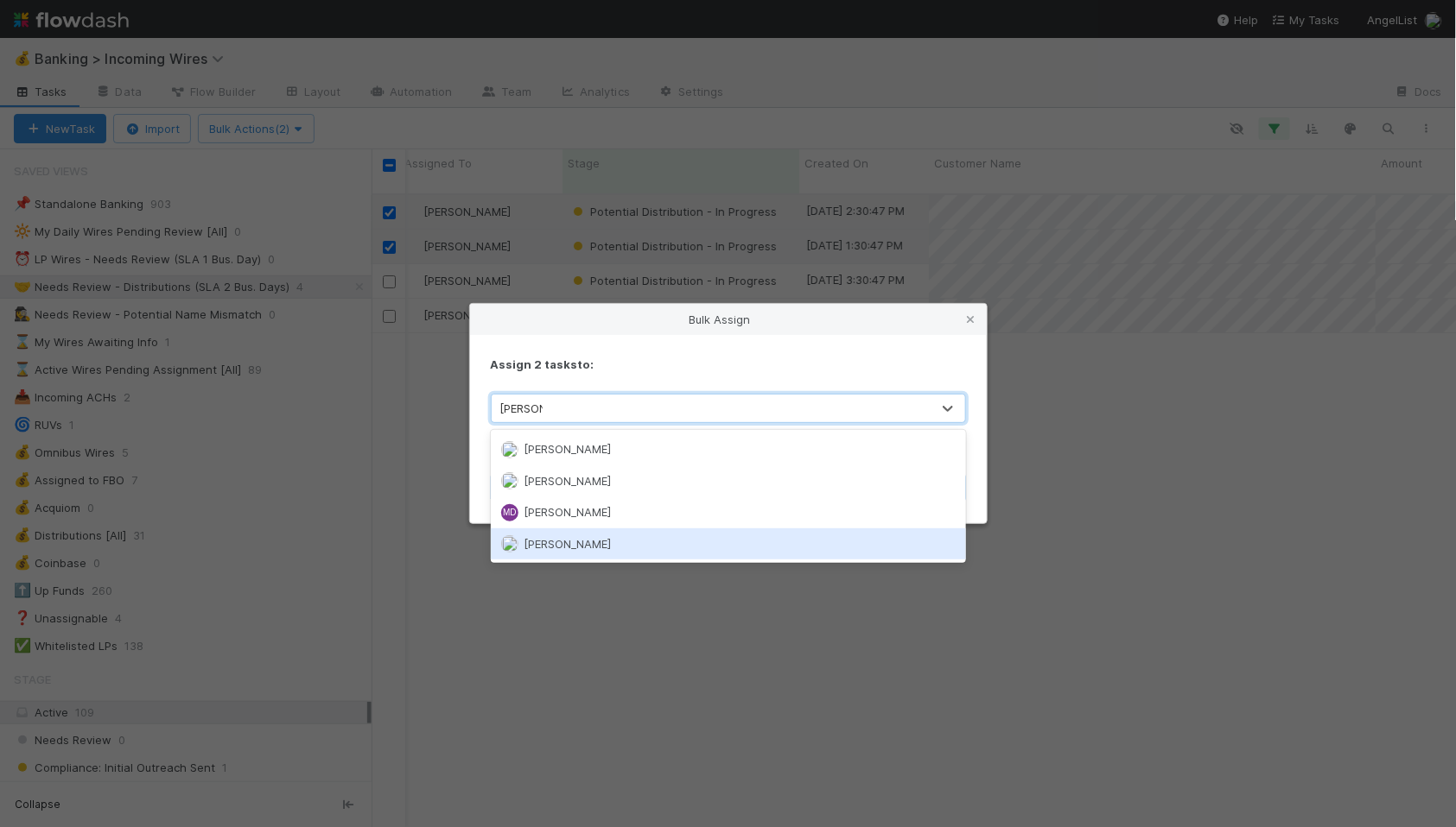
click at [569, 550] on div "[PERSON_NAME]" at bounding box center [728, 544] width 475 height 31
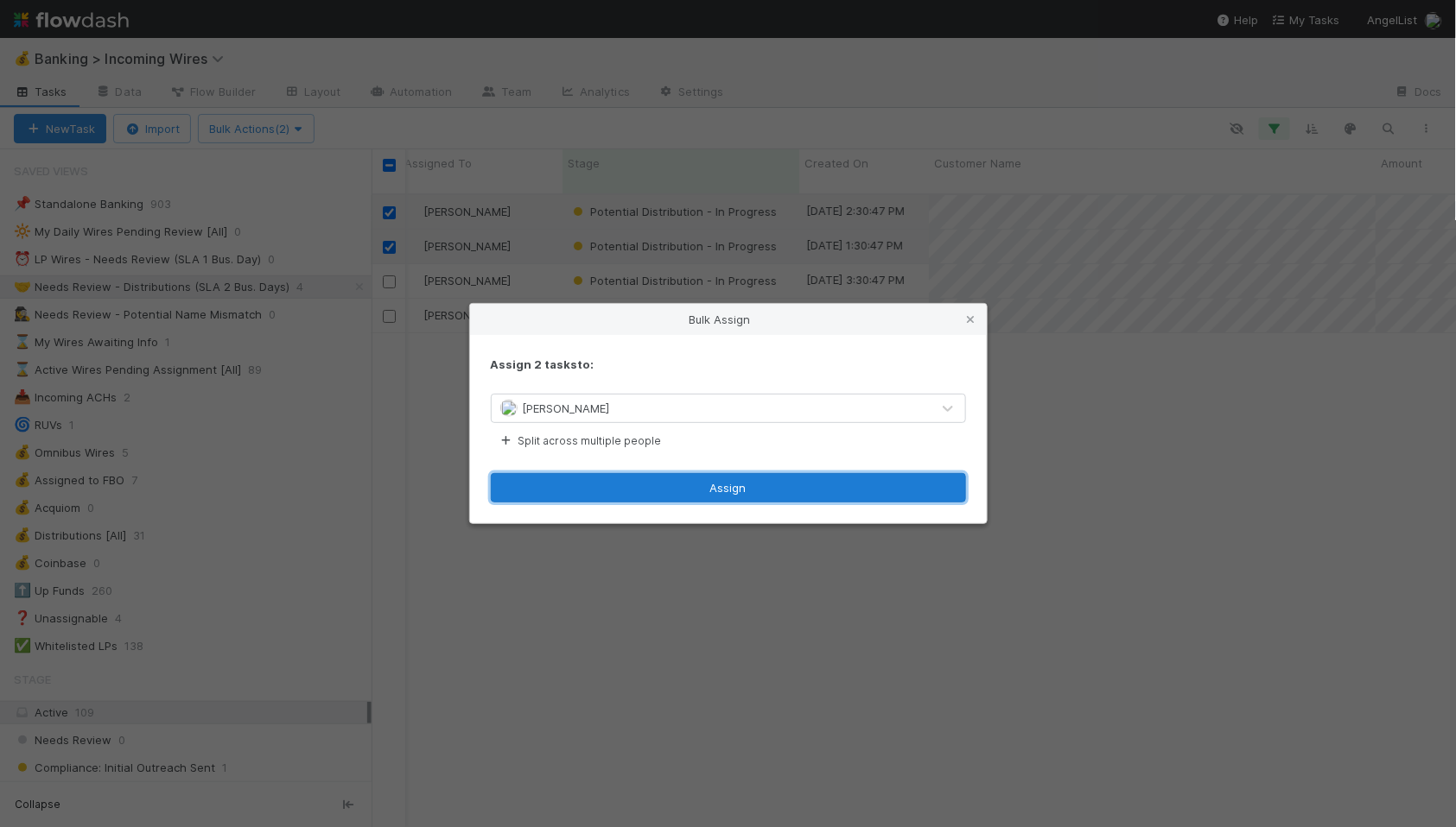
click at [641, 501] on button "Assign" at bounding box center [728, 487] width 475 height 29
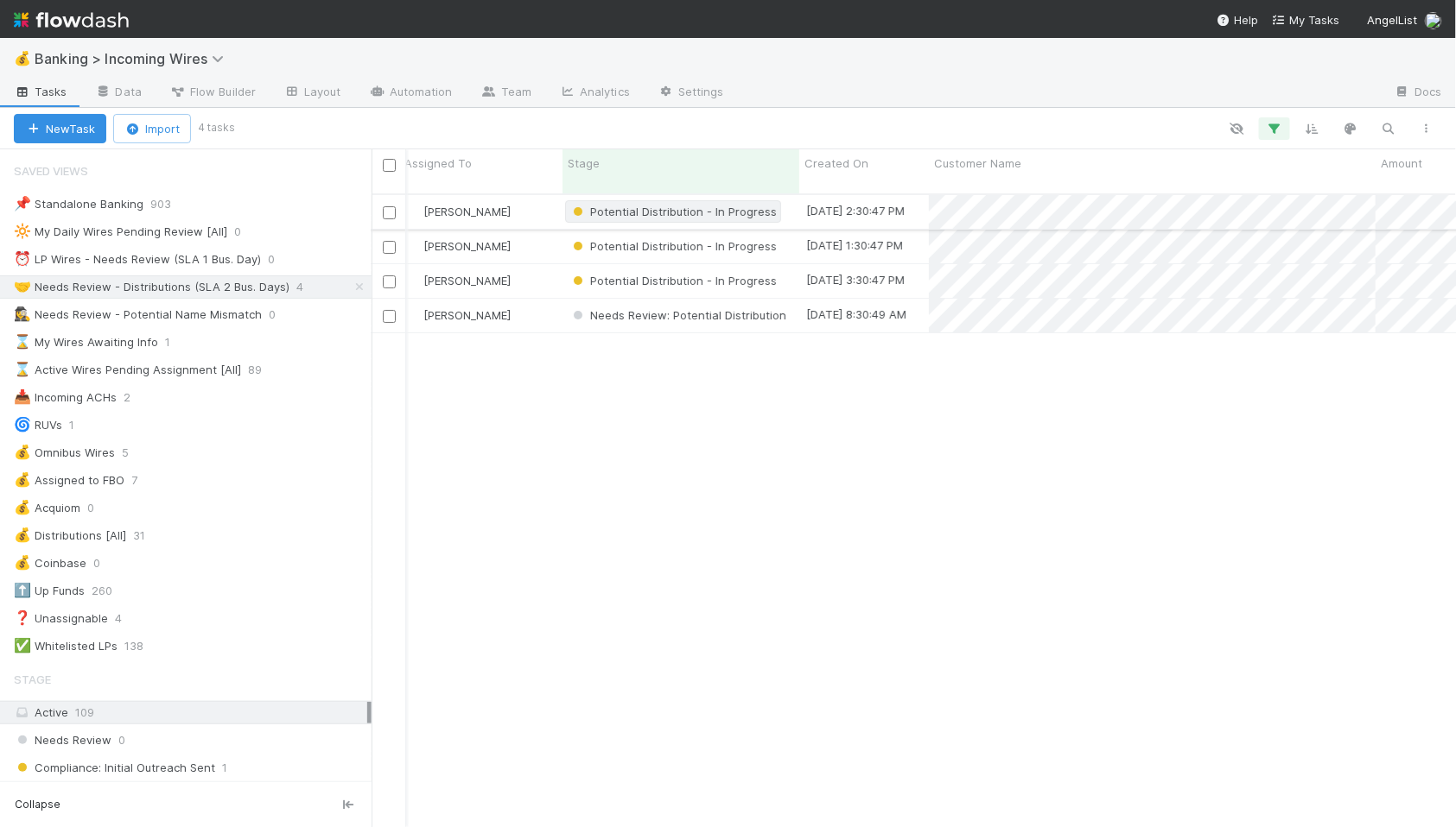
scroll to position [0, 0]
click at [222, 256] on div "⏰ LP Wires - Needs Review (SLA 1 Bus. Day)" at bounding box center [138, 259] width 247 height 22
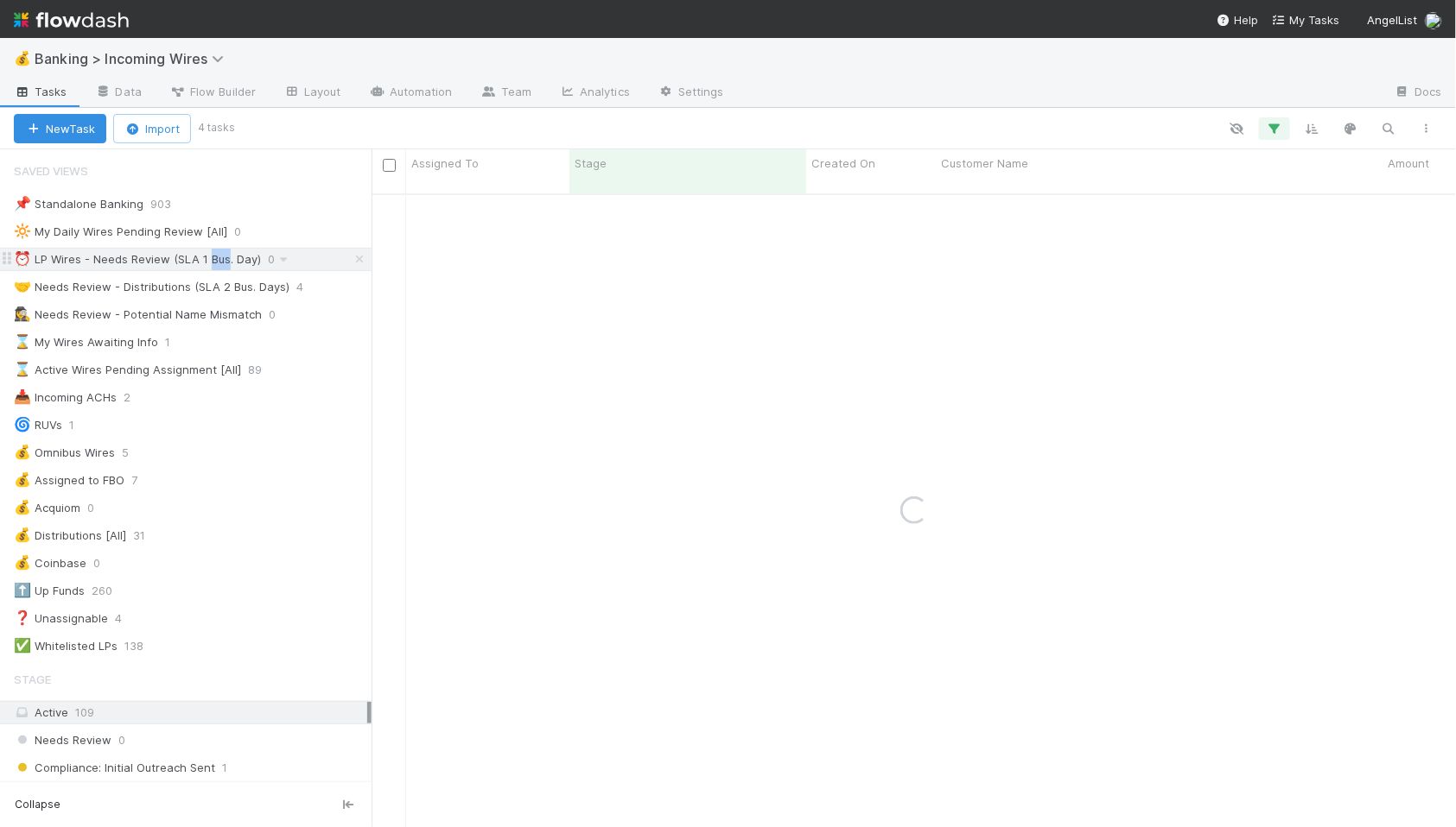
click at [222, 256] on div "⏰ LP Wires - Needs Review (SLA 1 Bus. Day)" at bounding box center [138, 259] width 247 height 22
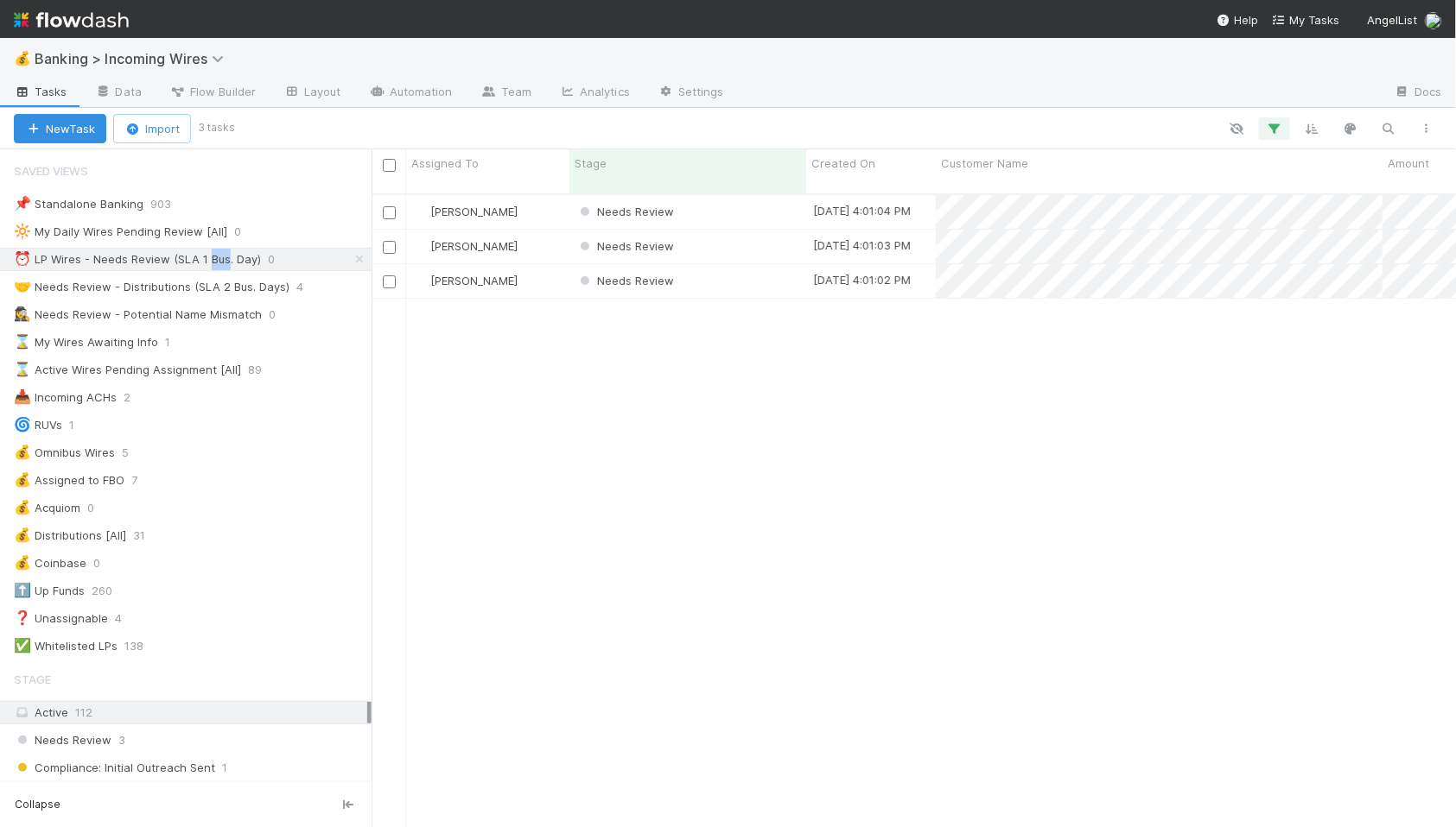
scroll to position [648, 1085]
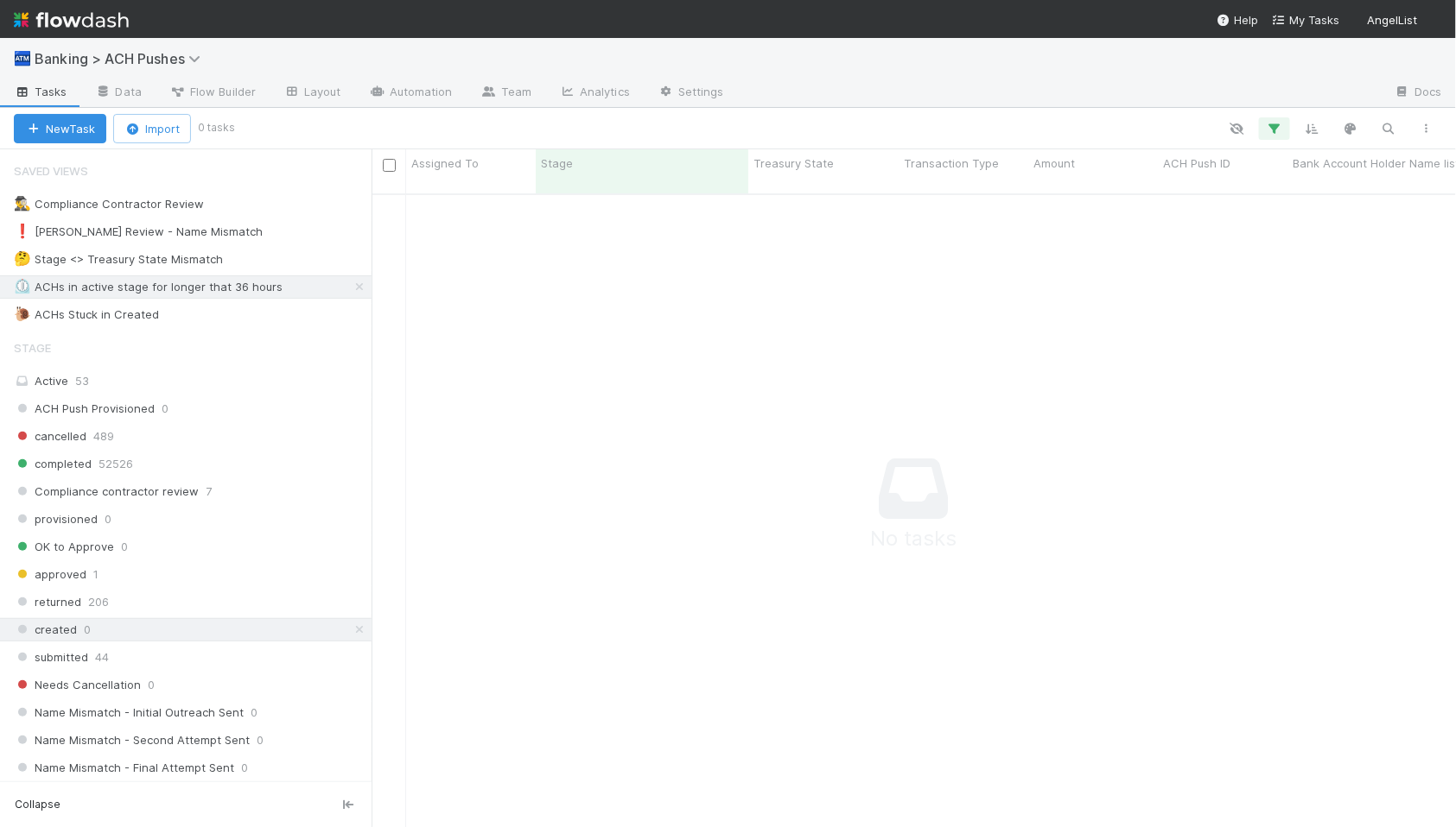
scroll to position [648, 1085]
click at [361, 634] on icon at bounding box center [359, 631] width 17 height 11
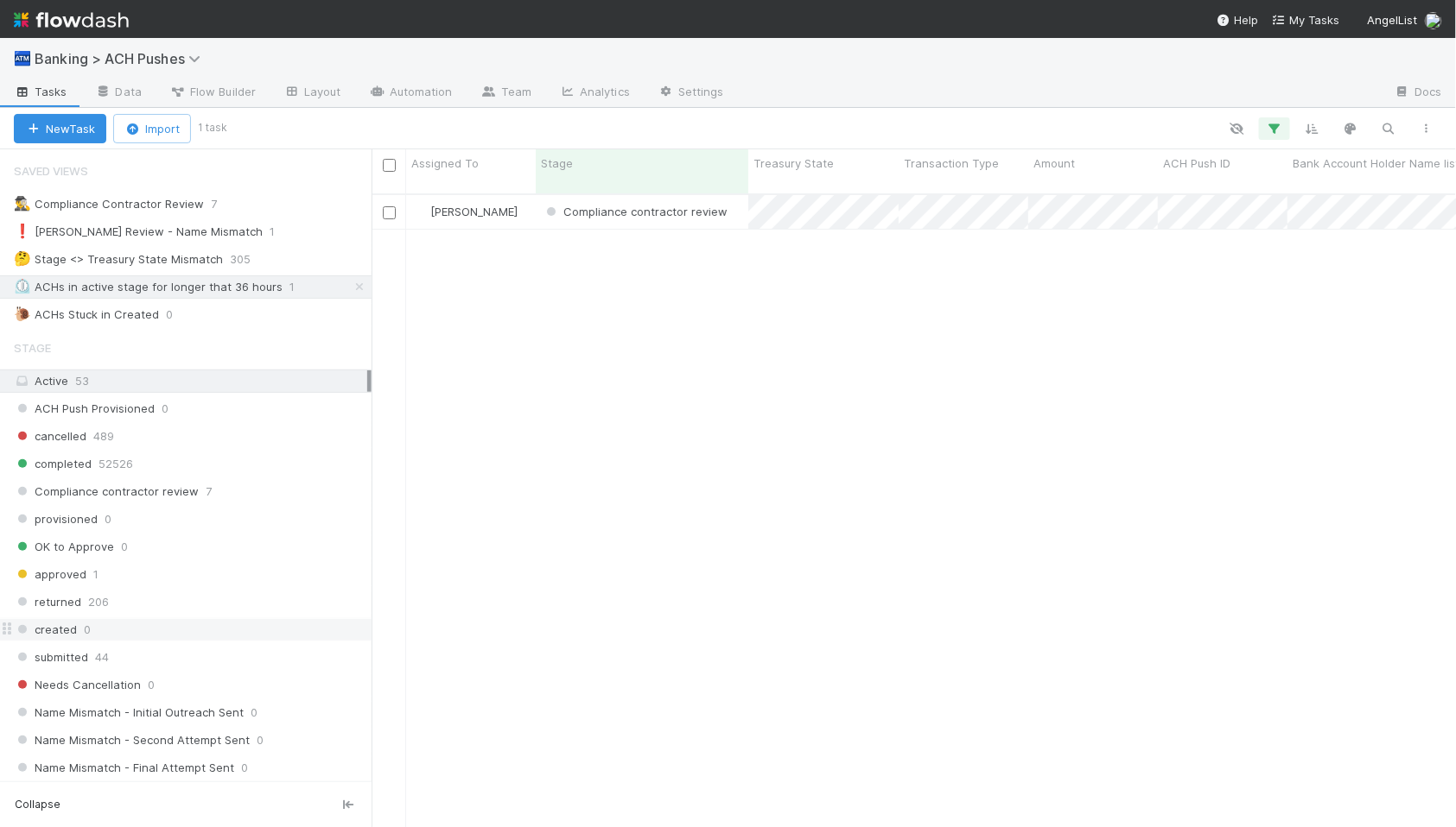
scroll to position [648, 1085]
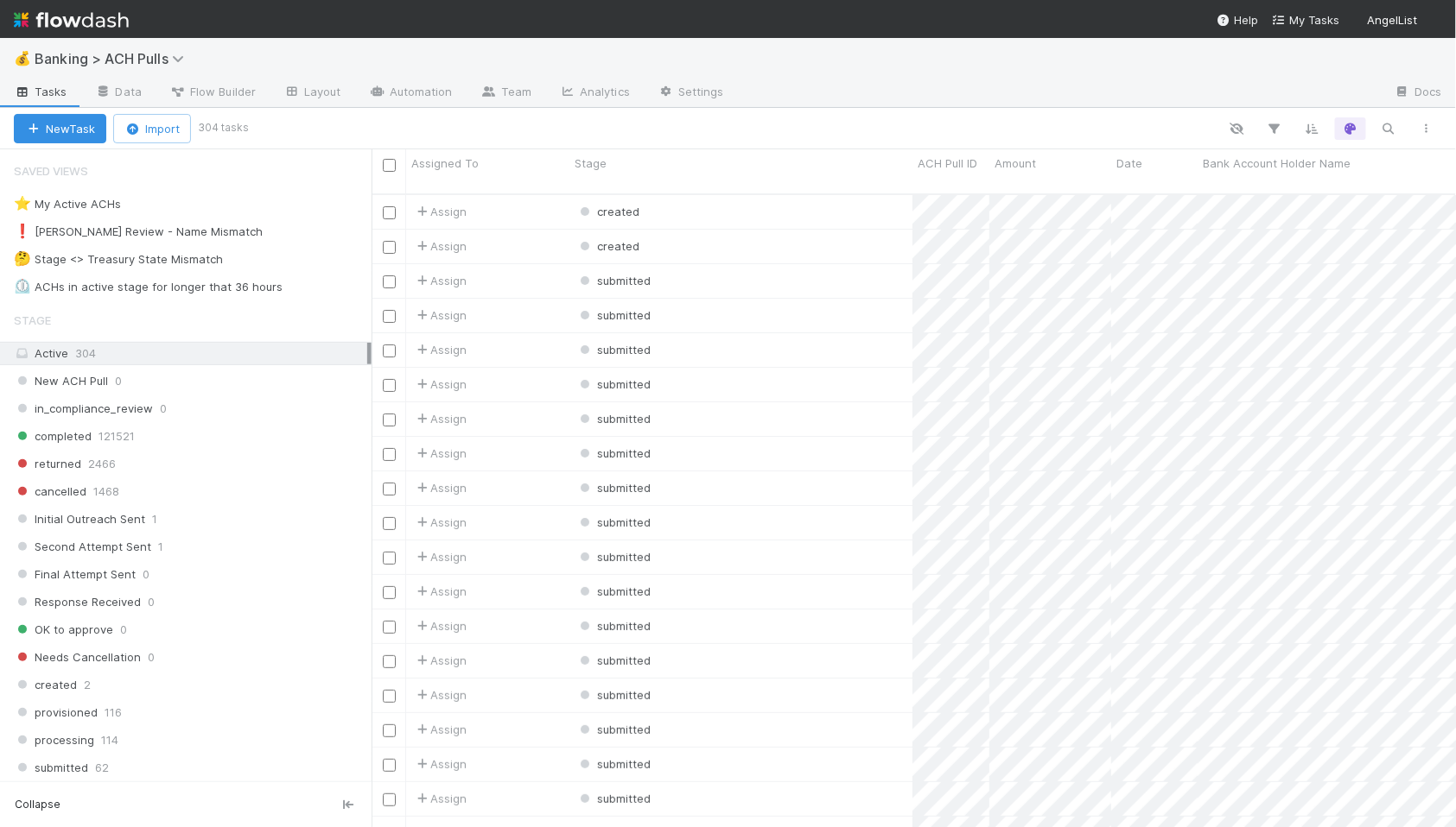
scroll to position [1, 1]
click at [209, 293] on div "⏲️ ACHs in active stage for longer that 36 hours" at bounding box center [148, 286] width 269 height 22
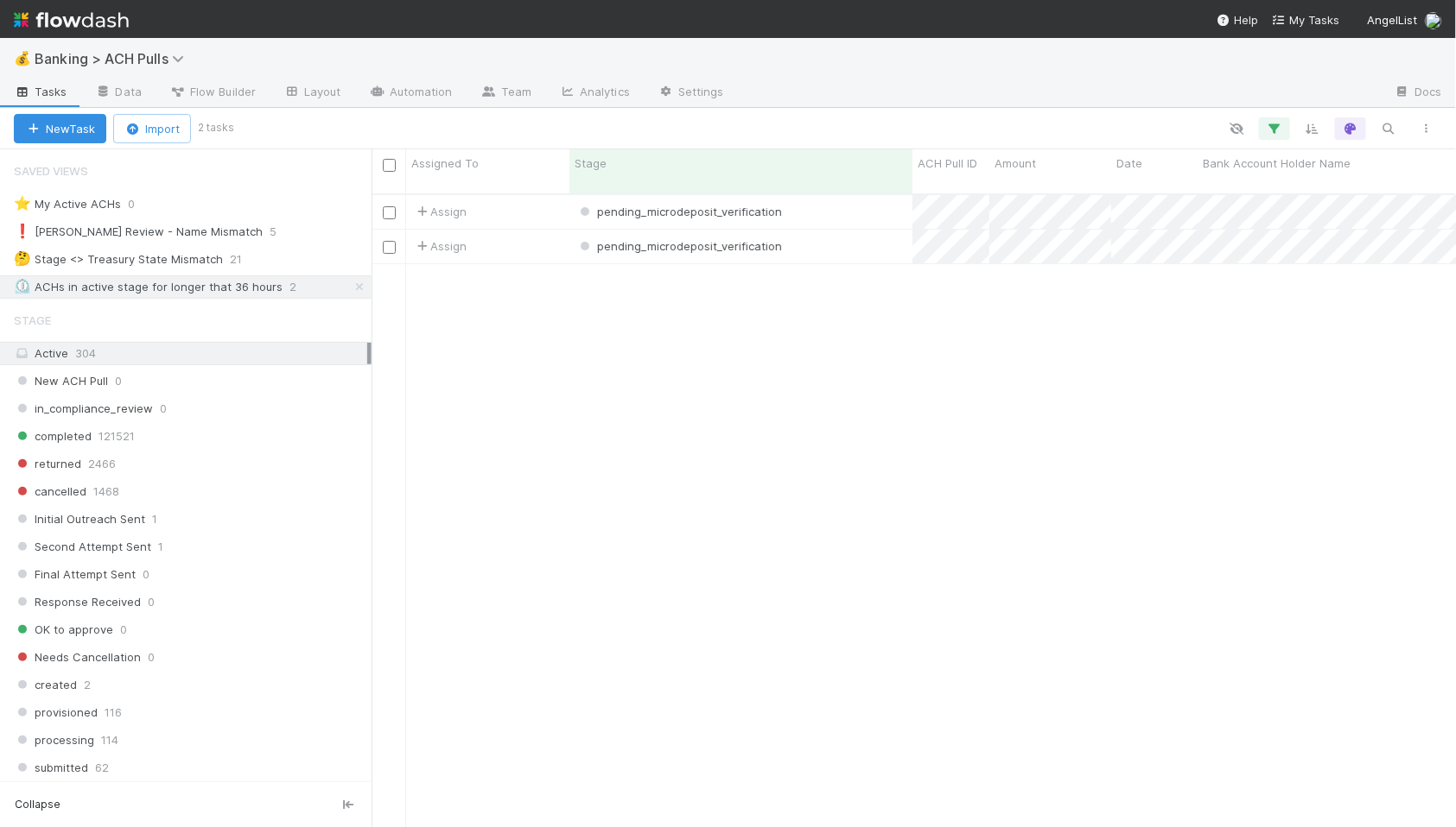
scroll to position [648, 1085]
click at [837, 239] on div "pending_microdeposit_verification" at bounding box center [740, 247] width 343 height 34
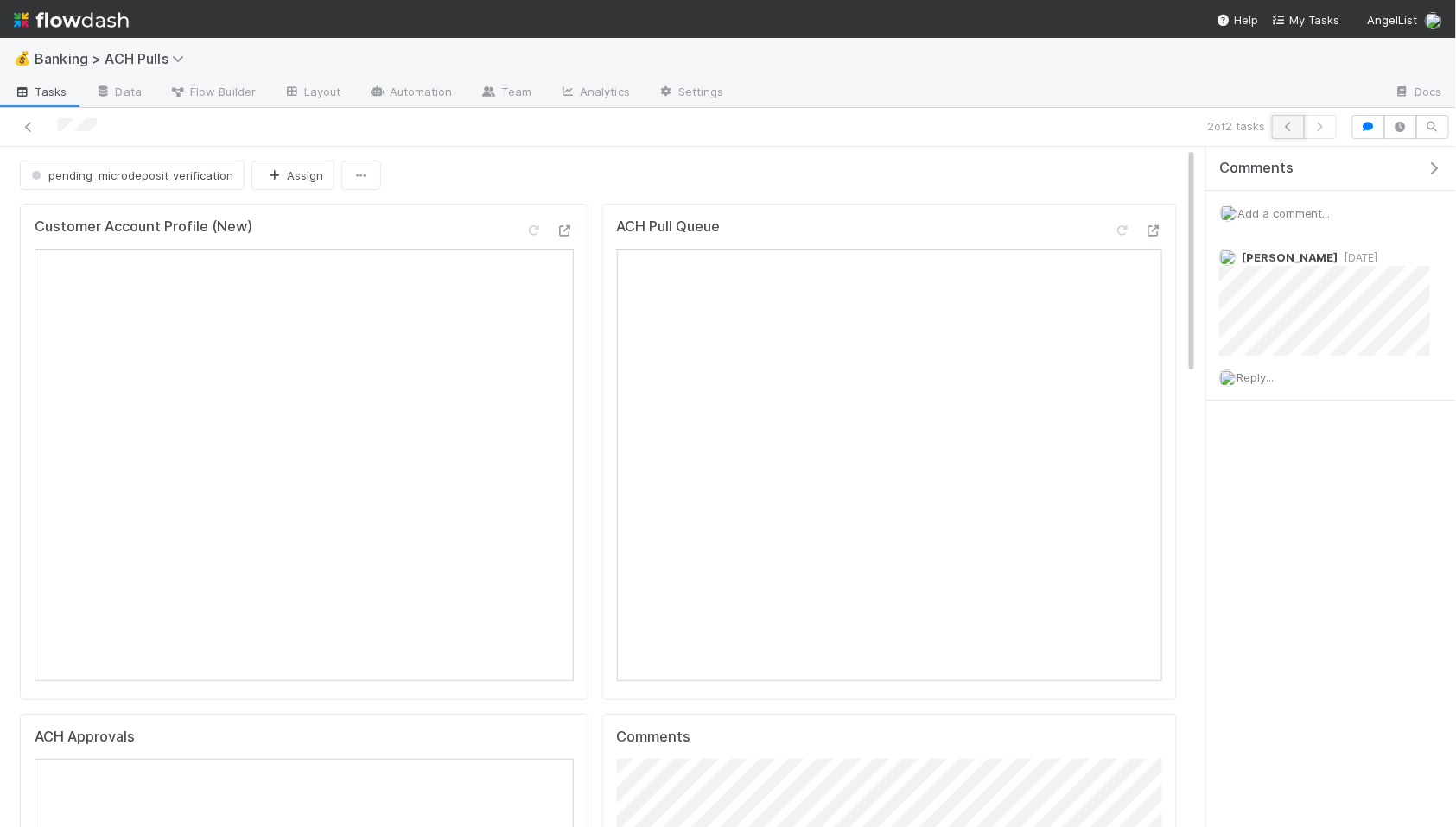
click at [1284, 124] on icon "button" at bounding box center [1288, 126] width 17 height 10
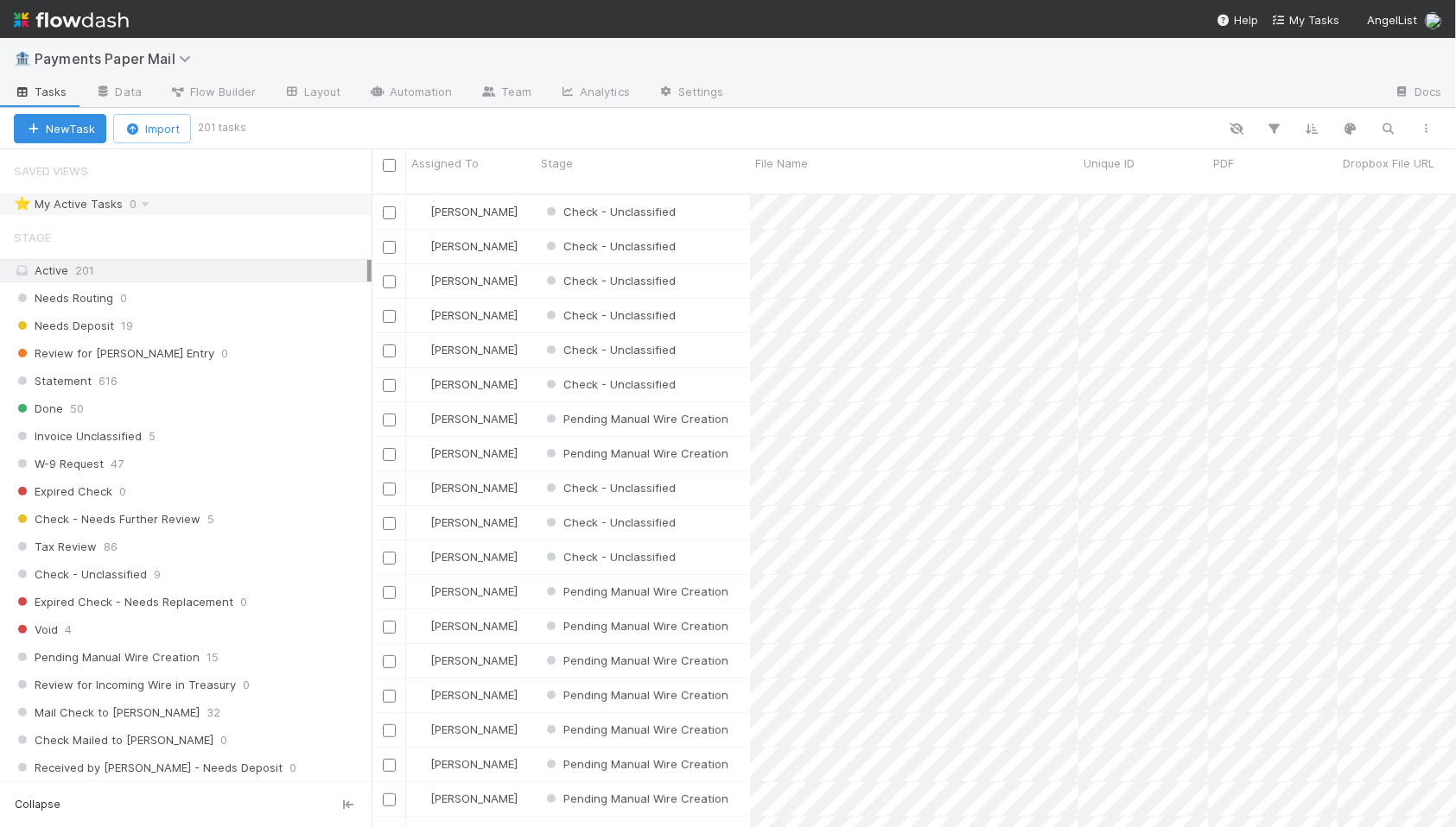
scroll to position [1, 0]
click at [154, 299] on div "Needs Routing 0" at bounding box center [193, 297] width 357 height 22
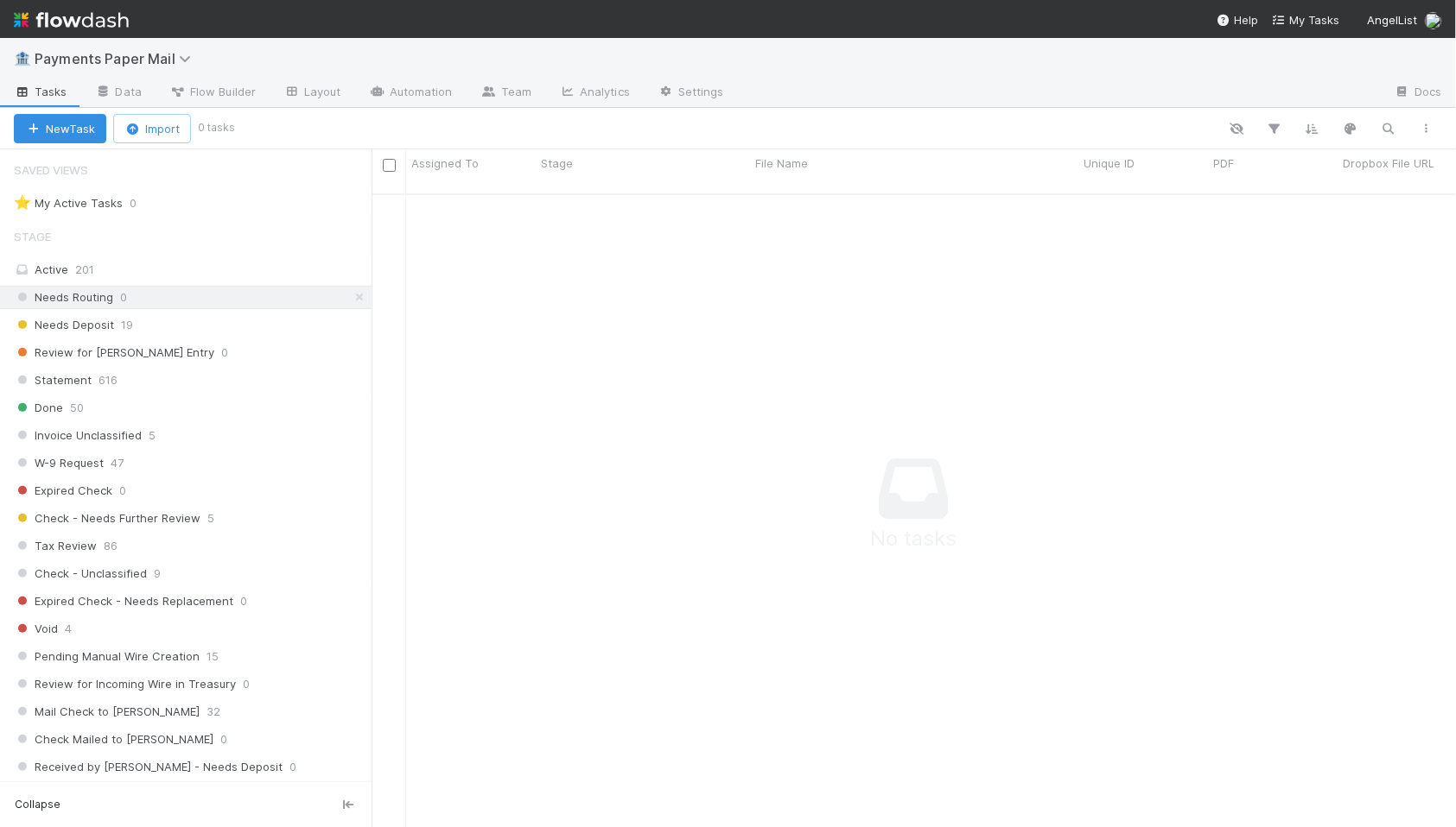
scroll to position [648, 1085]
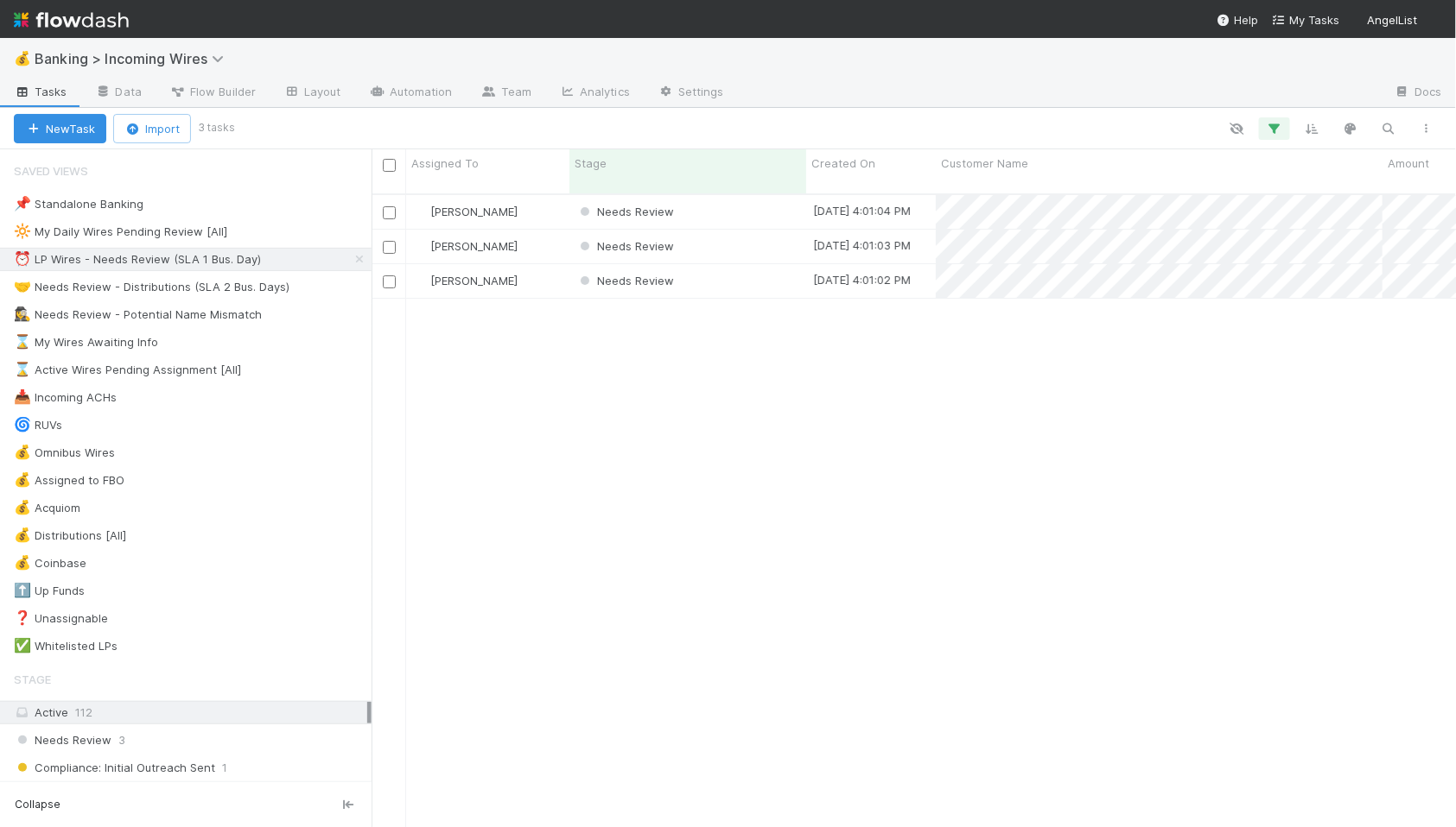
scroll to position [648, 1085]
click at [754, 197] on div "Needs Review" at bounding box center [687, 212] width 237 height 34
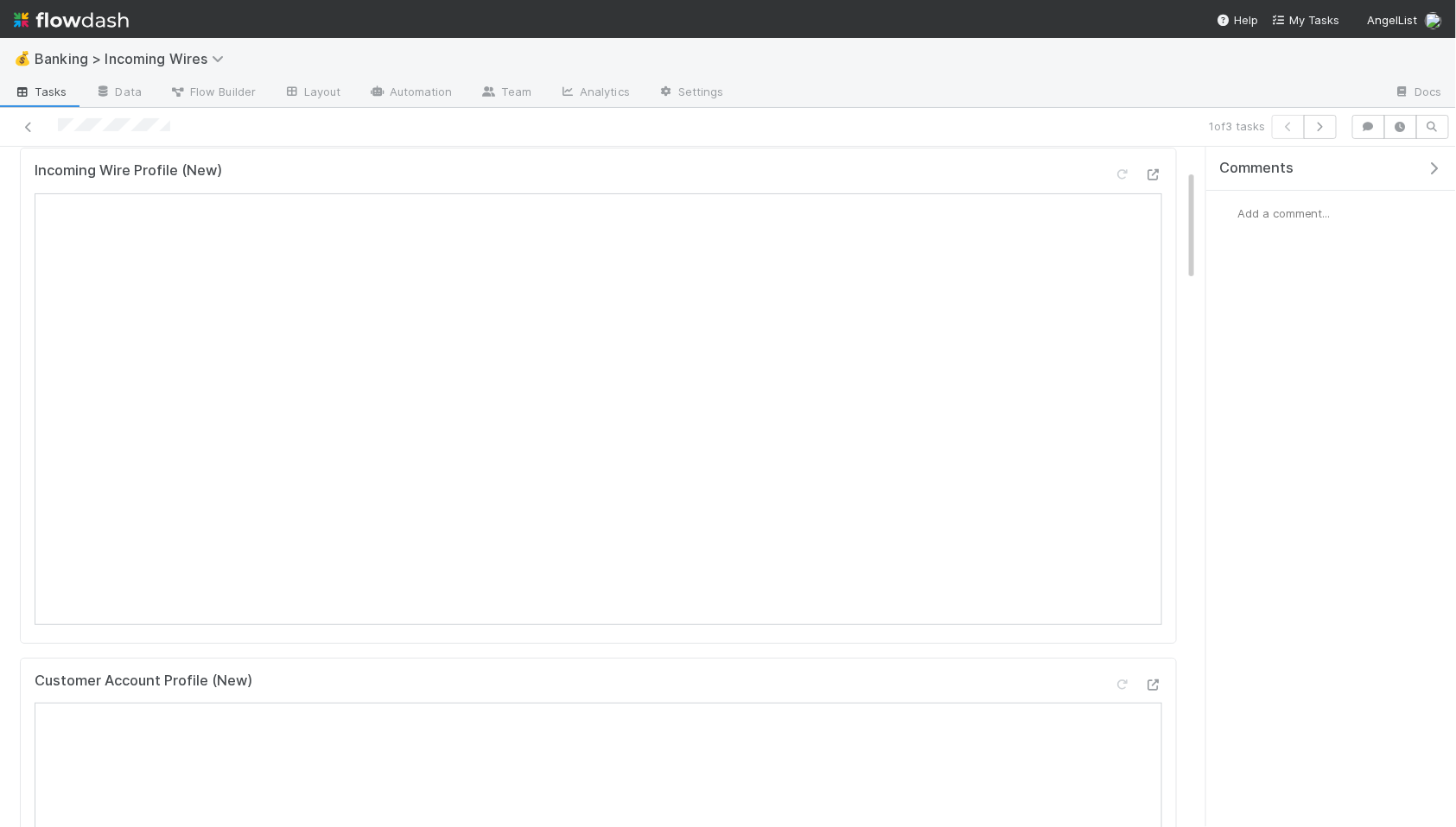
scroll to position [135, 0]
click at [1321, 129] on icon "button" at bounding box center [1319, 126] width 17 height 10
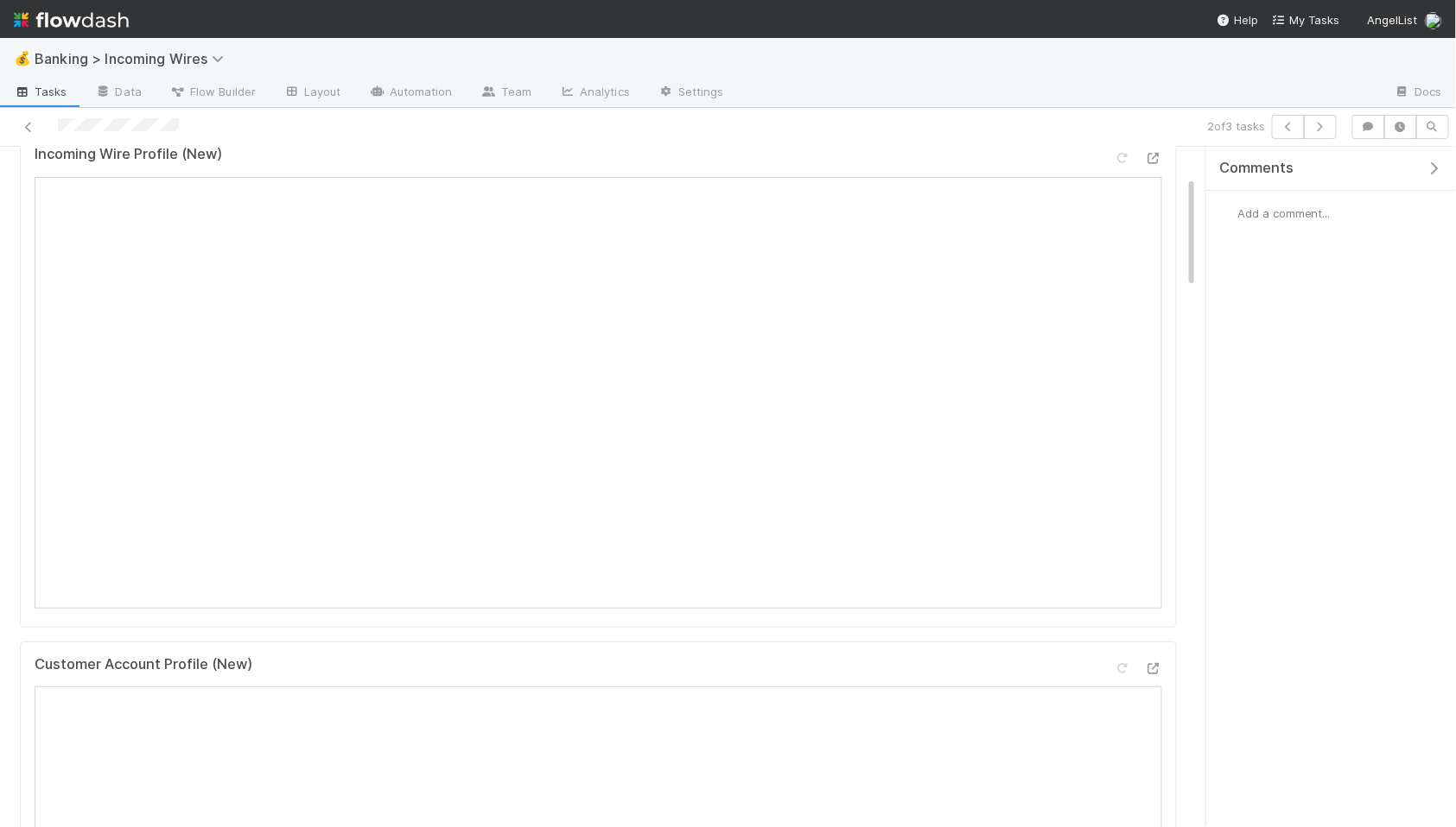
scroll to position [205, 0]
click at [1318, 127] on icon "button" at bounding box center [1319, 126] width 17 height 10
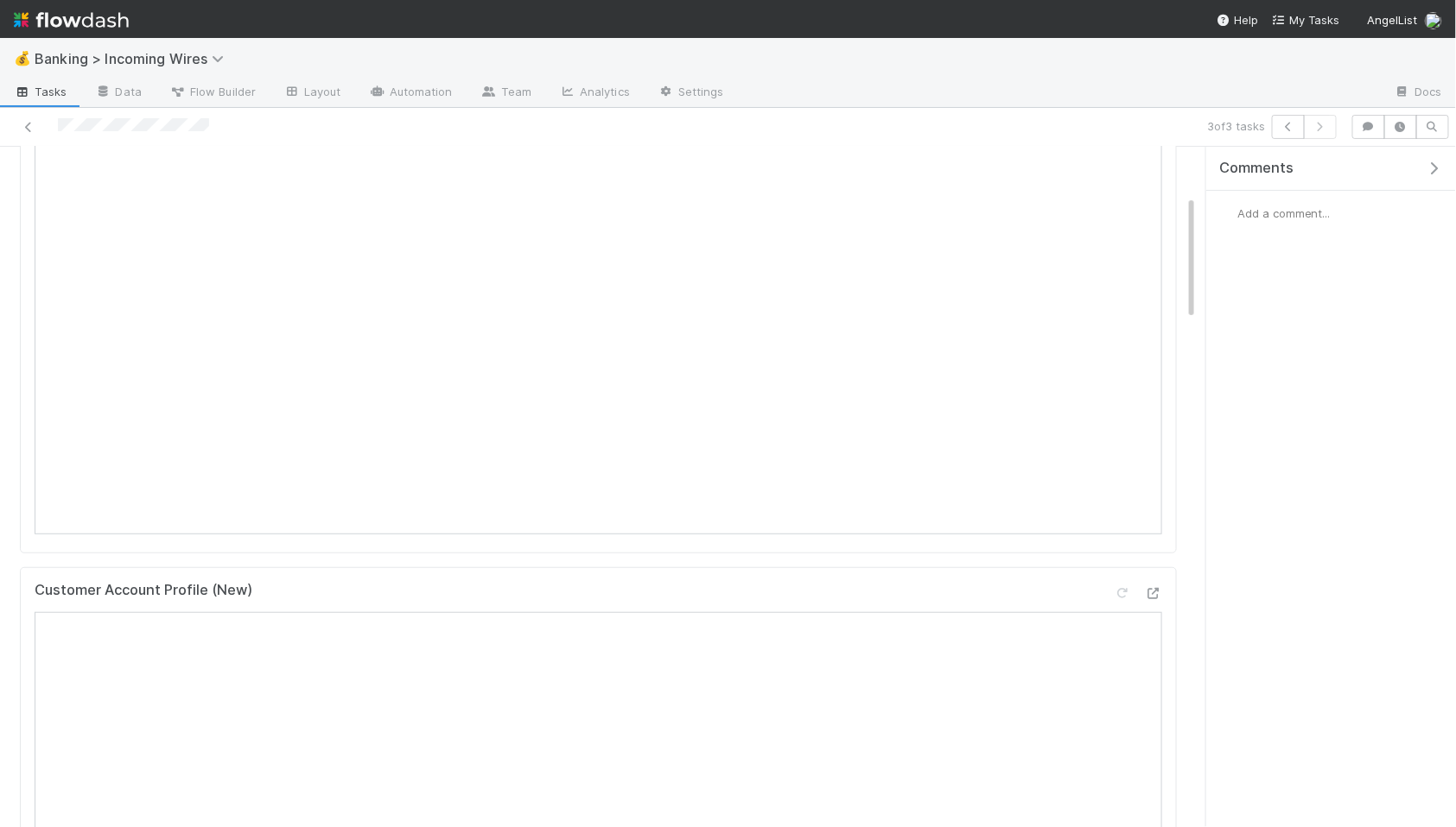
scroll to position [260, 0]
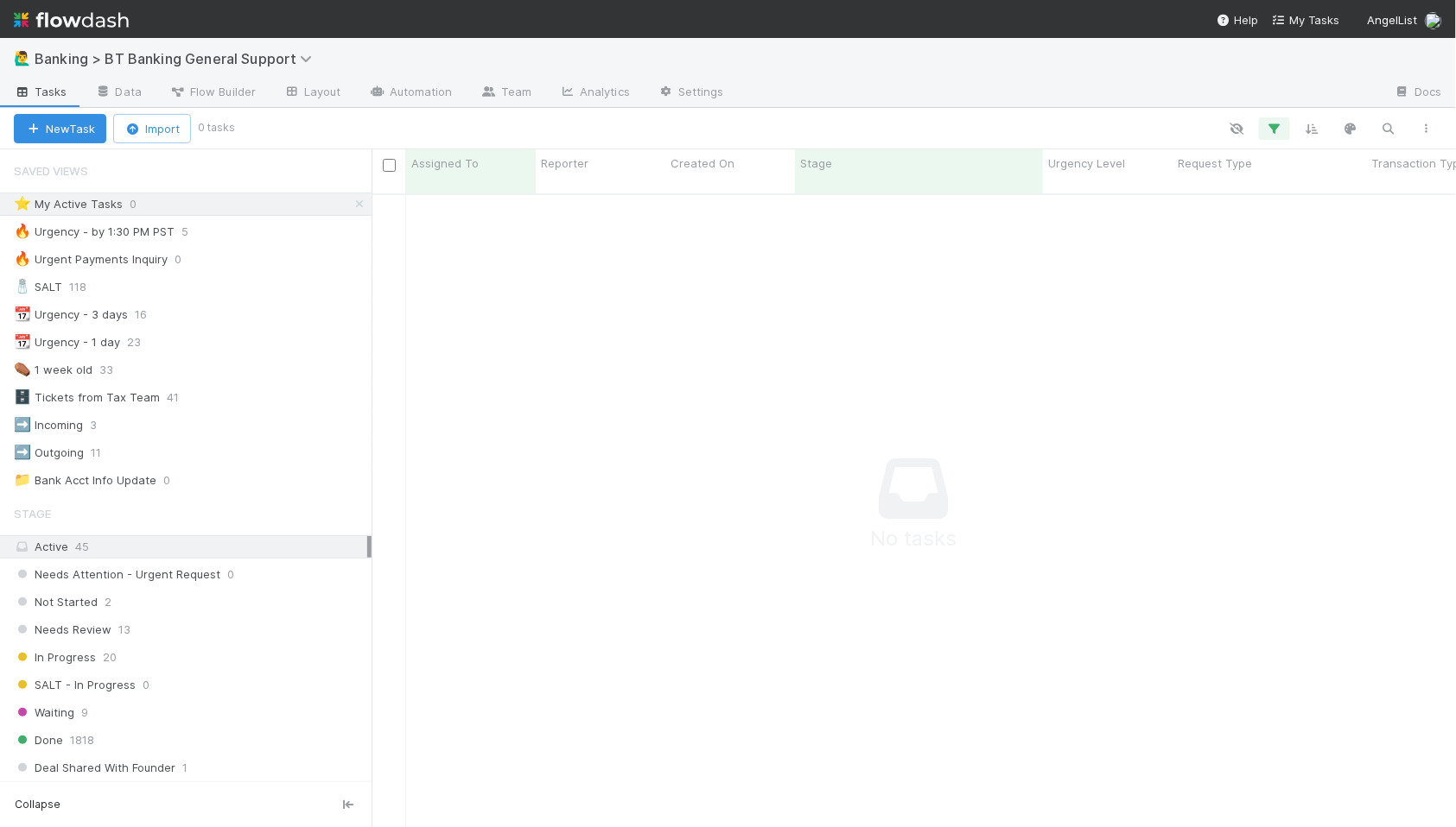
scroll to position [648, 1085]
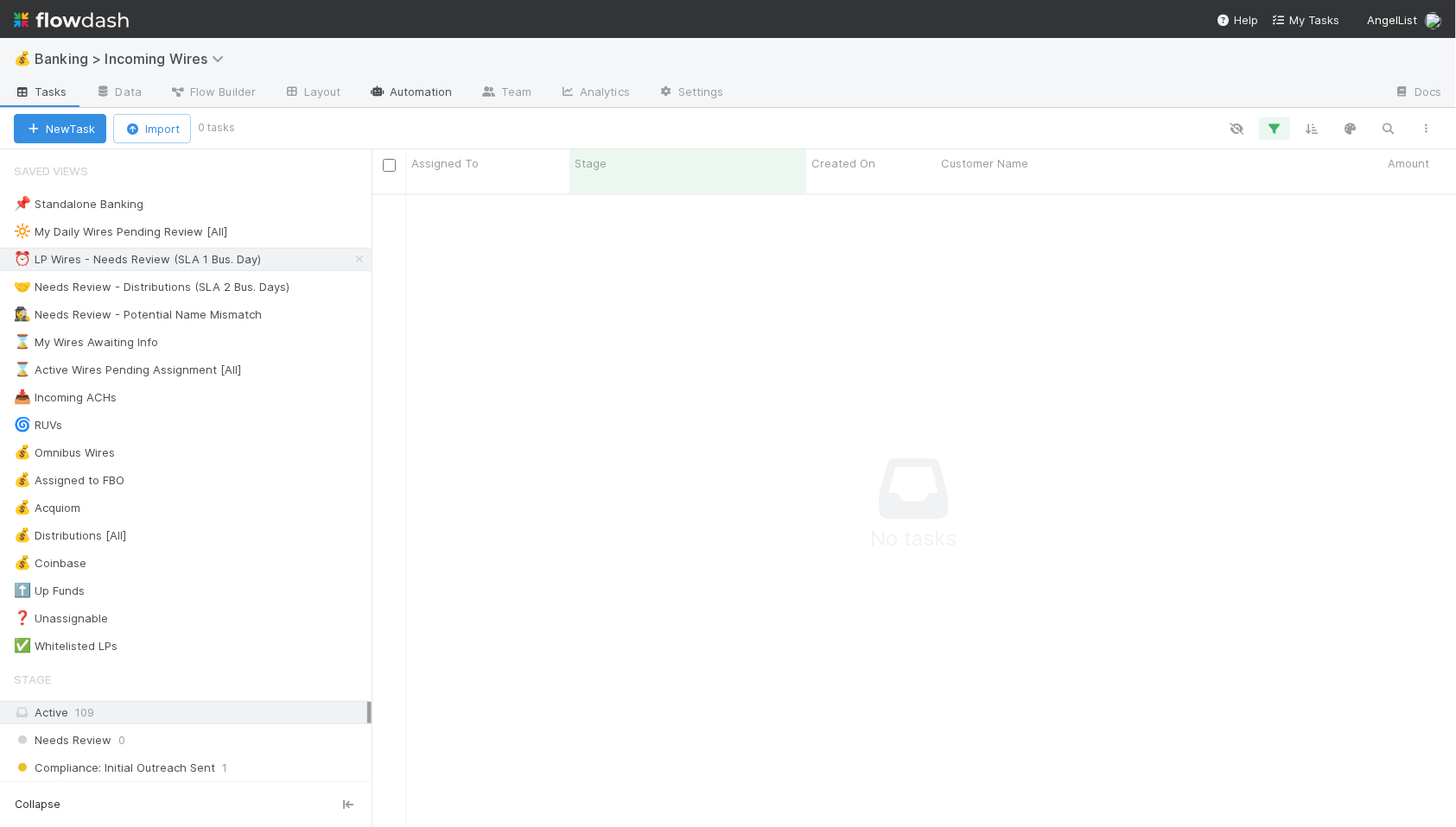
scroll to position [648, 1085]
drag, startPoint x: 197, startPoint y: 287, endPoint x: 211, endPoint y: 288, distance: 14.0
click at [197, 287] on div "🤝 Needs Review - Distributions (SLA 2 Bus. Days)" at bounding box center [152, 286] width 276 height 22
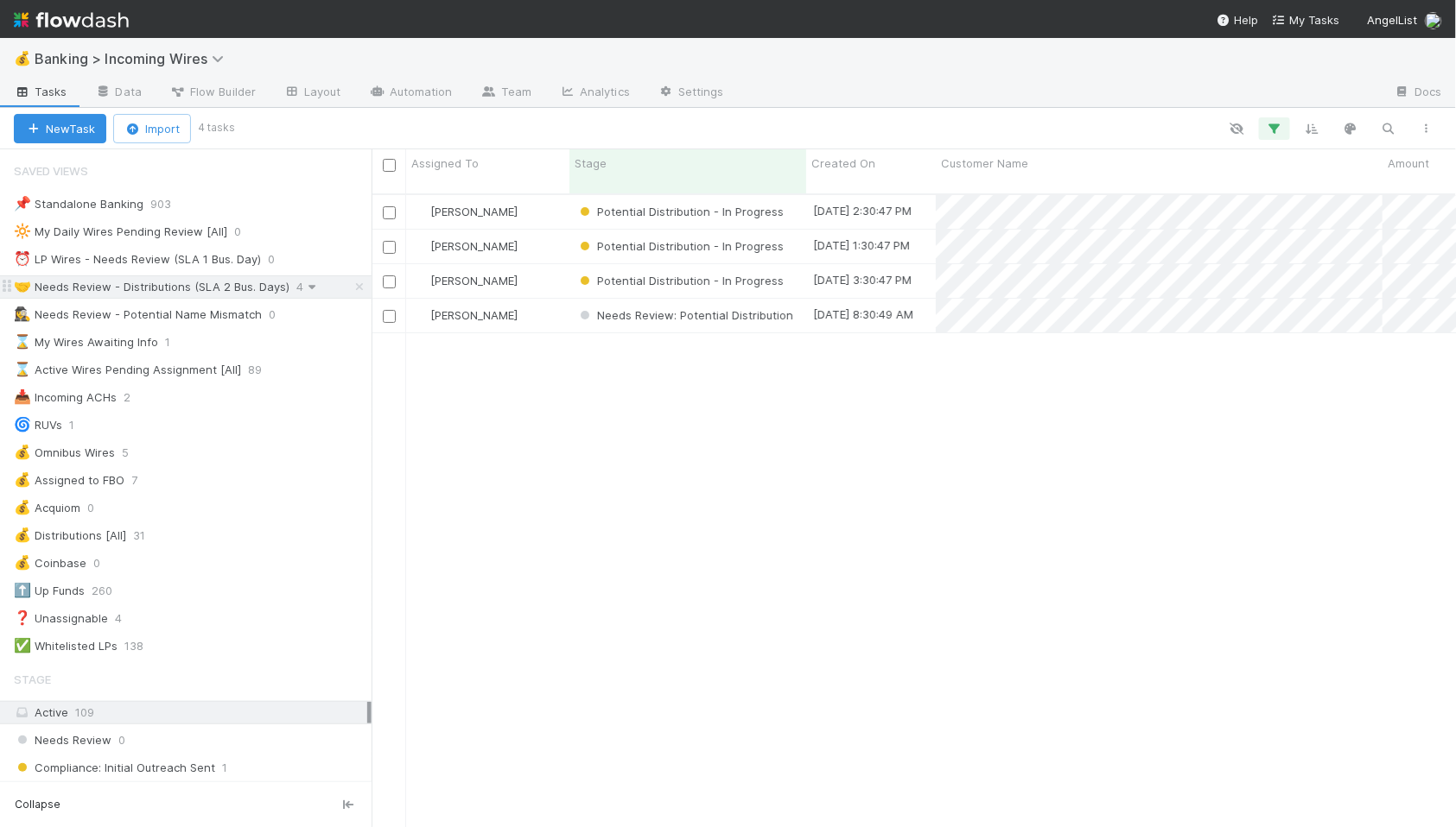
scroll to position [648, 1085]
click at [534, 300] on div "[PERSON_NAME]" at bounding box center [488, 315] width 163 height 34
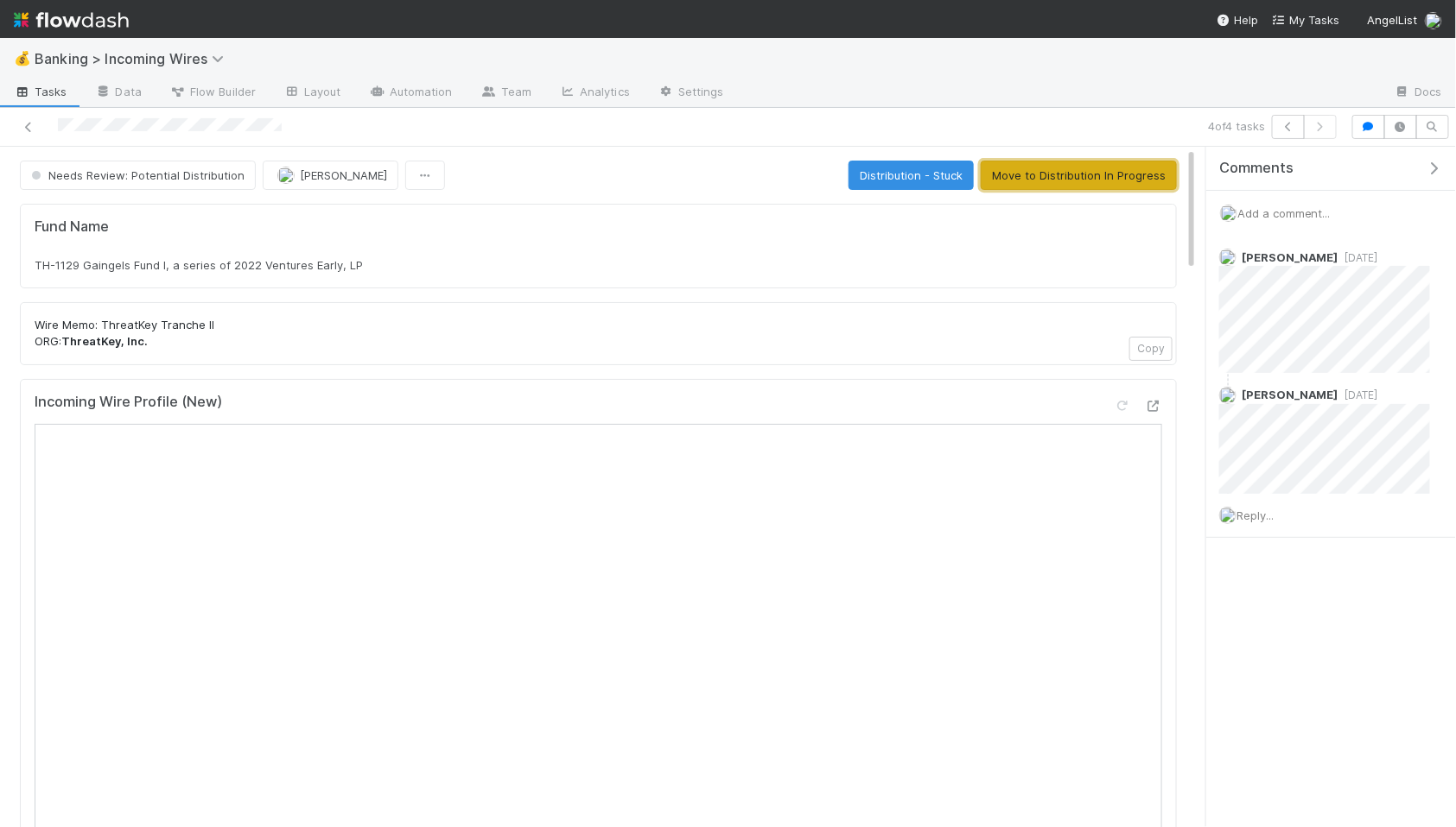
drag, startPoint x: 1117, startPoint y: 182, endPoint x: 1101, endPoint y: 186, distance: 16.5
click at [1117, 182] on button "Move to Distribution In Progress" at bounding box center [1079, 175] width 197 height 29
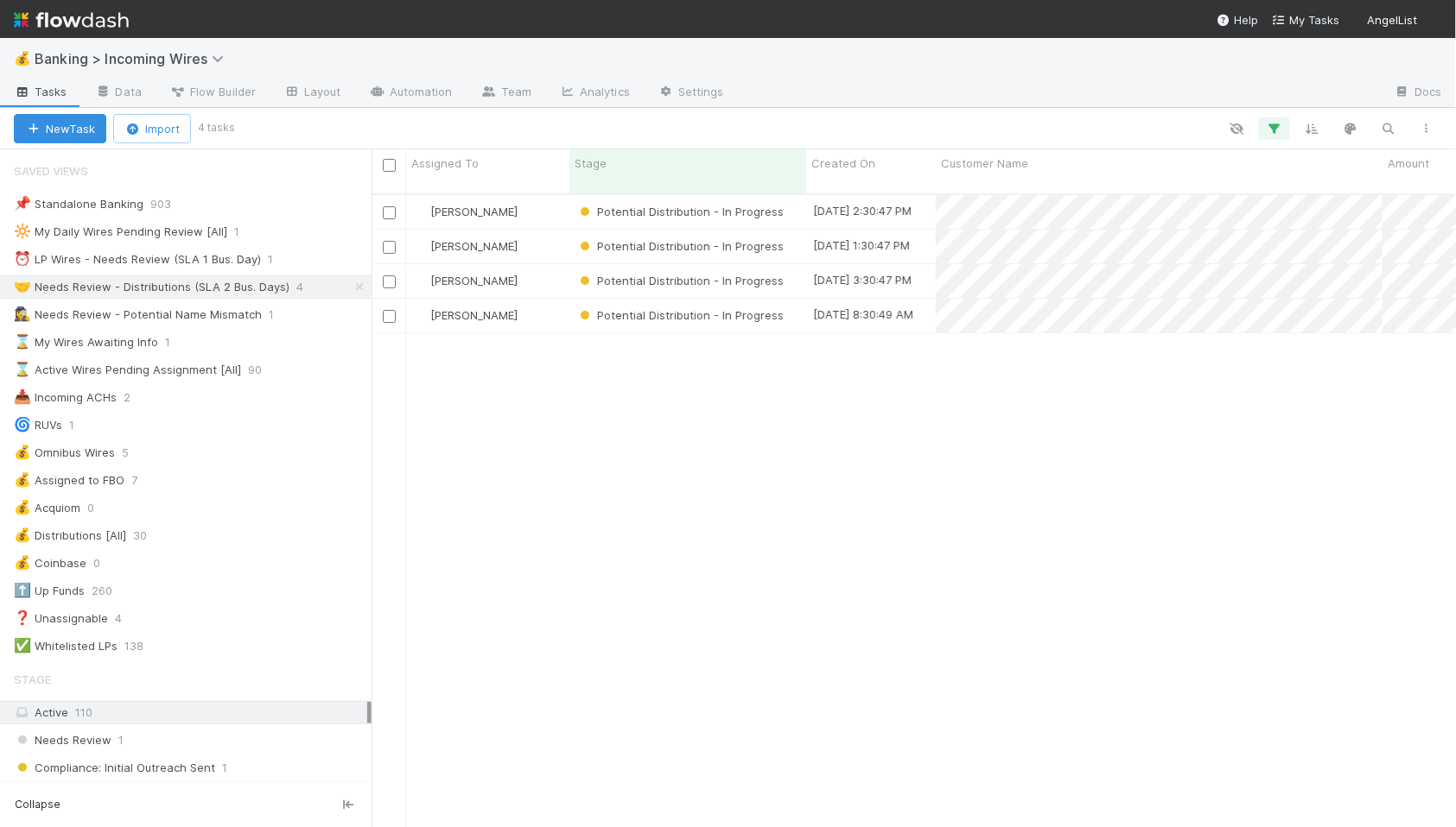
scroll to position [1, 1]
click at [209, 255] on div "⏰ LP Wires - Needs Review (SLA 1 Bus. Day)" at bounding box center [138, 259] width 247 height 22
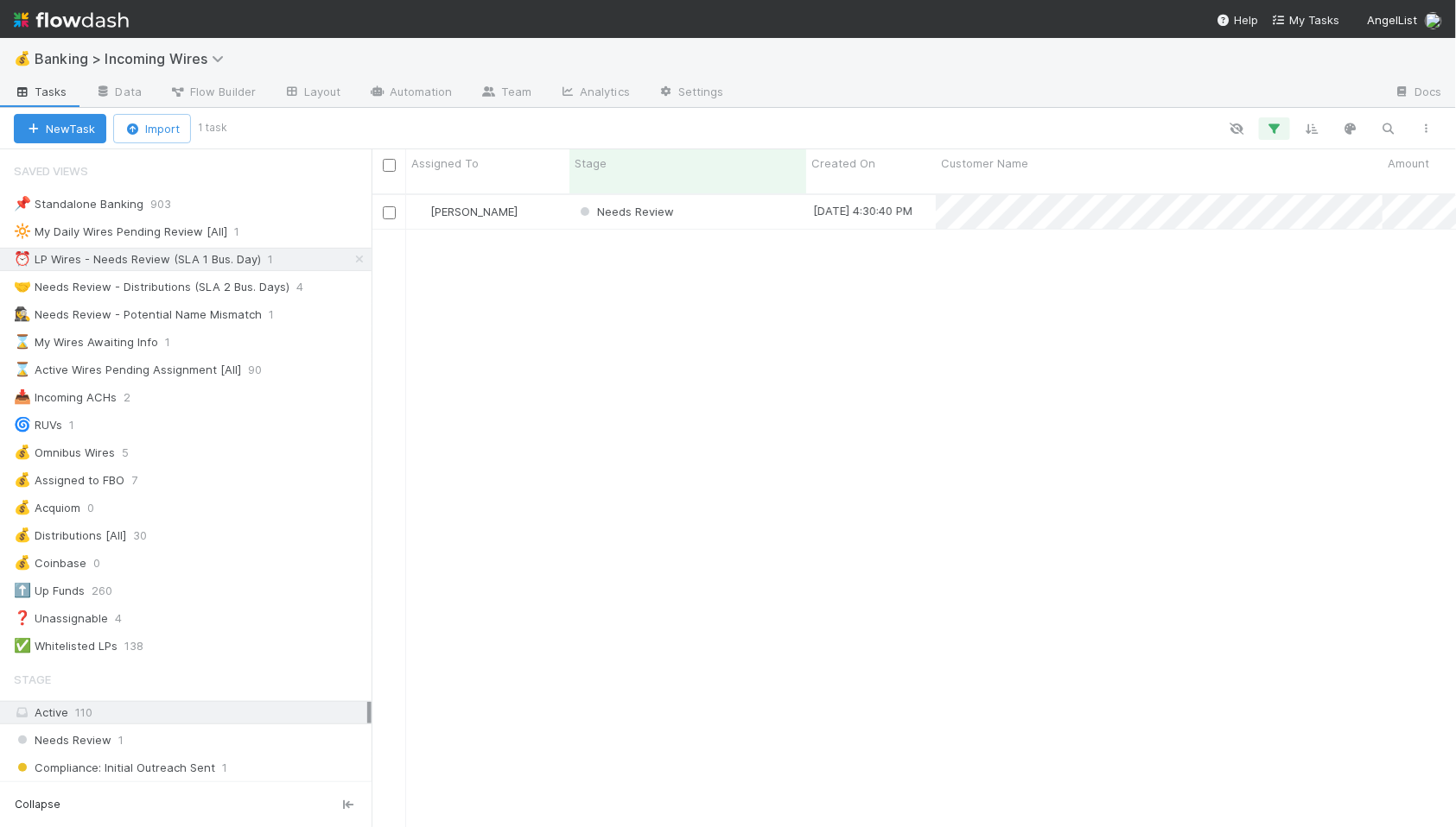
scroll to position [648, 1085]
click at [713, 212] on div "Needs Review" at bounding box center [687, 212] width 237 height 34
